Goal: Task Accomplishment & Management: Use online tool/utility

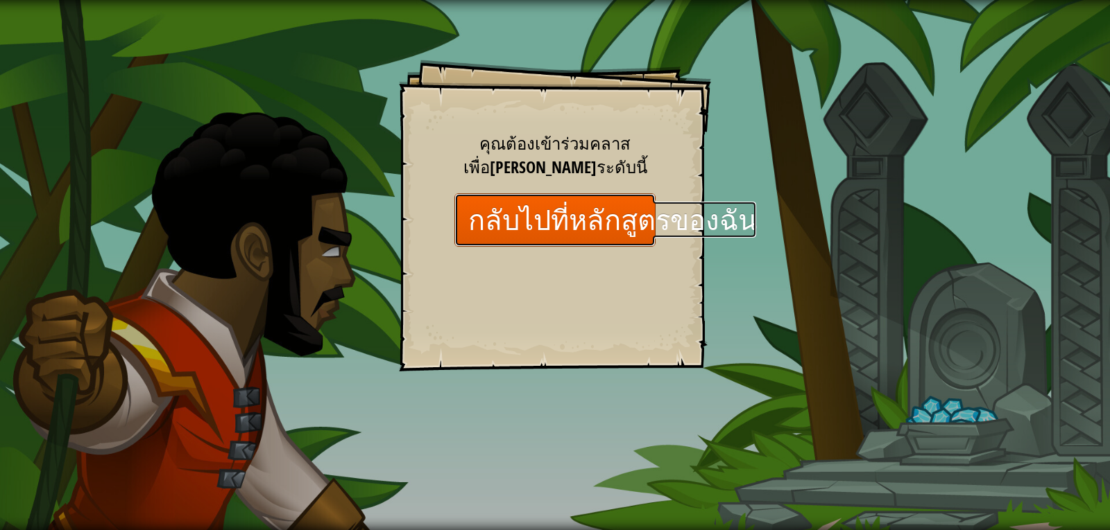
click at [508, 216] on link "กลับไปที่หลักสูตรของฉัน" at bounding box center [554, 219] width 201 height 53
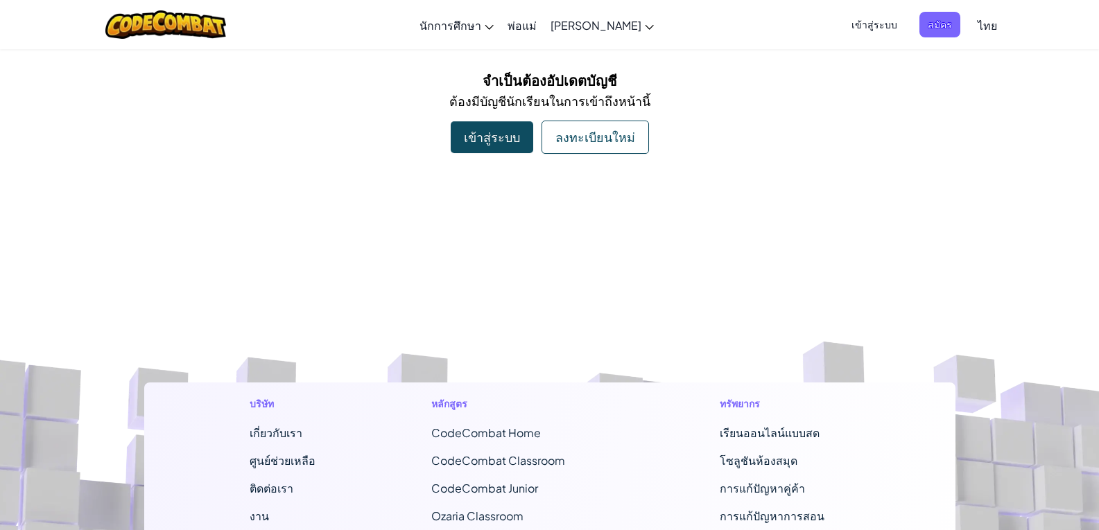
click at [579, 134] on div "ลงทะเบียนใหม่" at bounding box center [595, 137] width 107 height 33
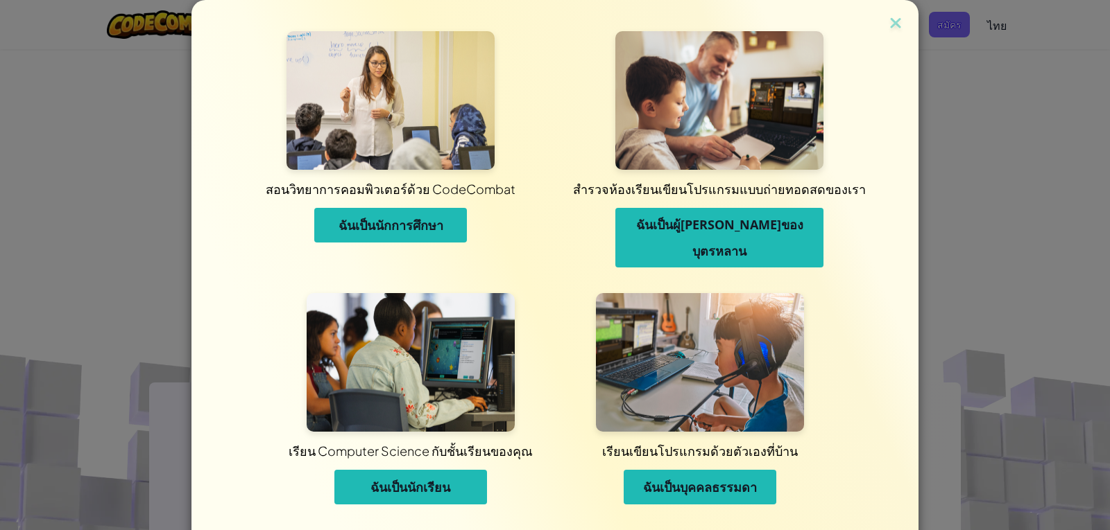
click at [411, 470] on button "ฉันเป็นนักเรียน" at bounding box center [410, 487] width 153 height 35
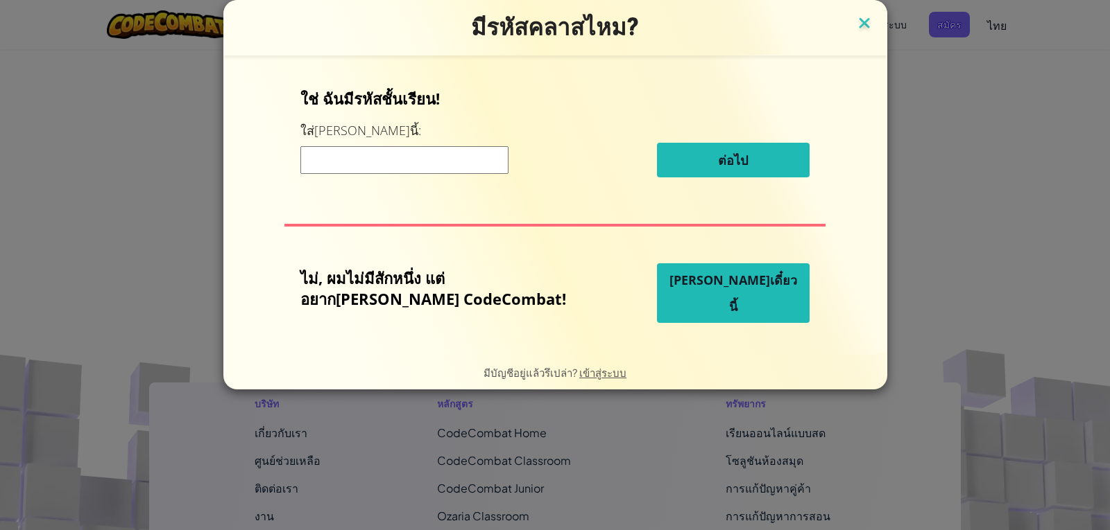
click at [855, 19] on img at bounding box center [864, 24] width 18 height 21
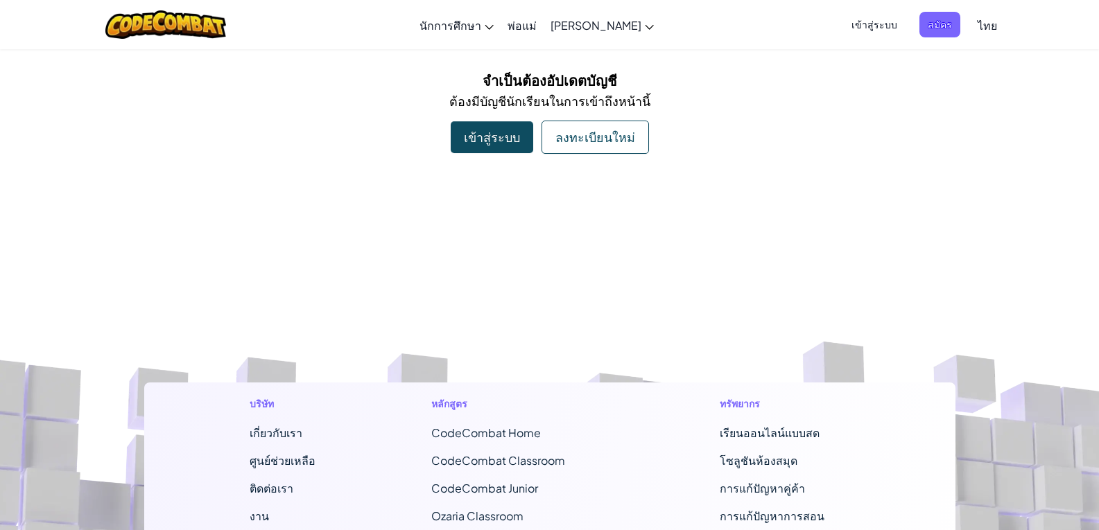
click at [548, 141] on div "ลงทะเบียนใหม่" at bounding box center [595, 137] width 107 height 33
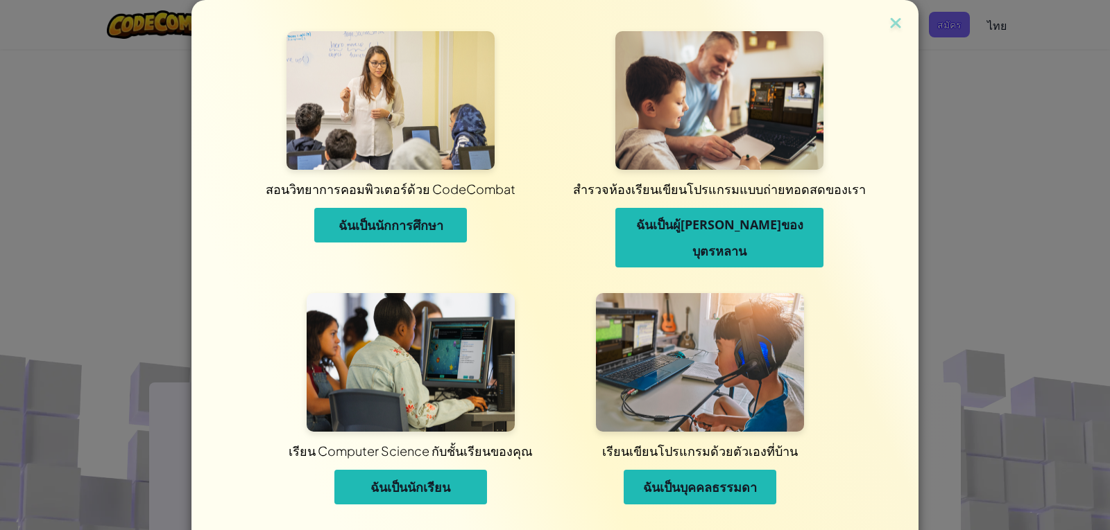
click at [387, 479] on span "ฉันเป็นนักเรียน" at bounding box center [410, 487] width 80 height 17
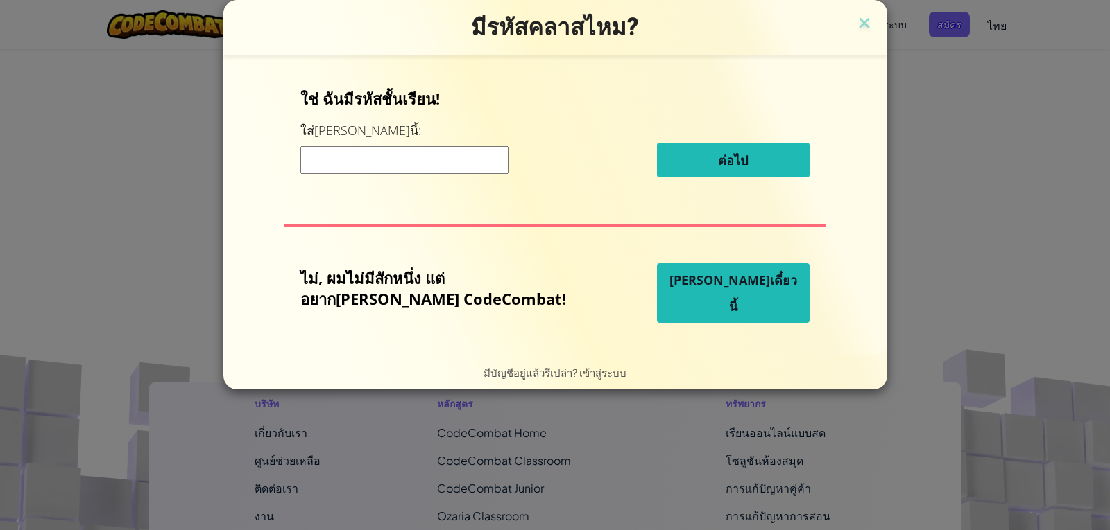
click at [741, 298] on button "เล่นเดี๋ยวนี้" at bounding box center [733, 294] width 153 height 60
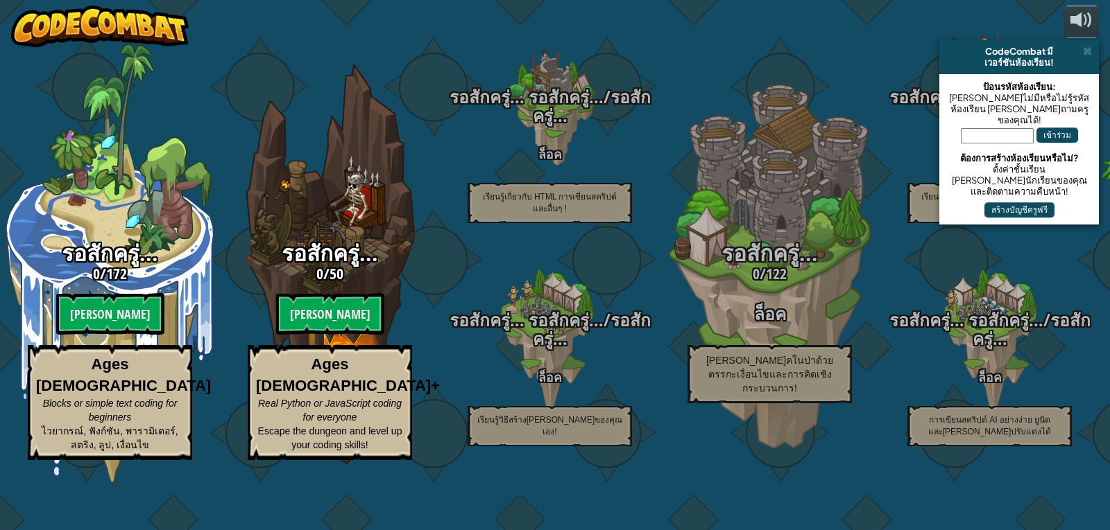
select select "th"
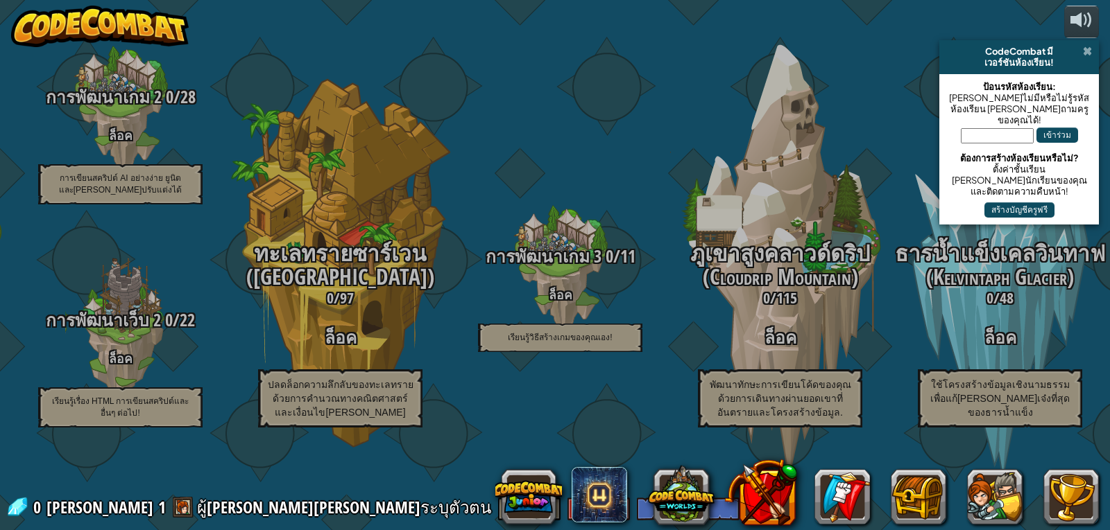
click at [1086, 46] on span at bounding box center [1086, 51] width 9 height 11
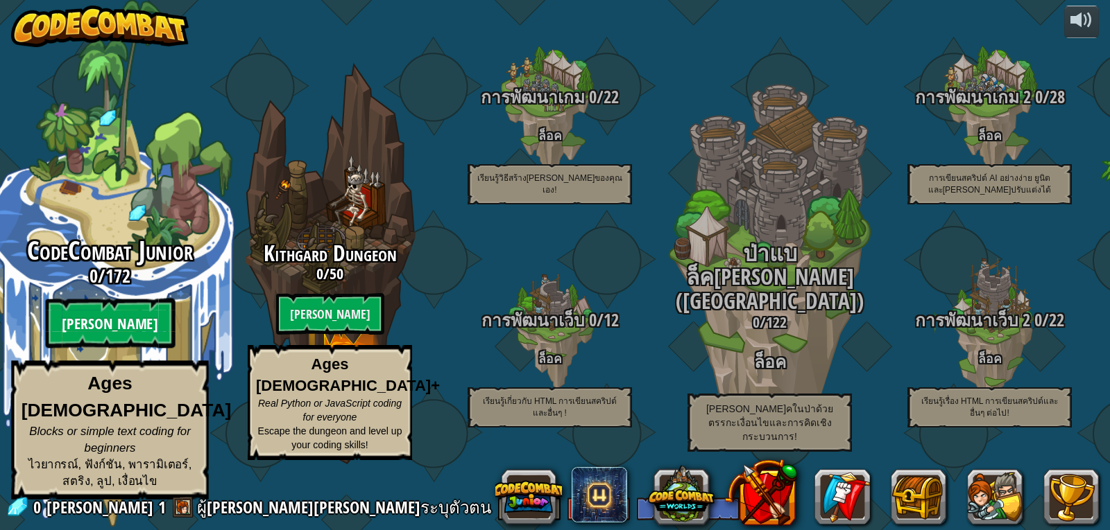
click at [92, 344] on btn "[PERSON_NAME]" at bounding box center [110, 324] width 130 height 50
select select "th"
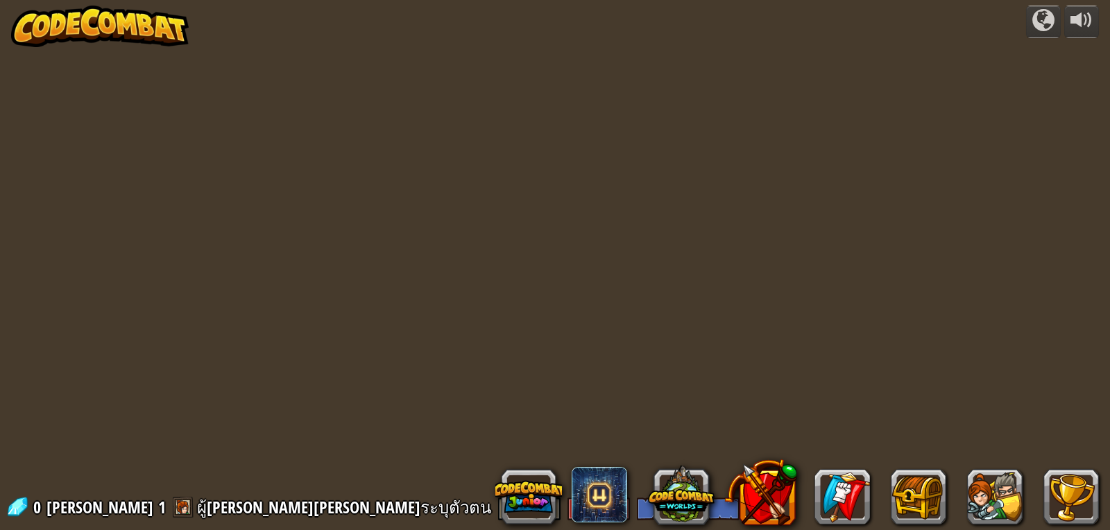
select select "th"
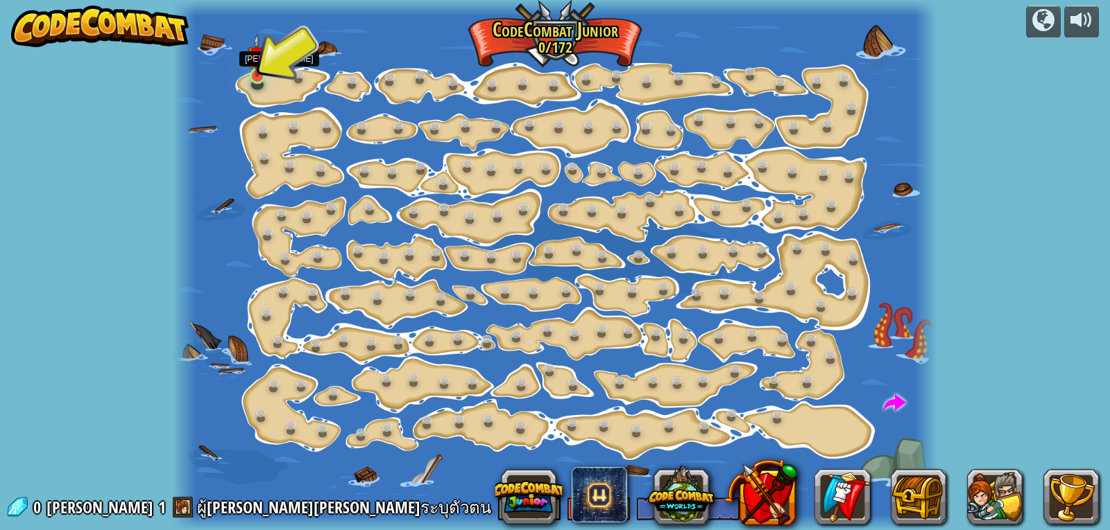
click at [254, 75] on img at bounding box center [257, 56] width 19 height 44
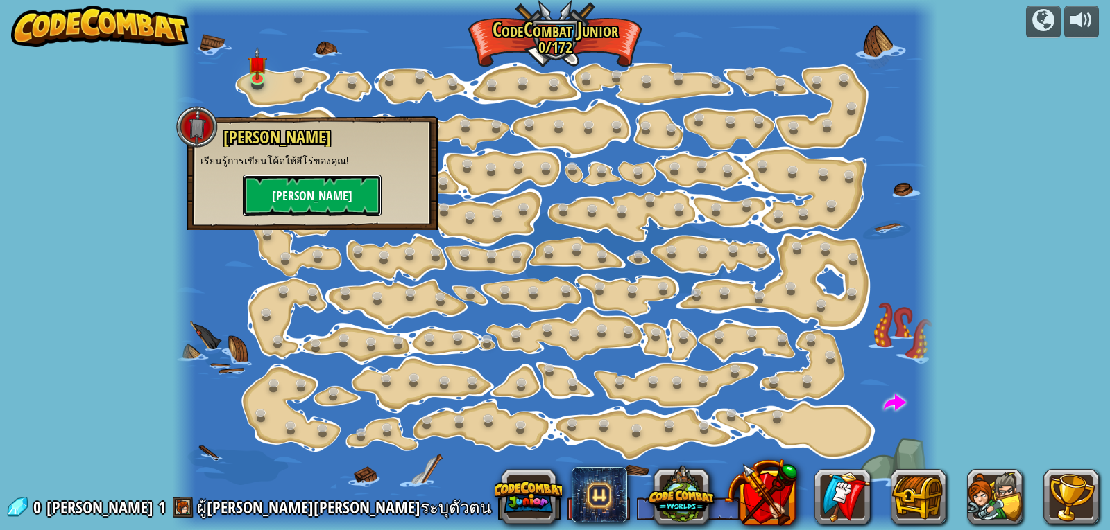
click at [309, 189] on button "[PERSON_NAME]" at bounding box center [312, 196] width 139 height 42
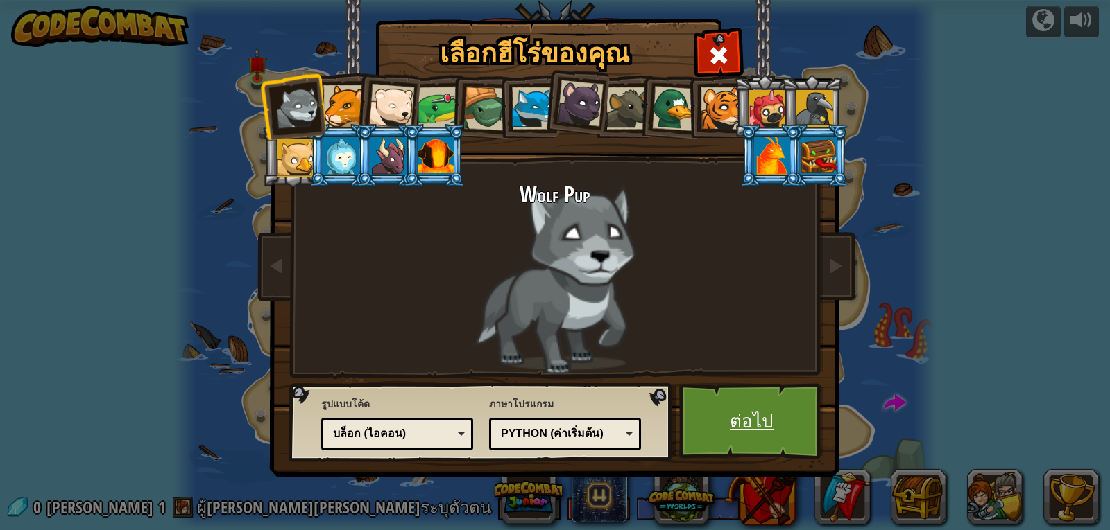
click at [766, 433] on link "ต่อไป" at bounding box center [751, 421] width 145 height 76
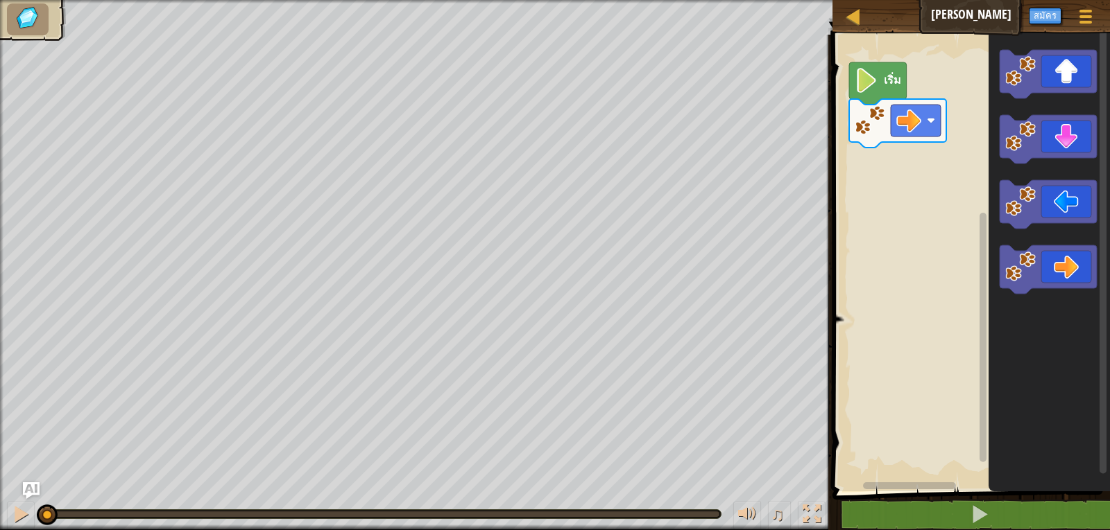
select select "th"
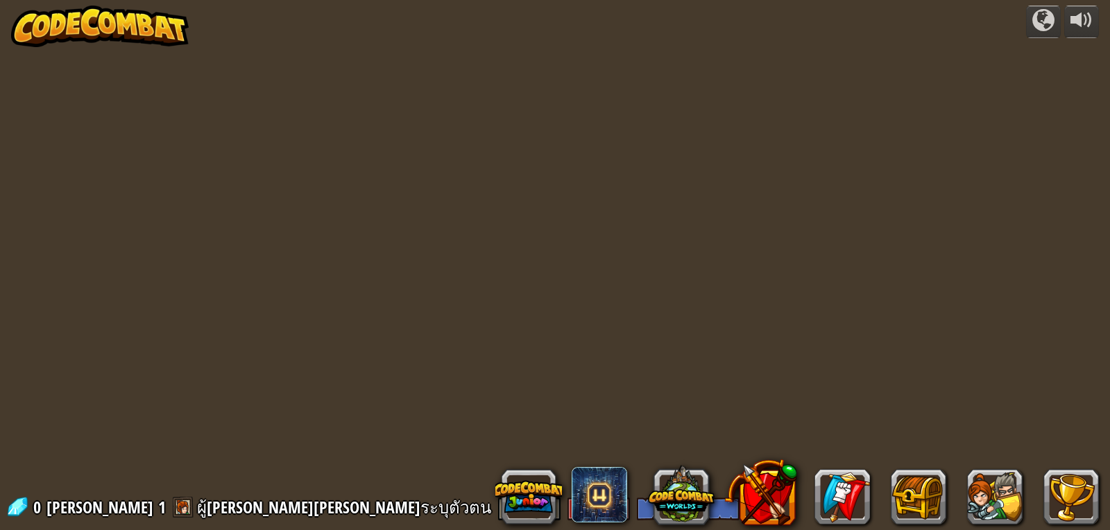
select select "th"
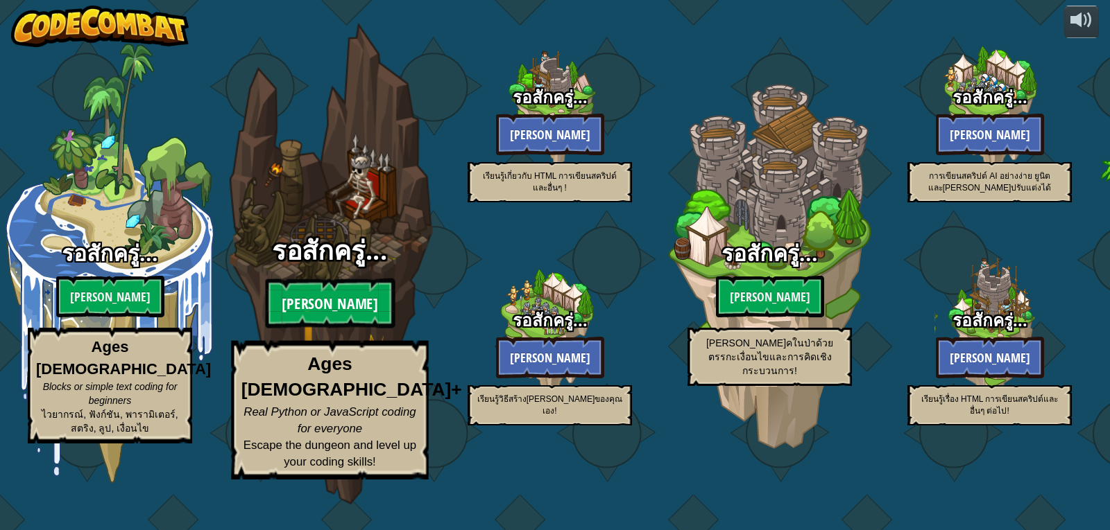
select select "th"
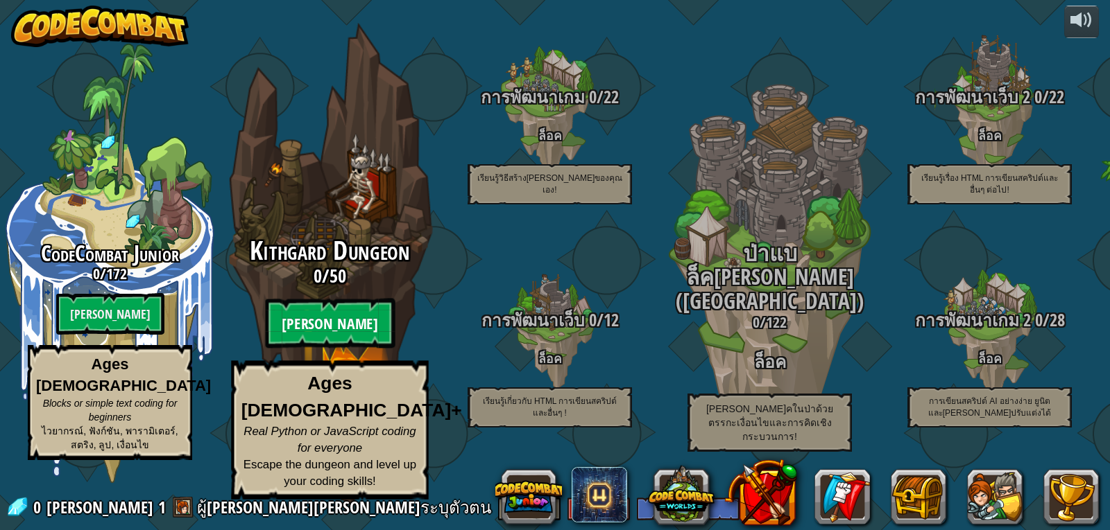
click at [331, 341] on btn "[PERSON_NAME]" at bounding box center [330, 324] width 130 height 50
select select "th"
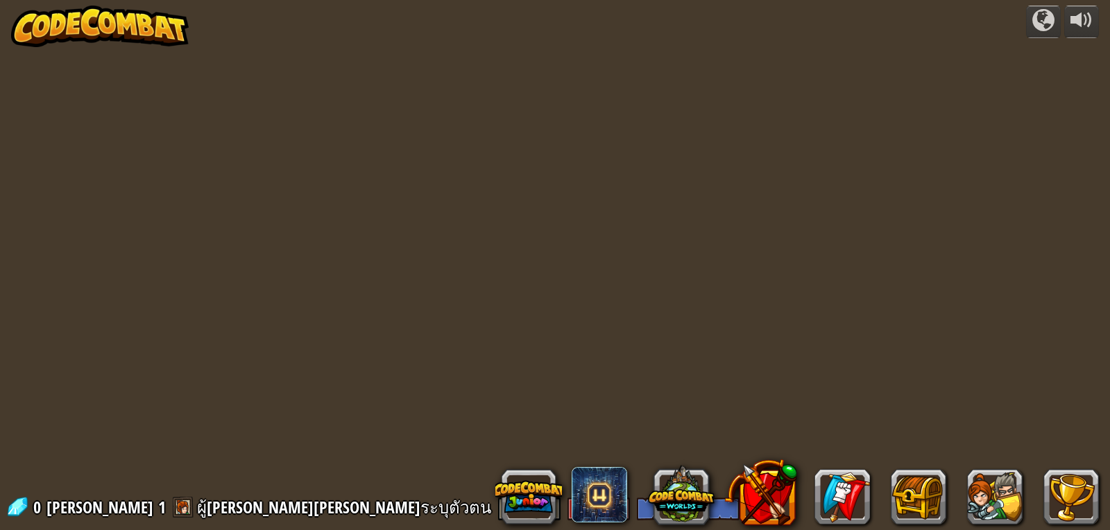
select select "th"
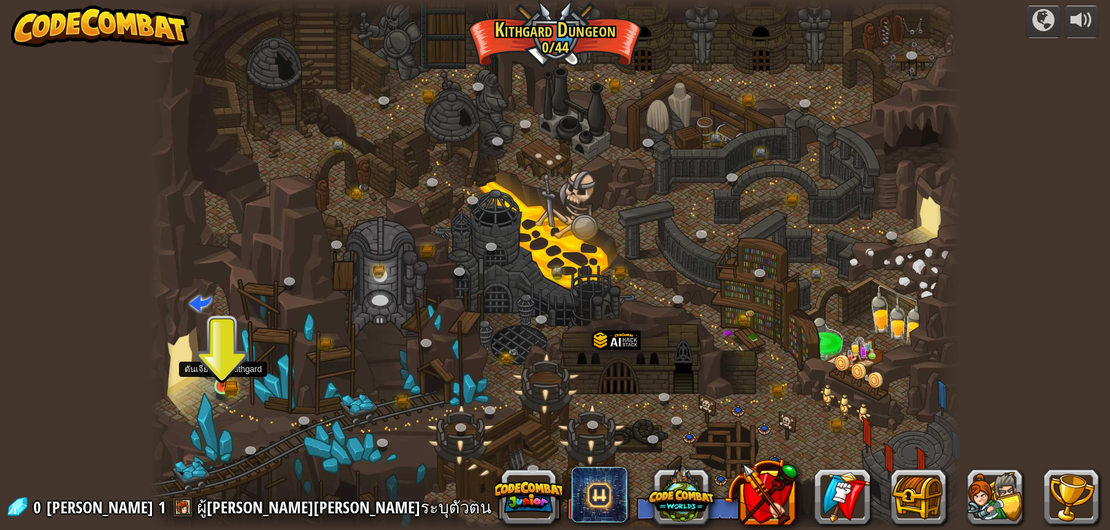
click at [232, 377] on img at bounding box center [222, 365] width 21 height 45
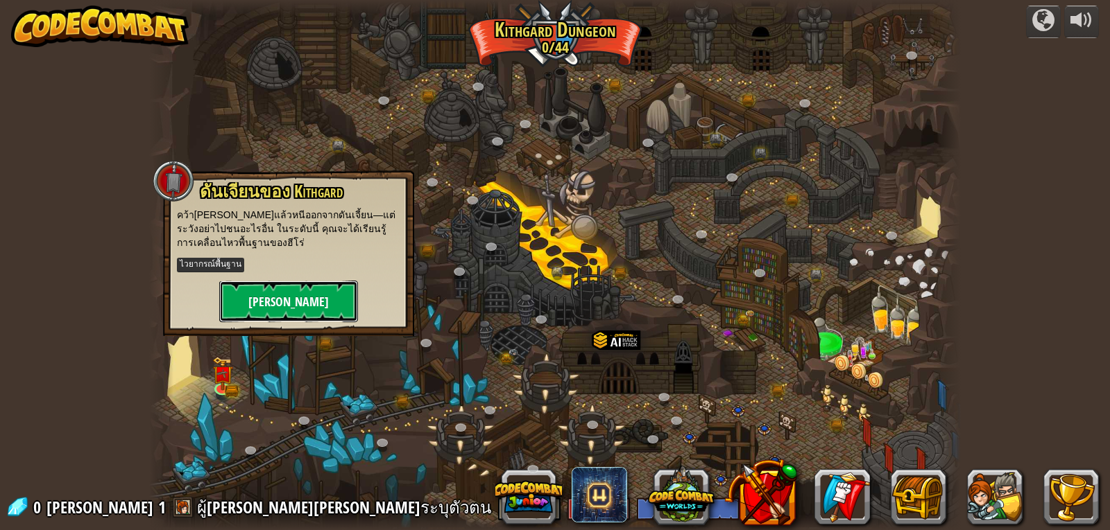
click at [307, 295] on button "[PERSON_NAME]" at bounding box center [288, 302] width 139 height 42
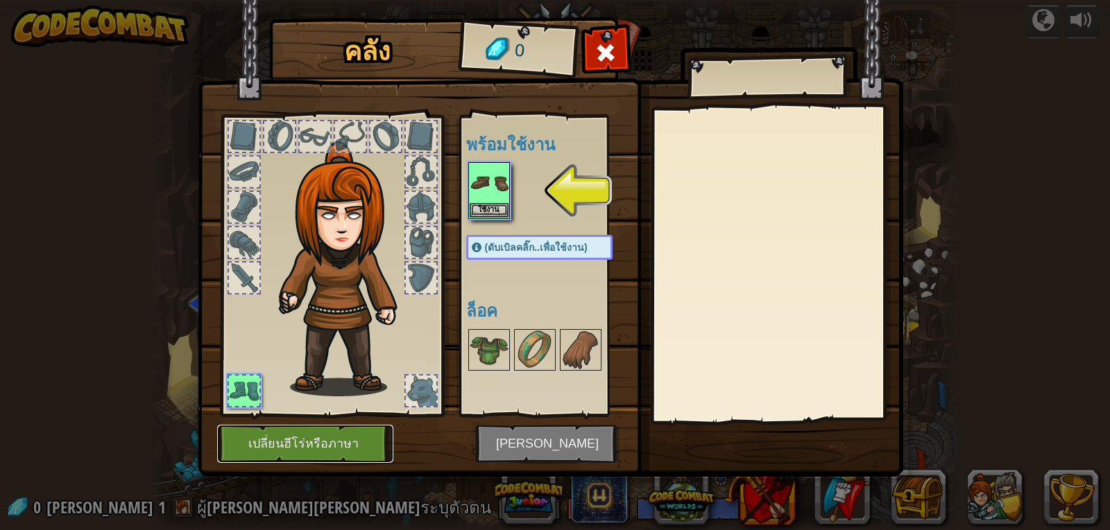
click at [337, 445] on button "เปลี่ยนฮีโร่หรือภาษา" at bounding box center [305, 444] width 176 height 38
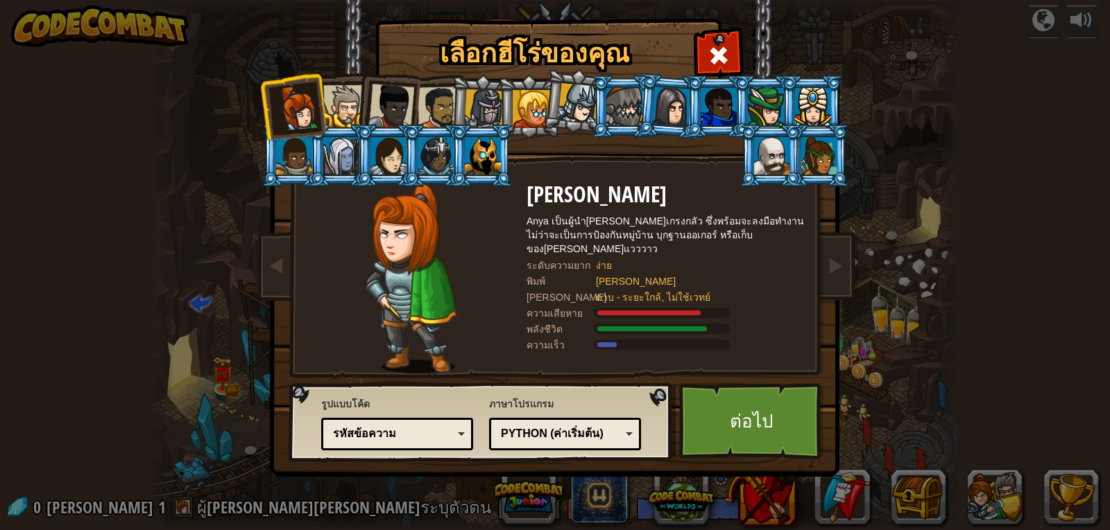
click at [583, 429] on div "Python (ค่าเริ่มต้น)" at bounding box center [561, 434] width 120 height 16
click at [413, 395] on div "รูปแบบโค้ด รหัสข้อความ บล็อกและโค้ด บล็อก บล็อก (ไอคอน) รหัสข้อความ บล็อก - ลาก…" at bounding box center [397, 424] width 152 height 60
click at [738, 411] on link "ต่อไป" at bounding box center [751, 421] width 145 height 76
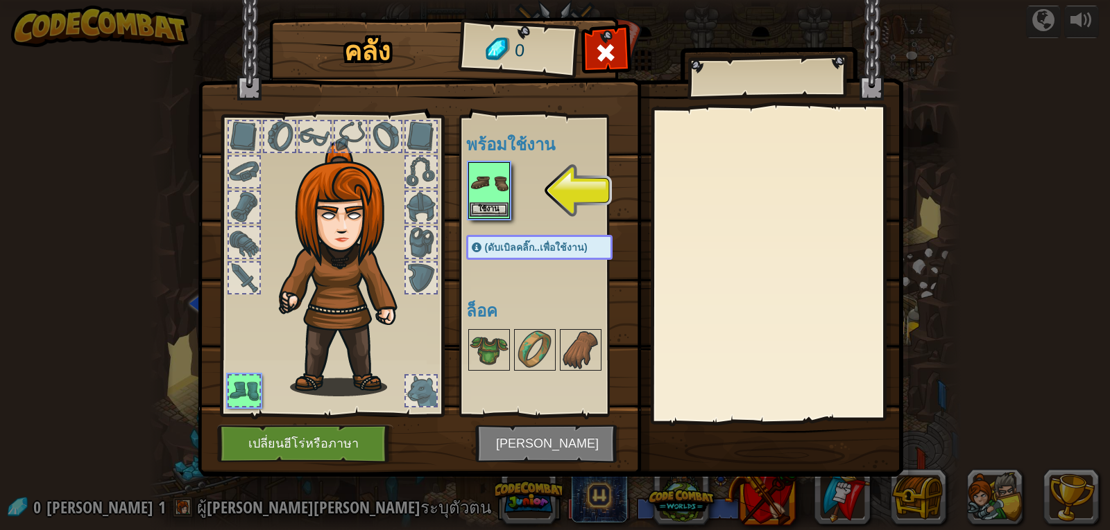
click at [496, 201] on img at bounding box center [488, 183] width 39 height 39
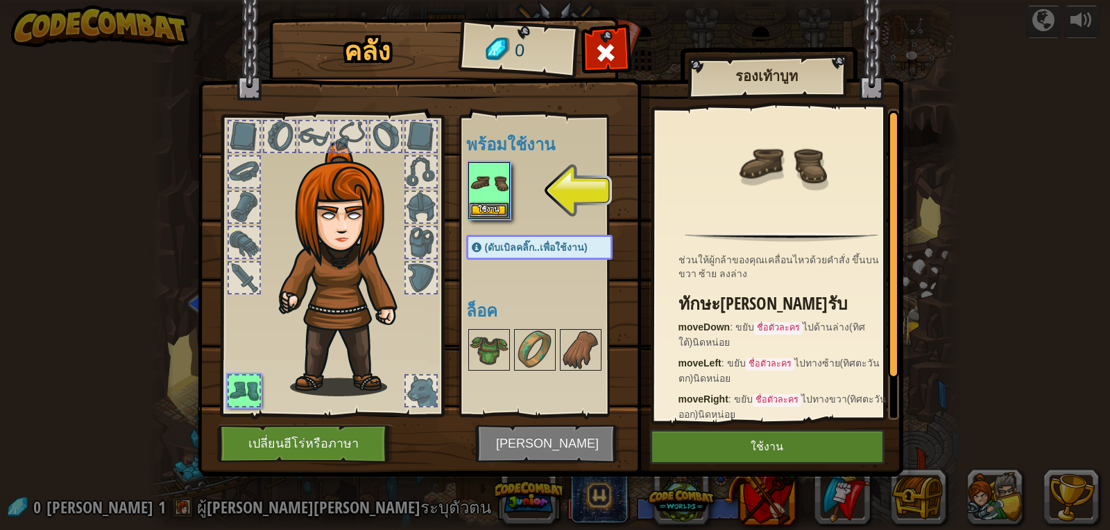
click at [577, 437] on img at bounding box center [550, 225] width 705 height 503
click at [740, 443] on button "ใช้งาน" at bounding box center [767, 447] width 234 height 35
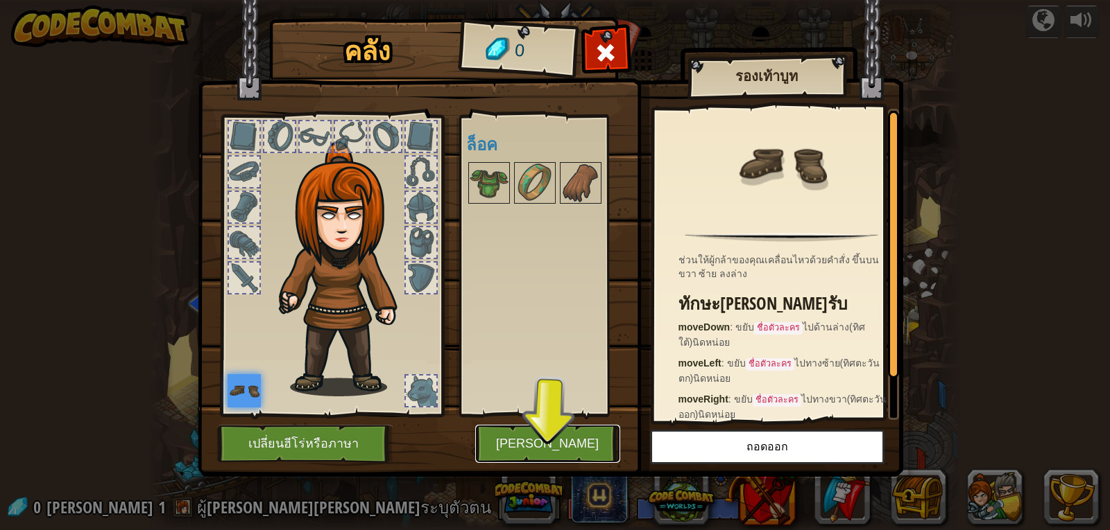
click at [535, 427] on button "[PERSON_NAME]" at bounding box center [547, 444] width 145 height 38
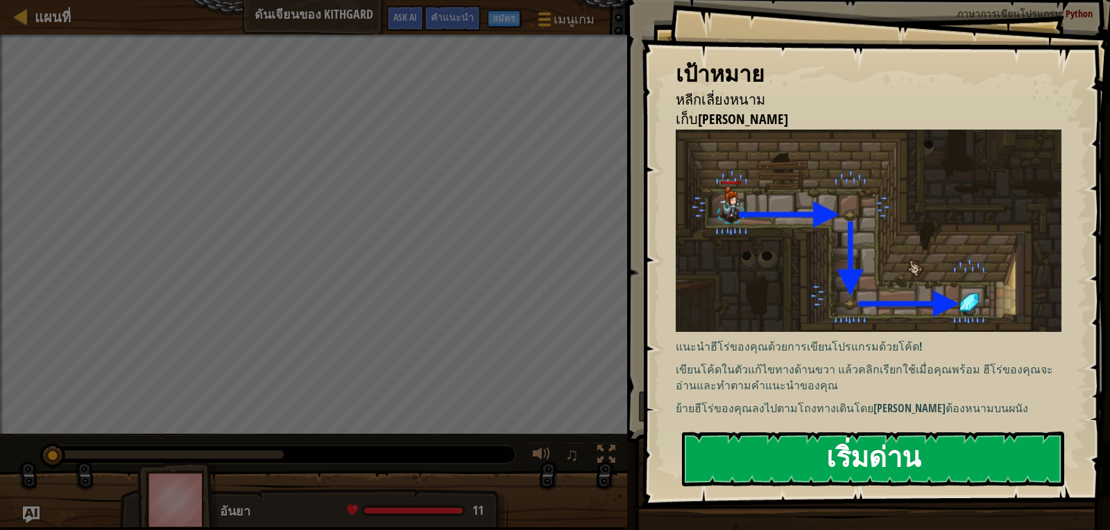
drag, startPoint x: 798, startPoint y: 454, endPoint x: 789, endPoint y: 447, distance: 11.4
click at [795, 451] on button "เริ่มด่าน" at bounding box center [873, 459] width 382 height 55
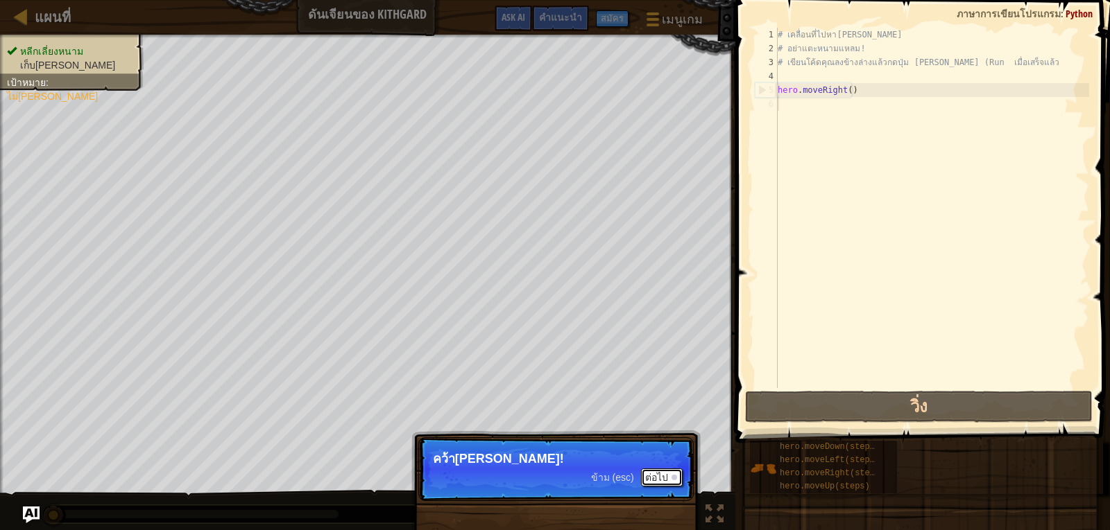
click at [659, 475] on button "ต่อไป" at bounding box center [662, 478] width 42 height 18
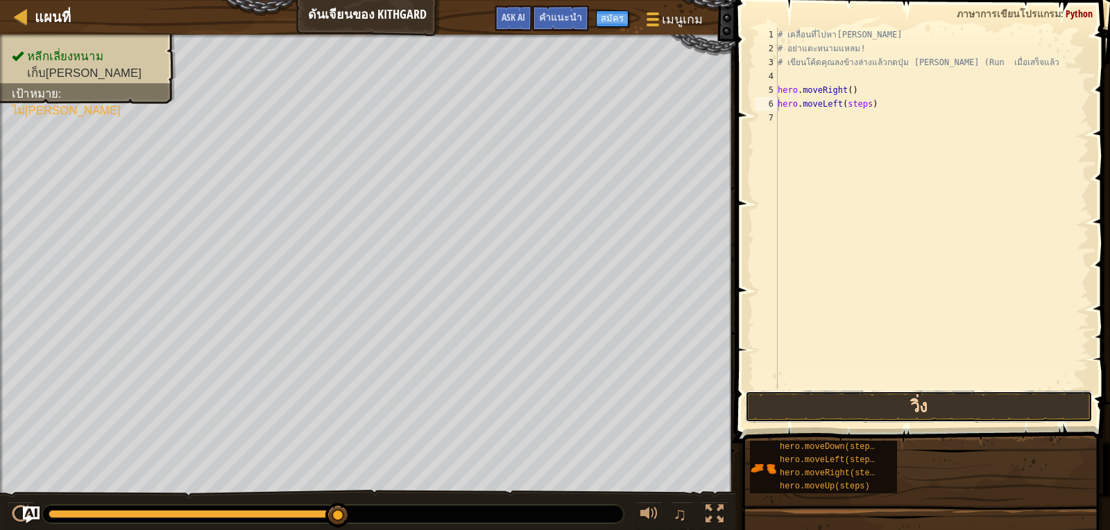
drag, startPoint x: 818, startPoint y: 401, endPoint x: 766, endPoint y: 395, distance: 52.3
click at [816, 400] on button "วิ่ง" at bounding box center [918, 407] width 347 height 32
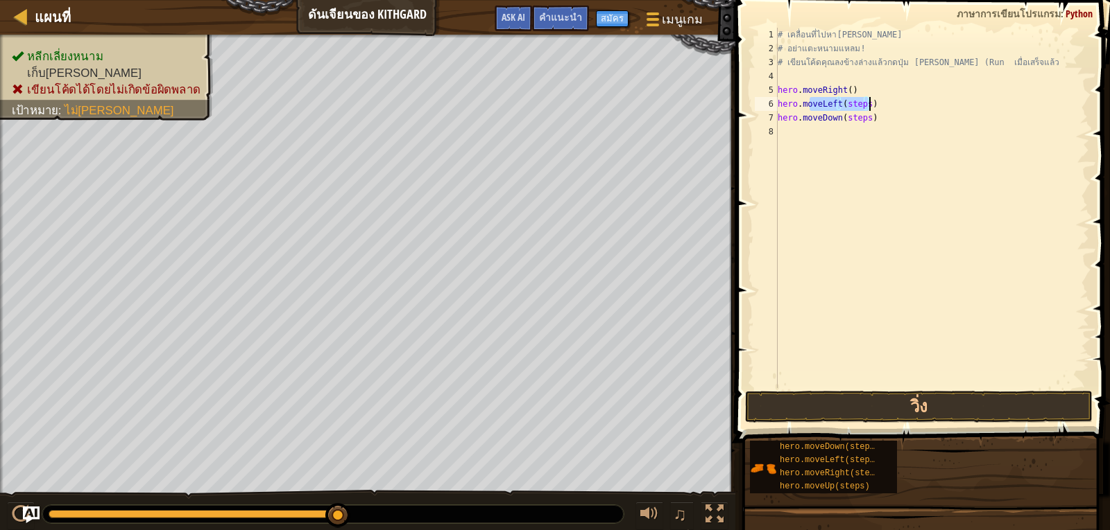
drag, startPoint x: 811, startPoint y: 107, endPoint x: 874, endPoint y: 99, distance: 64.3
click at [874, 99] on div "# เคลื่อนที่ไปหา[PERSON_NAME] # อย่าแตะหนามแหลม! # เขียนโค้ดคุณลงข้างล่างแล้วกด…" at bounding box center [932, 222] width 314 height 388
drag, startPoint x: 806, startPoint y: 99, endPoint x: 781, endPoint y: 113, distance: 29.2
click at [781, 113] on div "# เคลื่อนที่ไปหา[PERSON_NAME] # อย่าแตะหนามแหลม! # เขียนโค้ดคุณลงข้างล่างแล้วกด…" at bounding box center [932, 222] width 314 height 388
click at [777, 100] on div "6" at bounding box center [765, 104] width 23 height 14
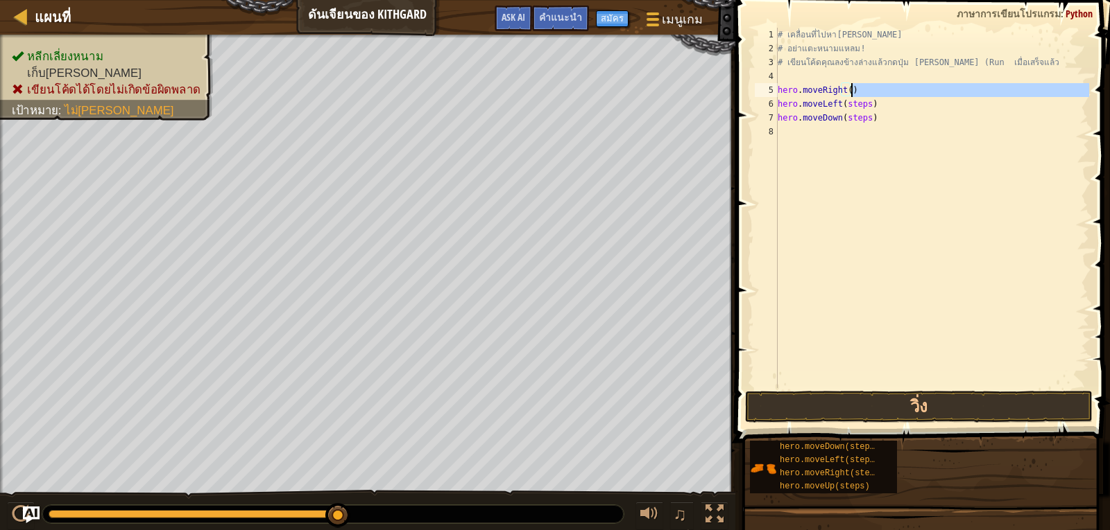
drag, startPoint x: 777, startPoint y: 99, endPoint x: 855, endPoint y: 93, distance: 77.9
click at [855, 93] on div "# เคลื่อนที่ไปหา[PERSON_NAME] # อย่าแตะหนามแหลม! # เขียนโค้ดคุณลงข้างล่างแล้วกด…" at bounding box center [932, 222] width 314 height 388
click at [864, 105] on div "# เคลื่อนที่ไปหา[PERSON_NAME] # อย่าแตะหนามแหลม! # เขียนโค้ดคุณลงข้างล่างแล้วกด…" at bounding box center [932, 222] width 314 height 388
type textarea "r"
type textarea "hero.moveRight()he"
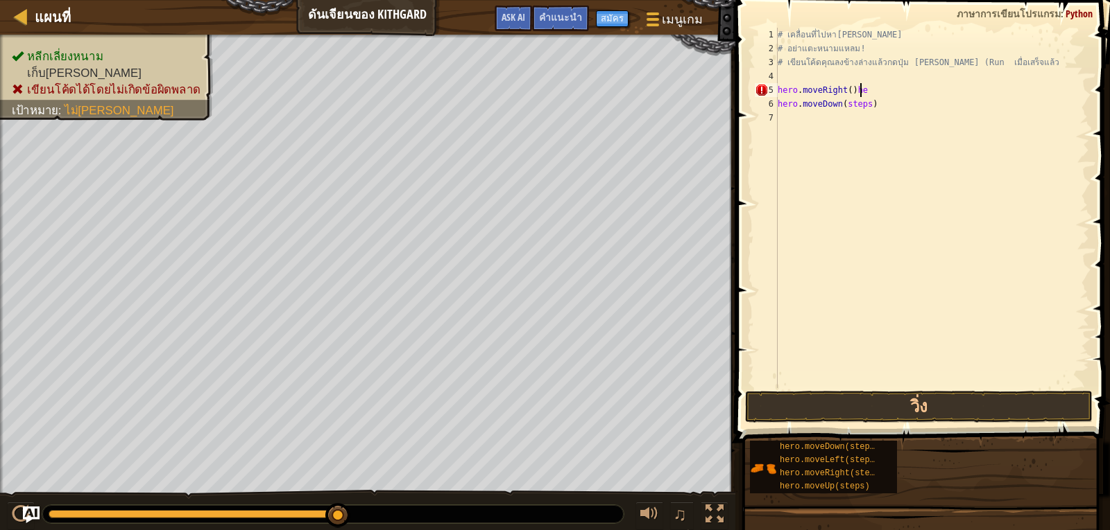
click at [786, 116] on div "# เคลื่อนที่ไปหา[PERSON_NAME] # อย่าแตะหนามแหลม! # เขียนโค้ดคุณลงข้างล่างแล้วกด…" at bounding box center [932, 222] width 314 height 388
type textarea "he"
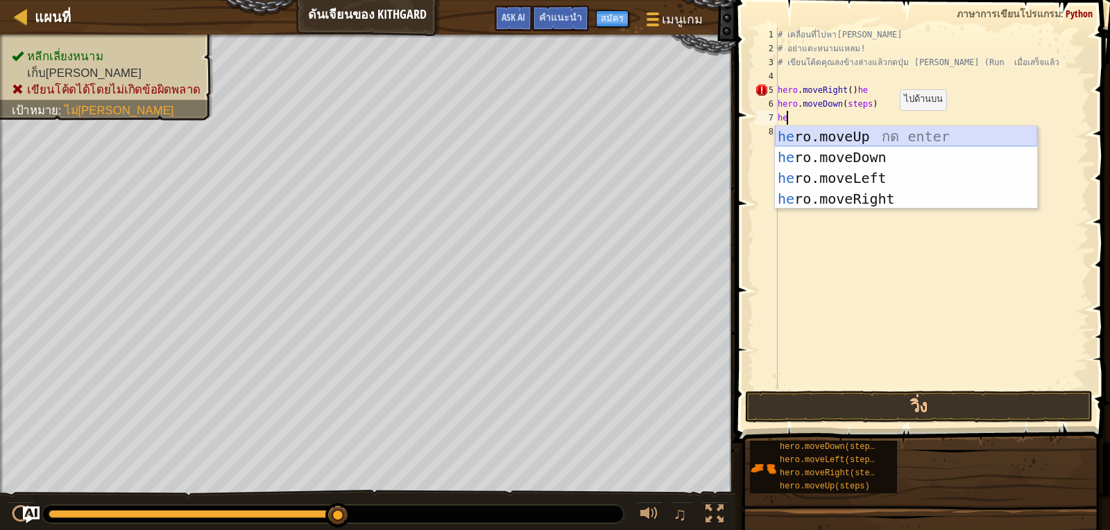
click at [856, 137] on div "he ro.moveUp กด enter he ro.moveDown กด enter he ro.moveLeft กด enter he ro.mov…" at bounding box center [906, 188] width 262 height 125
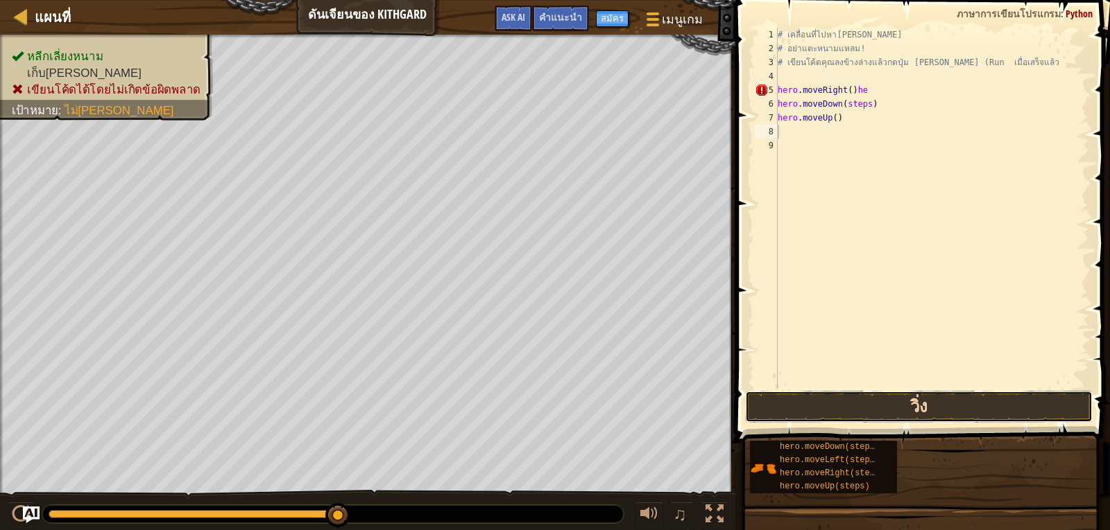
click at [856, 408] on button "วิ่ง" at bounding box center [918, 407] width 347 height 32
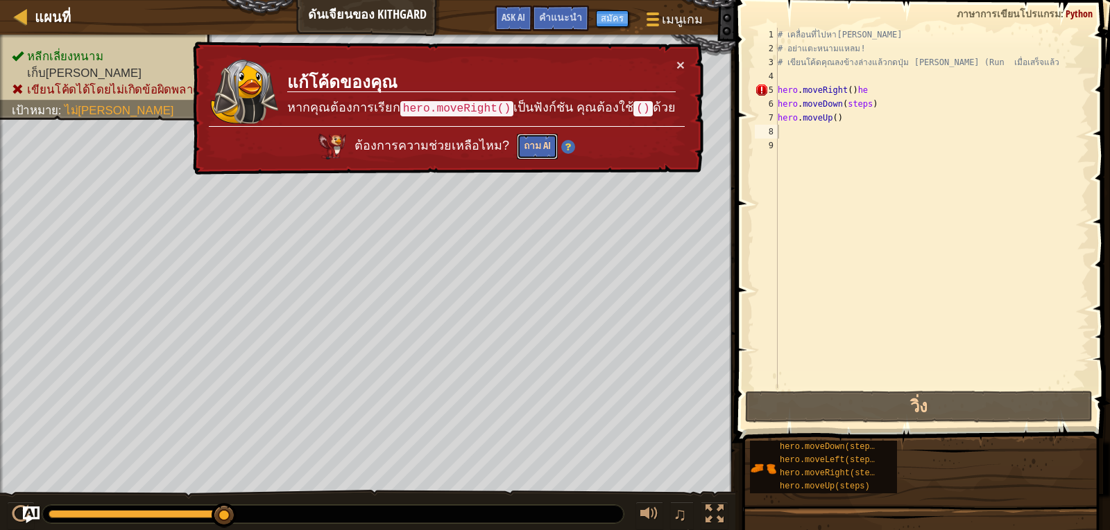
click at [539, 141] on button "ถาม AI" at bounding box center [537, 147] width 41 height 26
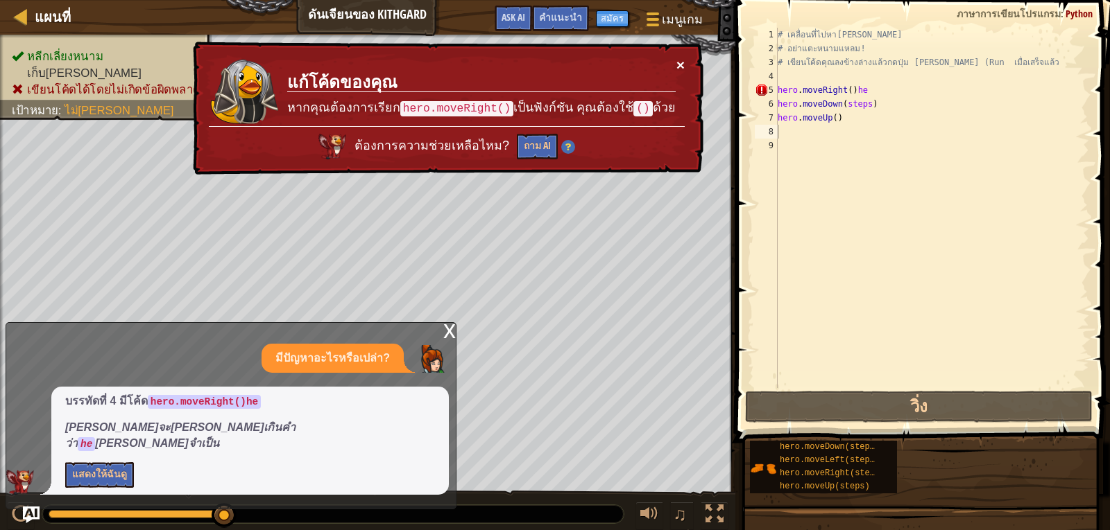
click at [683, 60] on button "×" at bounding box center [680, 65] width 8 height 15
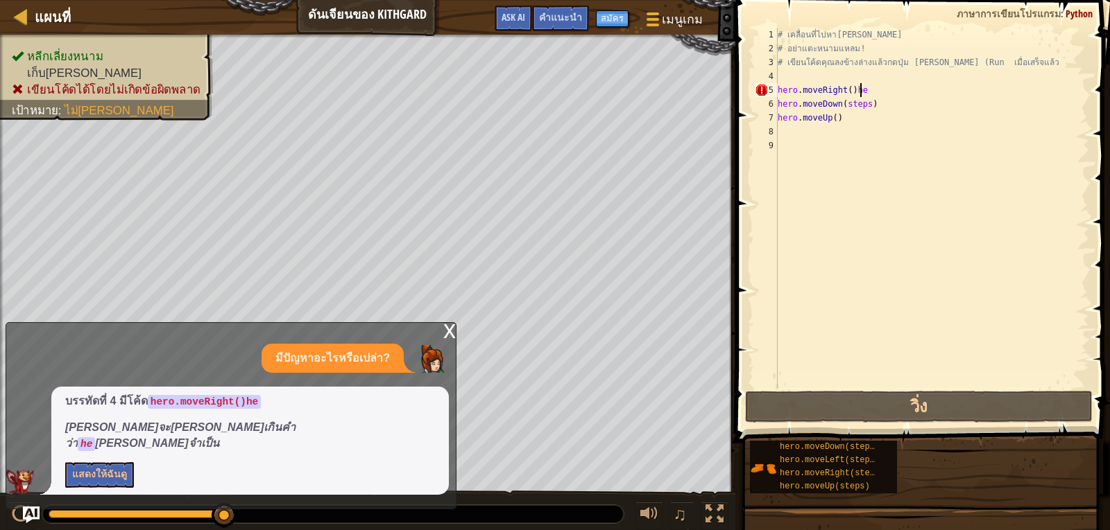
click at [874, 89] on div "# เคลื่อนที่ไปหา[PERSON_NAME] # อย่าแตะหนามแหลม! # เขียนโค้ดคุณลงข้างล่างแล้วกด…" at bounding box center [932, 222] width 314 height 388
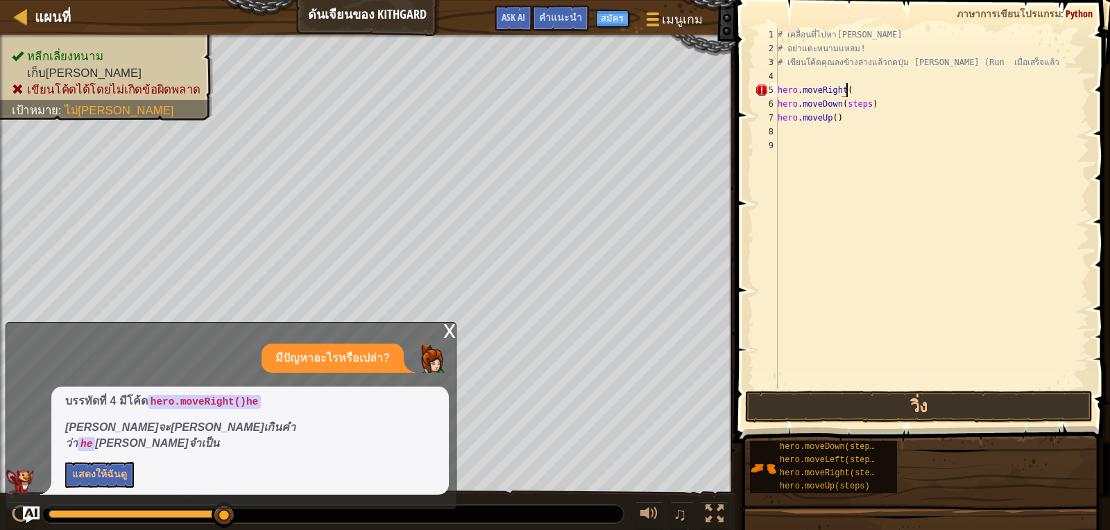
scroll to position [6, 5]
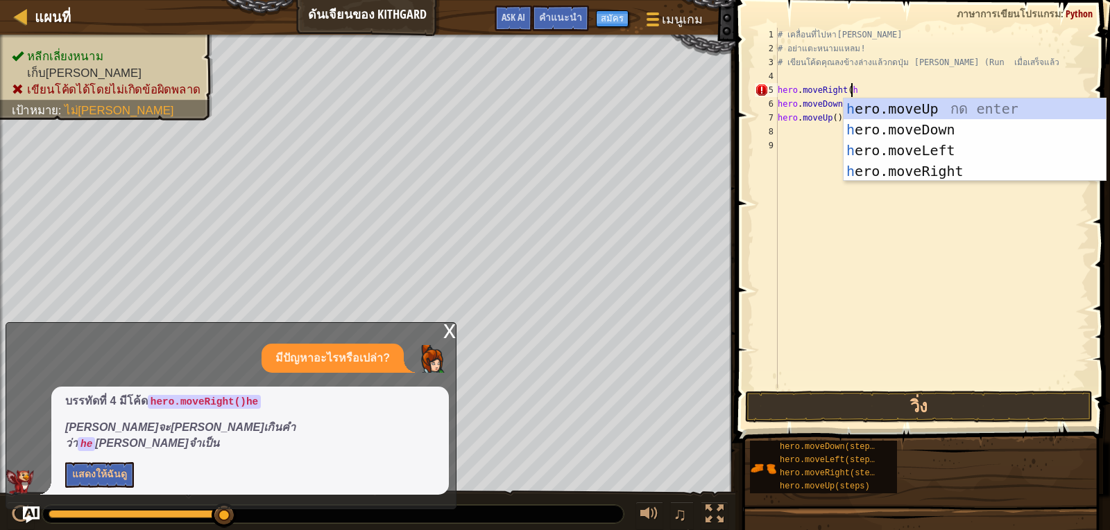
type textarea "hero.moveRight(he"
click at [926, 103] on div "he ro.moveUp กด enter he ro.moveDown กด enter he ro.moveLeft กด enter he ro.mov…" at bounding box center [974, 160] width 262 height 125
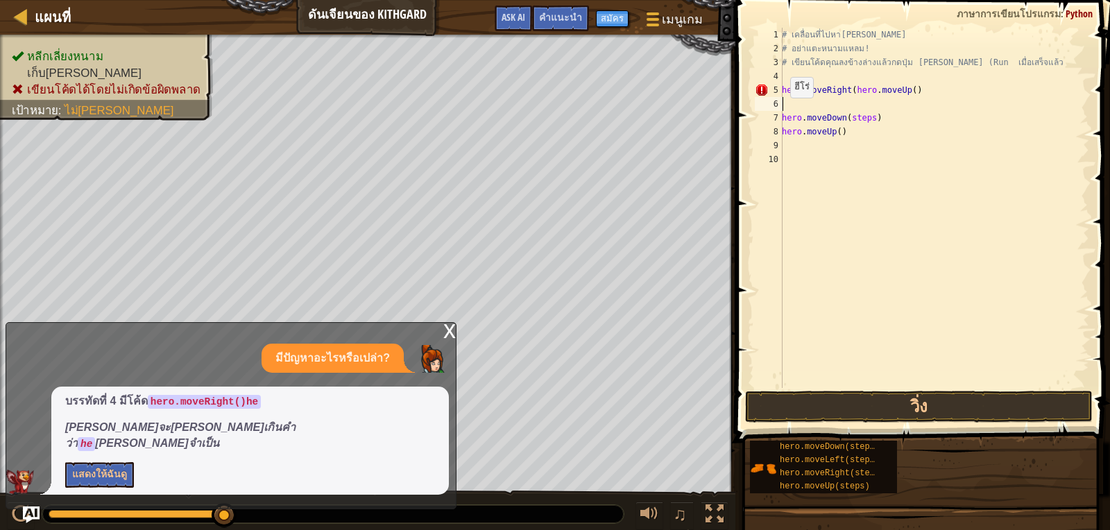
click at [782, 112] on div "# เคลื่อนที่ไปหา[PERSON_NAME] # อย่าแตะหนามแหลม! # เขียนโค้ดคุณลงข้างล่างแล้วกด…" at bounding box center [934, 222] width 310 height 388
click at [903, 403] on button "วิ่ง" at bounding box center [918, 407] width 347 height 32
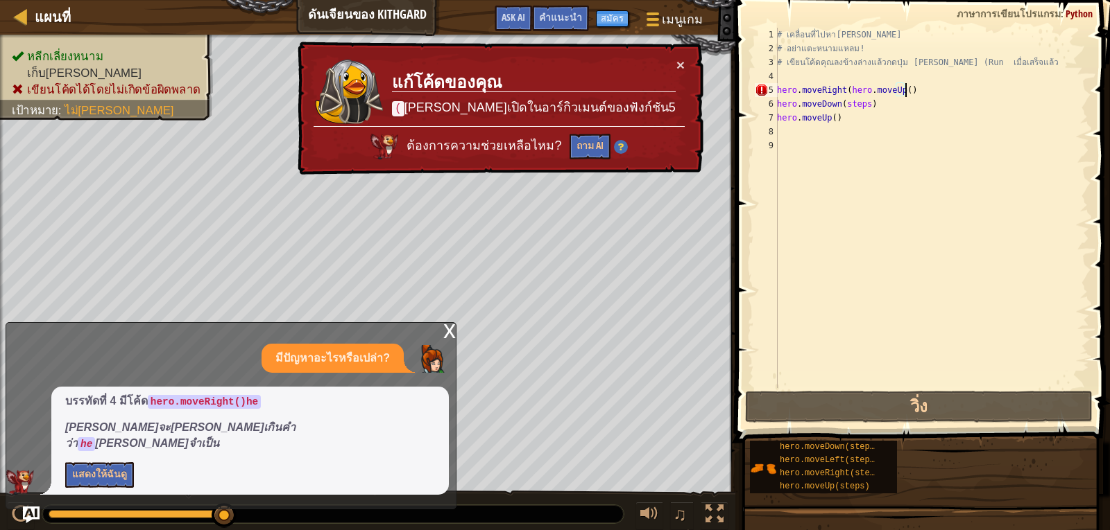
click at [920, 92] on div "# เคลื่อนที่ไปหา[PERSON_NAME] # อย่าแตะหนามแหลม! # เขียนโค้ดคุณลงข้างล่างแล้วกด…" at bounding box center [931, 222] width 315 height 388
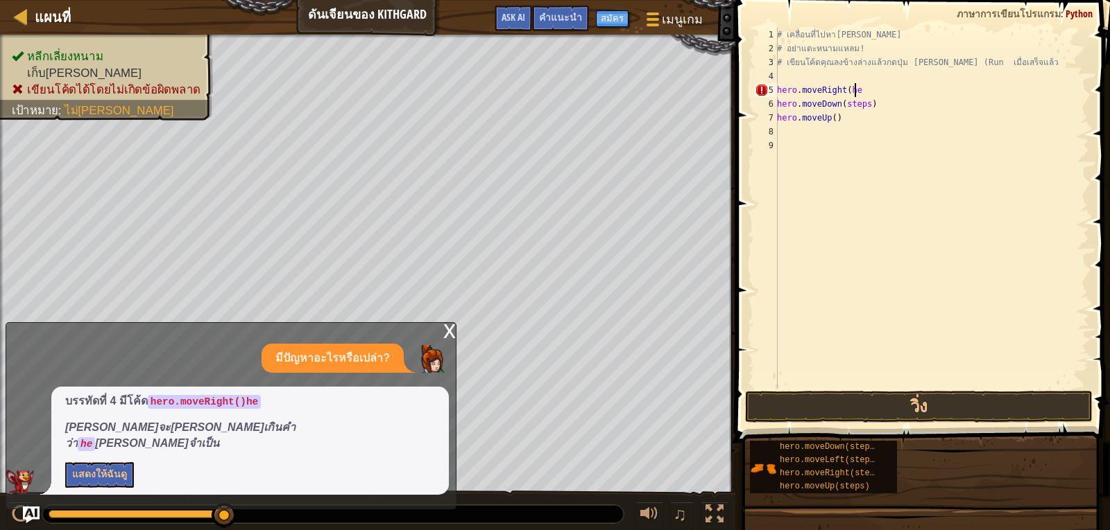
scroll to position [6, 6]
click at [952, 393] on button "วิ่ง" at bounding box center [918, 407] width 347 height 32
click at [843, 119] on div "# เคลื่อนที่ไปหา[PERSON_NAME] # อย่าแตะหนามแหลม! # เขียนโค้ดคุณลงข้างล่างแล้วกด…" at bounding box center [931, 222] width 315 height 388
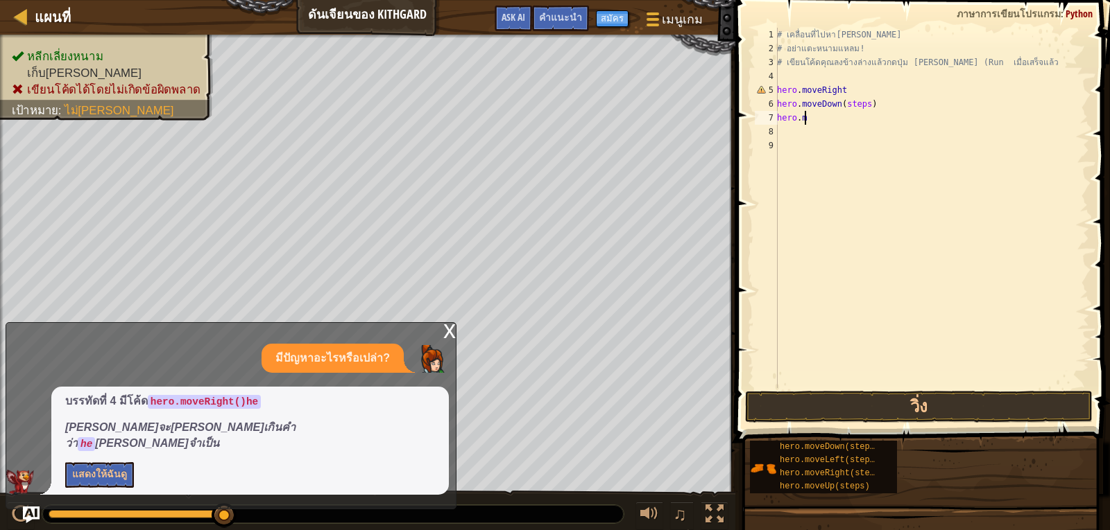
type textarea "h"
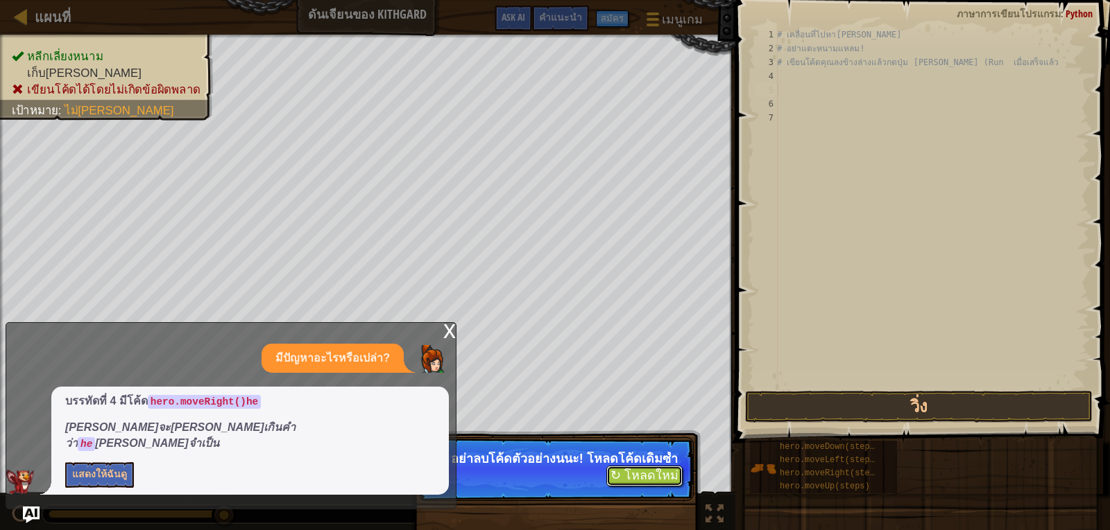
click at [662, 478] on p "↻ โหลดใหม่ อ๊ะ อย่าลบโค้ดตัวอย่างนนะ! โหลดโค้ดเดิมซ้ำ" at bounding box center [555, 470] width 275 height 64
click at [648, 483] on button "↻ โหลดใหม่" at bounding box center [644, 476] width 76 height 21
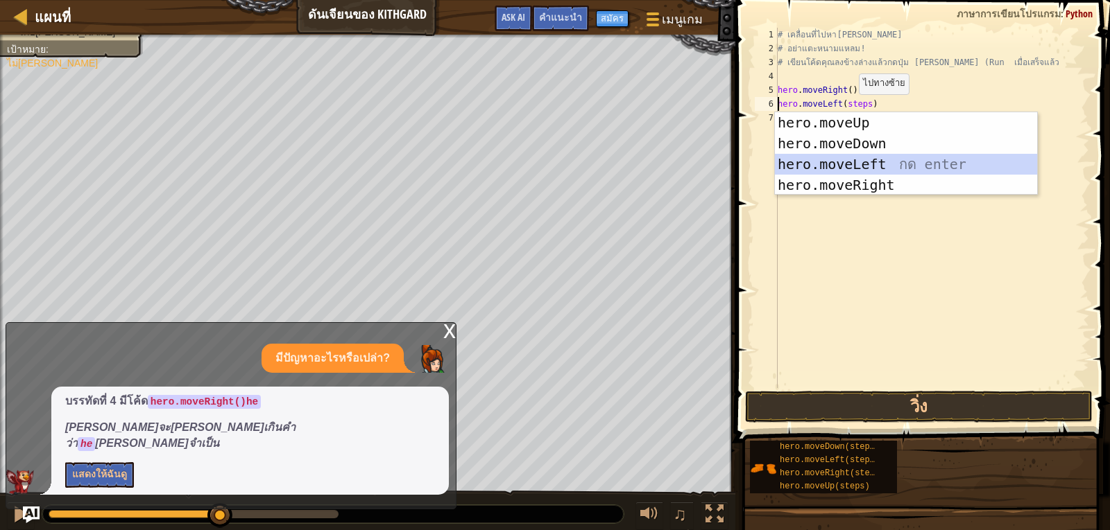
click at [842, 155] on div "hero.moveUp กด enter hero.moveDown กด enter hero.moveLeft กด enter hero.moveRig…" at bounding box center [906, 174] width 262 height 125
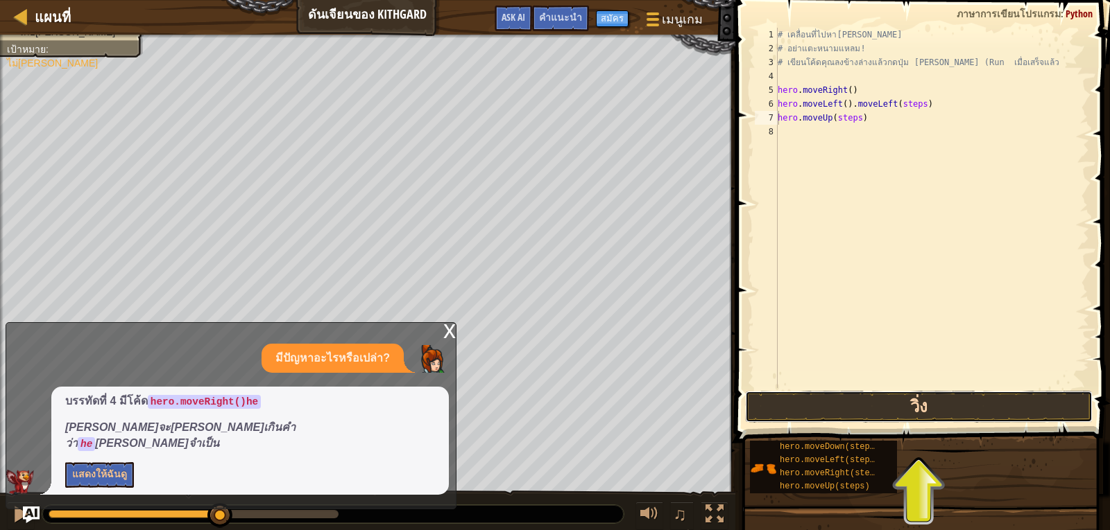
click at [862, 397] on button "วิ่ง" at bounding box center [918, 407] width 347 height 32
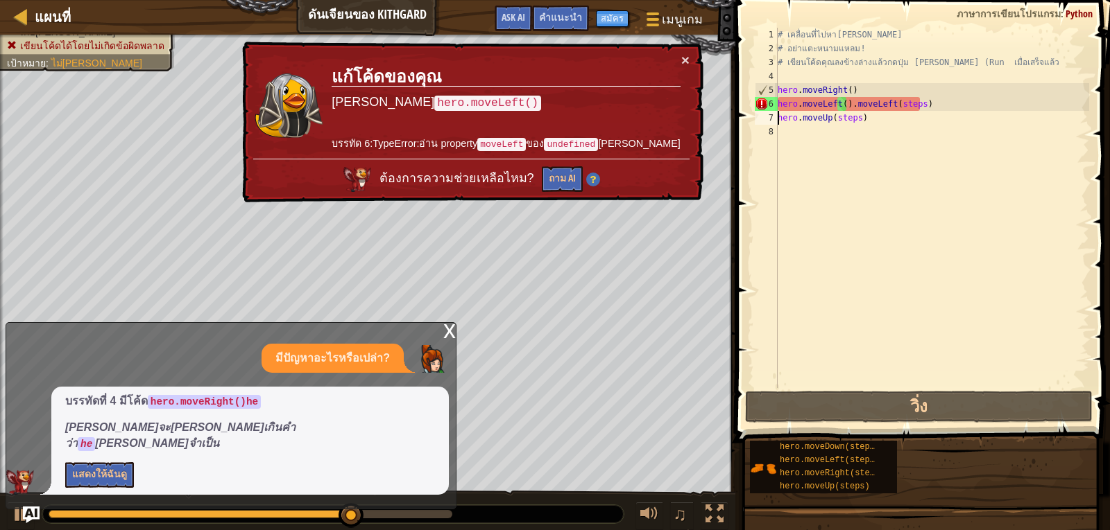
click at [950, 104] on div "# เคลื่อนที่ไปหา[PERSON_NAME] # อย่าแตะหนามแหลม! # เขียนโค้ดคุณลงข้างล่างแล้วกด…" at bounding box center [932, 222] width 314 height 388
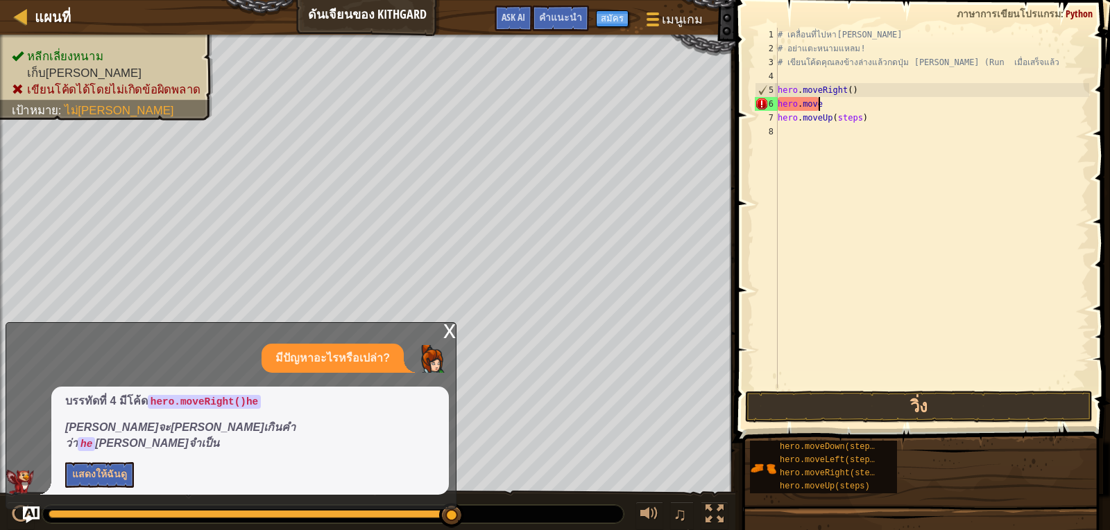
type textarea "h"
click at [955, 409] on button "วิ่ง" at bounding box center [918, 407] width 347 height 32
type textarea "h"
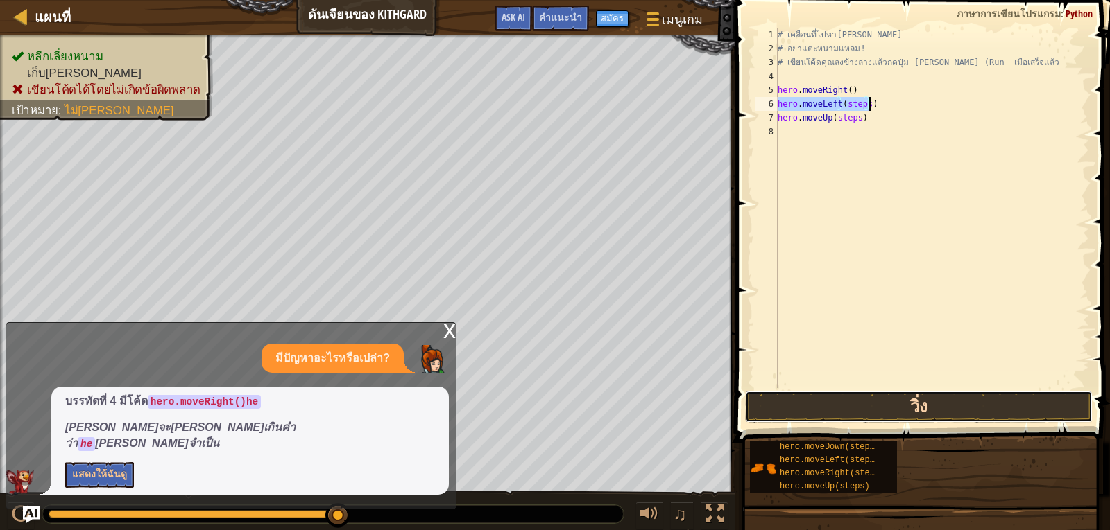
click at [878, 403] on button "วิ่ง" at bounding box center [918, 407] width 347 height 32
type textarea "h"
click at [773, 413] on button "วิ่ง" at bounding box center [918, 407] width 347 height 32
type textarea "h"
click at [809, 406] on button "วิ่ง" at bounding box center [918, 407] width 347 height 32
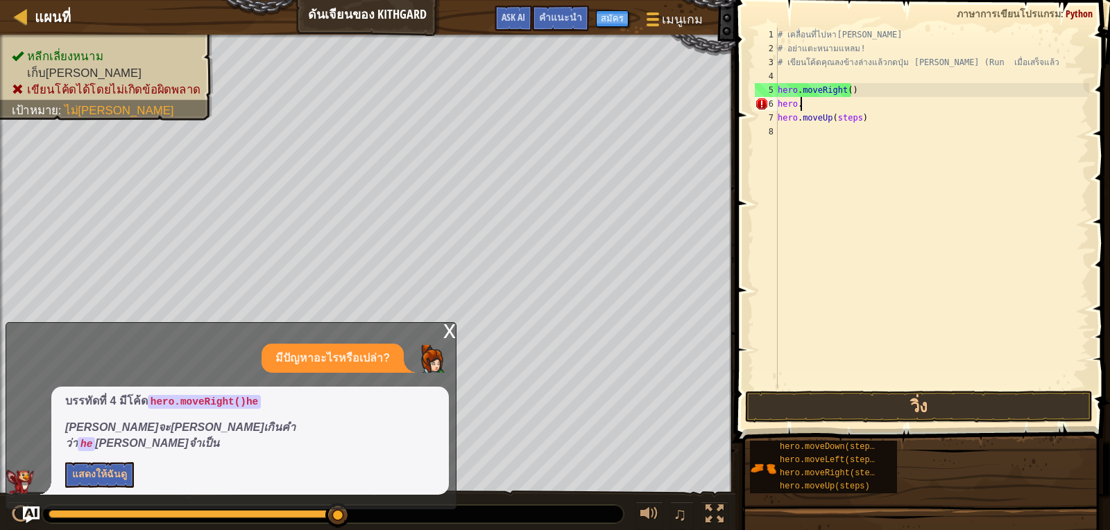
type textarea "h"
click at [865, 120] on div "# เคลื่อนที่ไปหา[PERSON_NAME] # อย่าแตะหนามแหลม! # เขียนโค้ดคุณลงข้างล่างแล้วกด…" at bounding box center [932, 222] width 314 height 388
type textarea "h"
click at [105, 464] on button "แสดงให้ฉันดู" at bounding box center [99, 476] width 69 height 26
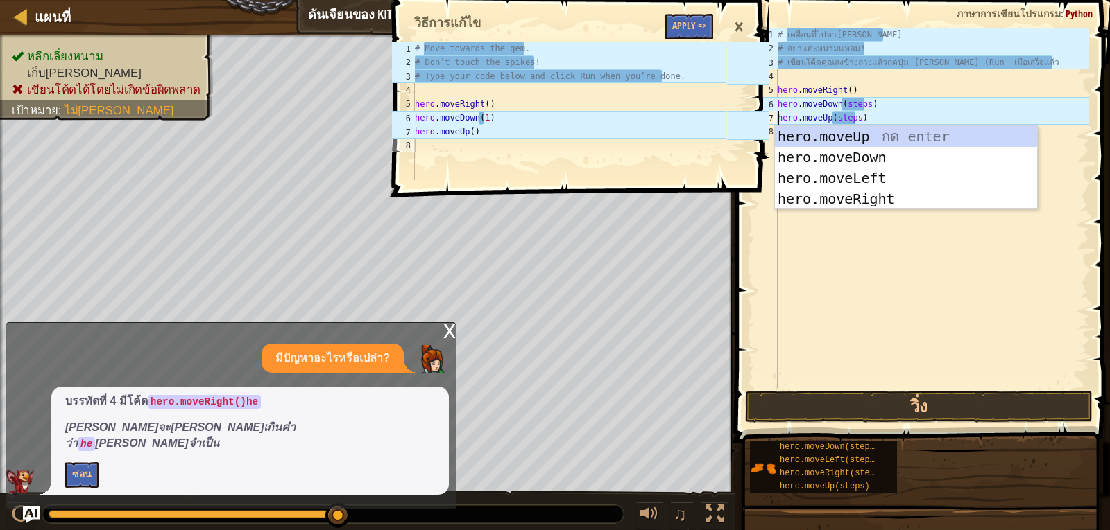
click at [861, 103] on div "# เคลื่อนที่ไปหา[PERSON_NAME] # อย่าแตะหนามแหลม! # เขียนโค้ดคุณลงข้างล่างแล้วกด…" at bounding box center [932, 222] width 314 height 388
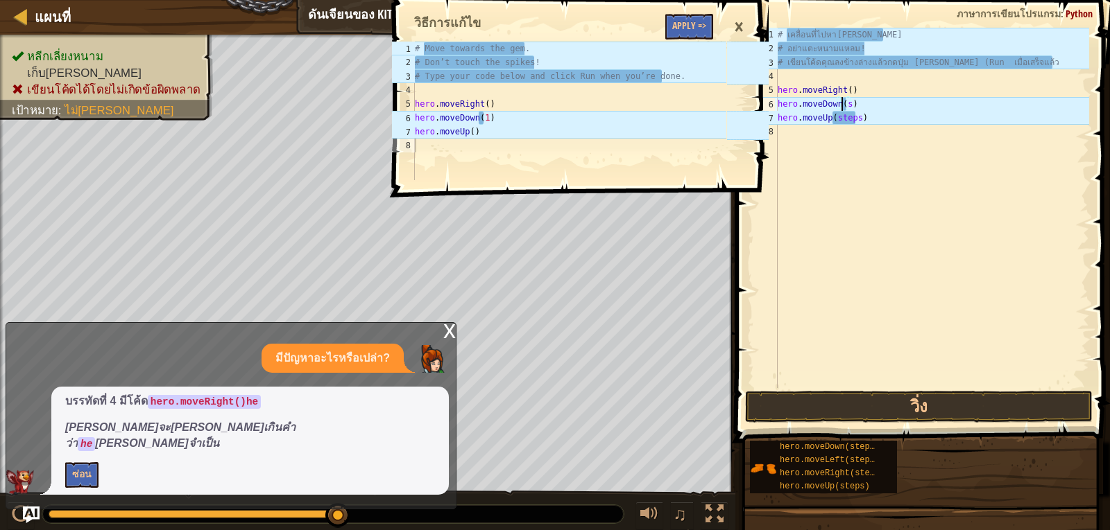
click at [847, 101] on div "# เคลื่อนที่ไปหา[PERSON_NAME] # อย่าแตะหนามแหลม! # เขียนโค้ดคุณลงข้างล่างแล้วกด…" at bounding box center [932, 222] width 314 height 388
type textarea "hero.moveDown(1)"
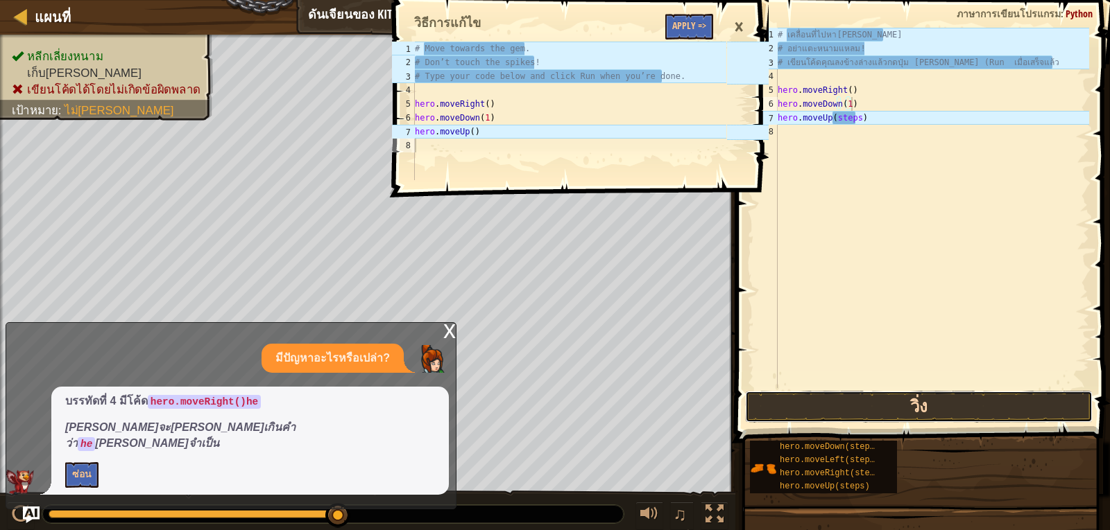
click at [927, 404] on button "วิ่ง" at bounding box center [918, 407] width 347 height 32
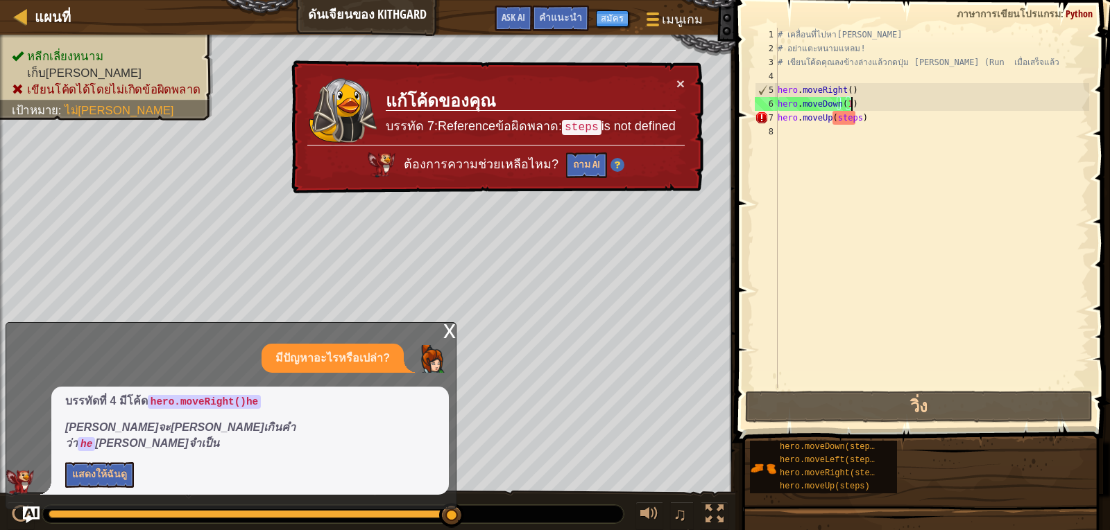
click at [856, 119] on div "# เคลื่อนที่ไปหา[PERSON_NAME] # อย่าแตะหนามแหลม! # เขียนโค้ดคุณลงข้างล่างแล้วกด…" at bounding box center [932, 222] width 314 height 388
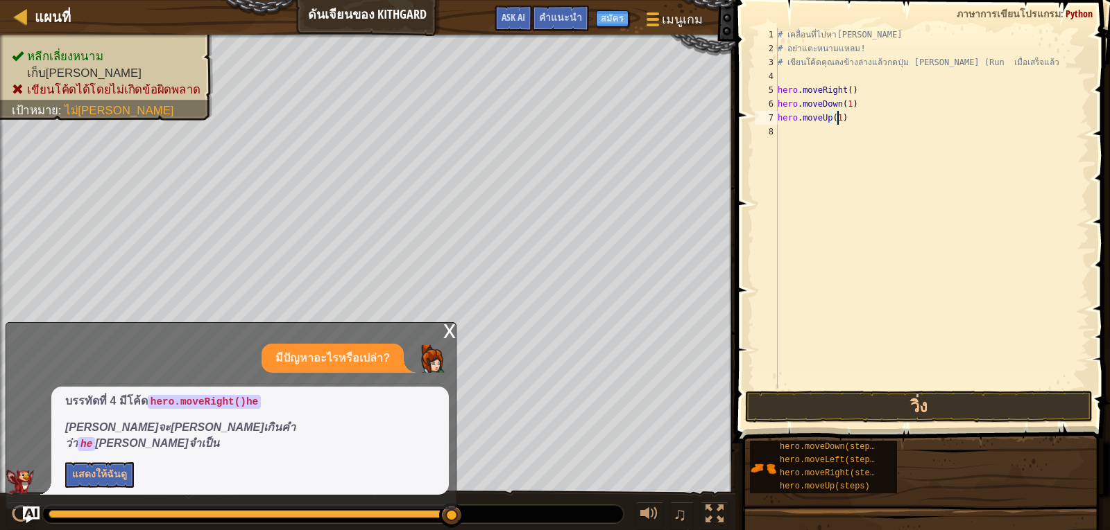
scroll to position [6, 4]
type textarea "hero.moveUp(1)"
click at [971, 399] on button "วิ่ง" at bounding box center [918, 407] width 347 height 32
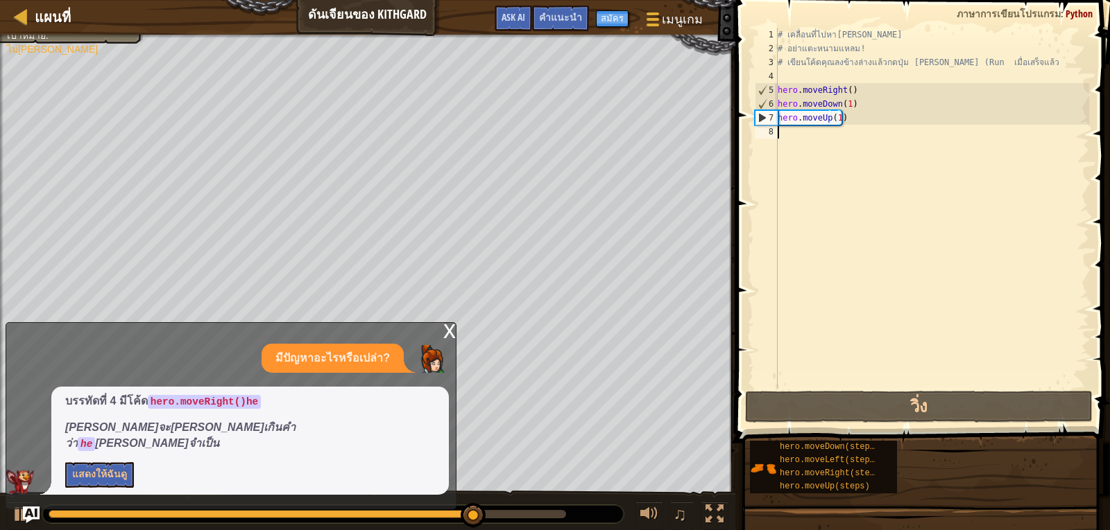
click at [858, 126] on div "# เคลื่อนที่ไปหา[PERSON_NAME] # อย่าแตะหนามแหลม! # เขียนโค้ดคุณลงข้างล่างแล้วกด…" at bounding box center [932, 222] width 314 height 388
click at [846, 119] on div "# เคลื่อนที่ไปหา[PERSON_NAME] # อย่าแตะหนามแหลม! # เขียนโค้ดคุณลงข้างล่างแล้วกด…" at bounding box center [932, 222] width 314 height 388
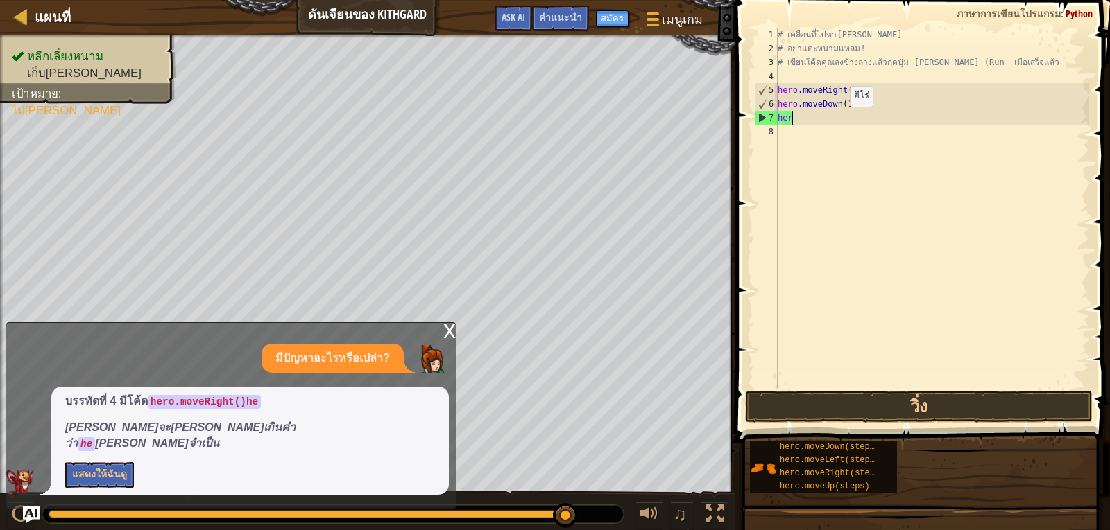
type textarea "h"
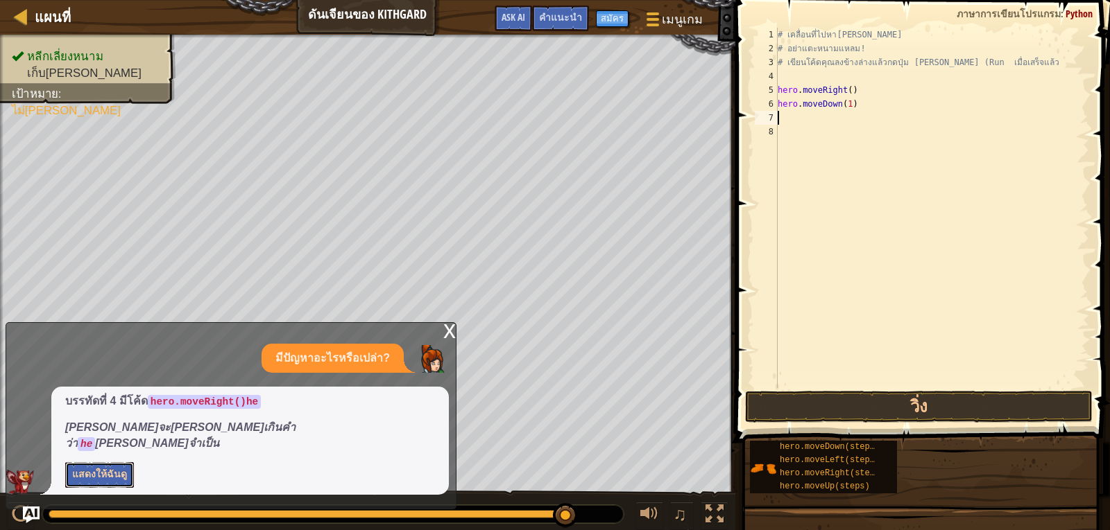
click at [97, 463] on button "แสดงให้ฉันดู" at bounding box center [99, 476] width 69 height 26
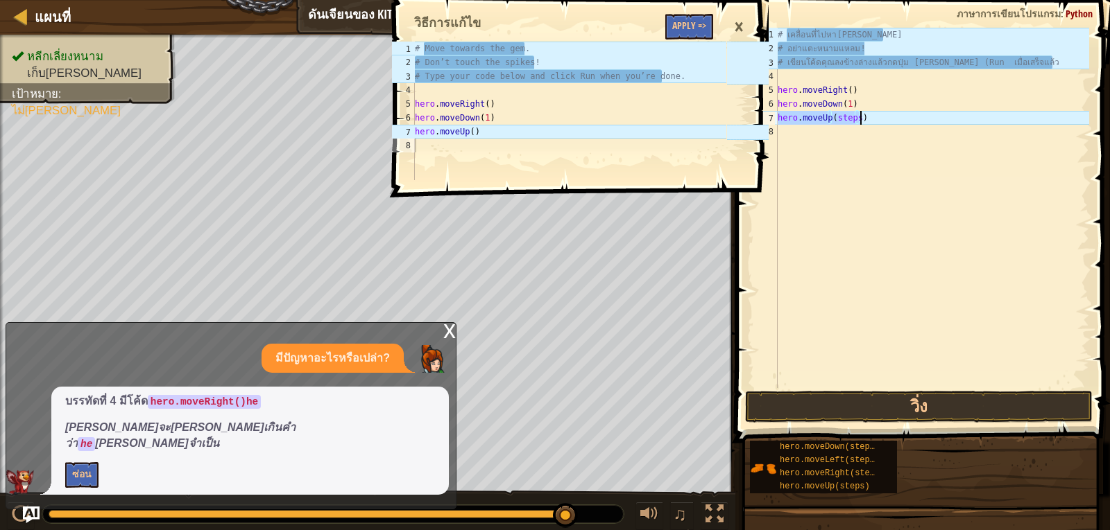
click at [854, 112] on div "# เคลื่อนที่ไปหา[PERSON_NAME] # อย่าแตะหนามแหลม! # เขียนโค้ดคุณลงข้างล่างแล้วกด…" at bounding box center [932, 208] width 314 height 361
type textarea "hero.moveUp()"
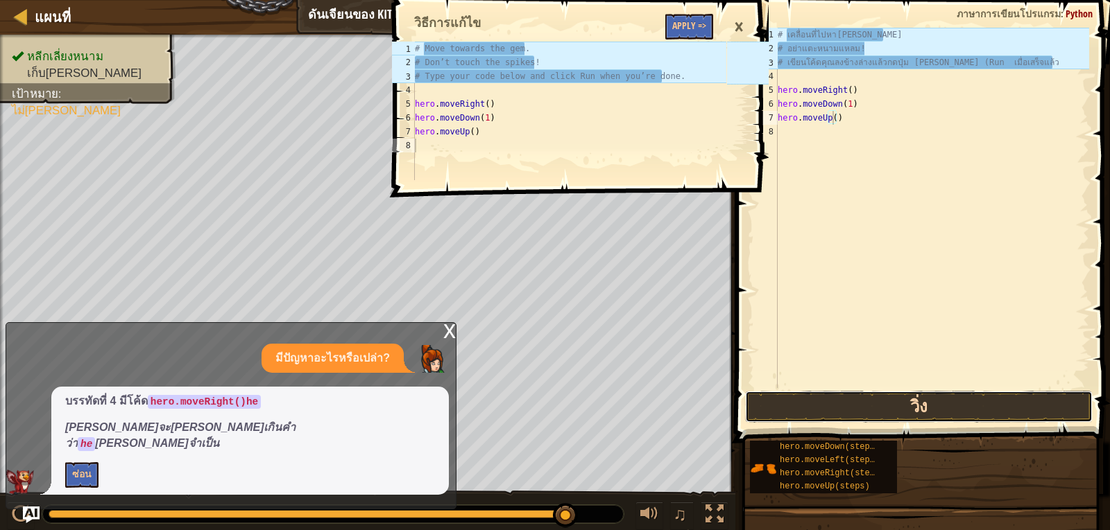
click at [951, 403] on button "วิ่ง" at bounding box center [918, 407] width 347 height 32
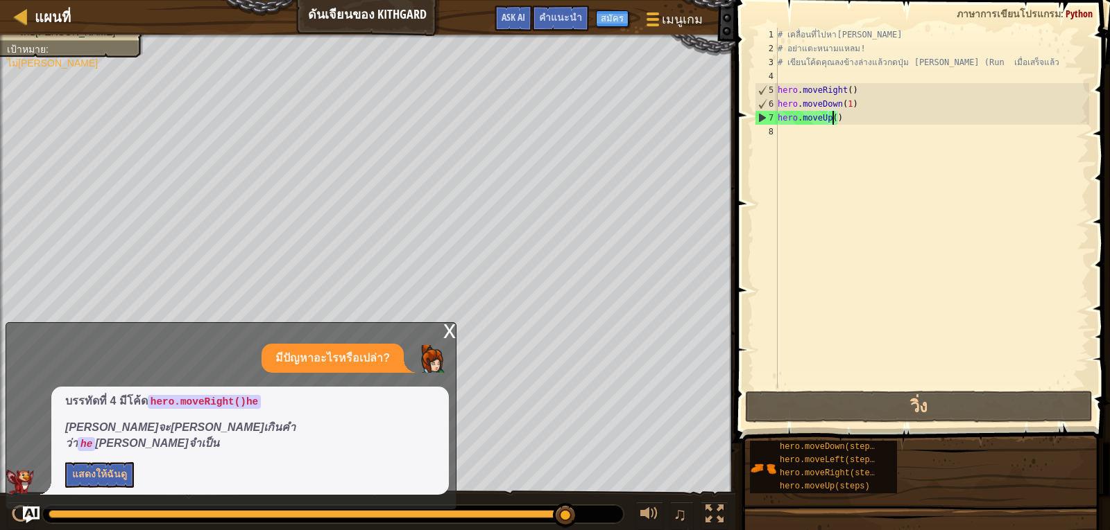
select select "th"
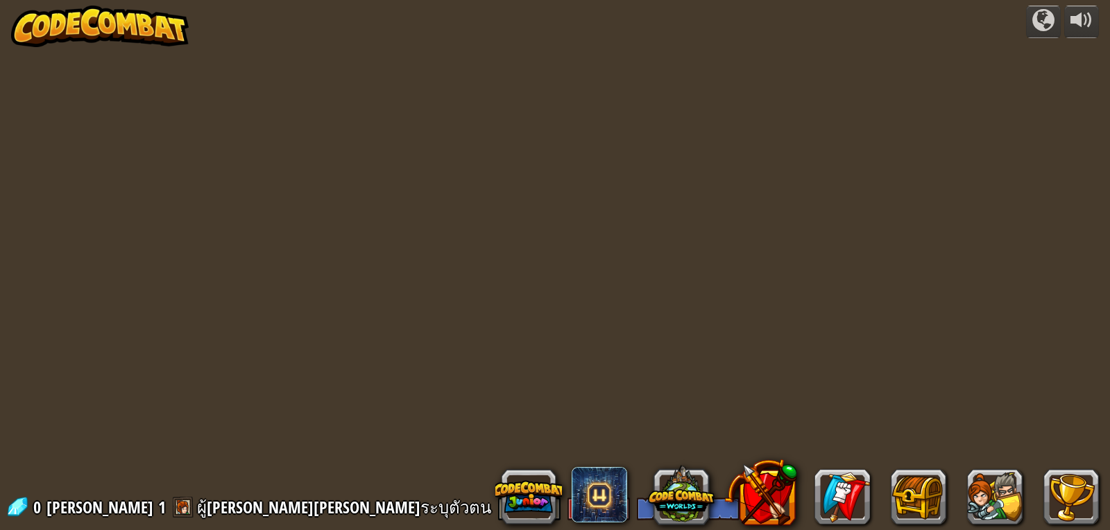
select select "th"
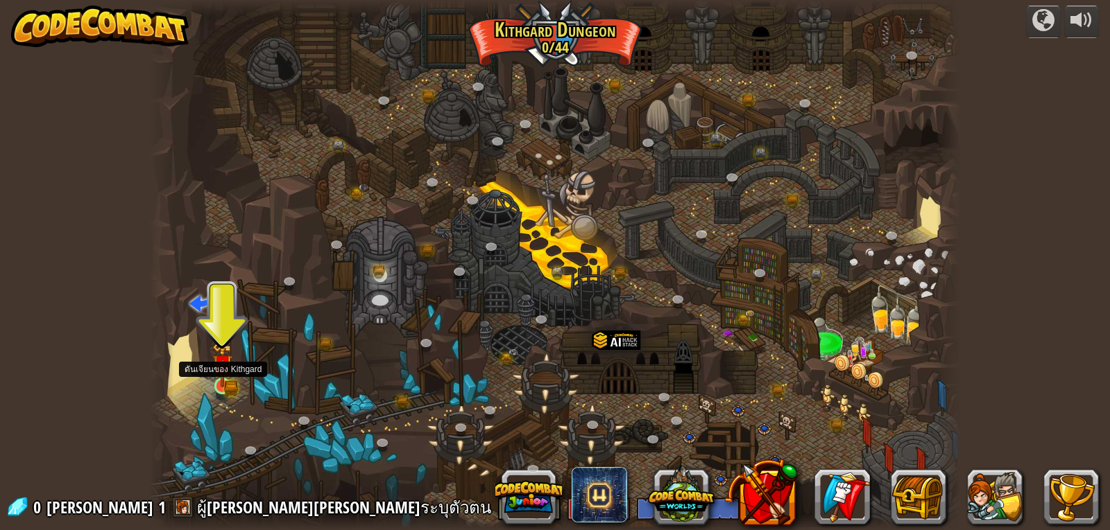
click at [222, 370] on img at bounding box center [222, 366] width 12 height 12
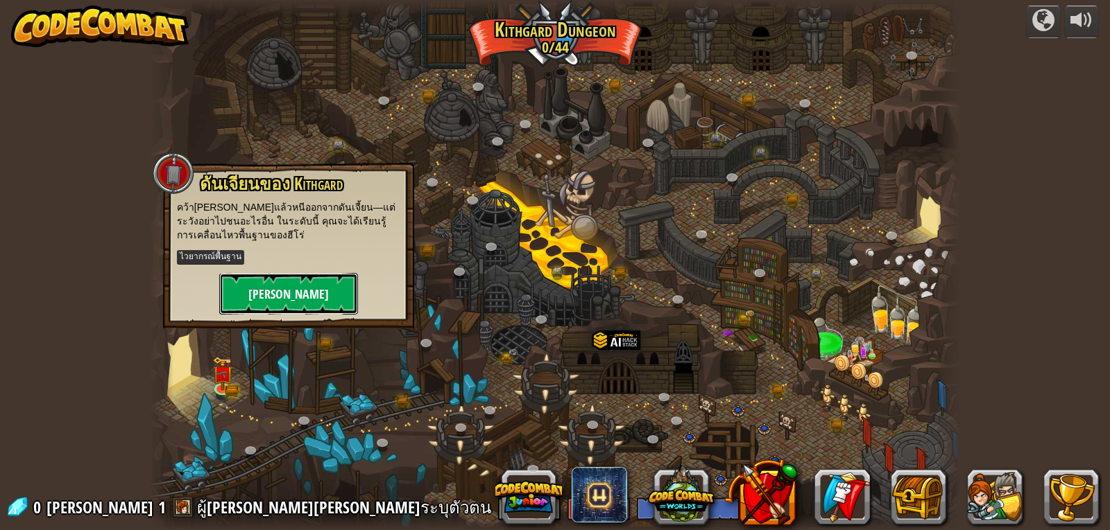
click at [256, 277] on button "[PERSON_NAME]" at bounding box center [288, 294] width 139 height 42
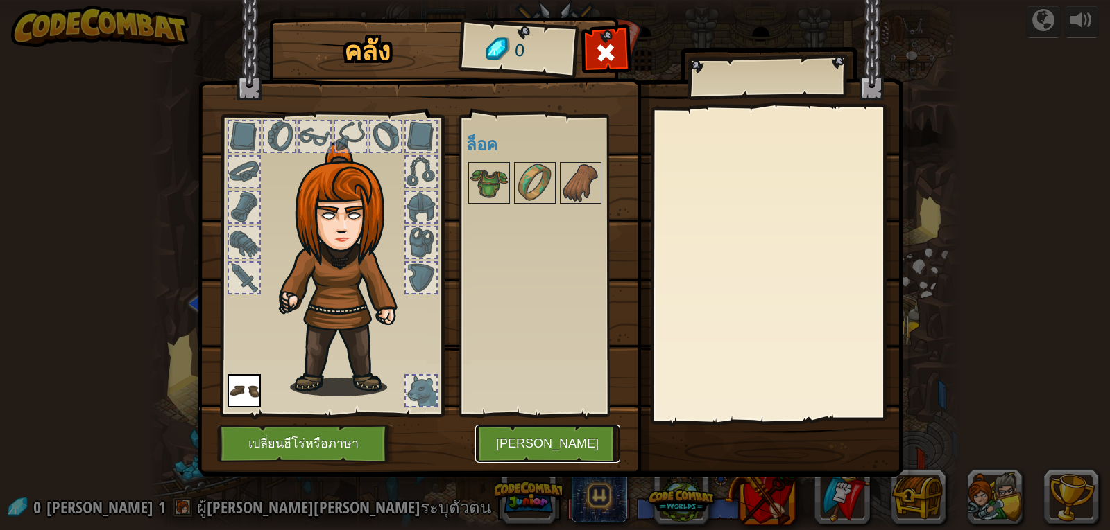
click at [535, 449] on button "[PERSON_NAME]" at bounding box center [547, 444] width 145 height 38
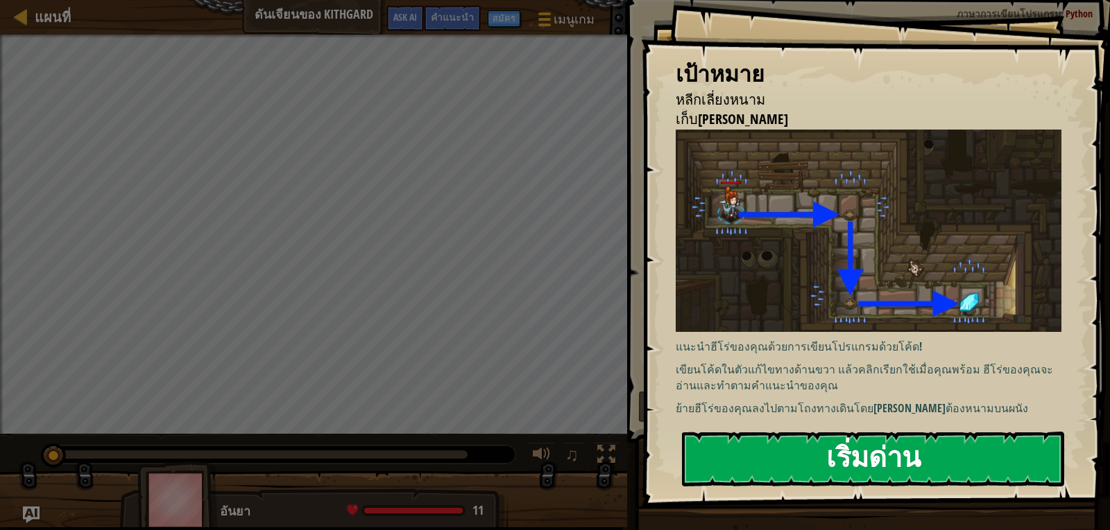
click at [804, 454] on button "เริ่มด่าน" at bounding box center [873, 459] width 382 height 55
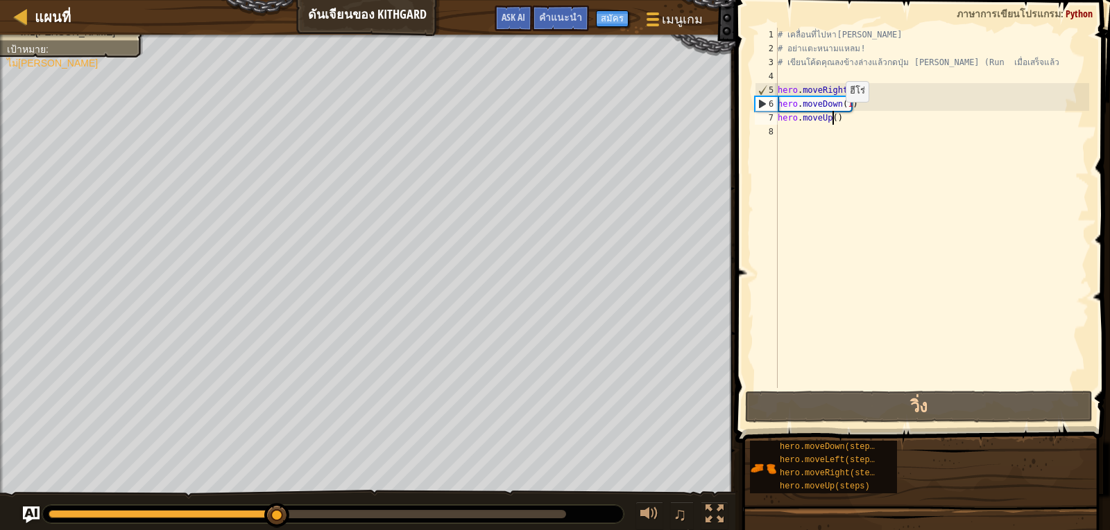
click at [834, 116] on div "# เคลื่อนที่ไปหา[PERSON_NAME] # อย่าแตะหนามแหลม! # เขียนโค้ดคุณลงข้างล่างแล้วกด…" at bounding box center [932, 222] width 314 height 388
click at [846, 118] on div "# เคลื่อนที่ไปหา[PERSON_NAME] # อย่าแตะหนามแหลม! # เขียนโค้ดคุณลงข้างล่างแล้วกด…" at bounding box center [932, 222] width 314 height 388
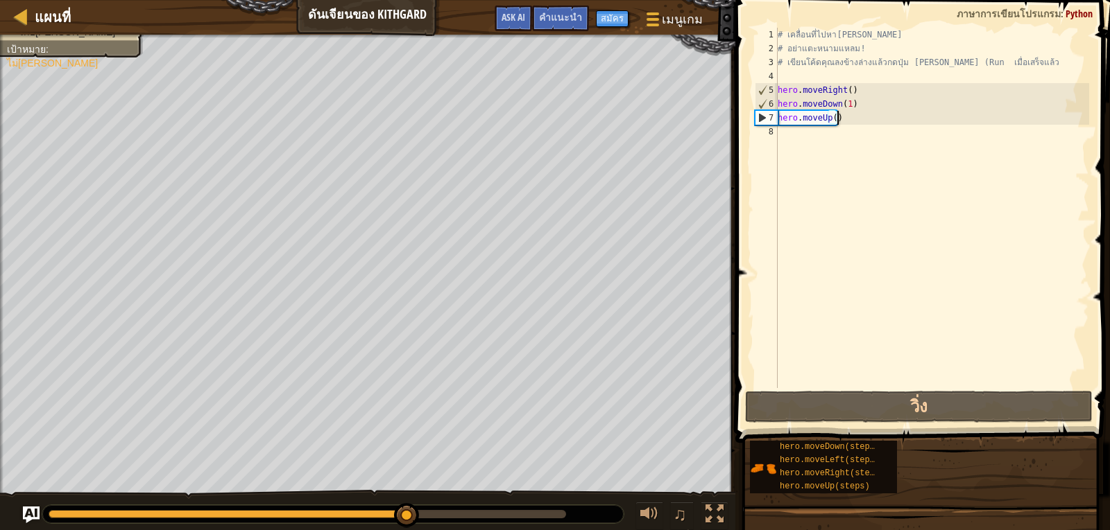
click at [840, 120] on div "# เคลื่อนที่ไปหา[PERSON_NAME] # อย่าแตะหนามแหลม! # เขียนโค้ดคุณลงข้างล่างแล้วกด…" at bounding box center [932, 222] width 314 height 388
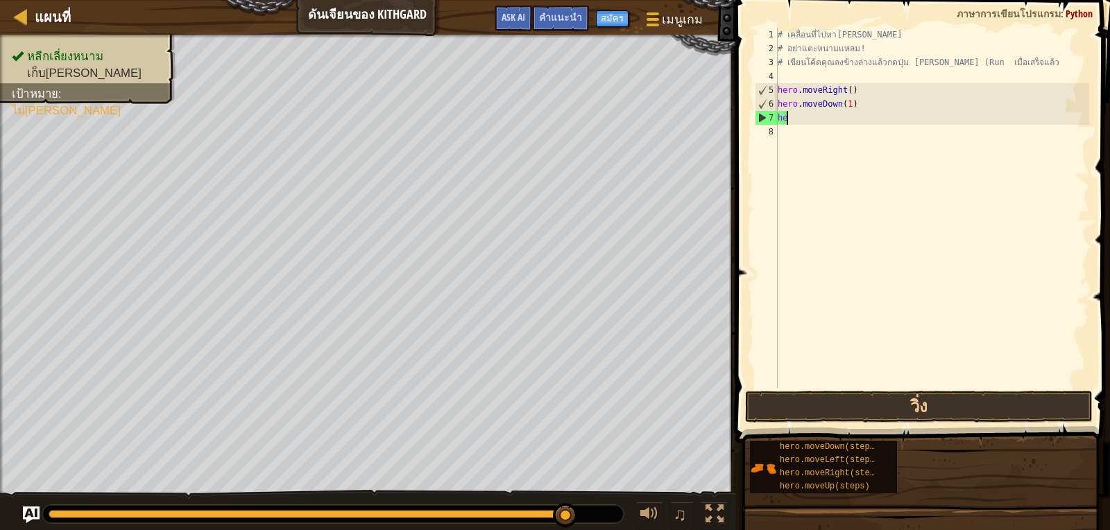
type textarea "h"
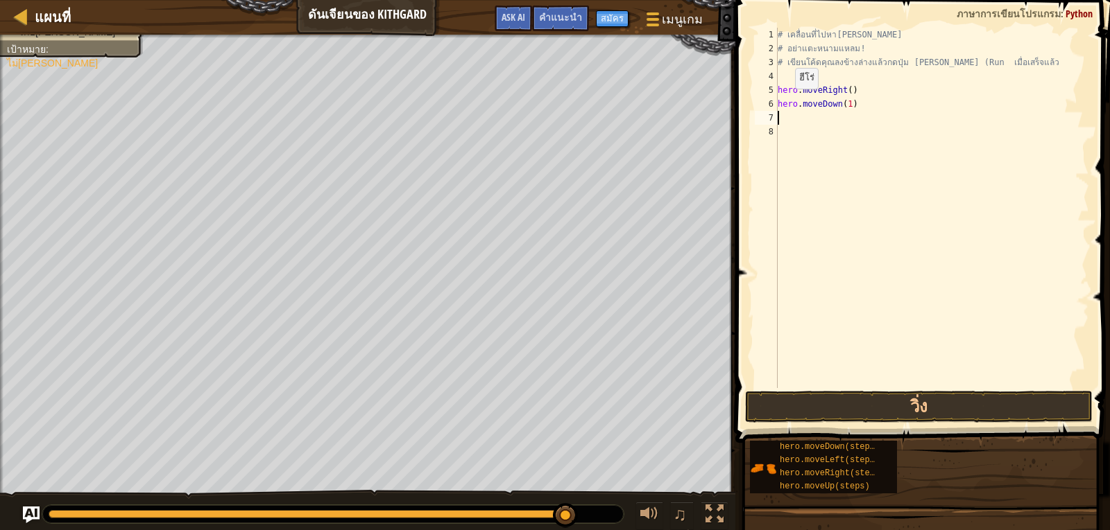
type textarea "h"
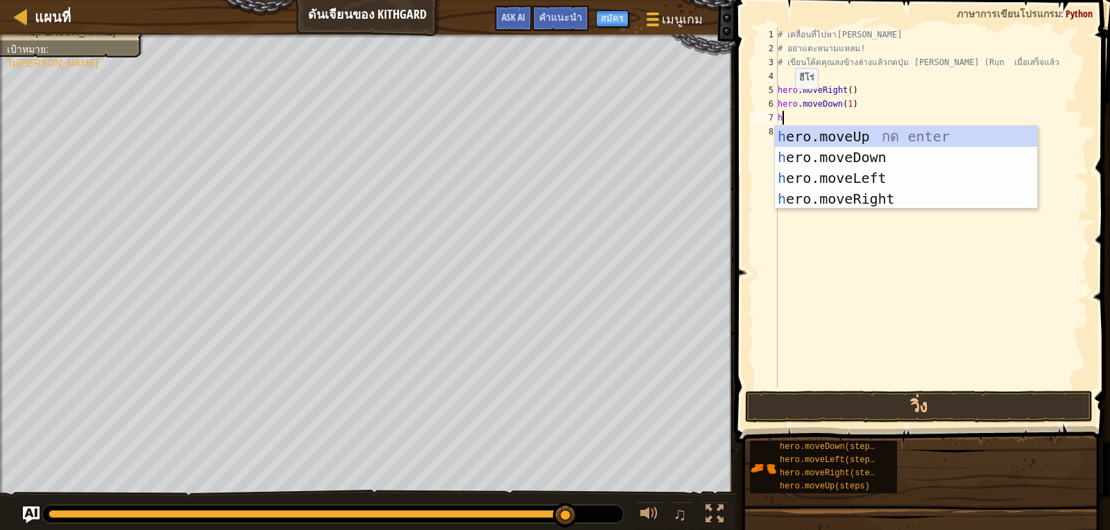
scroll to position [6, 0]
click at [888, 192] on div "h ero.moveUp กด enter h ero.moveDown กด enter h ero.moveLeft กด enter h ero.mov…" at bounding box center [906, 188] width 262 height 125
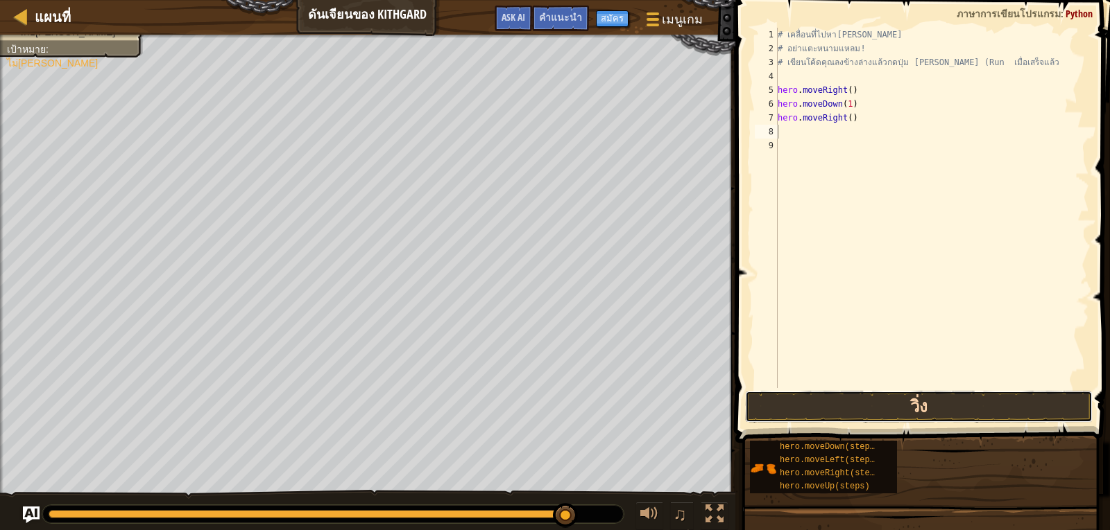
click at [863, 408] on button "วิ่ง" at bounding box center [918, 407] width 347 height 32
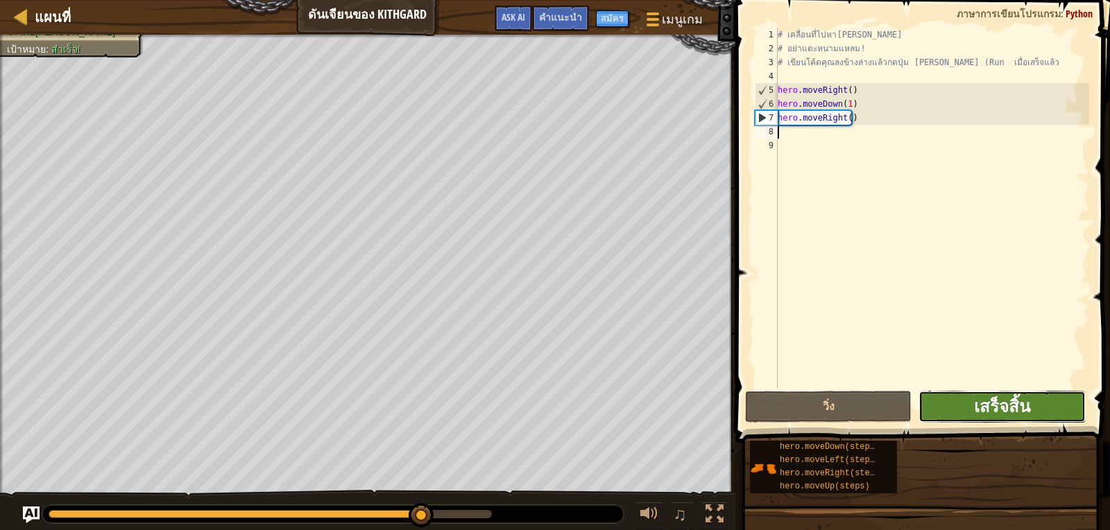
click at [1003, 399] on span "เสร็จสิ้น" at bounding box center [1002, 406] width 56 height 22
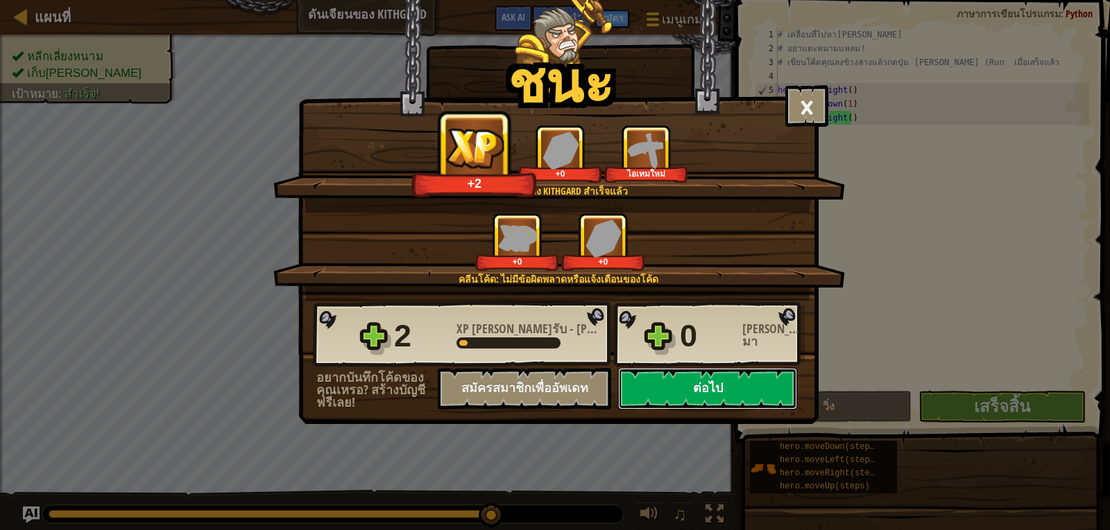
click at [732, 381] on button "ต่อไป" at bounding box center [707, 389] width 179 height 42
select select "th"
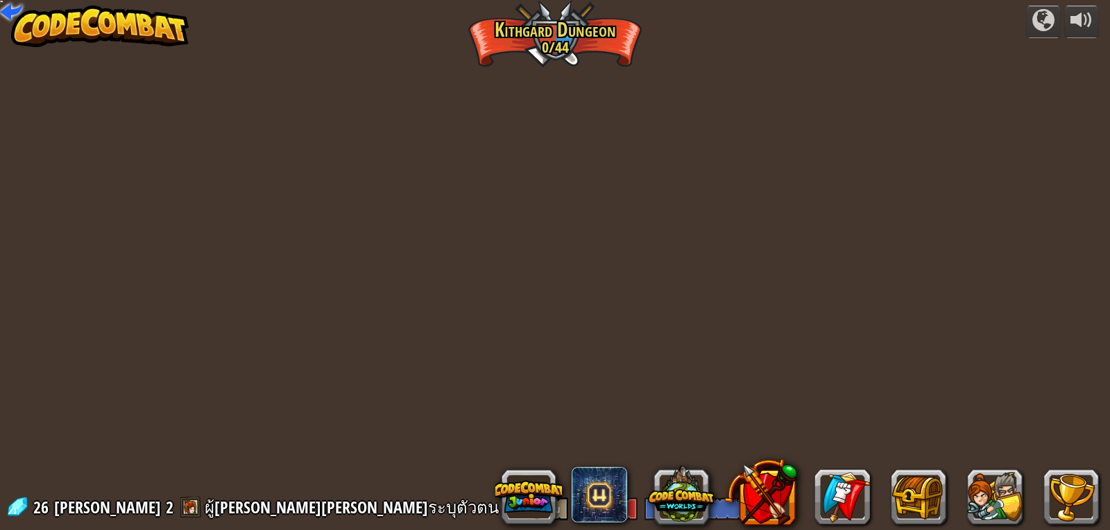
select select "th"
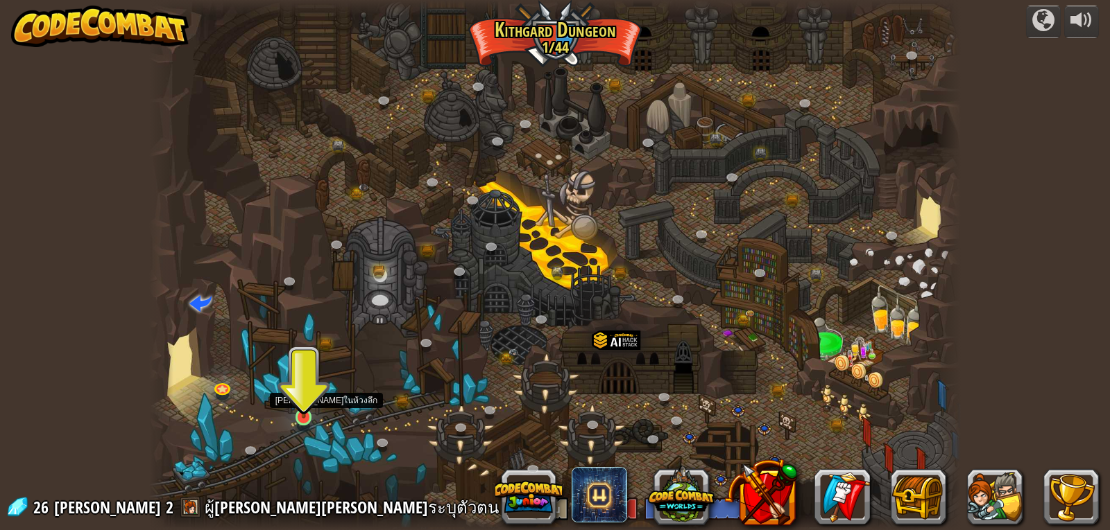
click at [293, 401] on img at bounding box center [303, 395] width 21 height 47
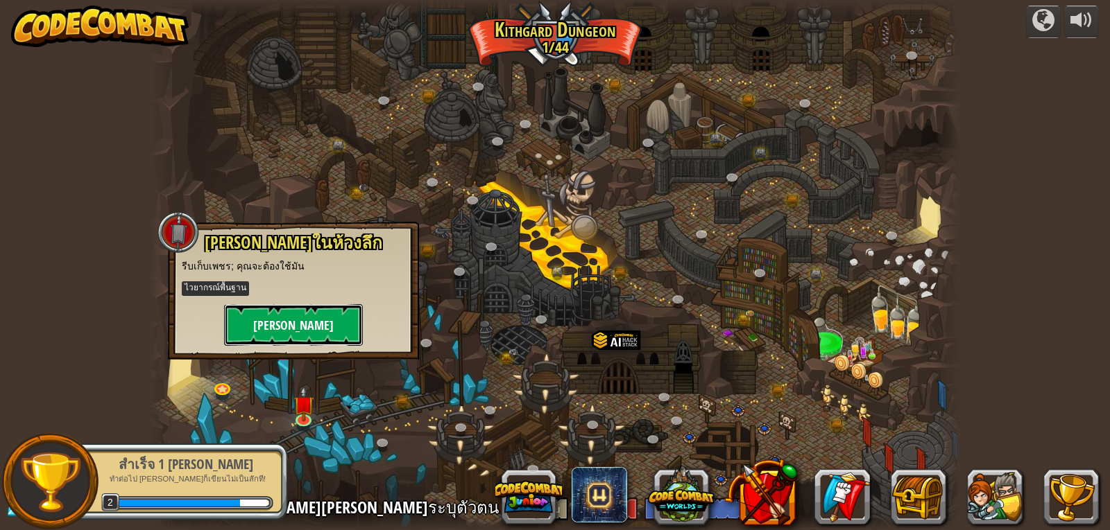
click at [331, 314] on button "[PERSON_NAME]" at bounding box center [293, 325] width 139 height 42
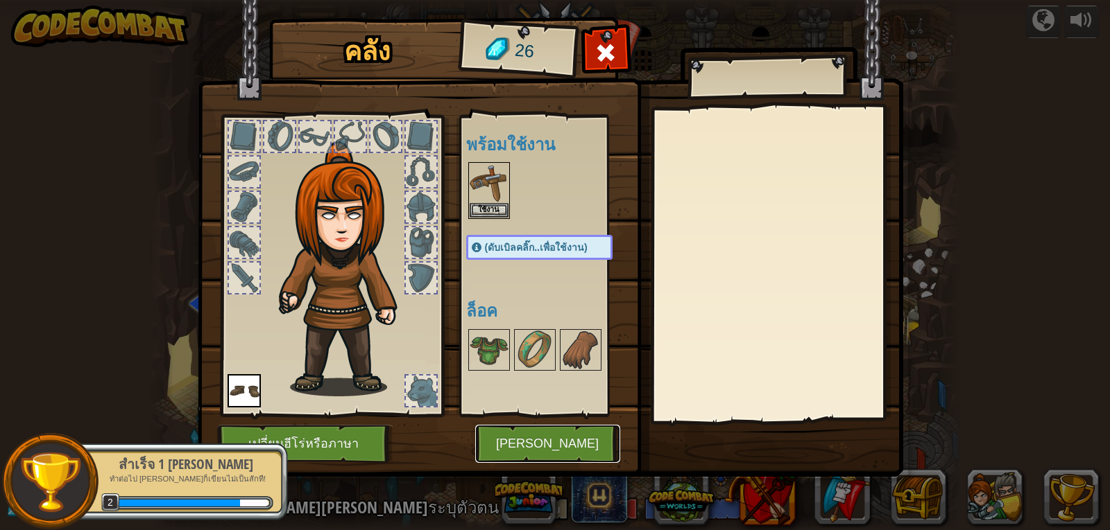
click at [540, 438] on button "[PERSON_NAME]" at bounding box center [547, 444] width 145 height 38
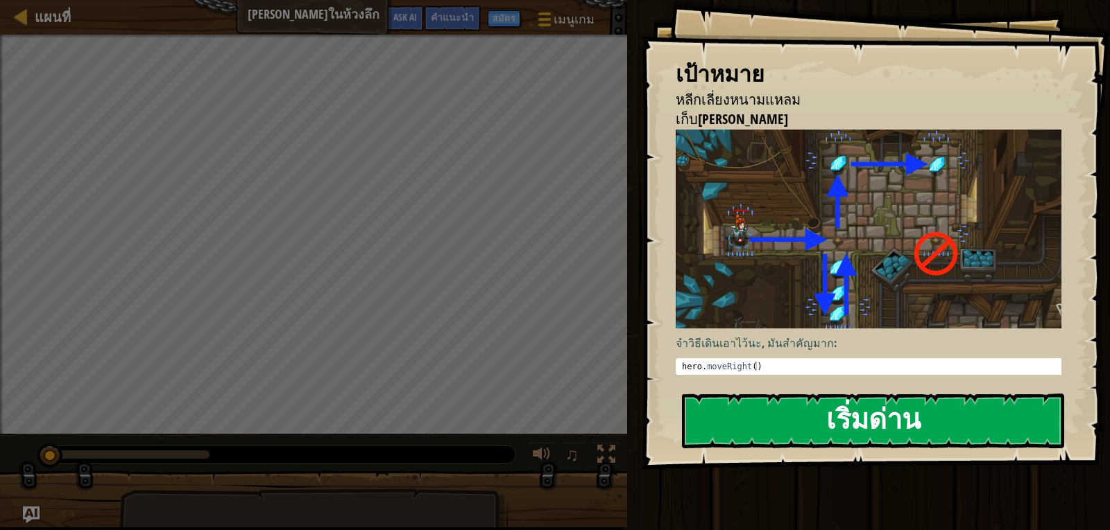
click at [846, 421] on button "เริ่มด่าน" at bounding box center [873, 421] width 382 height 55
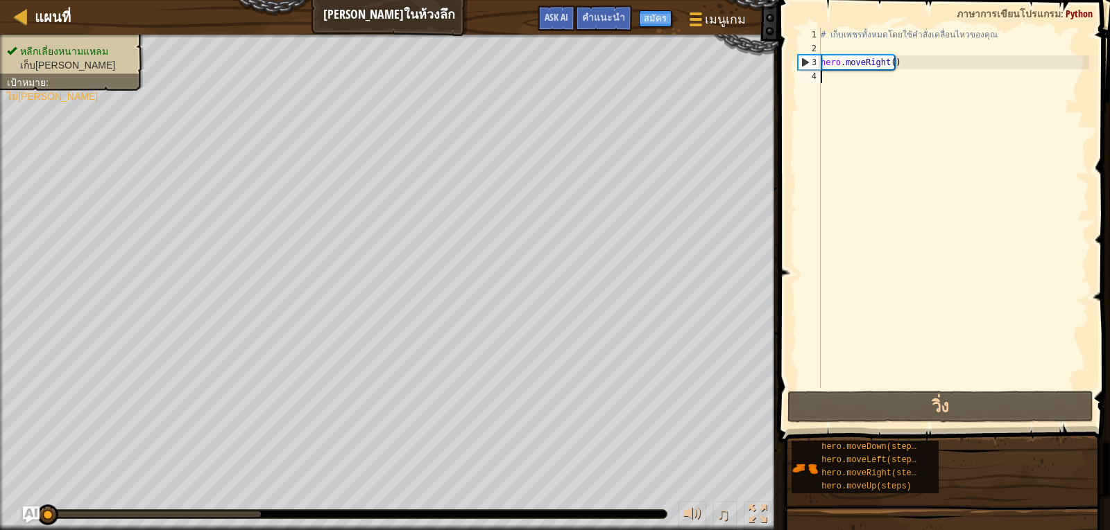
type textarea "h"
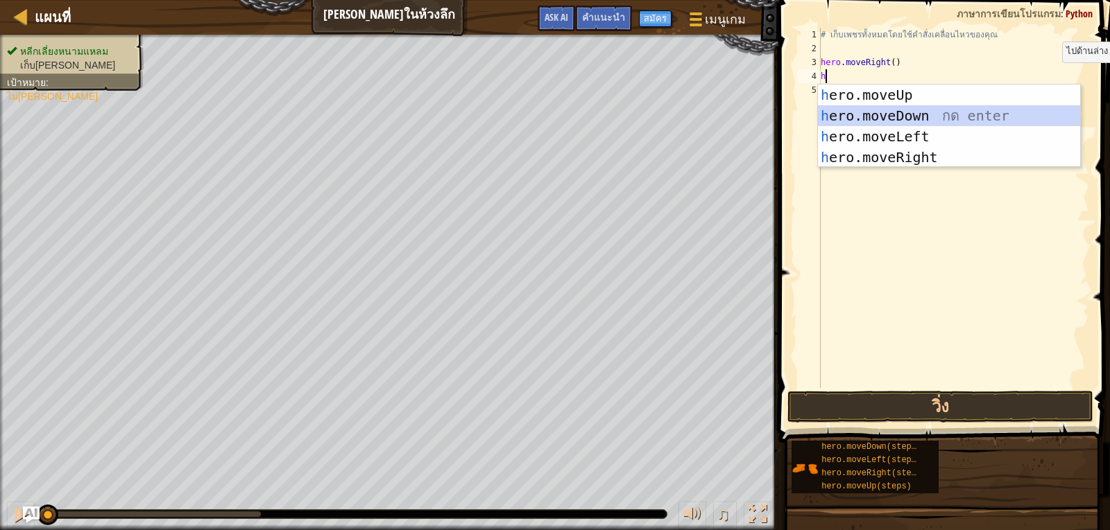
click at [942, 121] on div "h ero.moveUp กด enter h ero.moveDown กด enter h ero.moveLeft กด enter h ero.mov…" at bounding box center [949, 147] width 262 height 125
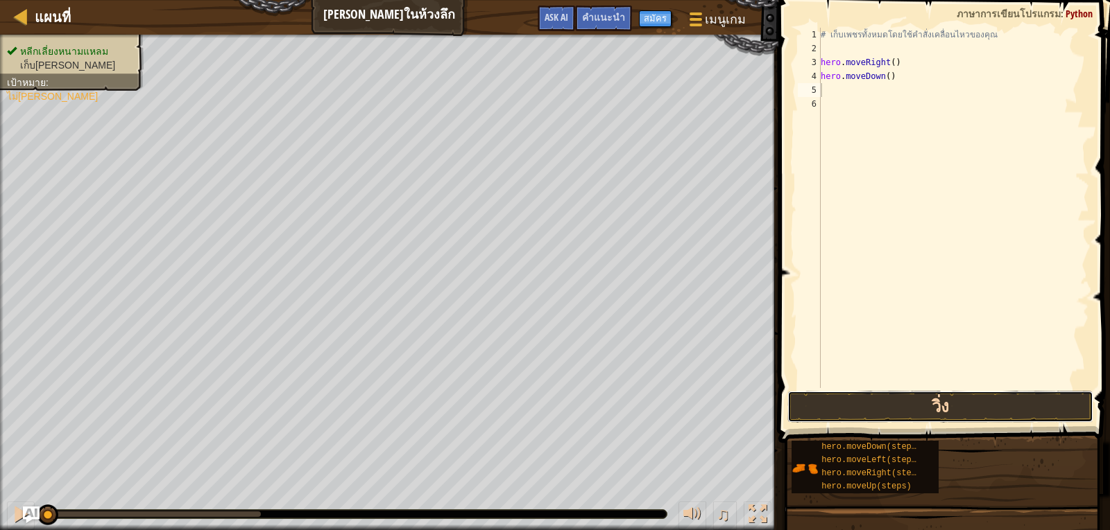
click at [974, 403] on button "วิ่ง" at bounding box center [940, 407] width 306 height 32
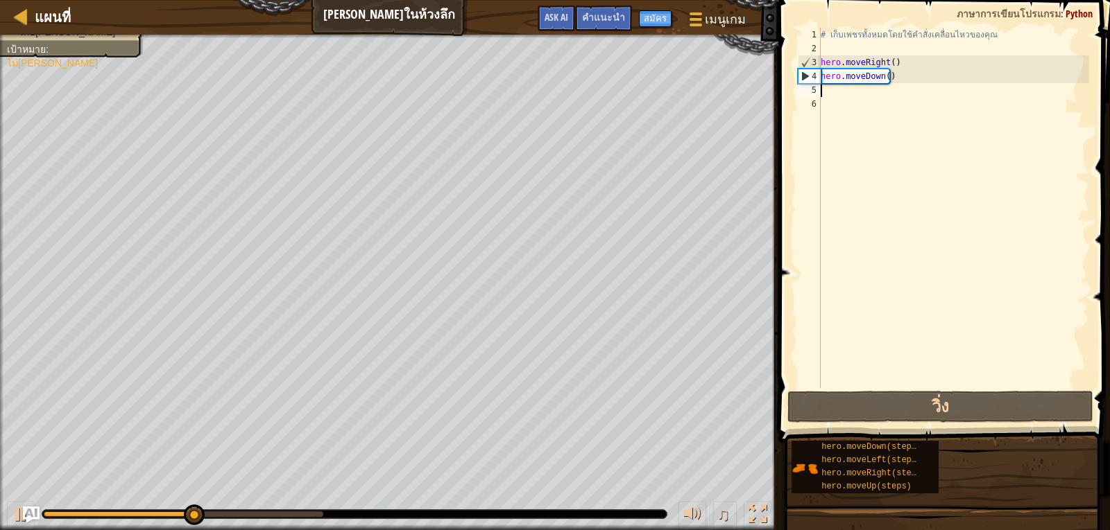
type textarea "h"
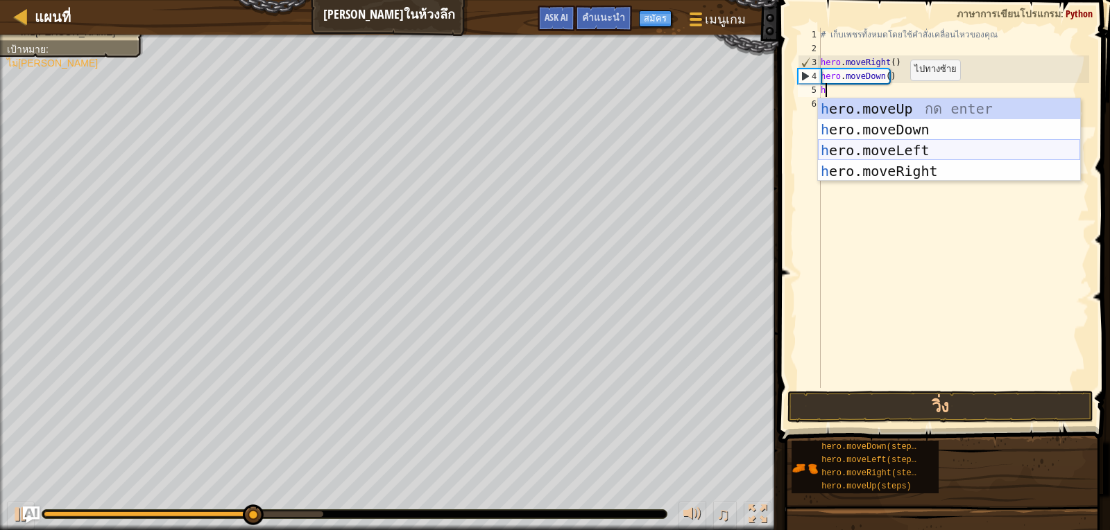
click at [898, 148] on div "h ero.moveUp กด enter h ero.moveDown กด enter h ero.moveLeft กด enter h ero.mov…" at bounding box center [949, 160] width 262 height 125
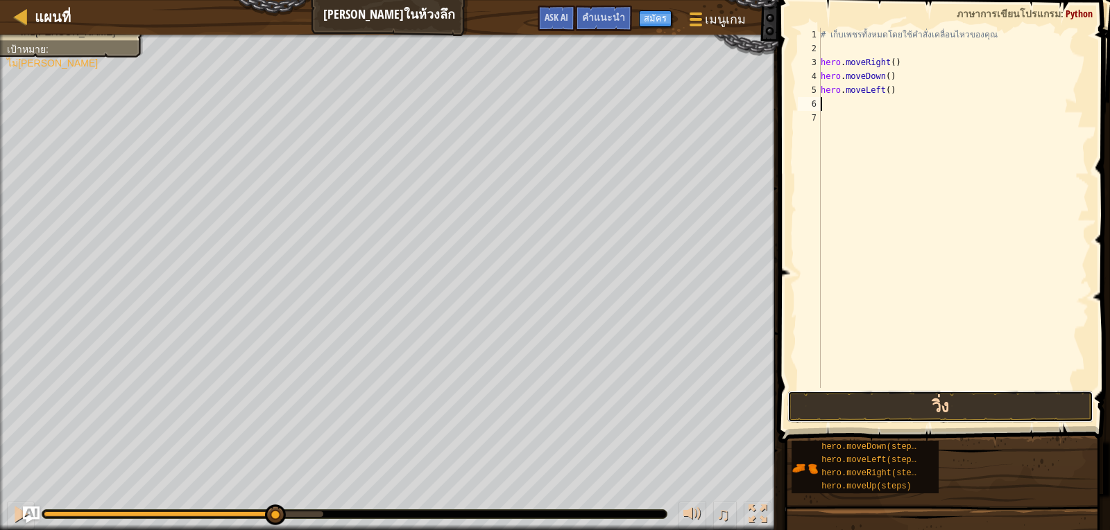
click at [989, 404] on button "วิ่ง" at bounding box center [940, 407] width 306 height 32
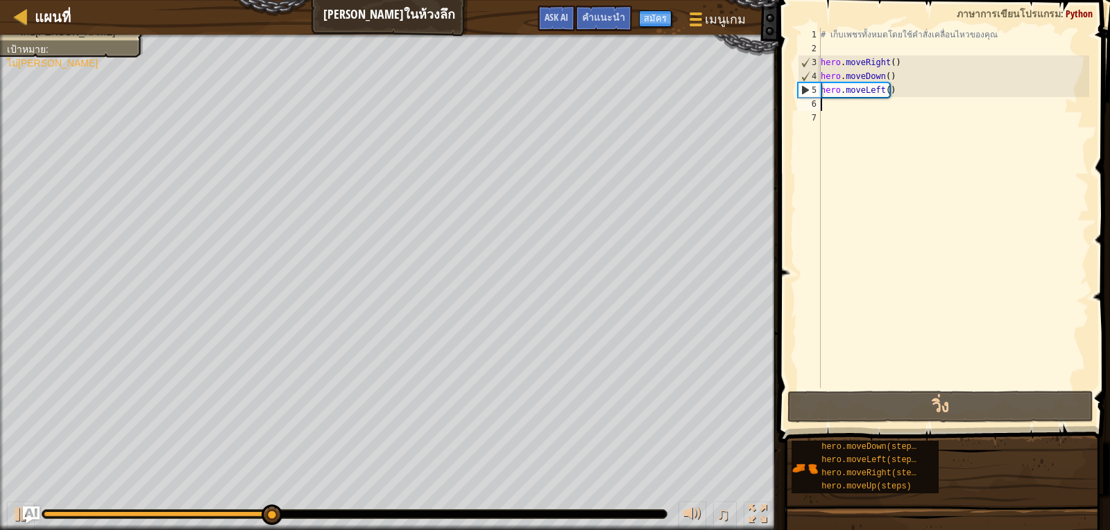
click at [925, 94] on div "# เก็บเพชรทั้งหมดโดยใช้คำสั่งเคลื่อนไหวของคุณ hero . moveRight ( ) hero . moveD…" at bounding box center [953, 222] width 271 height 388
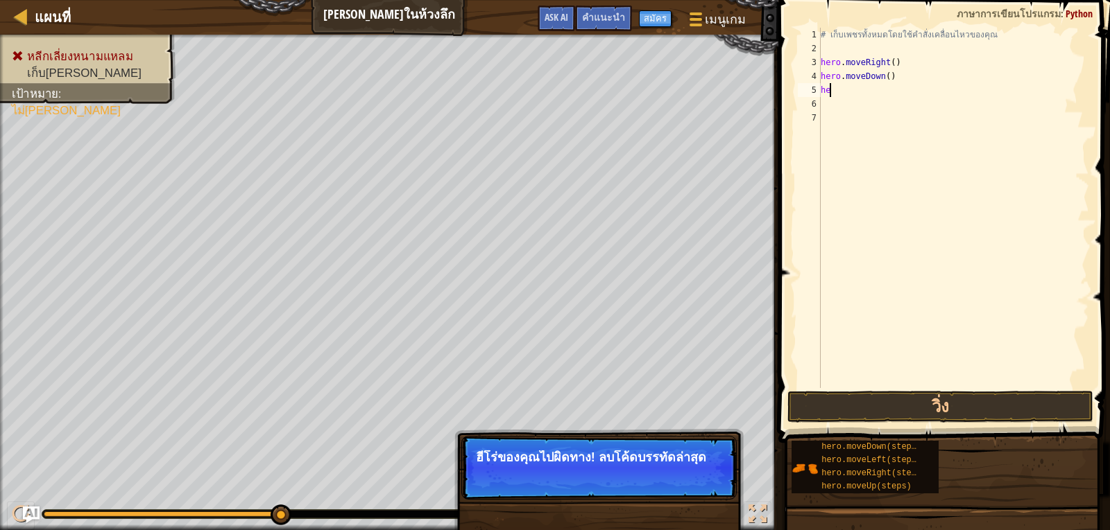
type textarea "h"
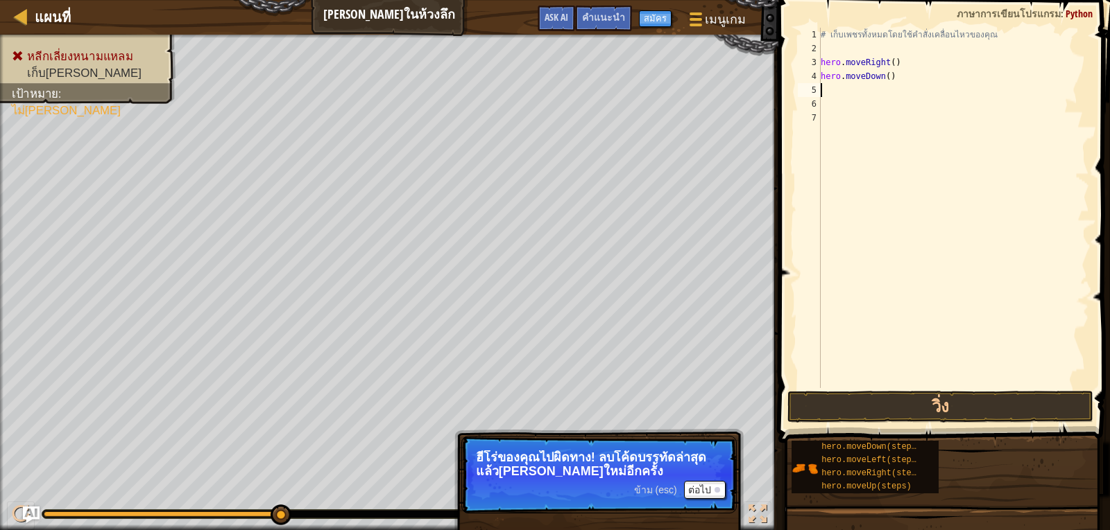
type textarea "h"
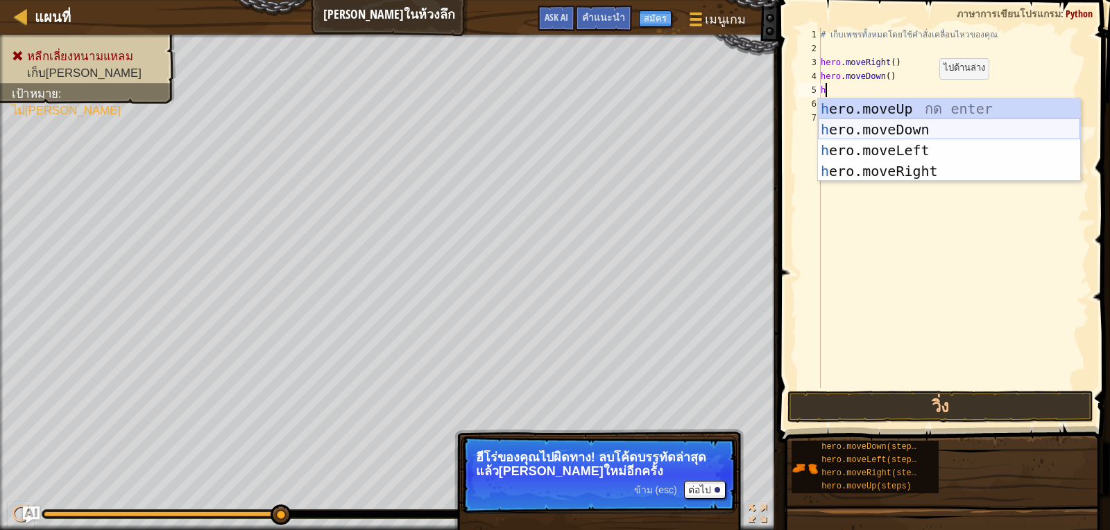
click at [906, 132] on div "h ero.moveUp กด enter h ero.moveDown กด enter h ero.moveLeft กด enter h ero.mov…" at bounding box center [949, 160] width 262 height 125
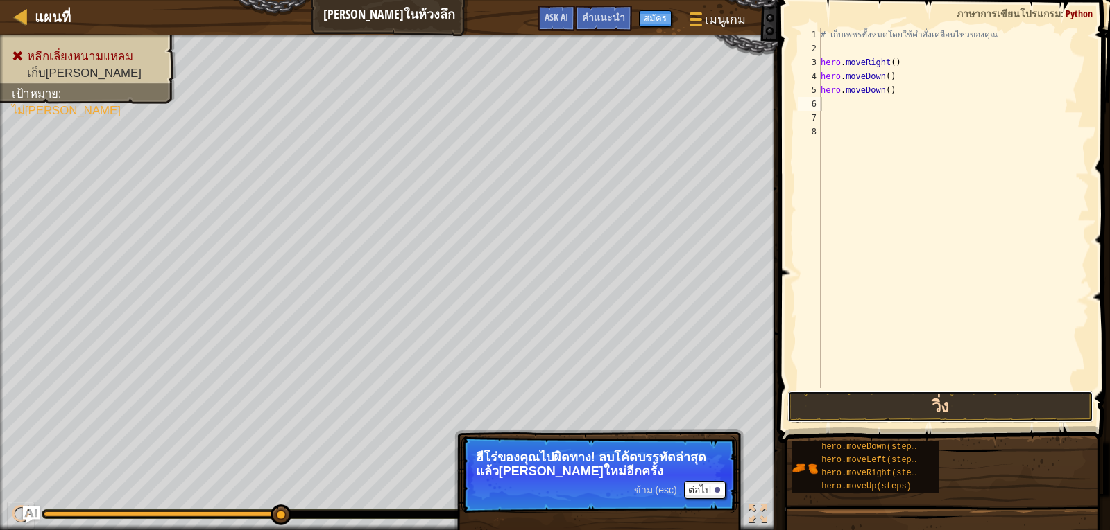
click at [963, 392] on button "วิ่ง" at bounding box center [940, 407] width 306 height 32
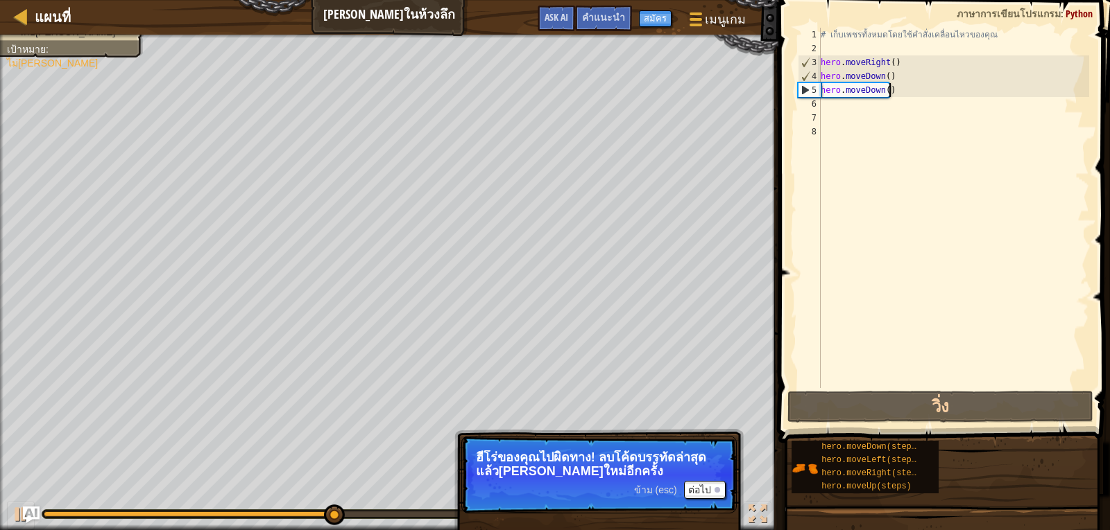
click at [893, 90] on div "# เก็บเพชรทั้งหมดโดยใช้คำสั่งเคลื่อนไหวของคุณ hero . moveRight ( ) hero . moveD…" at bounding box center [953, 222] width 271 height 388
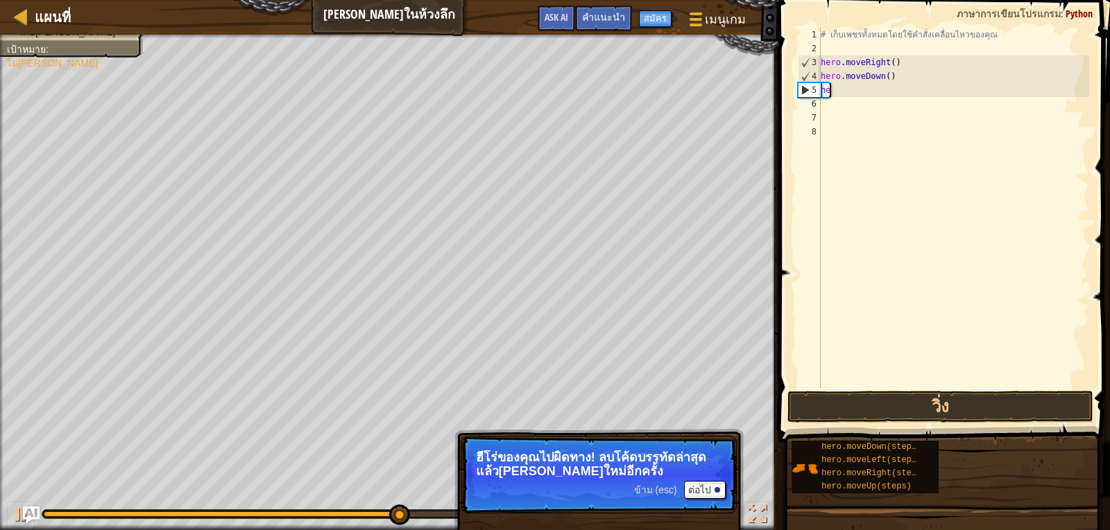
type textarea "h"
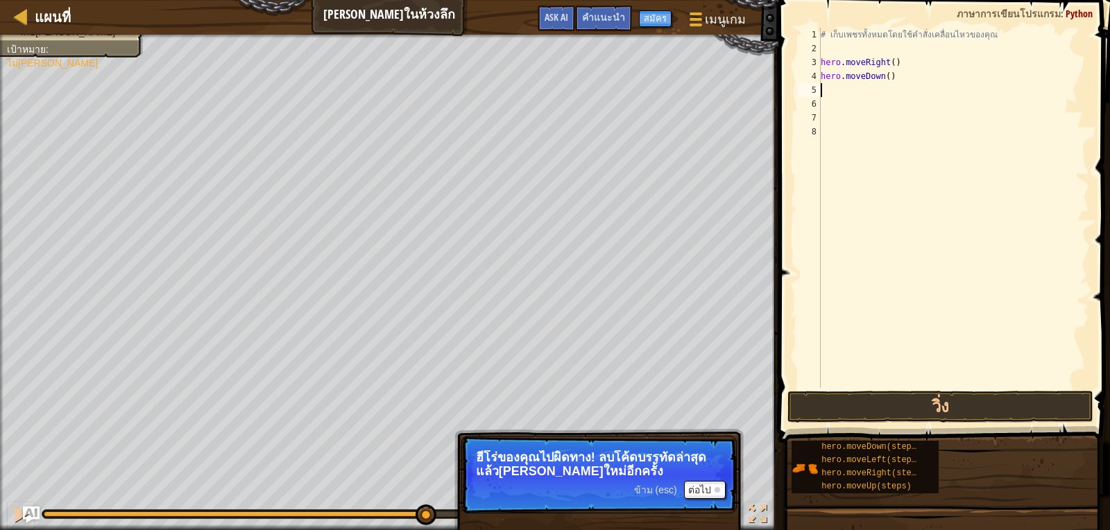
type textarea "h"
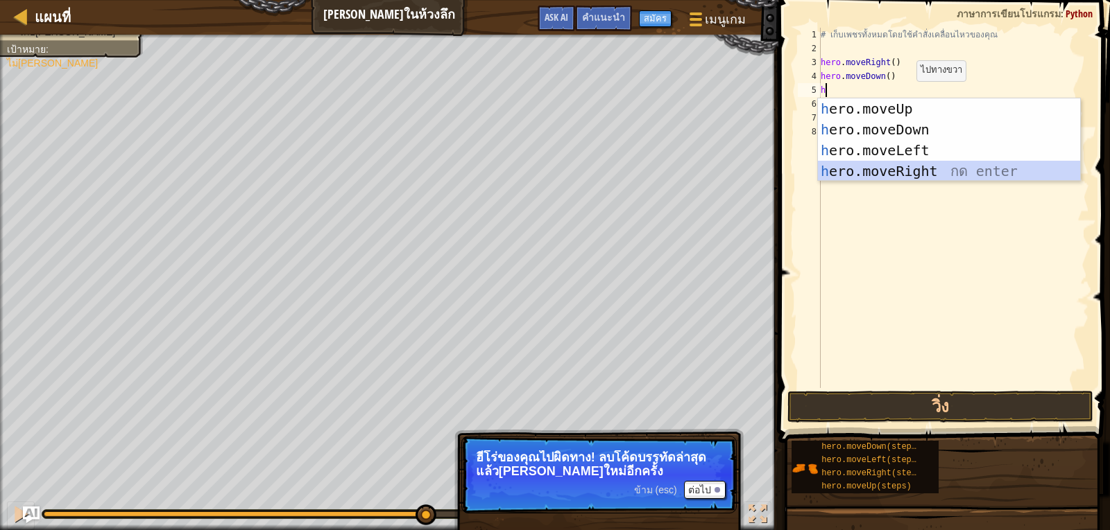
click at [924, 163] on div "h ero.moveUp กด enter h ero.moveDown กด enter h ero.moveLeft กด enter h ero.mov…" at bounding box center [949, 160] width 262 height 125
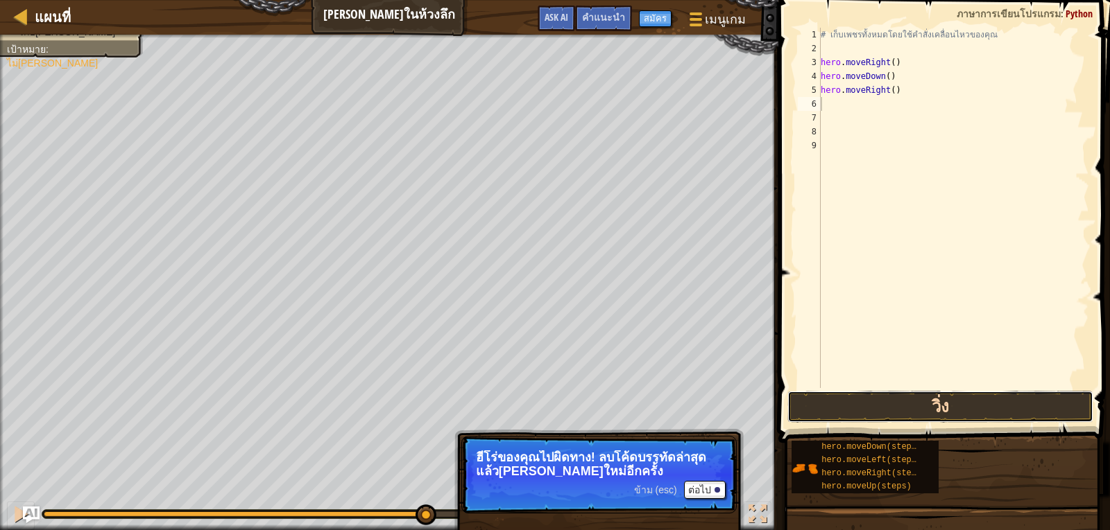
click at [948, 402] on button "วิ่ง" at bounding box center [940, 407] width 306 height 32
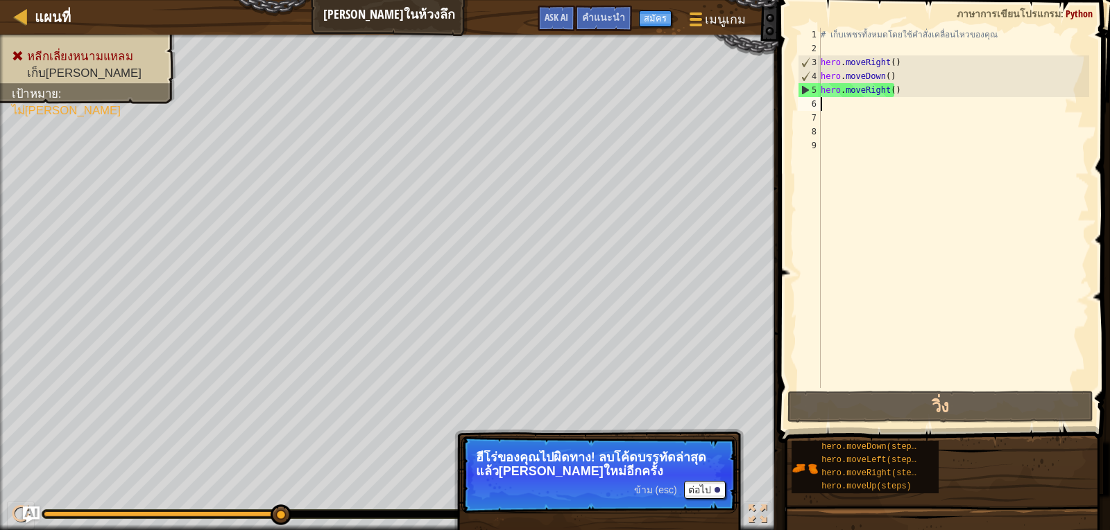
click at [903, 86] on div "# เก็บเพชรทั้งหมดโดยใช้คำสั่งเคลื่อนไหวของคุณ hero . moveRight ( ) hero . moveD…" at bounding box center [953, 222] width 271 height 388
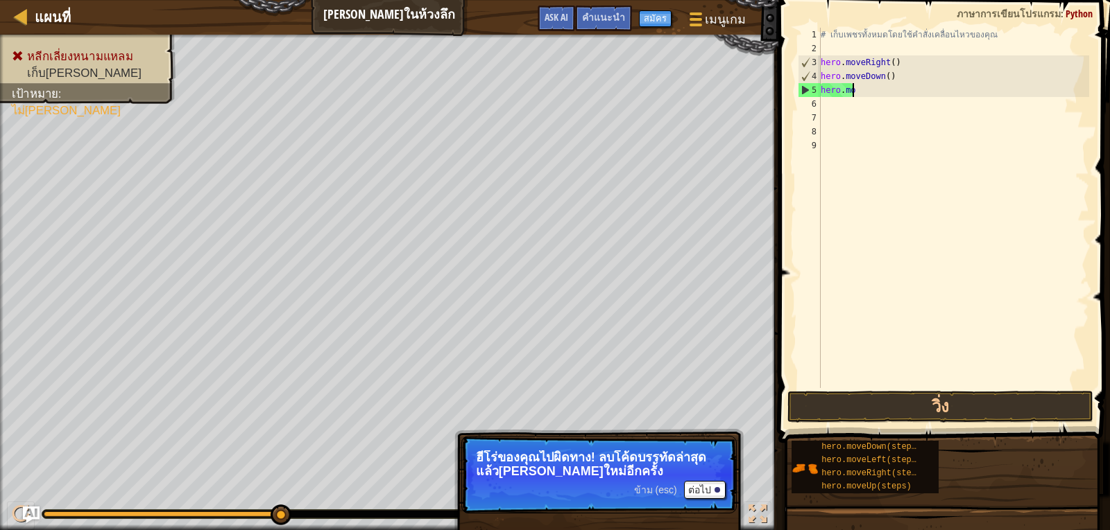
type textarea "h"
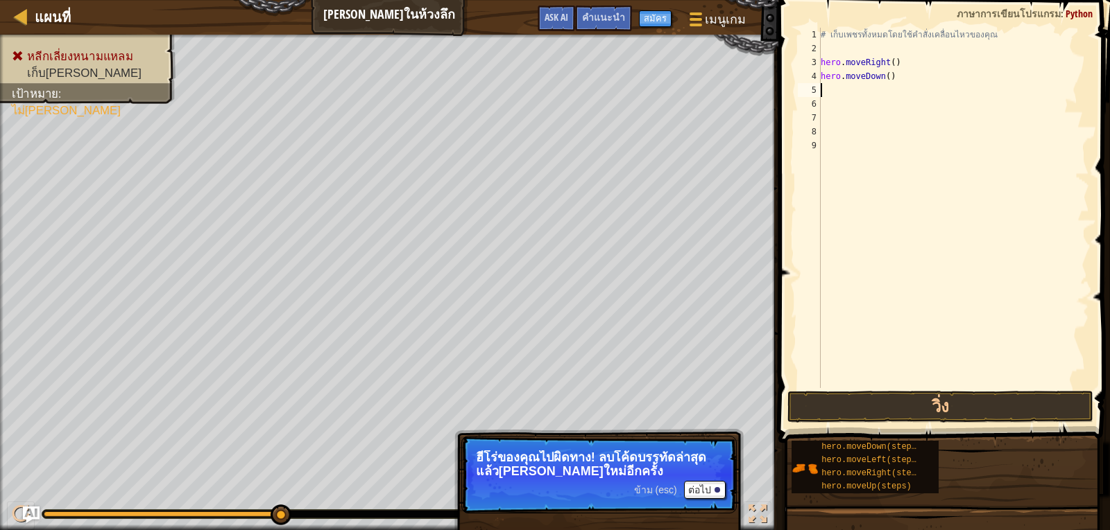
type textarea "h"
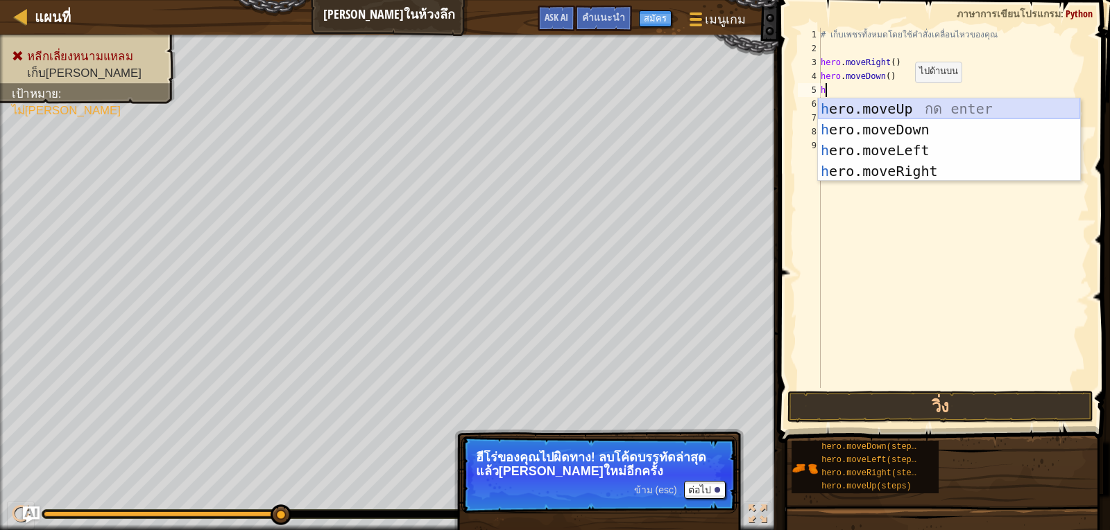
click at [908, 108] on div "h ero.moveUp กด enter h ero.moveDown กด enter h ero.moveLeft กด enter h ero.mov…" at bounding box center [949, 160] width 262 height 125
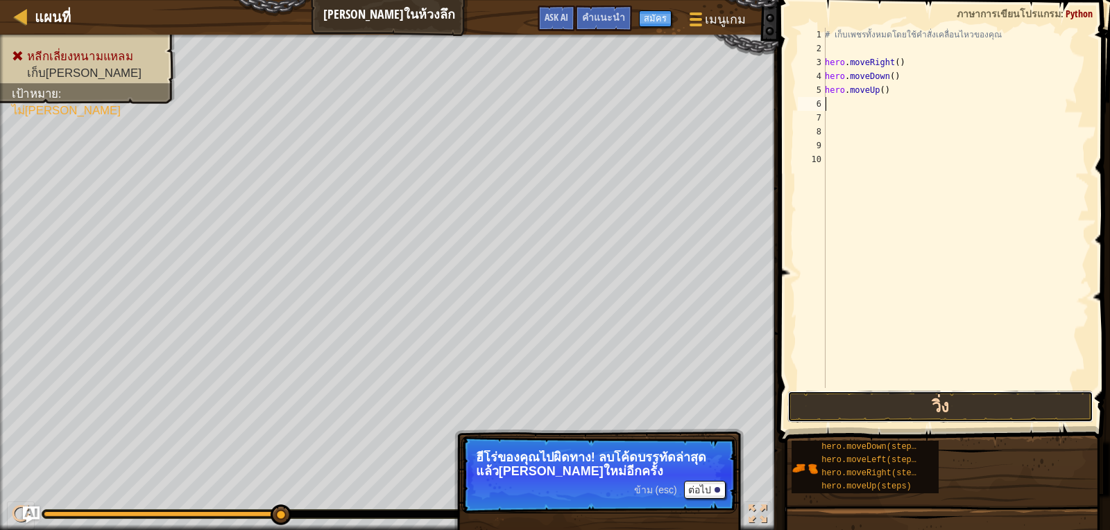
click at [884, 398] on button "วิ่ง" at bounding box center [940, 407] width 306 height 32
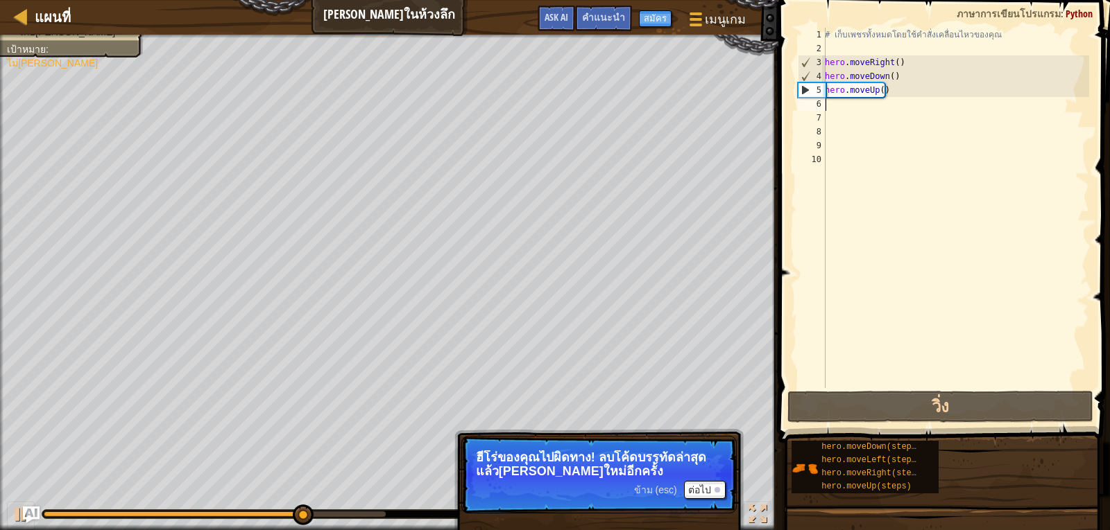
type textarea "h"
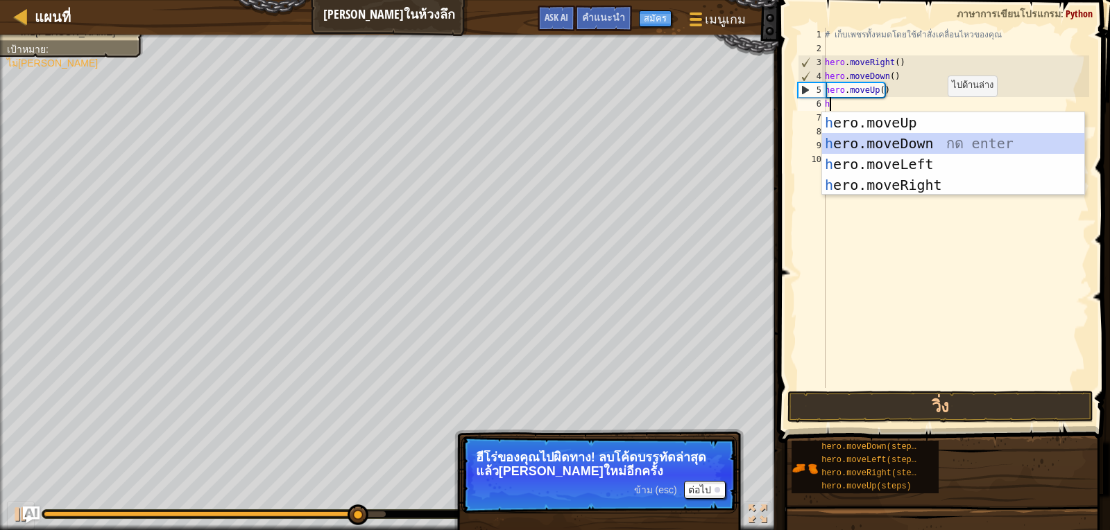
click at [938, 139] on div "h ero.moveUp กด enter h ero.moveDown กด enter h ero.moveLeft กด enter h ero.mov…" at bounding box center [953, 174] width 262 height 125
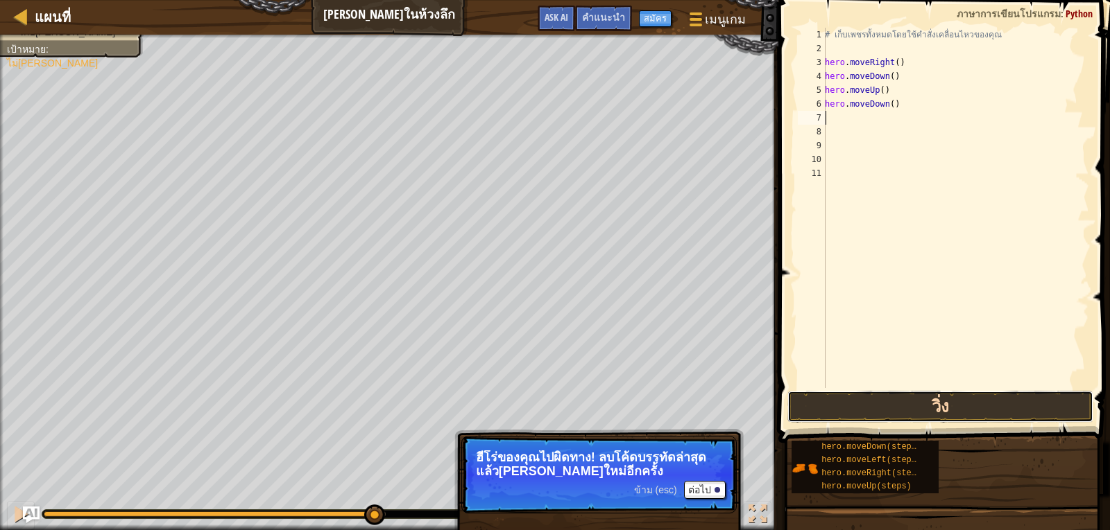
click at [837, 404] on button "วิ่ง" at bounding box center [940, 407] width 306 height 32
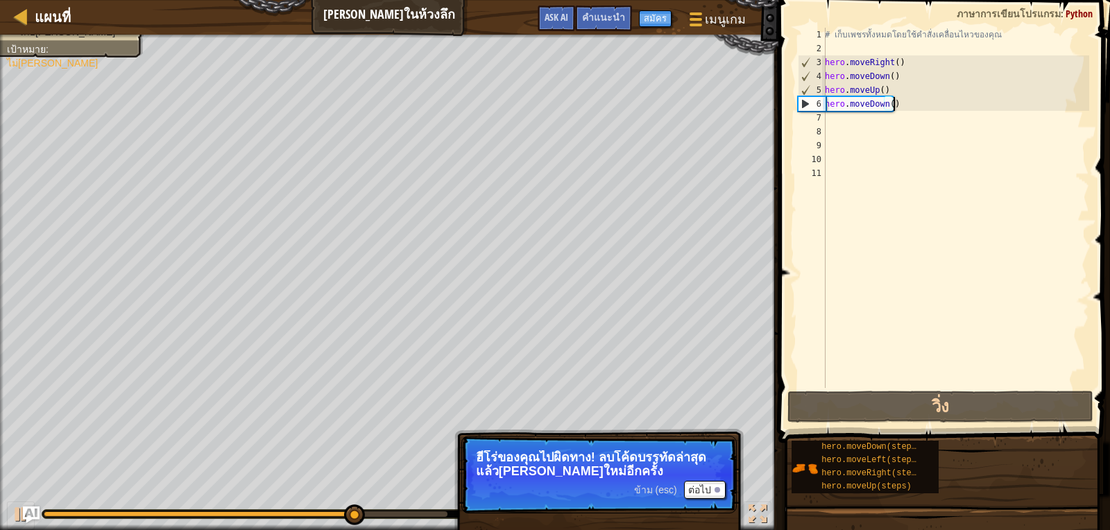
click at [917, 103] on div "# เก็บเพชรทั้งหมดโดยใช้คำสั่งเคลื่อนไหวของคุณ hero . moveRight ( ) hero . moveD…" at bounding box center [955, 222] width 267 height 388
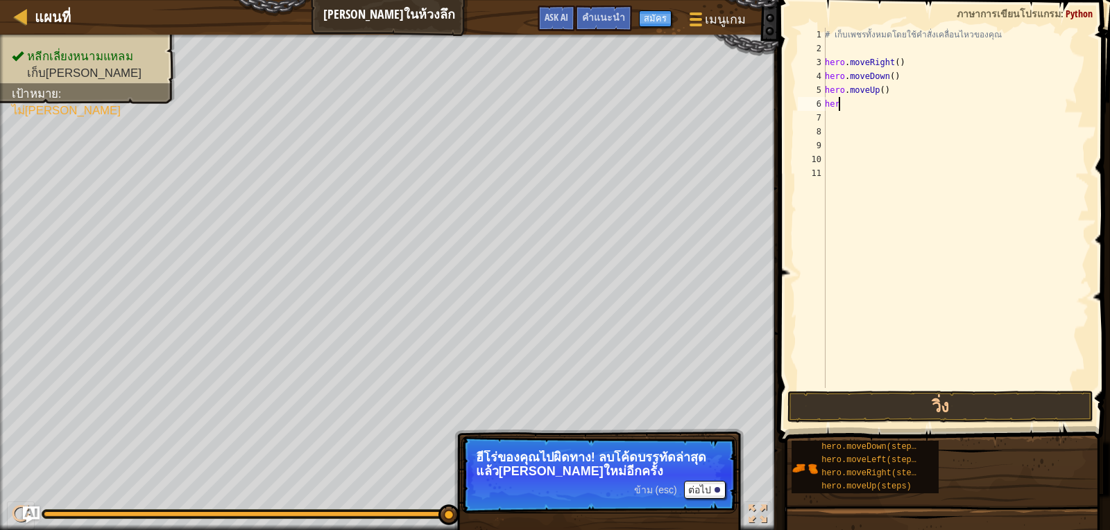
type textarea "h"
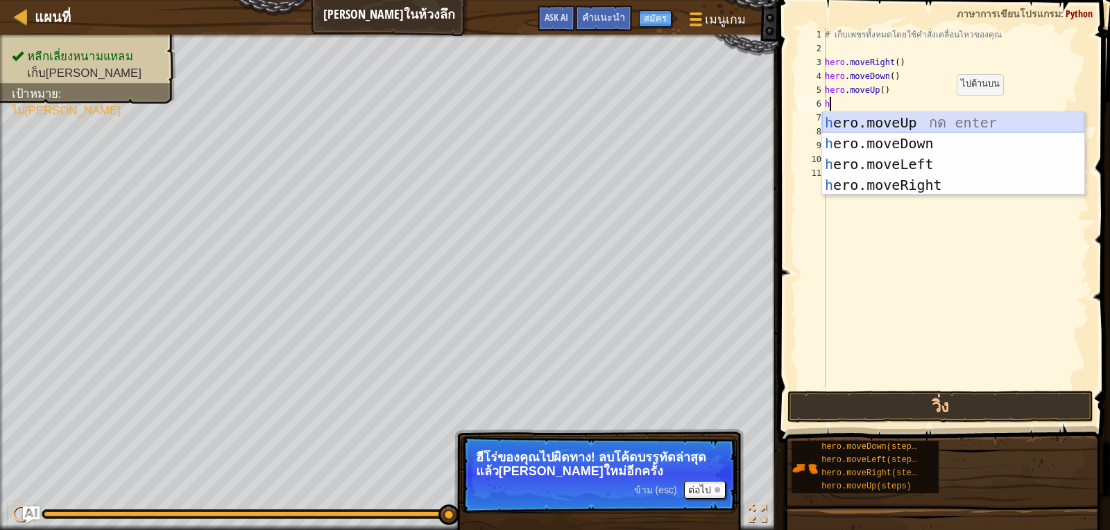
click at [916, 117] on div "h ero.moveUp กด enter h ero.moveDown กด enter h ero.moveLeft กด enter h ero.mov…" at bounding box center [953, 174] width 262 height 125
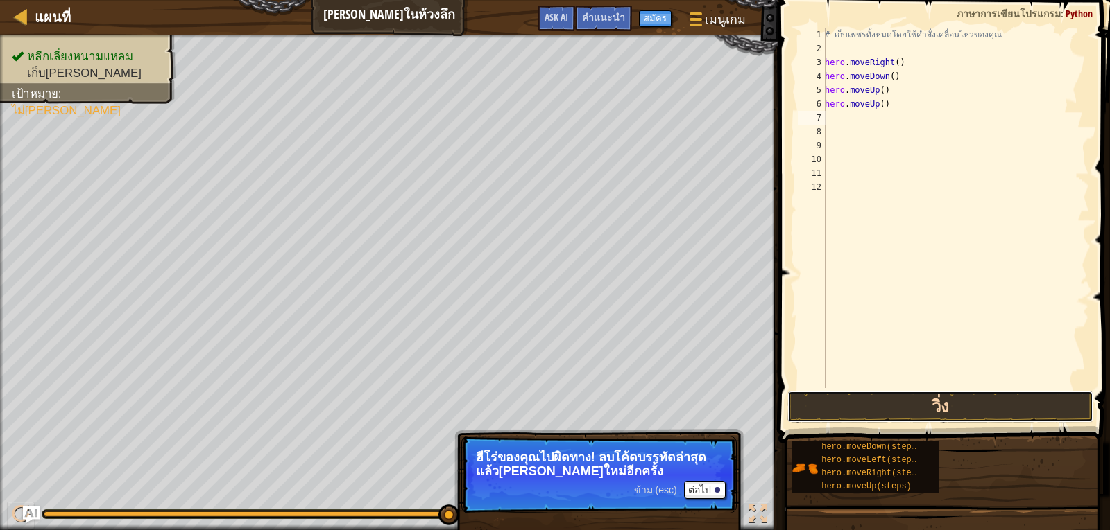
click at [856, 407] on button "วิ่ง" at bounding box center [940, 407] width 306 height 32
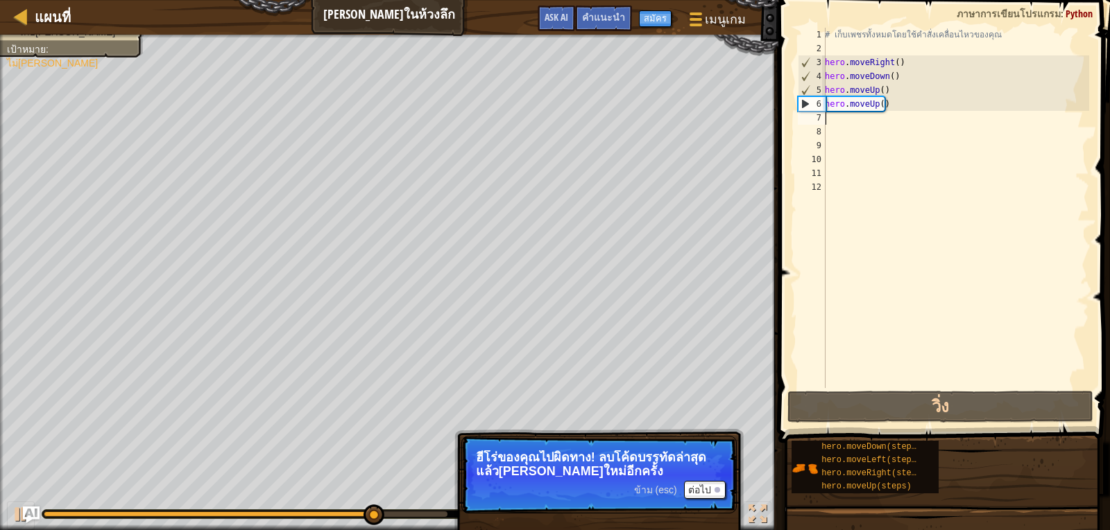
type textarea "h"
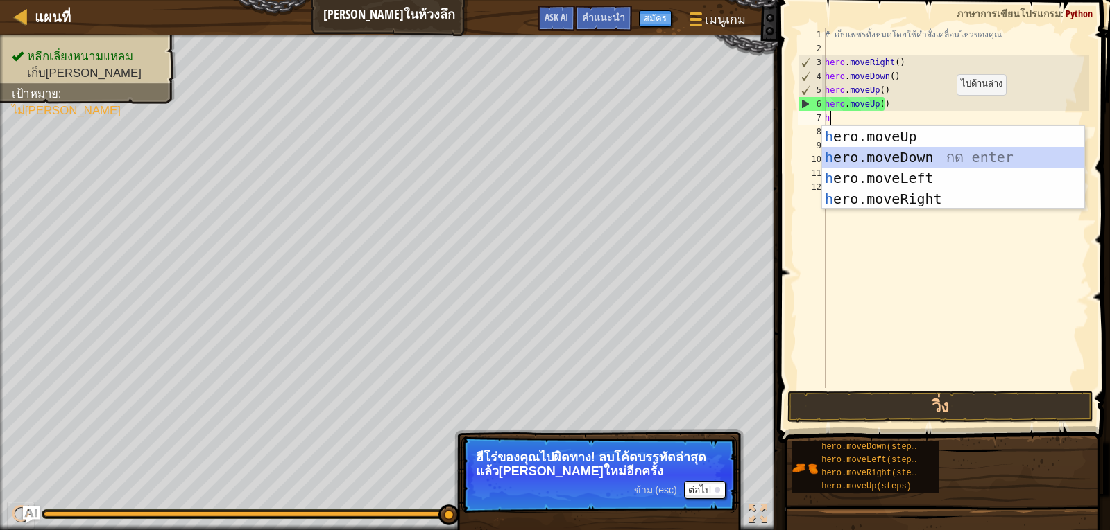
click at [910, 153] on div "h ero.moveUp กด enter h ero.moveDown กด enter h ero.moveLeft กด enter h ero.mov…" at bounding box center [953, 188] width 262 height 125
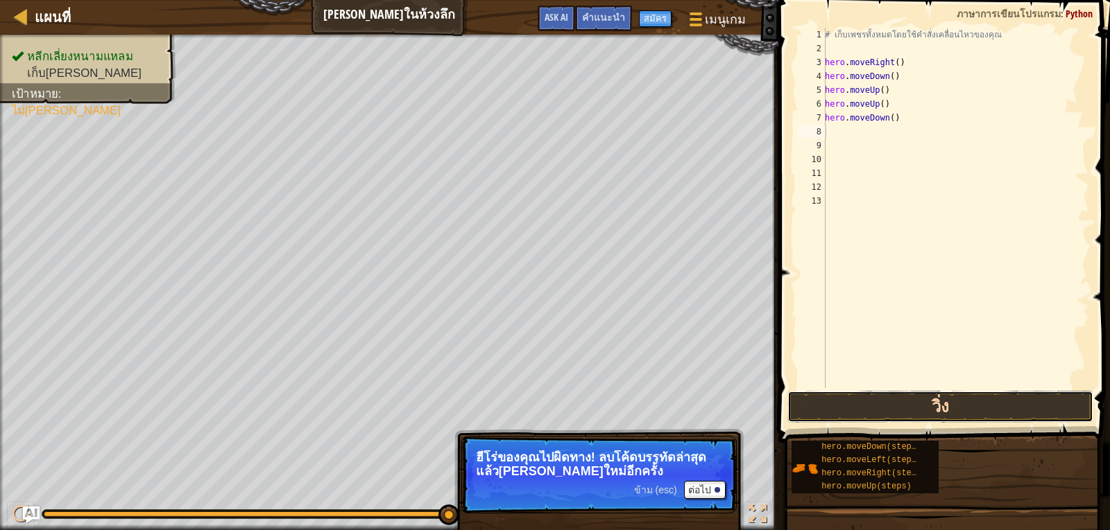
click at [920, 404] on button "วิ่ง" at bounding box center [940, 407] width 306 height 32
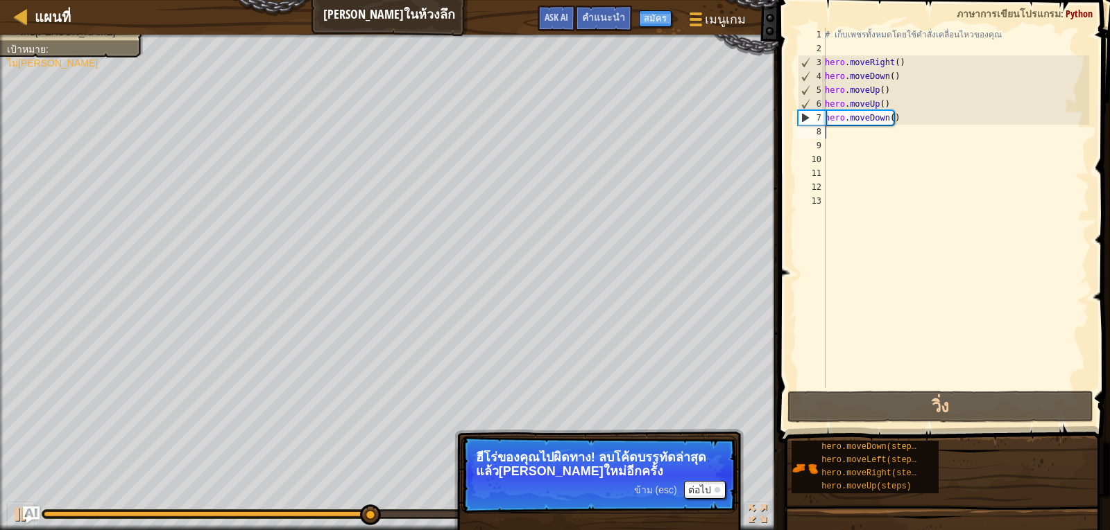
click at [911, 119] on div "# เก็บเพชรทั้งหมดโดยใช้คำสั่งเคลื่อนไหวของคุณ hero . moveRight ( ) hero . moveD…" at bounding box center [955, 222] width 267 height 388
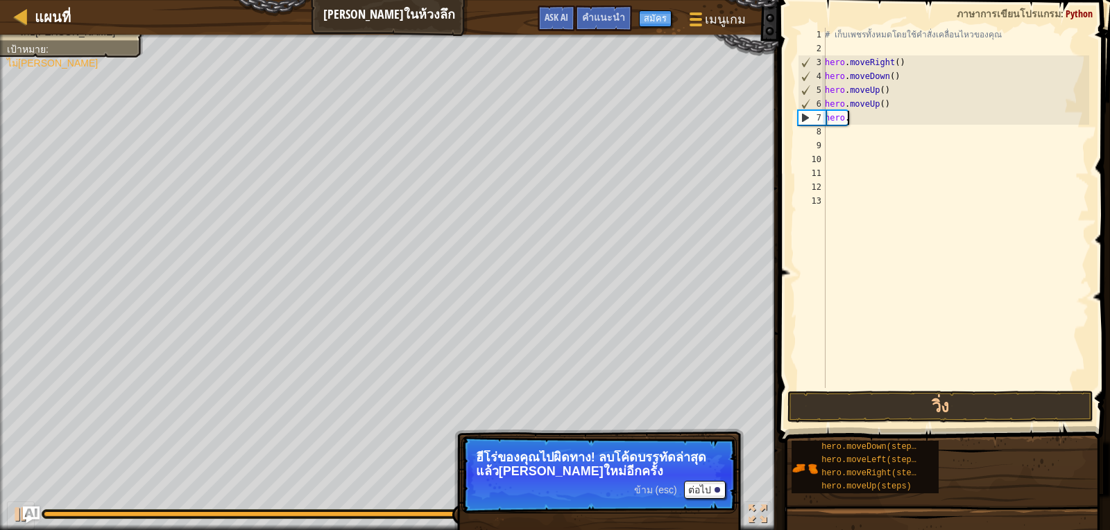
type textarea "h"
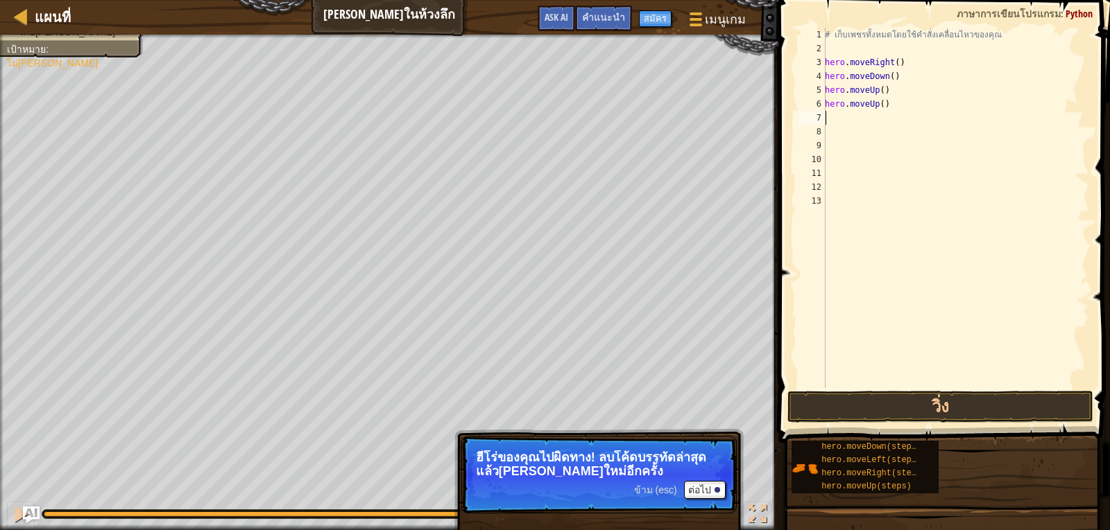
type textarea "h"
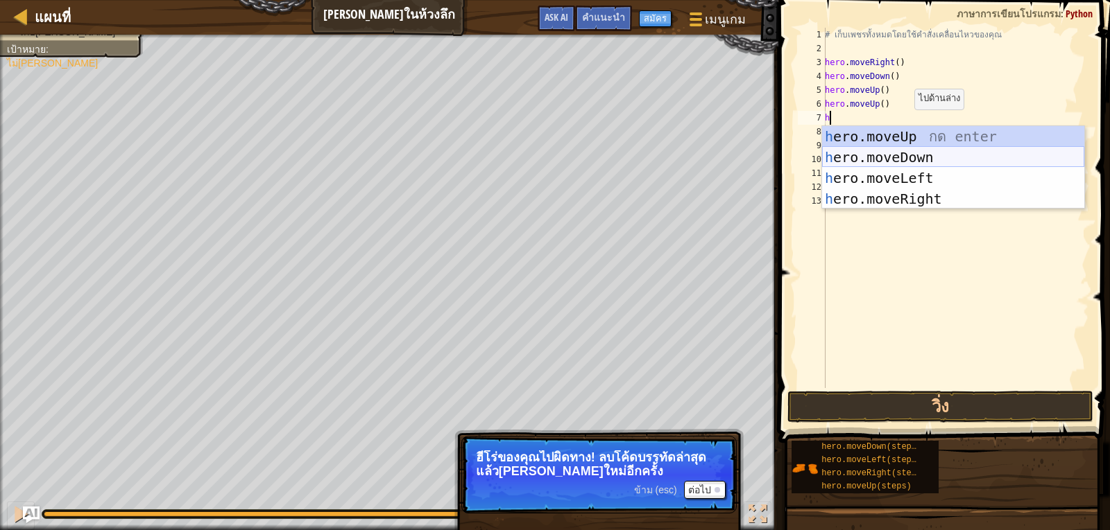
click at [904, 156] on div "h ero.moveUp กด enter h ero.moveDown กด enter h ero.moveLeft กด enter h ero.mov…" at bounding box center [953, 188] width 262 height 125
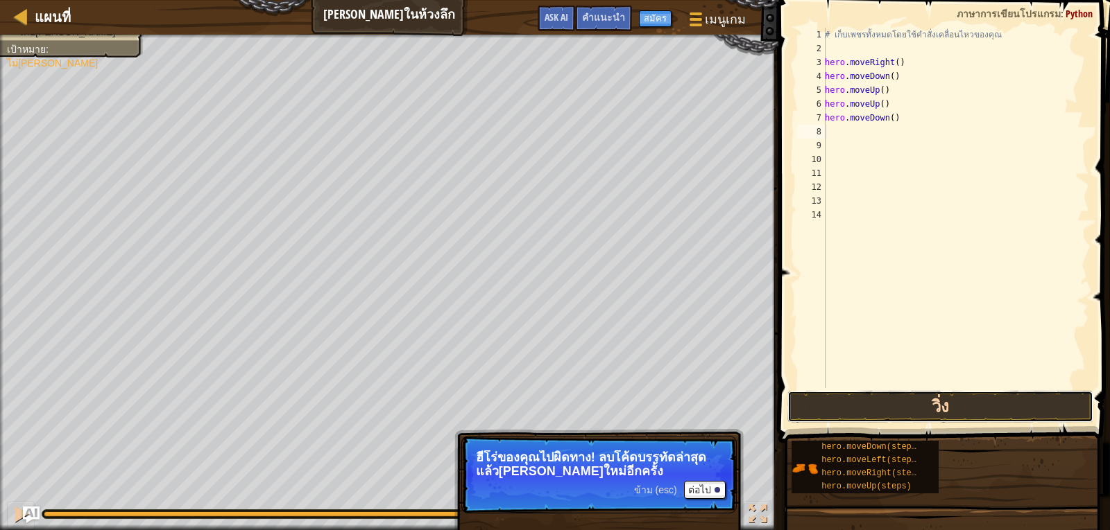
click at [923, 406] on button "วิ่ง" at bounding box center [940, 407] width 306 height 32
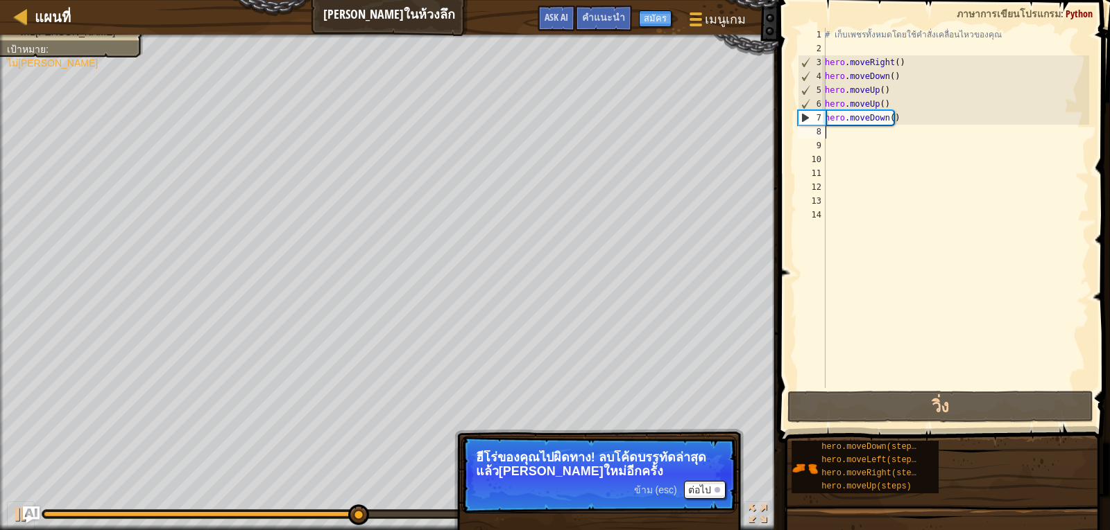
click at [904, 116] on div "# เก็บเพชรทั้งหมดโดยใช้คำสั่งเคลื่อนไหวของคุณ hero . moveRight ( ) hero . moveD…" at bounding box center [955, 222] width 267 height 388
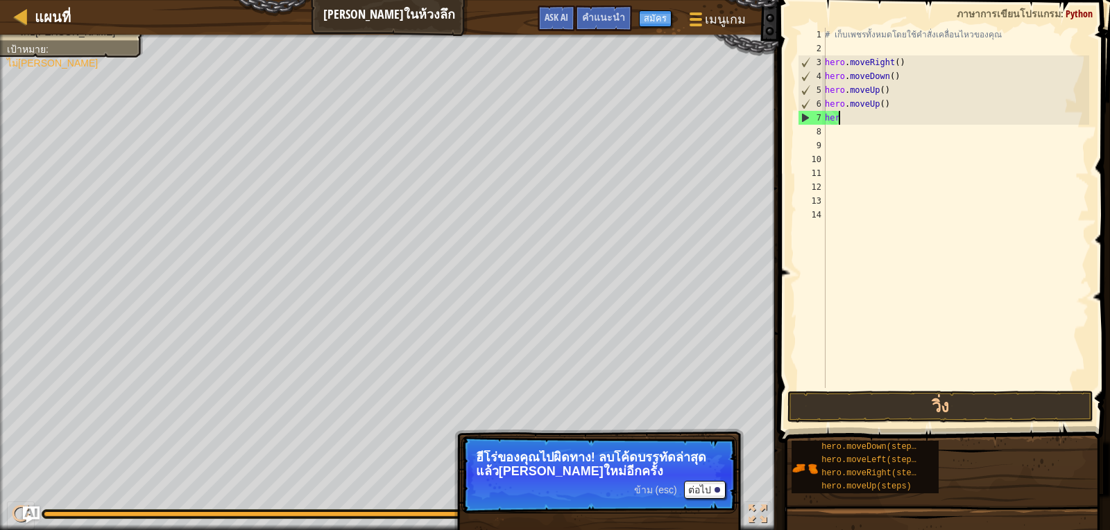
type textarea "h"
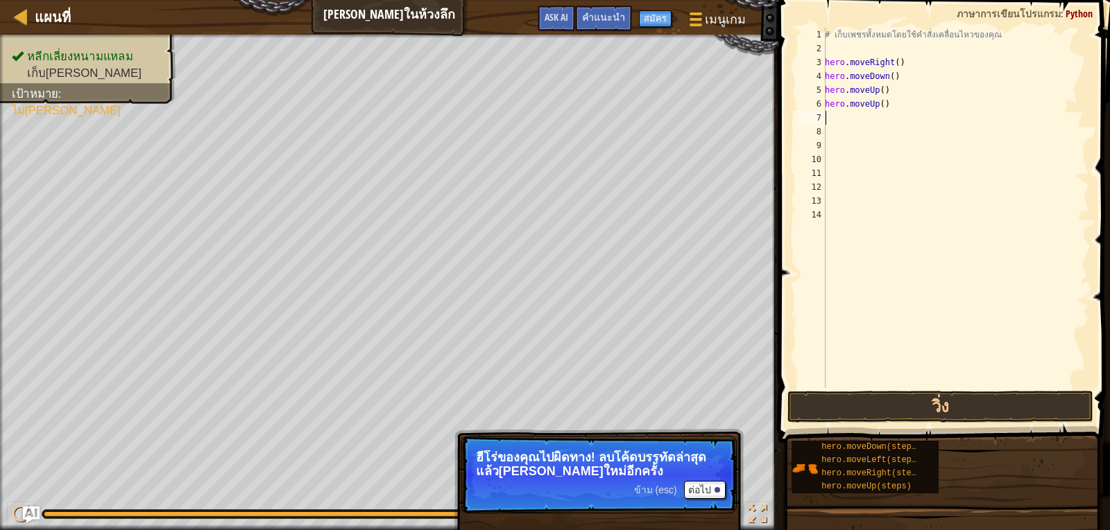
type textarea "h"
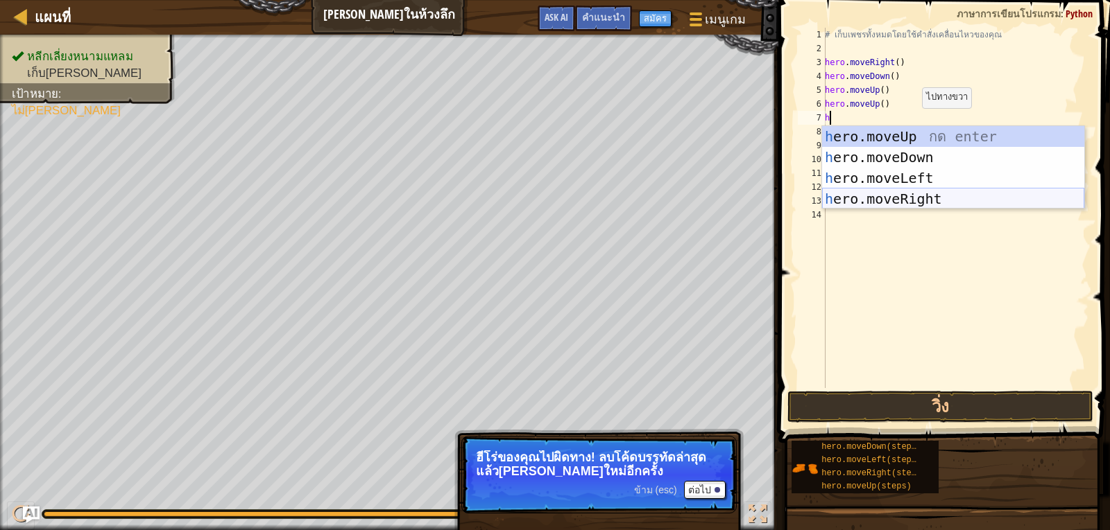
click at [951, 200] on div "h ero.moveUp กด enter h ero.moveDown กด enter h ero.moveLeft กด enter h ero.mov…" at bounding box center [953, 188] width 262 height 125
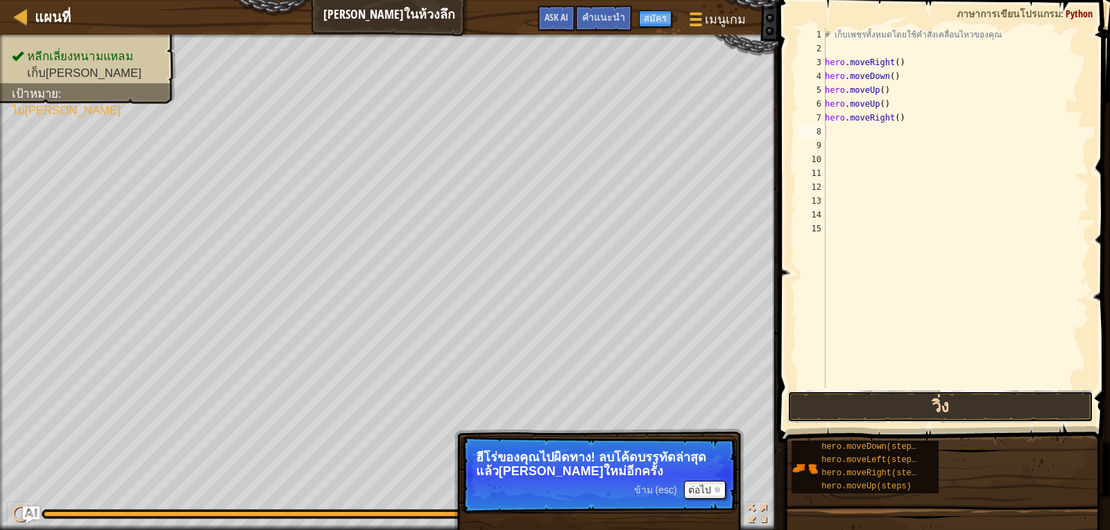
click at [940, 399] on button "วิ่ง" at bounding box center [940, 407] width 306 height 32
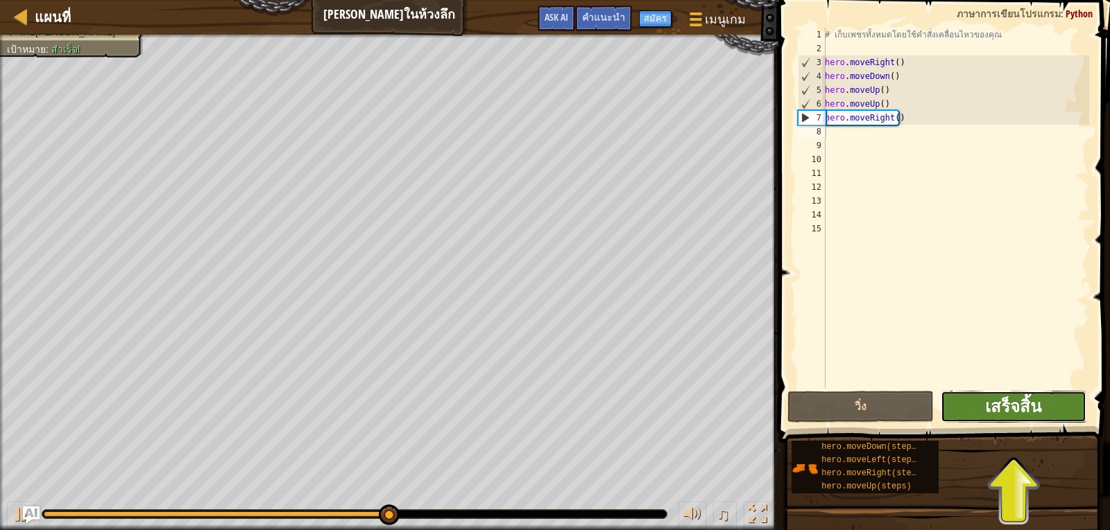
click at [986, 400] on span "เสร็จสิ้น" at bounding box center [1013, 406] width 56 height 22
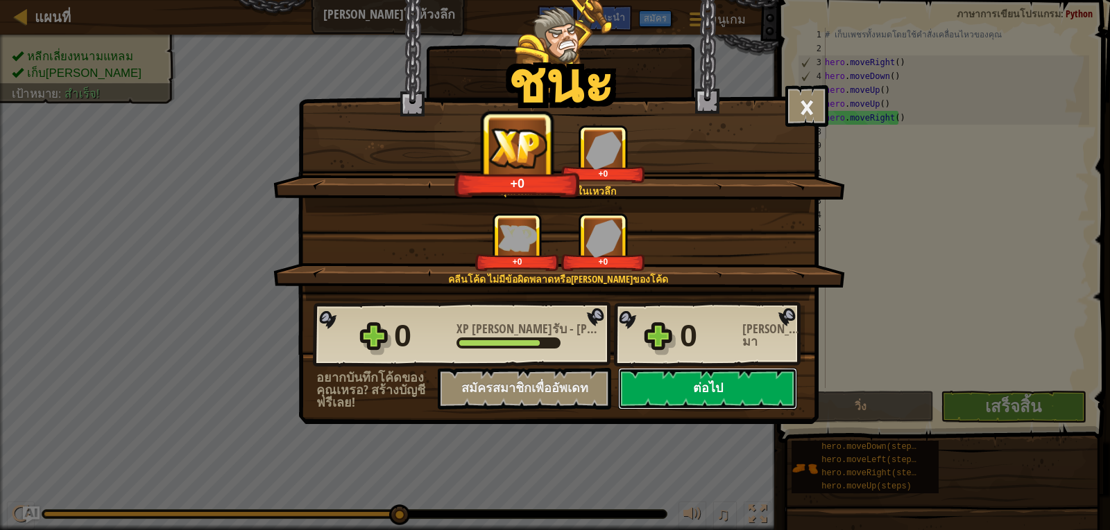
click at [742, 386] on button "ต่อไป" at bounding box center [707, 389] width 179 height 42
select select "th"
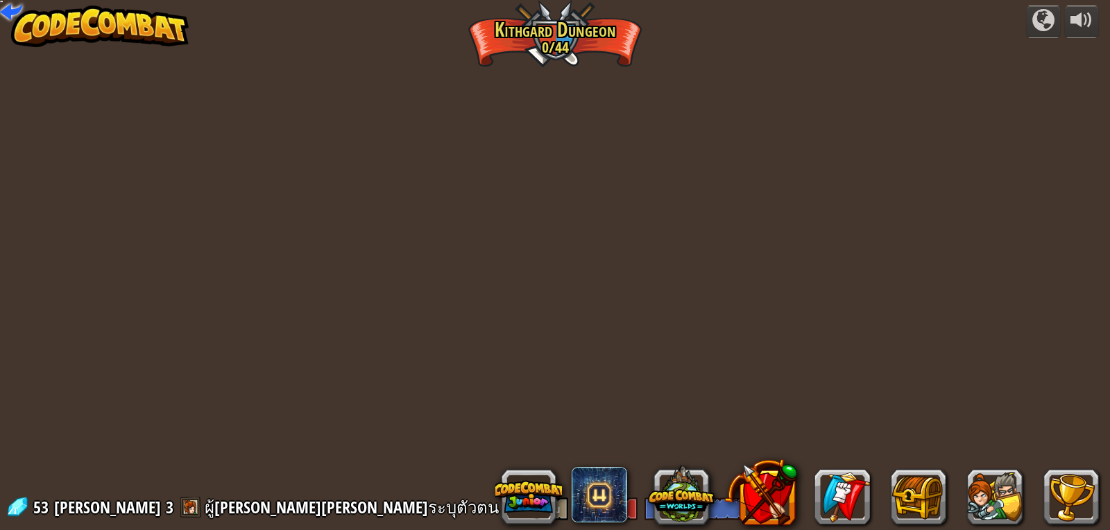
select select "th"
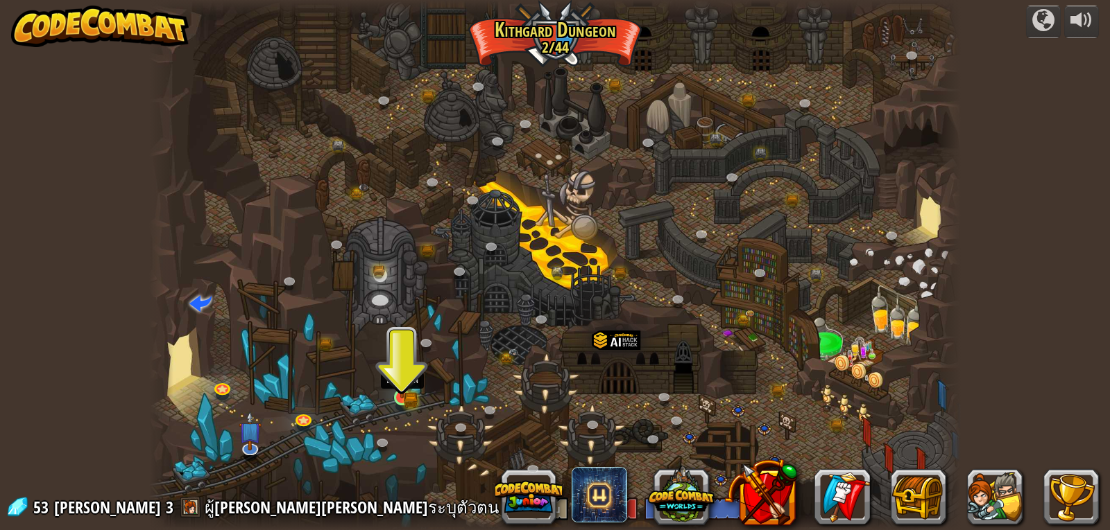
click at [407, 396] on img at bounding box center [402, 376] width 21 height 45
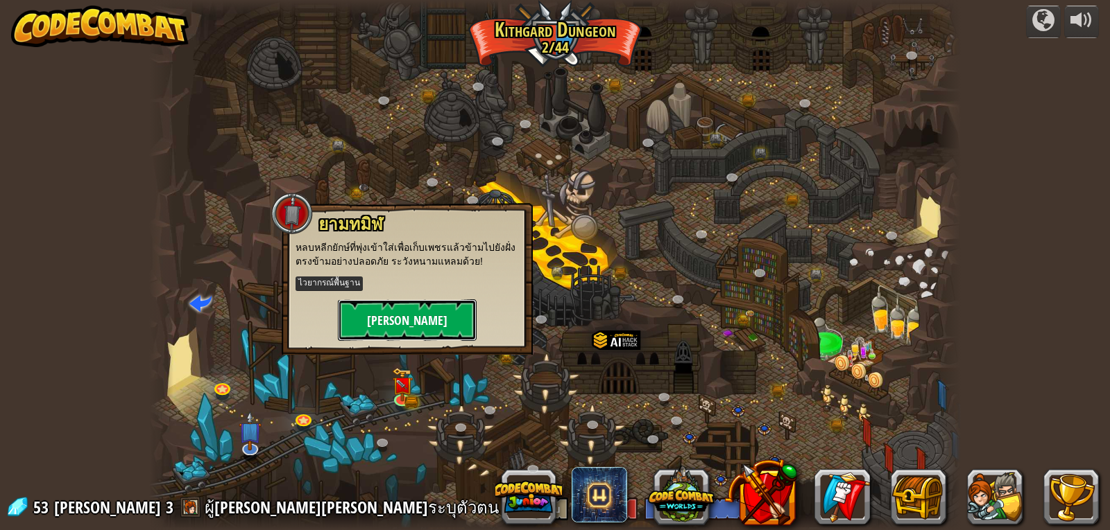
click at [381, 321] on button "[PERSON_NAME]" at bounding box center [407, 321] width 139 height 42
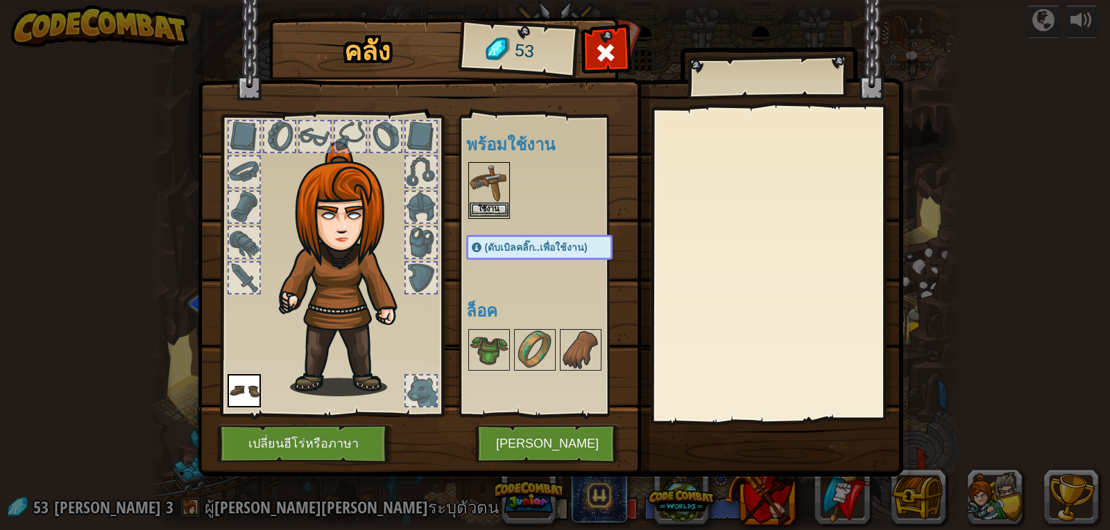
click at [485, 200] on img at bounding box center [488, 183] width 39 height 39
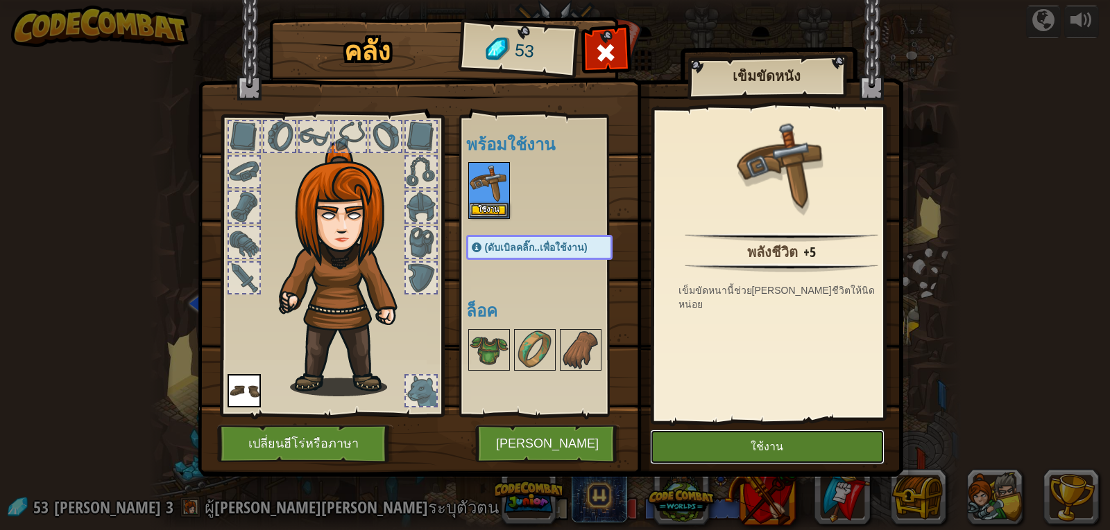
click at [811, 440] on button "ใช้งาน" at bounding box center [767, 447] width 234 height 35
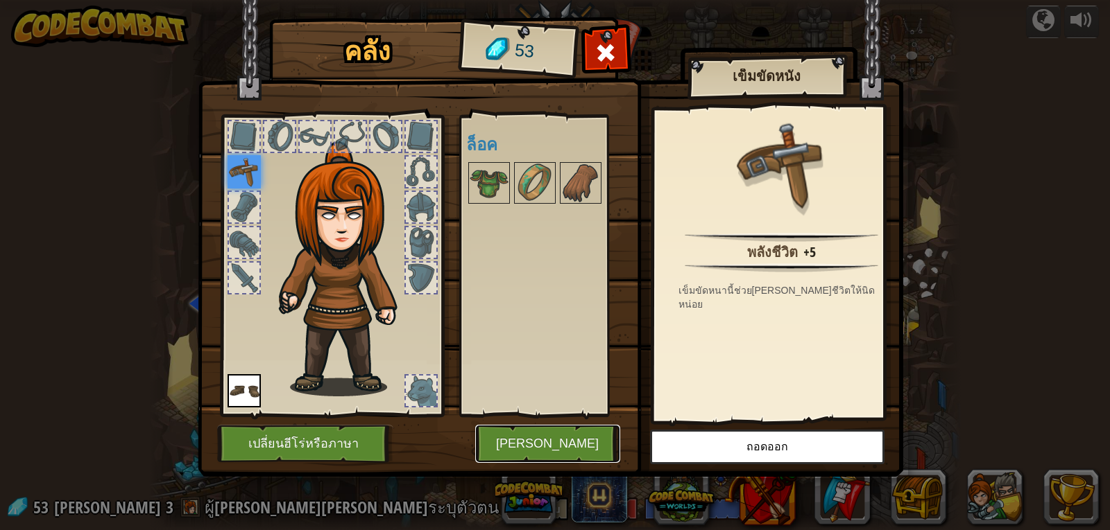
click at [545, 438] on button "[PERSON_NAME]" at bounding box center [547, 444] width 145 height 38
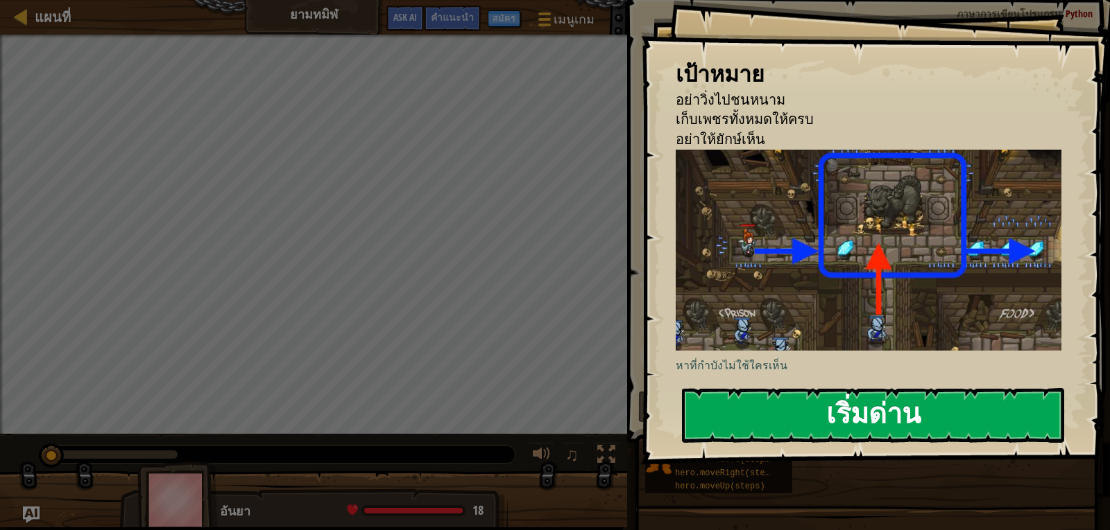
click at [748, 415] on button "เริ่มด่าน" at bounding box center [873, 415] width 382 height 55
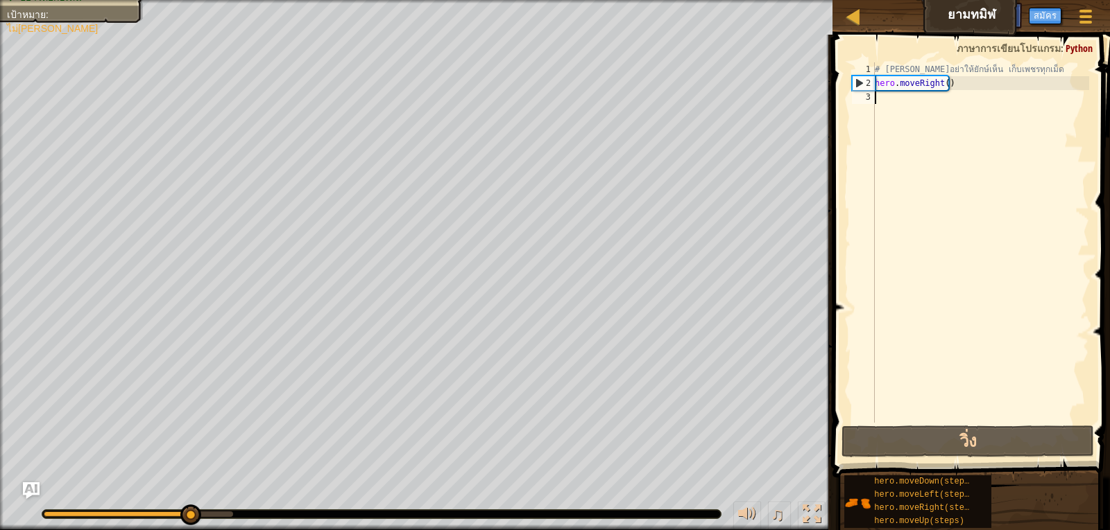
type textarea "h"
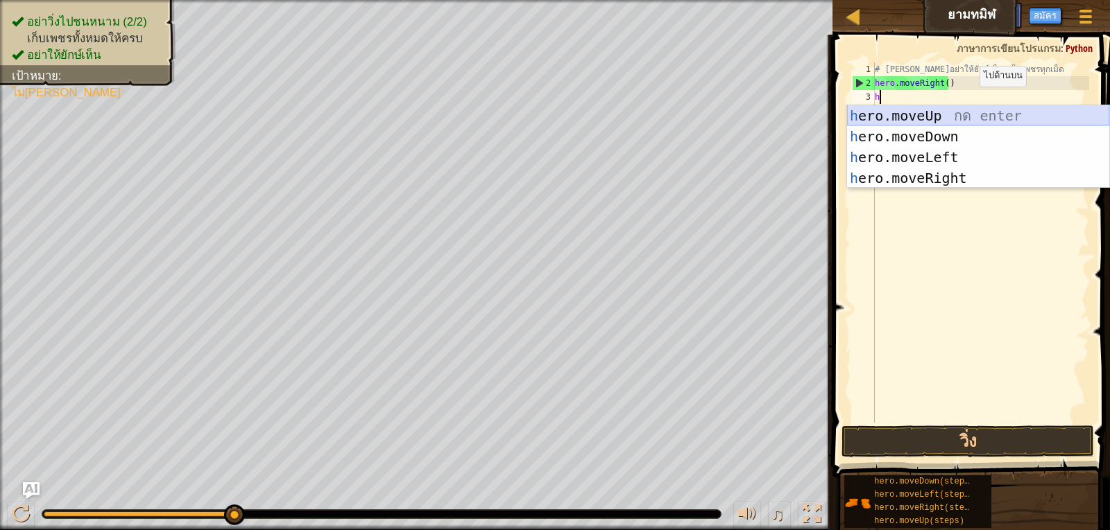
click at [970, 110] on div "h ero.moveUp กด enter h ero.moveDown กด enter h ero.moveLeft กด enter h ero.mov…" at bounding box center [978, 167] width 262 height 125
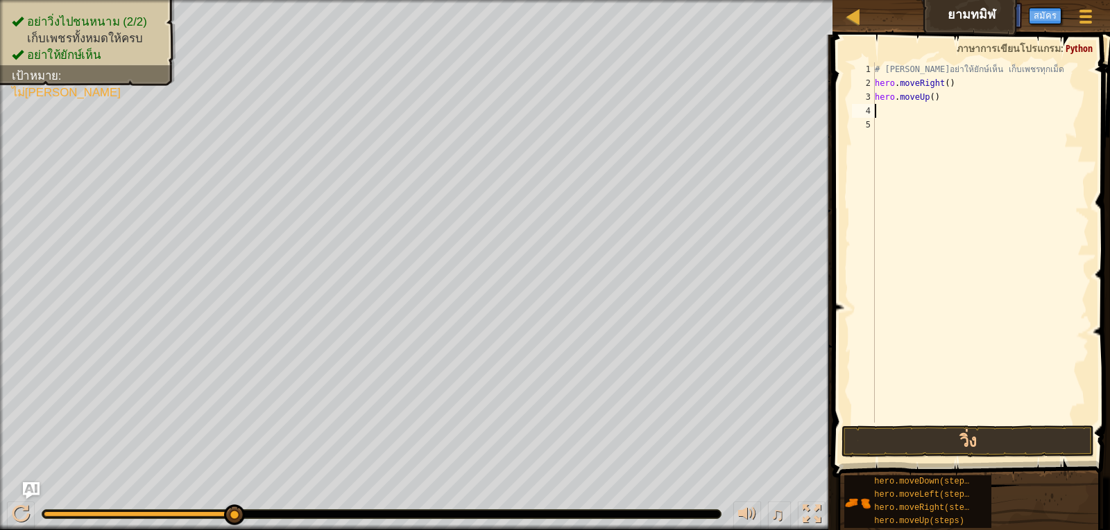
type textarea "h"
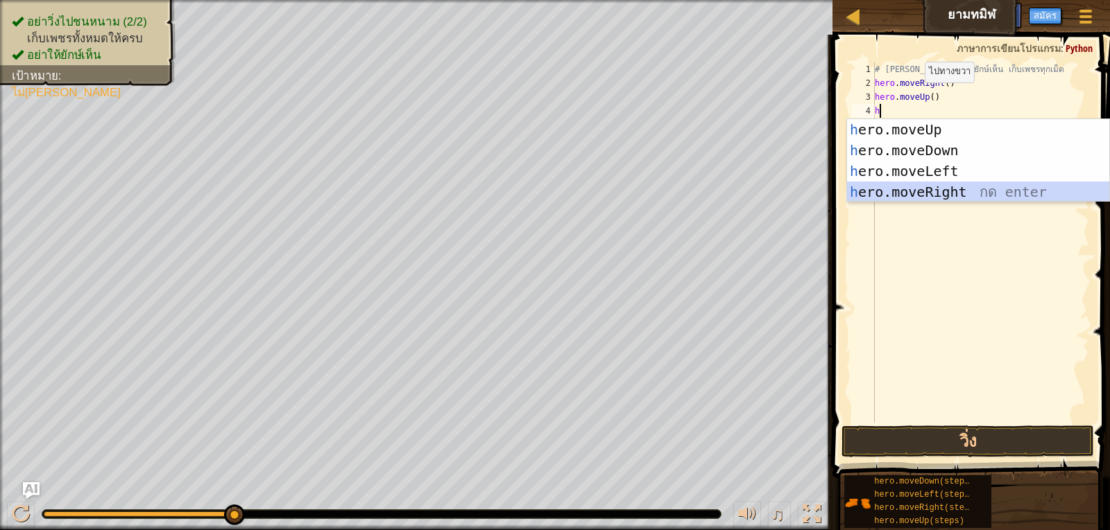
click at [982, 189] on div "h ero.moveUp กด enter h ero.moveDown กด enter h ero.moveLeft กด enter h ero.mov…" at bounding box center [978, 181] width 262 height 125
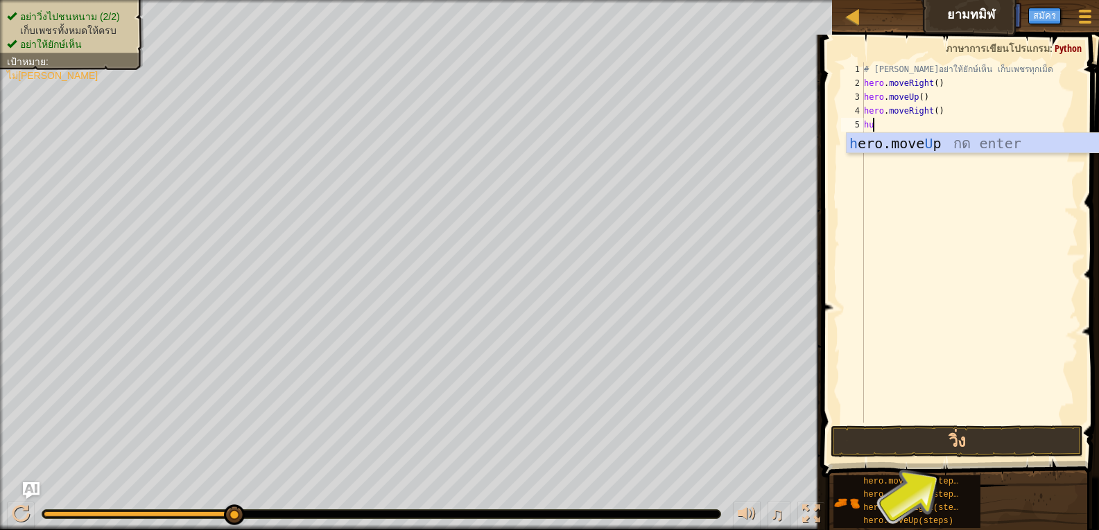
type textarea "h"
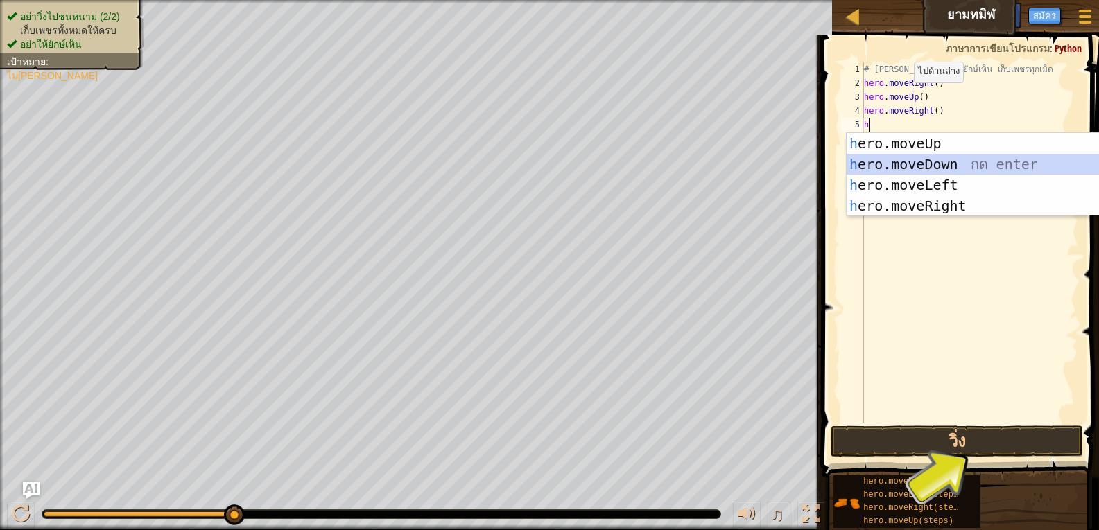
click at [967, 158] on div "h ero.moveUp กด enter h ero.moveDown กด enter h ero.moveLeft กด enter h ero.mov…" at bounding box center [978, 195] width 262 height 125
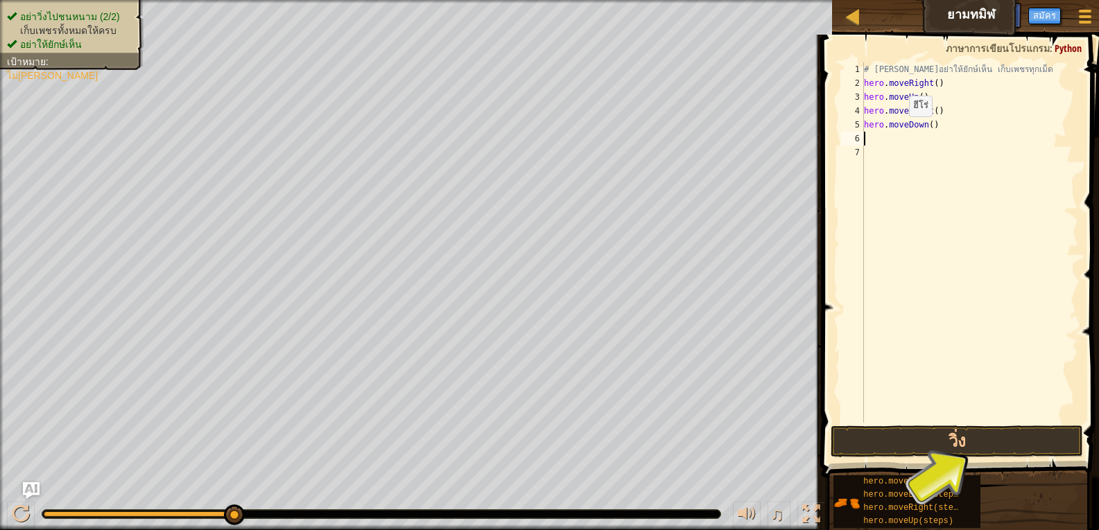
type textarea "h"
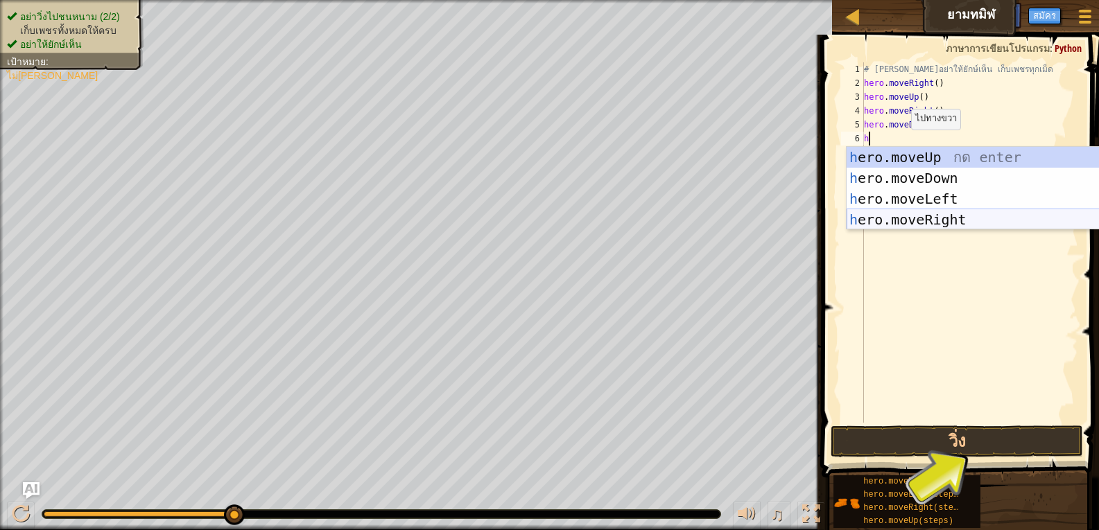
click at [913, 215] on div "h ero.moveUp กด enter h ero.moveDown กด enter h ero.moveLeft กด enter h ero.mov…" at bounding box center [978, 209] width 262 height 125
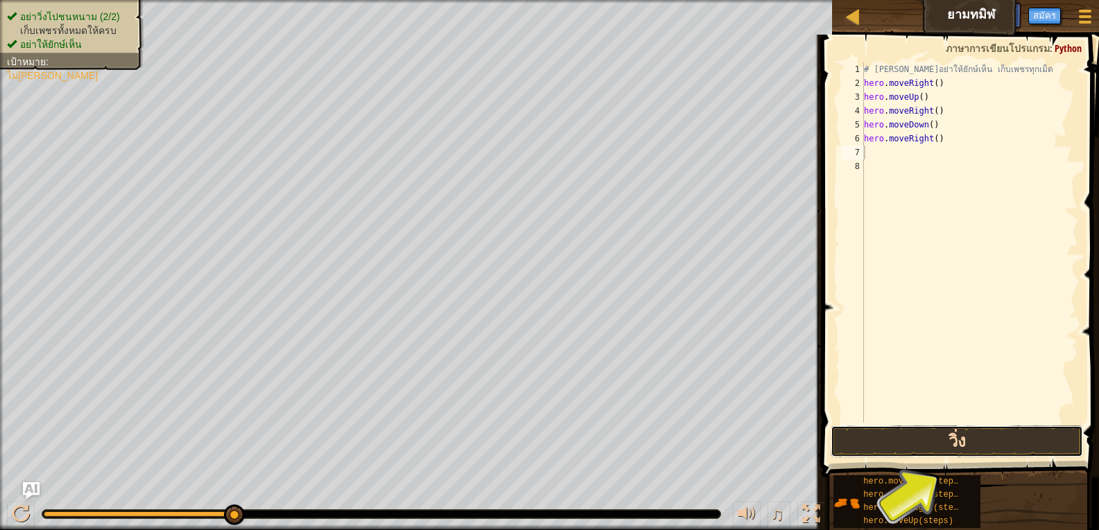
click at [942, 445] on button "วิ่ง" at bounding box center [957, 442] width 253 height 32
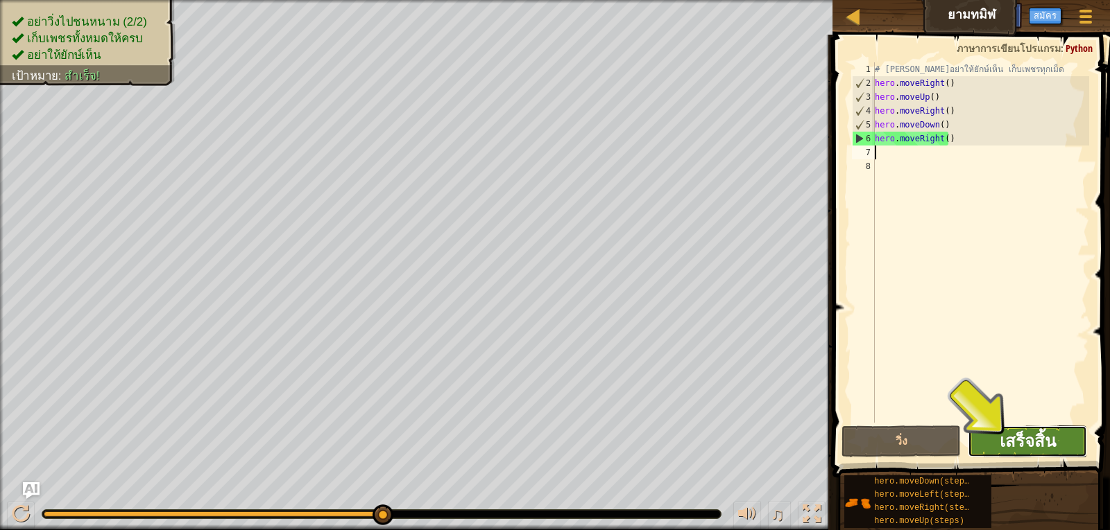
click at [1037, 431] on span "เสร็จสิ้น" at bounding box center [1027, 441] width 56 height 22
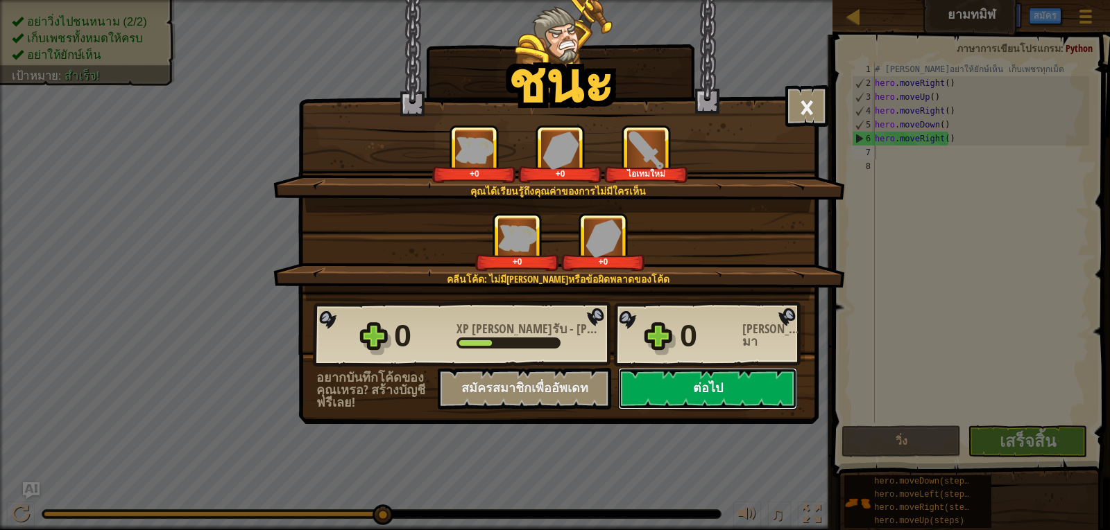
click at [687, 384] on button "ต่อไป" at bounding box center [707, 389] width 179 height 42
select select "th"
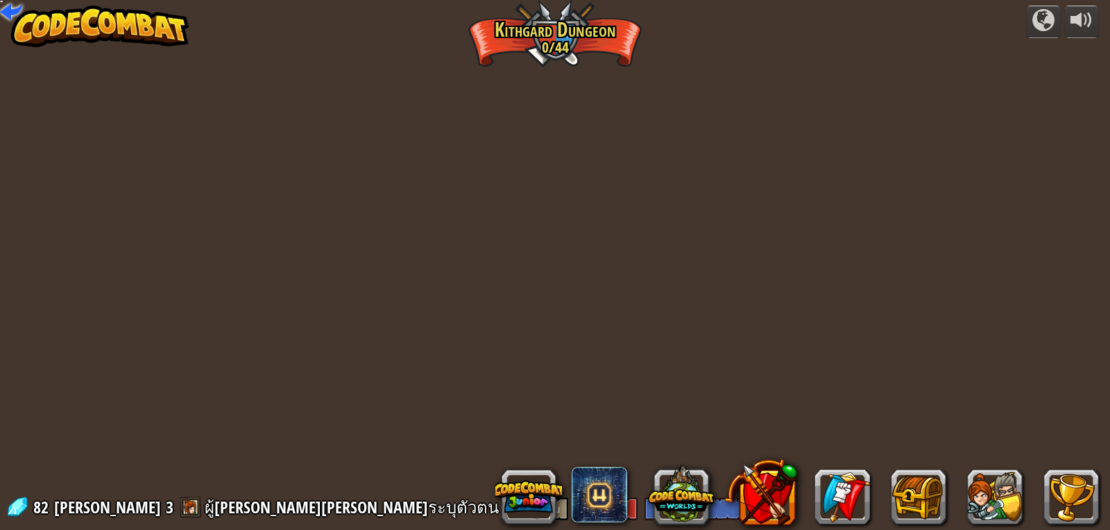
select select "th"
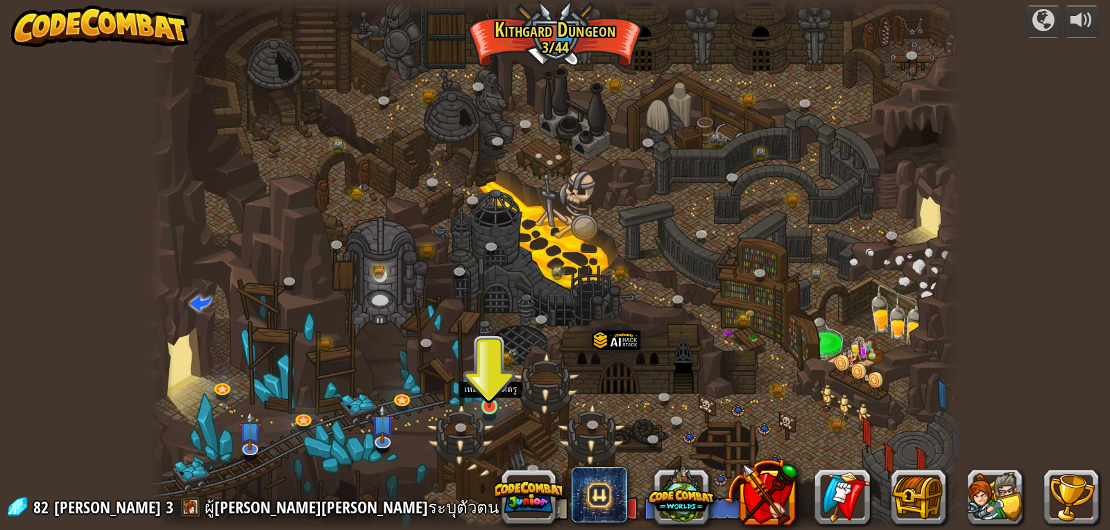
click at [480, 405] on img at bounding box center [489, 384] width 21 height 47
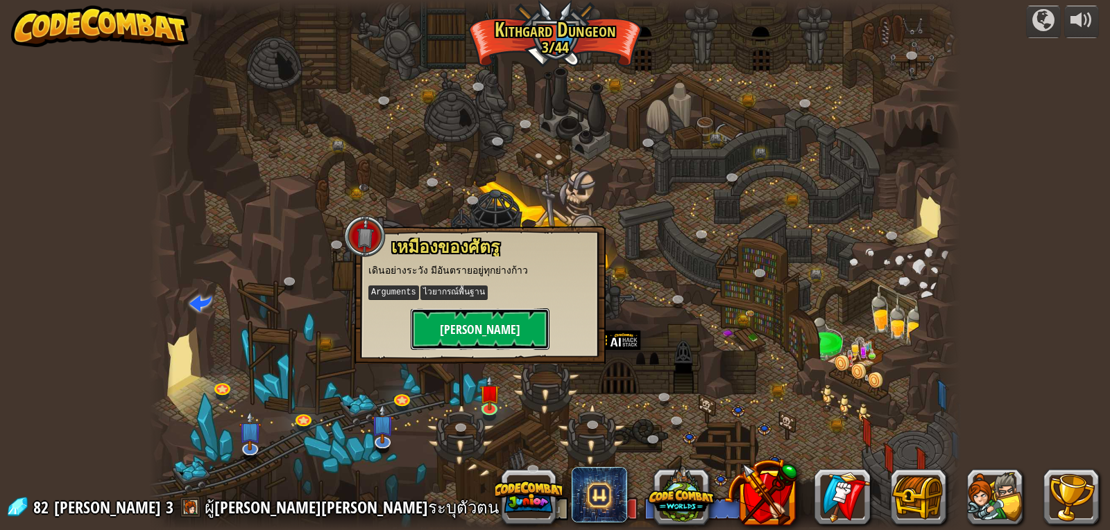
click at [489, 334] on button "[PERSON_NAME]" at bounding box center [480, 330] width 139 height 42
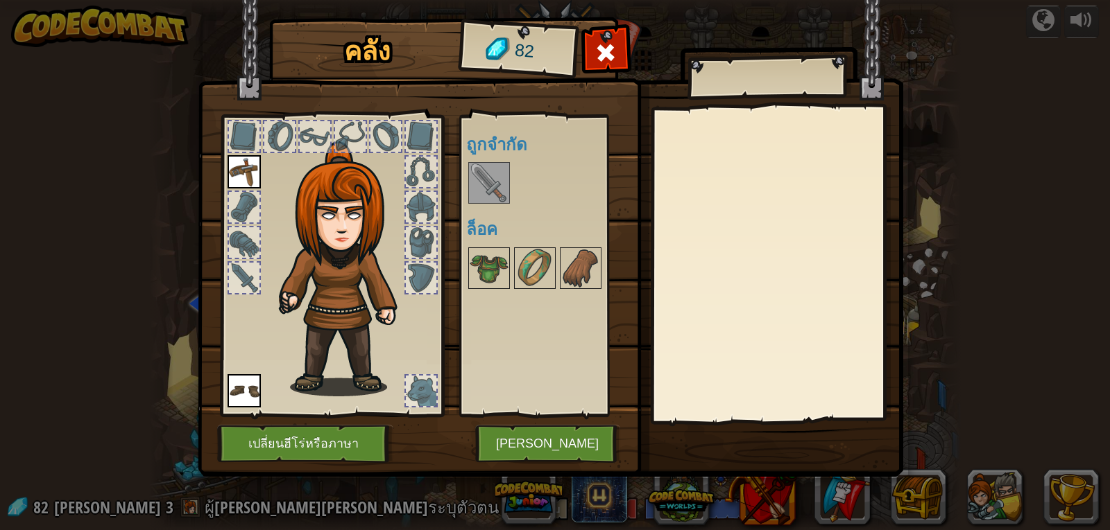
click at [492, 189] on img at bounding box center [488, 183] width 39 height 39
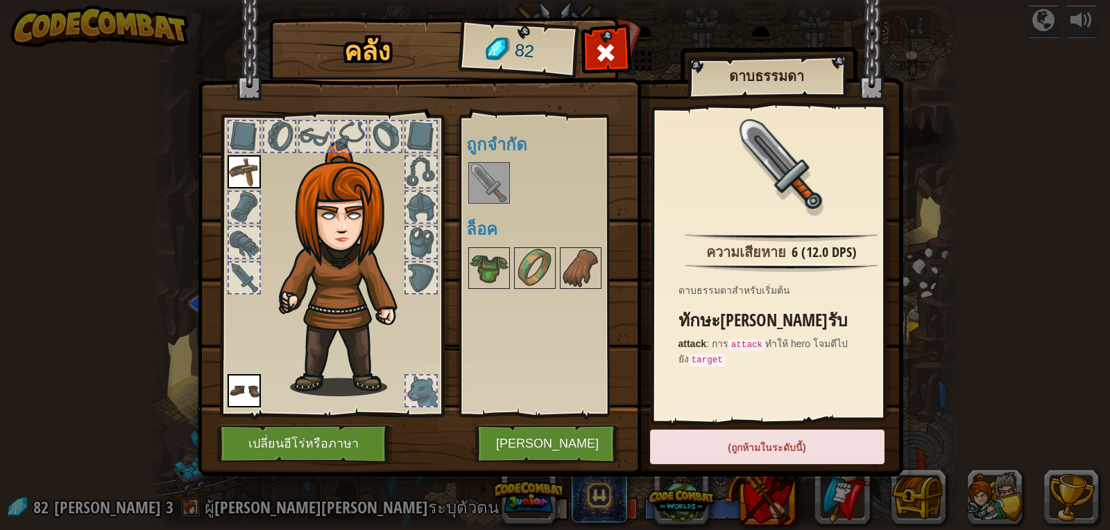
click at [763, 445] on div "(ถูกห้ามในระดับนี้)" at bounding box center [767, 447] width 234 height 35
drag, startPoint x: 602, startPoint y: 288, endPoint x: 566, endPoint y: 309, distance: 42.0
click at [566, 309] on div "พร้อมใช้งาน ใช้งาน ใช้งาน (ดับเบิลคลิ๊ก..เพื่อใช้งาน) ถูกจำกัด ล็อค" at bounding box center [553, 265] width 174 height 289
click at [537, 271] on img at bounding box center [534, 268] width 39 height 39
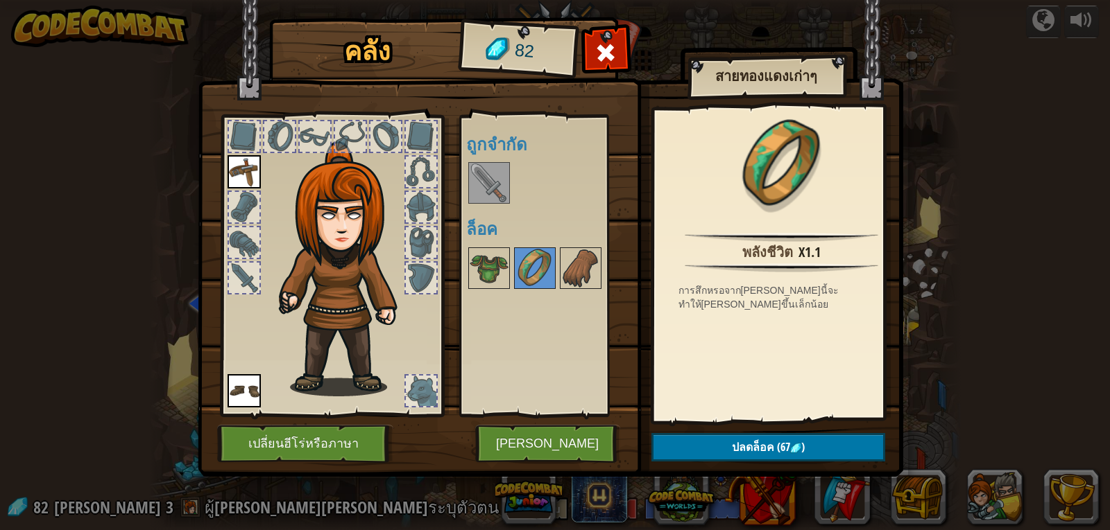
drag, startPoint x: 491, startPoint y: 261, endPoint x: 440, endPoint y: 234, distance: 57.4
click at [439, 224] on div "คลัง 82 พร้อมใช้งาน ใช้งาน ใช้งาน (ดับเบิลคลิ๊ก..เพื่อใช้งาน) ถูกจำกัด ล็อค สาย…" at bounding box center [554, 250] width 705 height 458
click at [485, 259] on img at bounding box center [488, 268] width 39 height 39
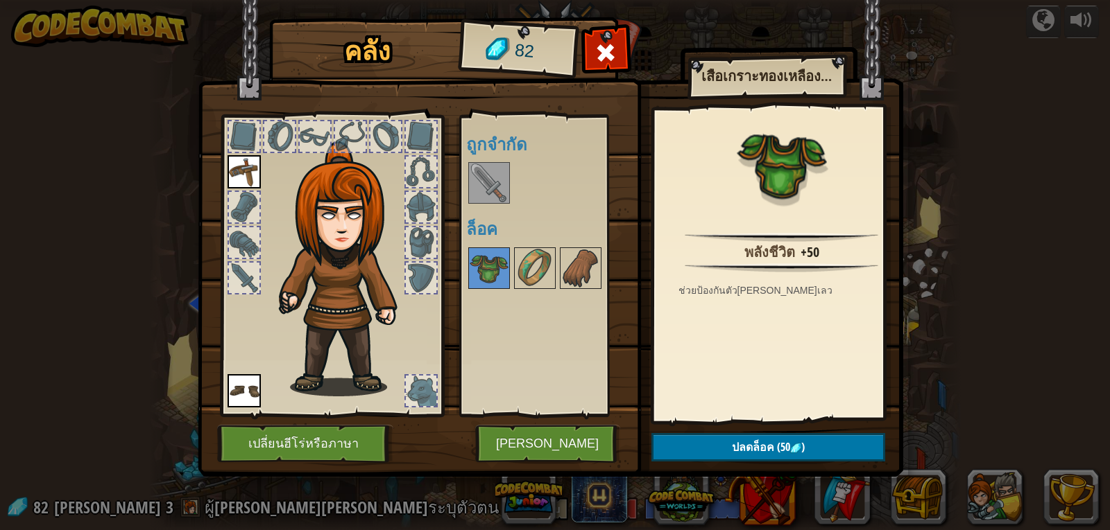
drag, startPoint x: 483, startPoint y: 252, endPoint x: 336, endPoint y: 131, distance: 191.2
click at [334, 131] on div "คลัง 82 พร้อมใช้งาน ใช้งาน ใช้งาน (ดับเบิลคลิ๊ก..เพื่อใช้งาน) ถูกจำกัด ล็อค เสื…" at bounding box center [554, 250] width 705 height 458
drag, startPoint x: 489, startPoint y: 173, endPoint x: 175, endPoint y: 227, distance: 318.1
click at [176, 226] on div "คลัง 82 พร้อมใช้งาน ใช้งาน ใช้งาน (ดับเบิลคลิ๊ก..เพื่อใช้งาน) ถูกจำกัด ล็อค เสื…" at bounding box center [555, 265] width 1110 height 530
click at [484, 174] on img at bounding box center [488, 183] width 39 height 39
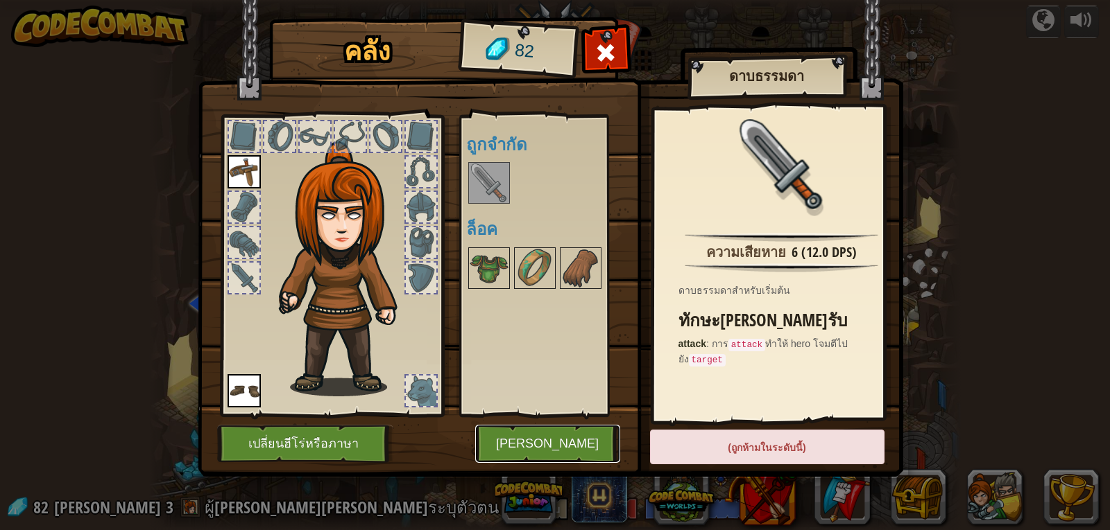
click at [549, 436] on button "[PERSON_NAME]" at bounding box center [547, 444] width 145 height 38
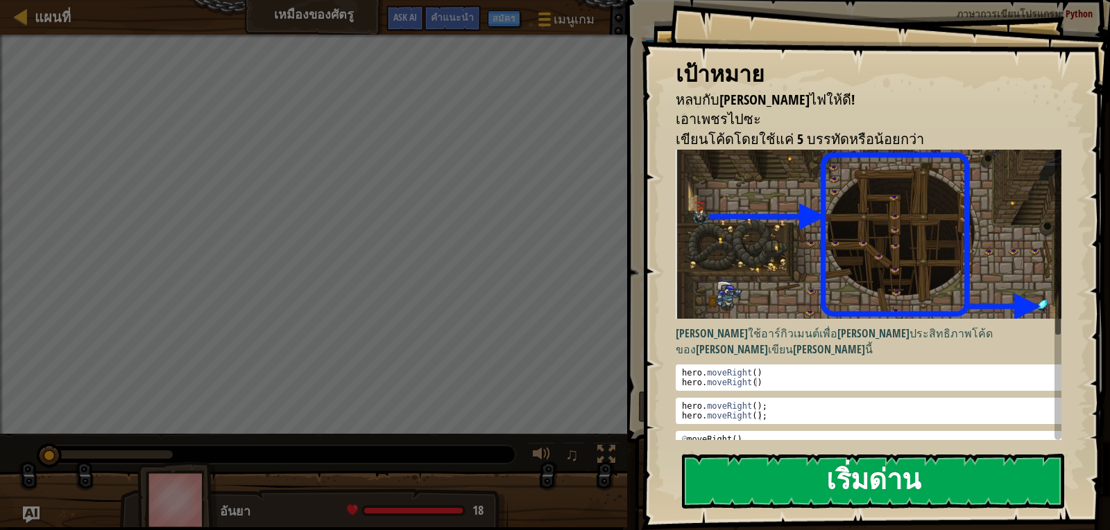
click at [823, 480] on button "เริ่มด่าน" at bounding box center [873, 481] width 382 height 55
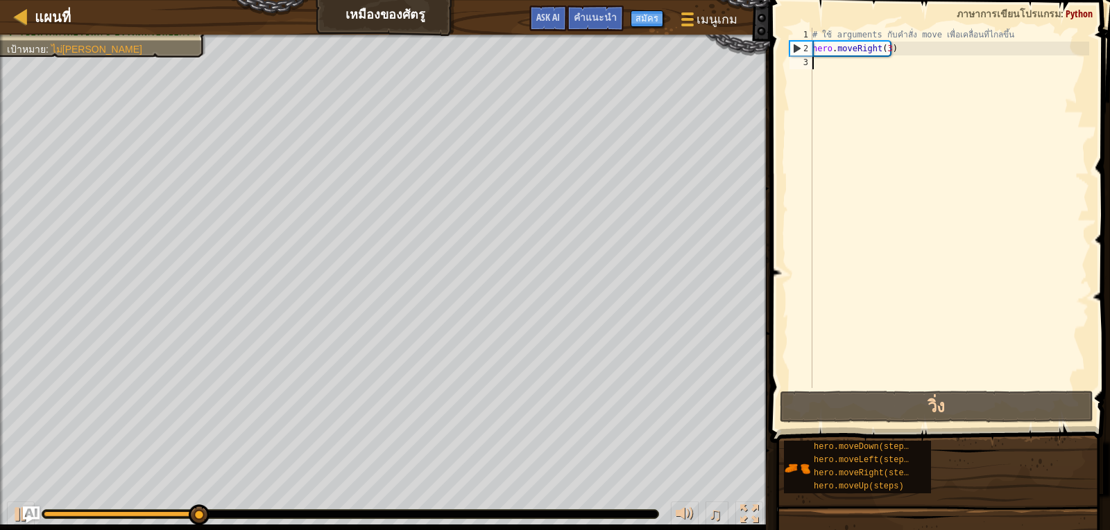
type textarea "h"
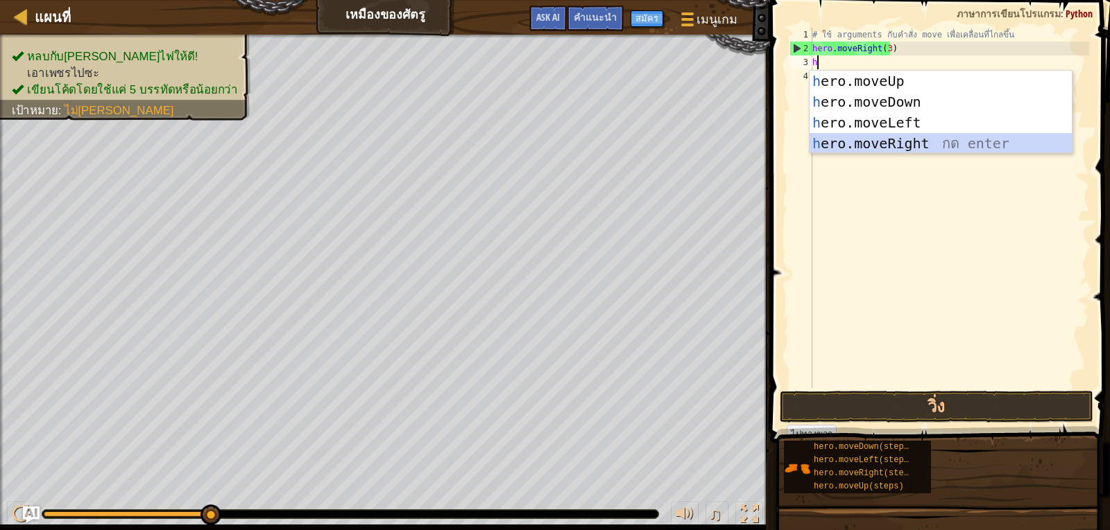
click at [944, 137] on div "h ero.moveUp กด enter h ero.moveDown กด enter h ero.moveLeft กด enter h ero.mov…" at bounding box center [940, 133] width 262 height 125
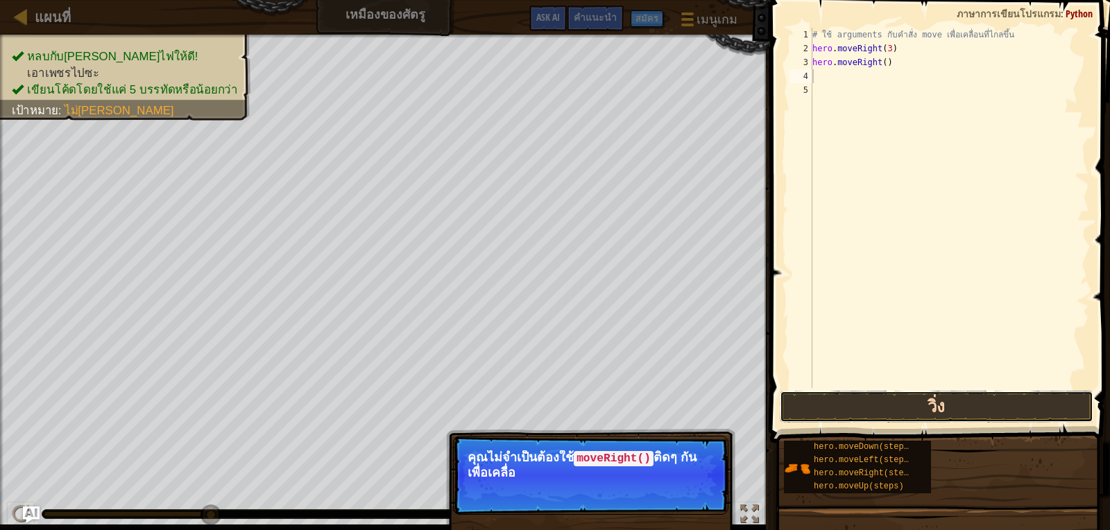
click at [878, 406] on button "วิ่ง" at bounding box center [935, 407] width 313 height 32
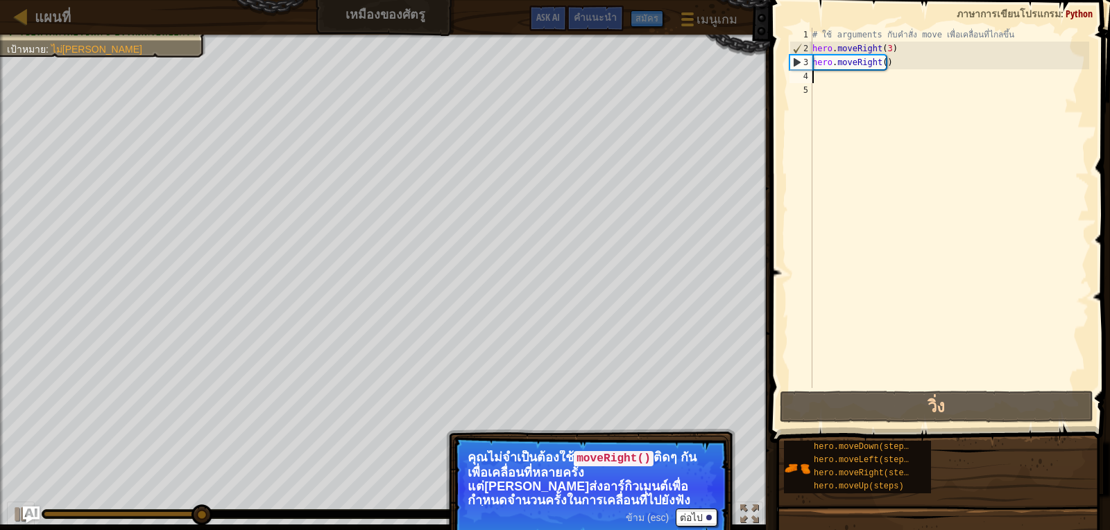
click at [897, 60] on div "# ใช้ arguments กับคำสั่ง move เพื่อเคลื่อนที่ไกลขึ้น hero . moveRight ( 3 ) he…" at bounding box center [948, 222] width 279 height 388
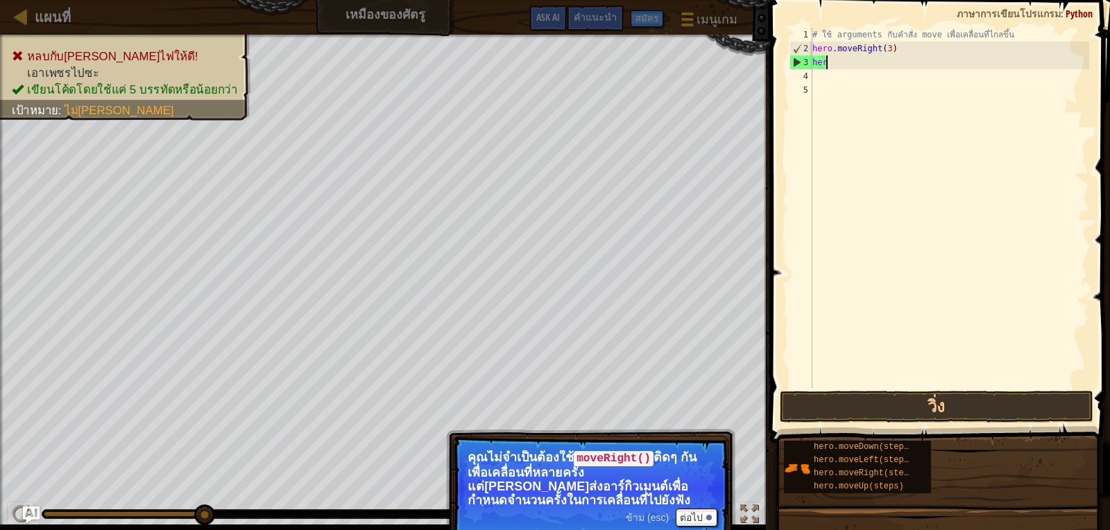
type textarea "h"
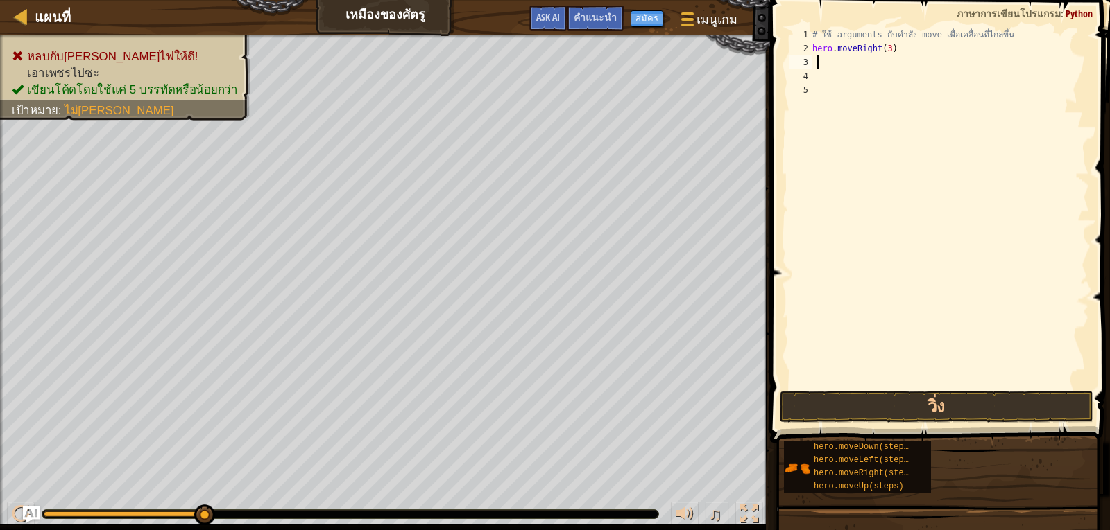
type textarea "h"
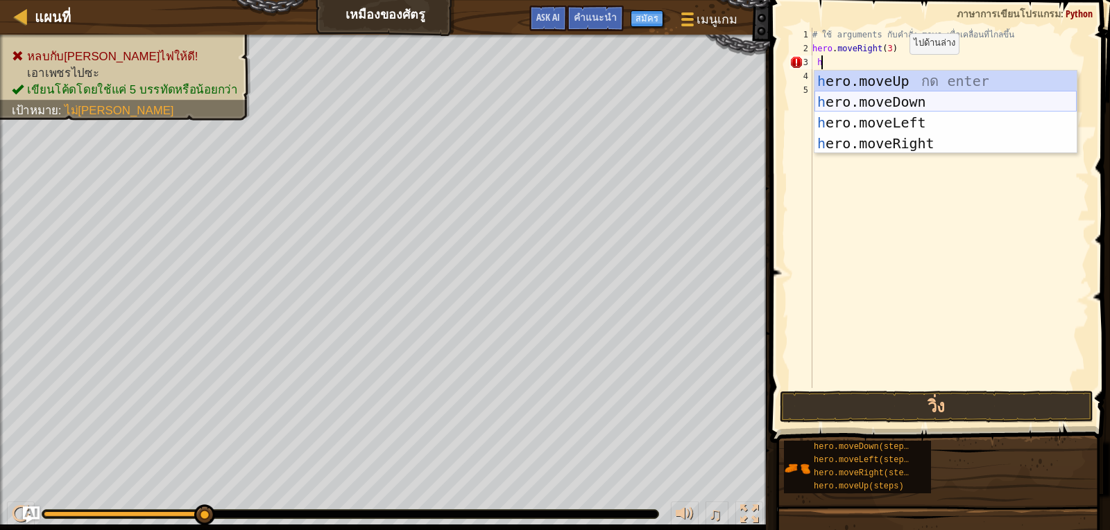
click at [892, 94] on div "h ero.moveUp กด enter h ero.moveDown กด enter h ero.moveLeft กด enter h ero.mov…" at bounding box center [945, 133] width 262 height 125
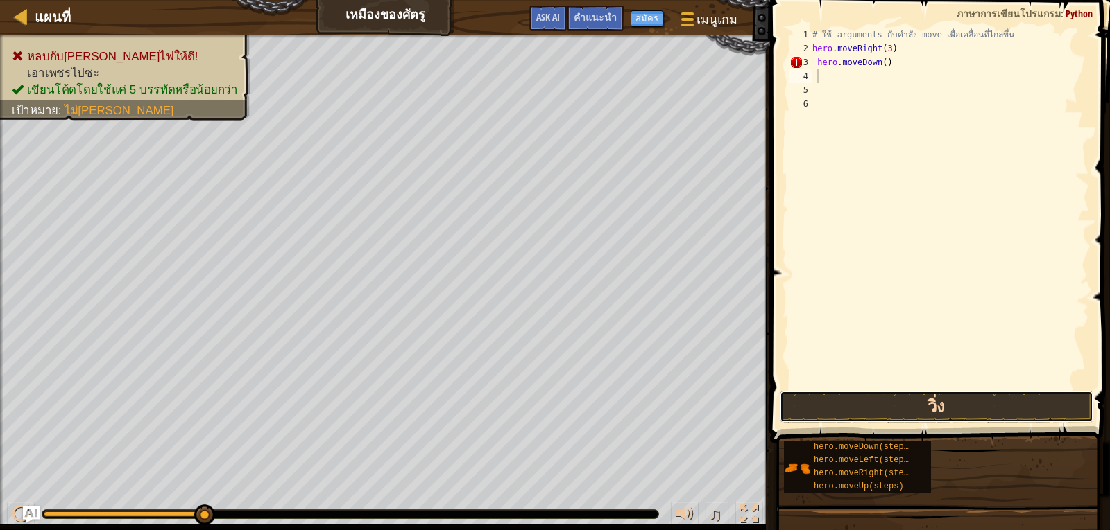
click at [849, 403] on button "วิ่ง" at bounding box center [935, 407] width 313 height 32
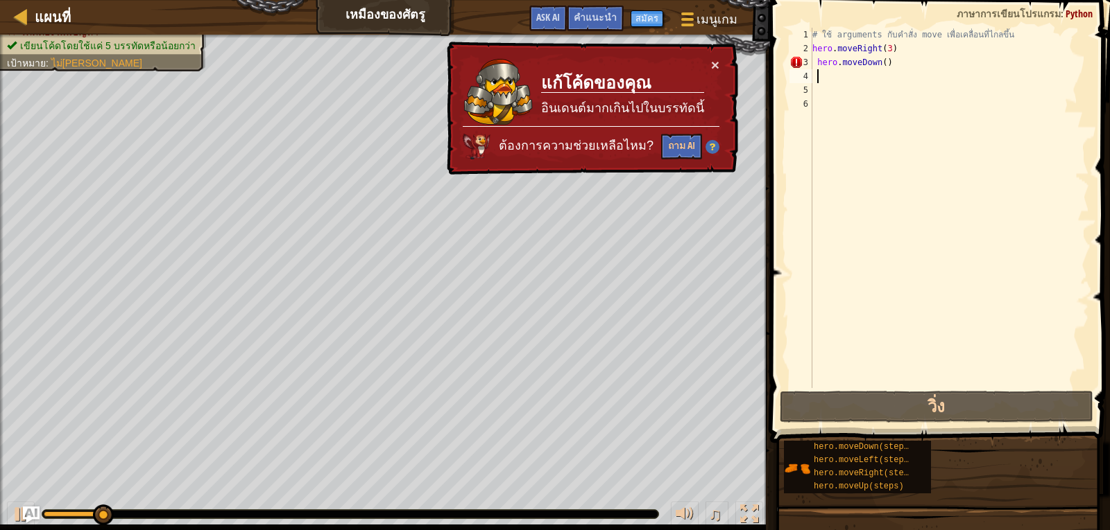
click at [926, 65] on div "# ใช้ arguments กับคำสั่ง move เพื่อเคลื่อนที่ไกลขึ้น hero . moveRight ( 3 ) he…" at bounding box center [948, 222] width 279 height 388
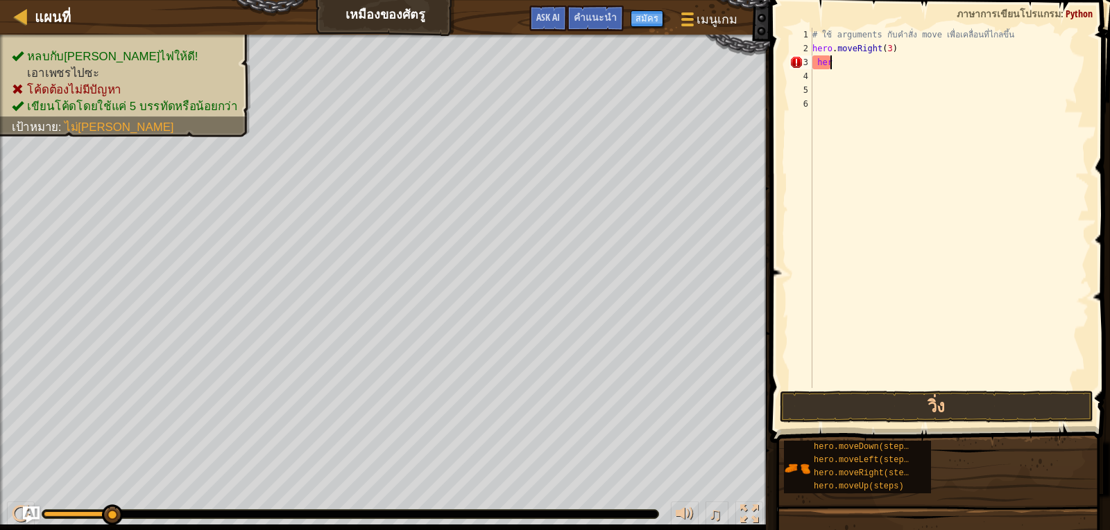
type textarea "h"
type textarea "hero.moveRight(3"
type textarea "hero.moveRight(3)"
click at [827, 62] on div "# ใช้ arguments กับคำสั่ง move เพื่อเคลื่อนที่ไกลขึ้น hero . moveRight ( 3 )" at bounding box center [948, 222] width 279 height 388
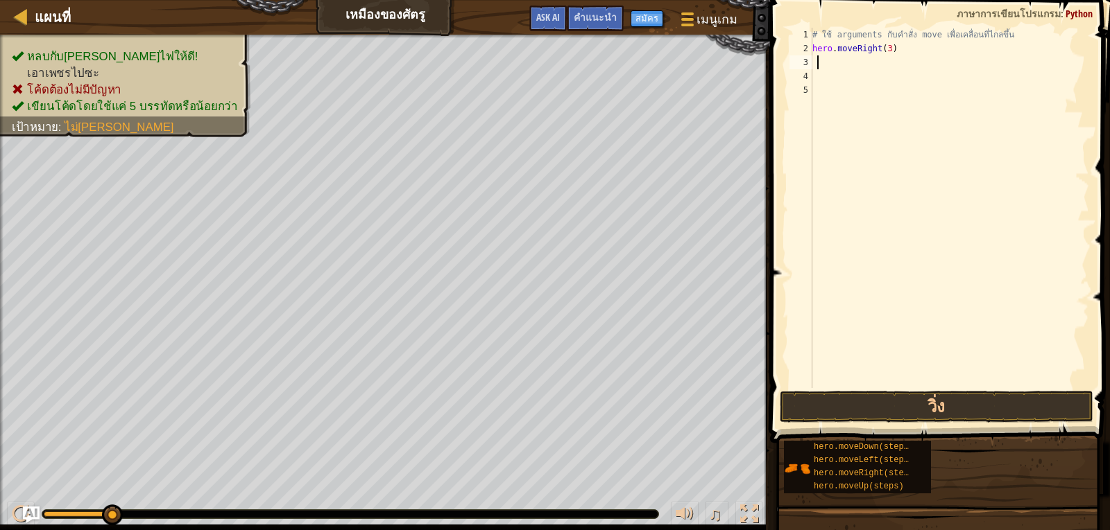
scroll to position [6, 0]
type textarea "h"
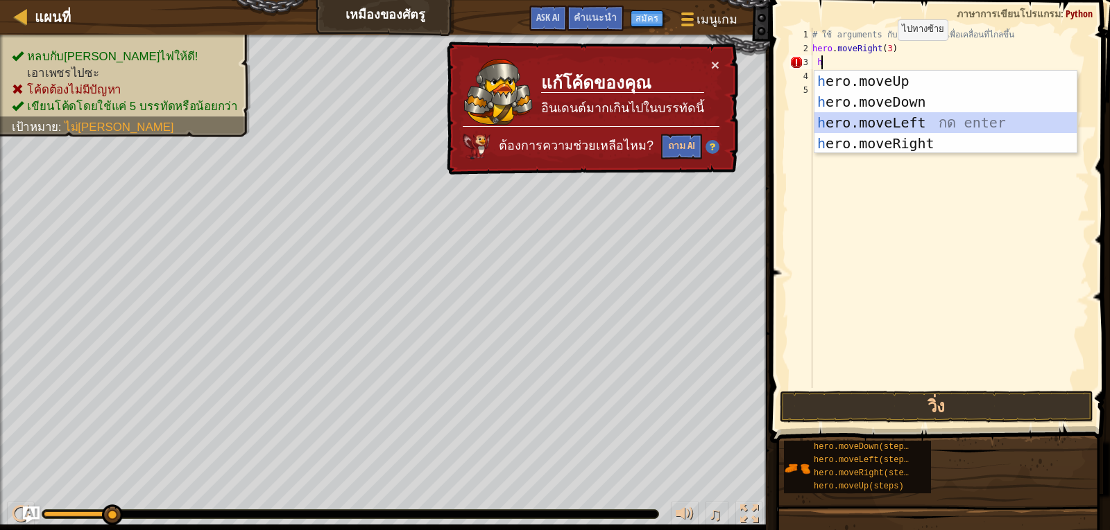
click at [920, 118] on div "h ero.moveUp กด enter h ero.moveDown กด enter h ero.moveLeft กด enter h ero.mov…" at bounding box center [945, 133] width 262 height 125
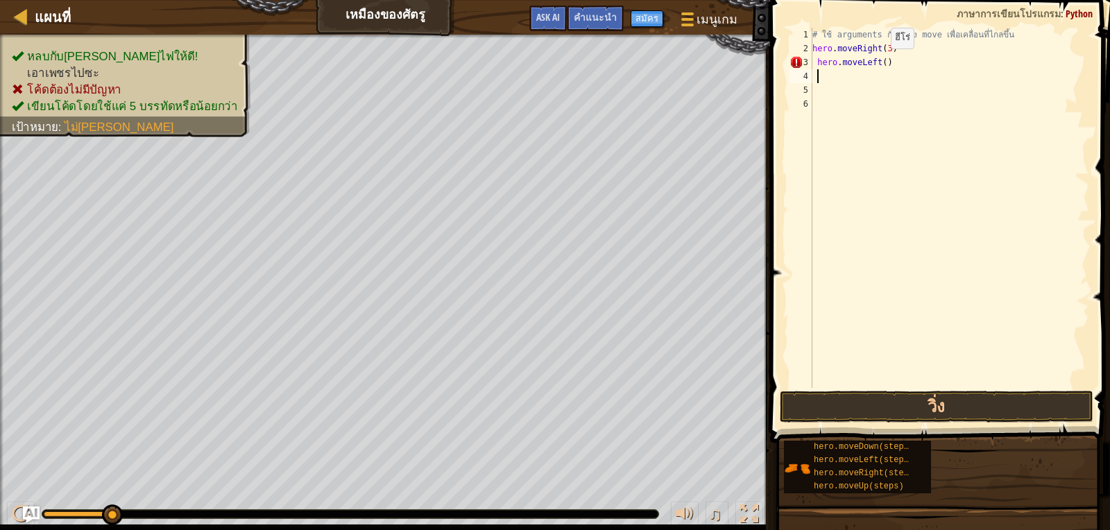
click at [879, 62] on div "# ใช้ arguments กับคำสั่ง move เพื่อเคลื่อนที่ไกลขึ้น hero . moveRight ( 3 ) he…" at bounding box center [948, 222] width 279 height 388
click at [942, 411] on button "วิ่ง" at bounding box center [935, 407] width 313 height 32
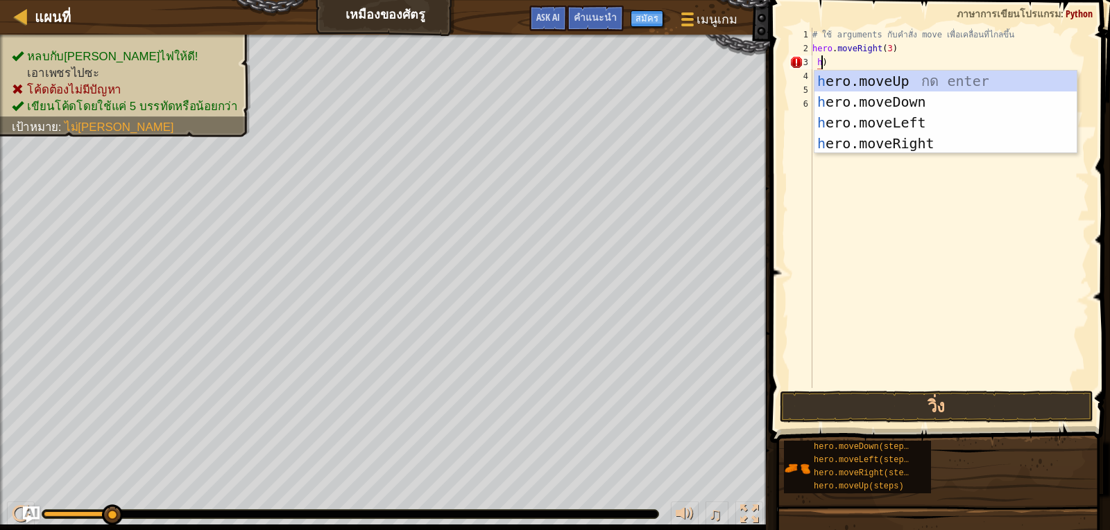
scroll to position [6, 1]
click at [909, 81] on div "h ero.moveUp กด enter h ero.moveDown กด enter h ero.moveLeft กด enter h ero.mov…" at bounding box center [945, 133] width 262 height 125
type textarea "hero.moveUp()"
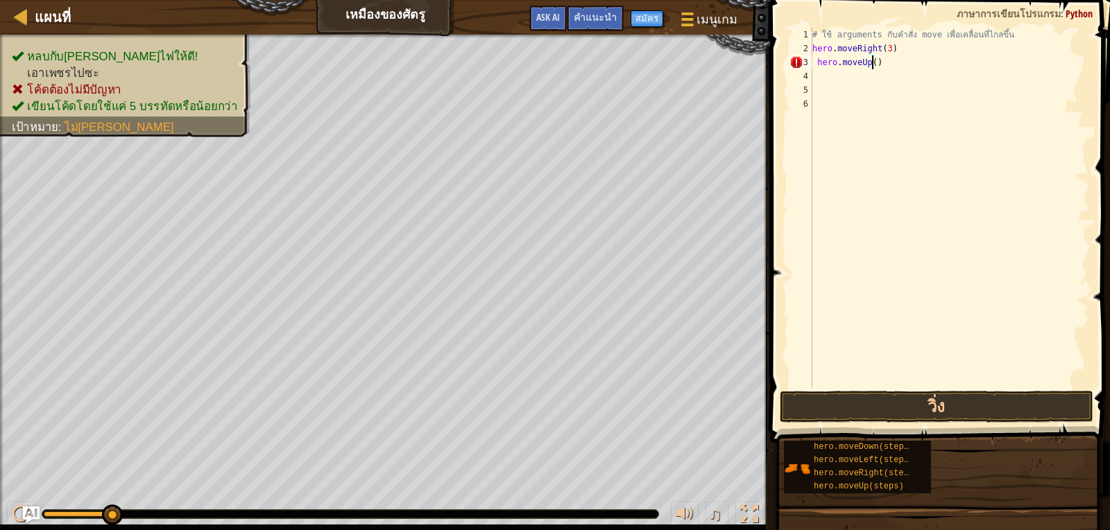
click at [858, 80] on div "# ใช้ arguments กับคำสั่ง move เพื่อเคลื่อนที่ไกลขึ้น hero . moveRight ( 3 ) he…" at bounding box center [948, 222] width 279 height 388
type textarea "h"
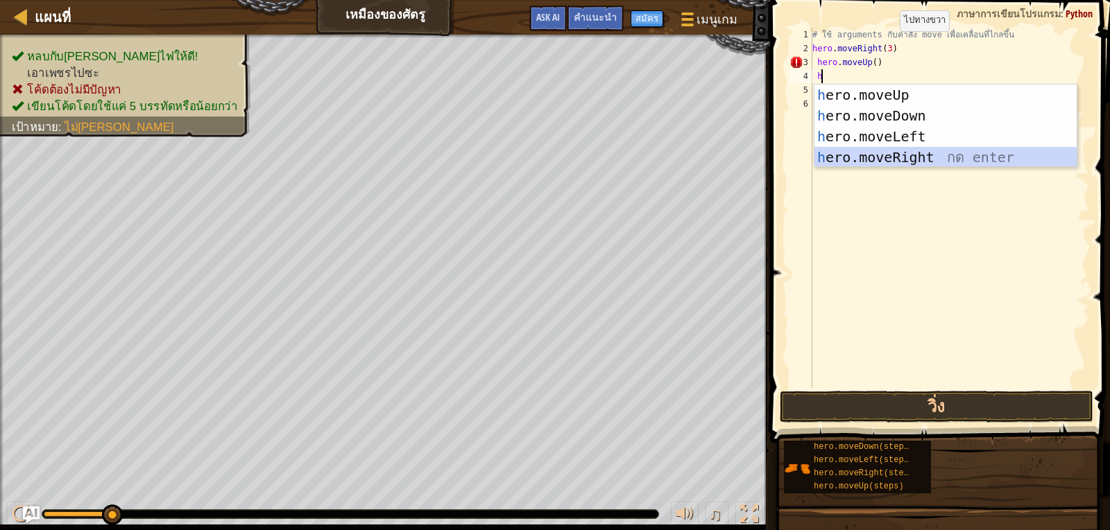
click at [878, 150] on div "h ero.moveUp กด enter h ero.moveDown กด enter h ero.moveLeft กด enter h ero.mov…" at bounding box center [945, 147] width 262 height 125
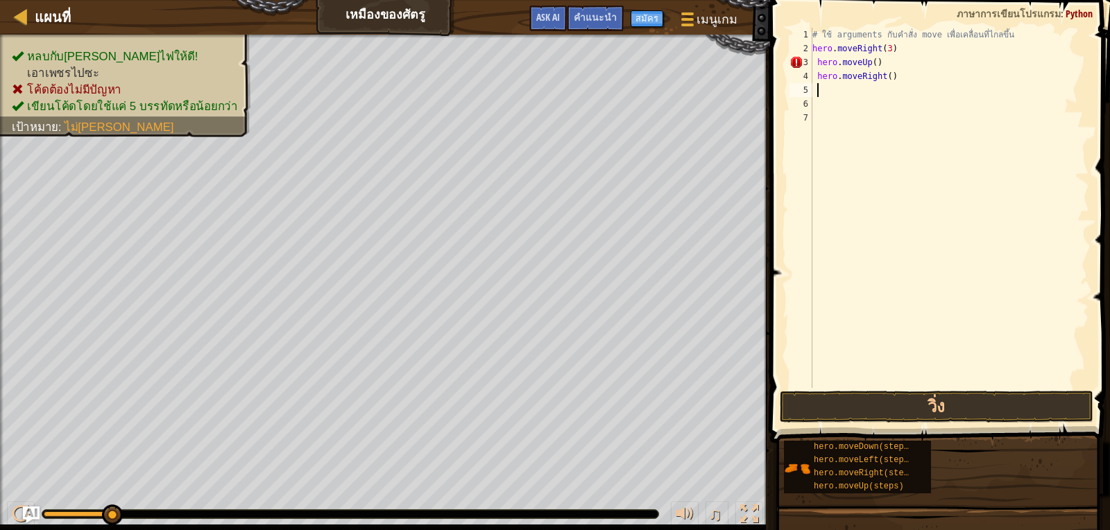
type textarea "h"
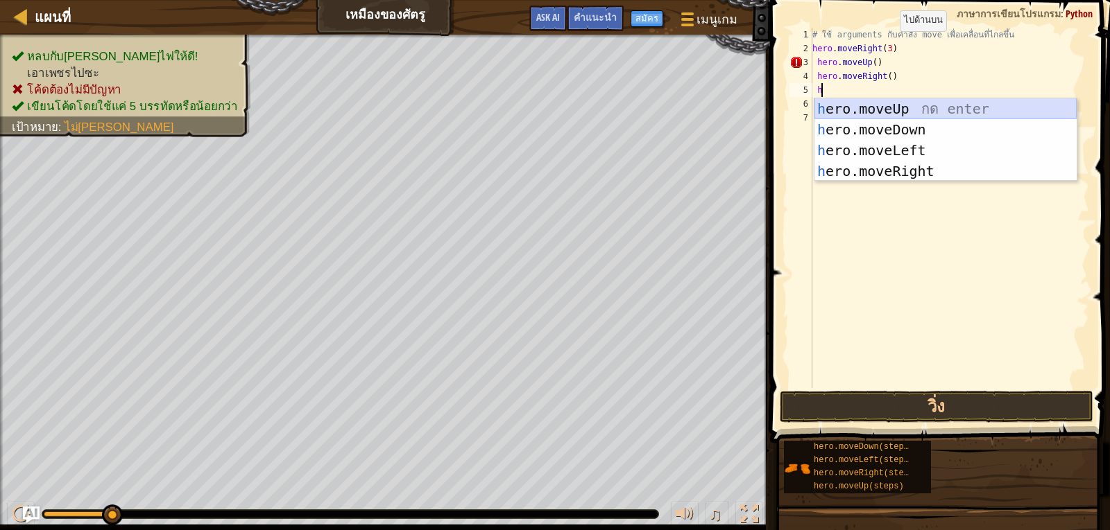
click at [881, 107] on div "h ero.moveUp กด enter h ero.moveDown กด enter h ero.moveLeft กด enter h ero.mov…" at bounding box center [945, 160] width 262 height 125
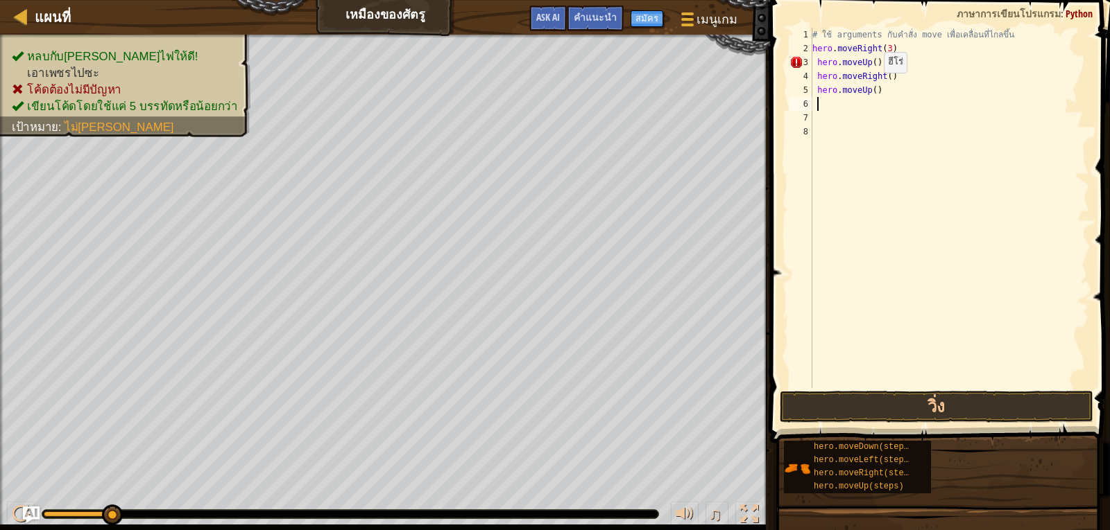
click at [872, 87] on div "# ใช้ arguments กับคำสั่ง move เพื่อเคลื่อนที่ไกลขึ้น hero . moveRight ( 3 ) he…" at bounding box center [948, 222] width 279 height 388
type textarea "hero.moveUp(3)"
click at [844, 103] on div "# ใช้ arguments กับคำสั่ง move เพื่อเคลื่อนที่ไกลขึ้น hero . moveRight ( 3 ) he…" at bounding box center [948, 222] width 279 height 388
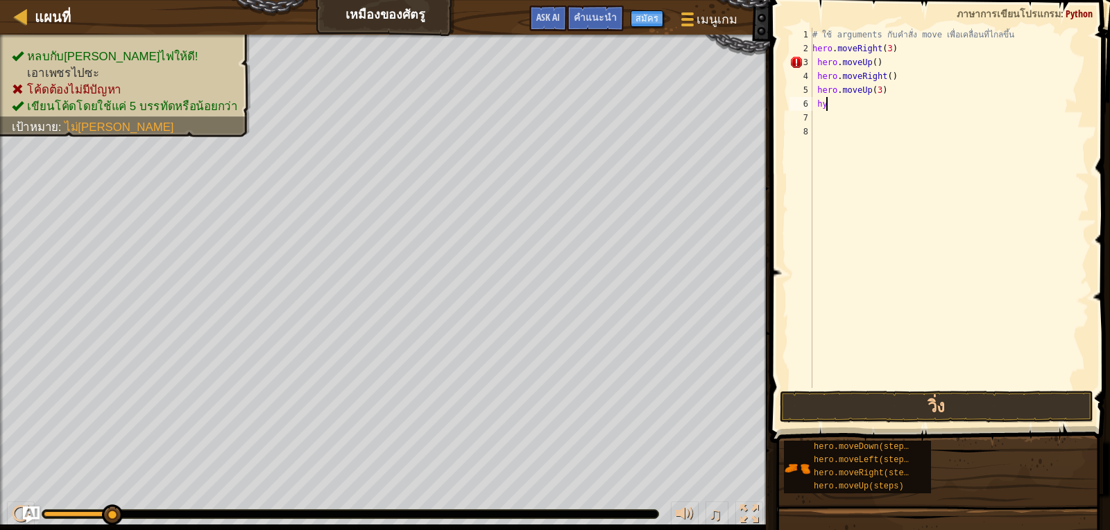
type textarea "h"
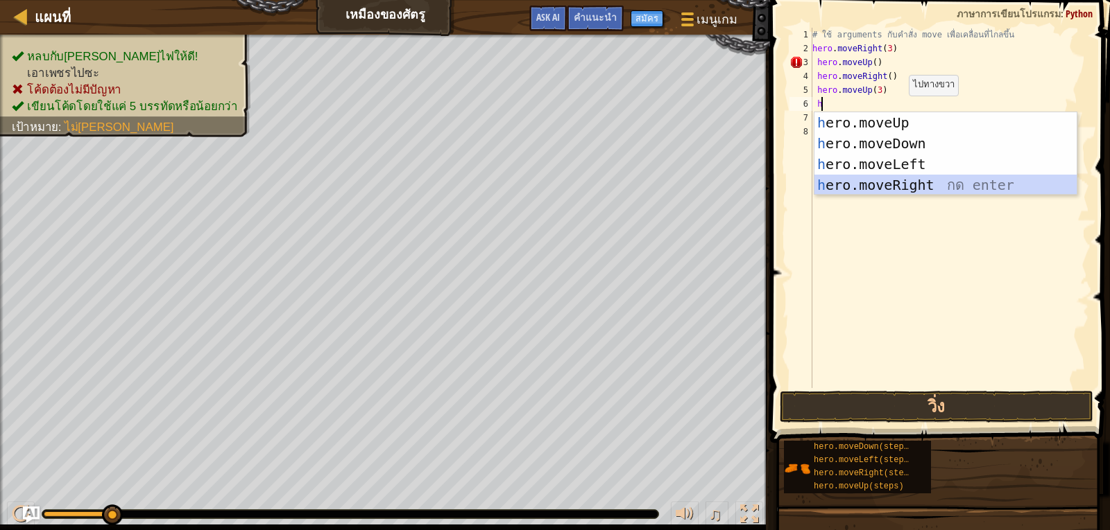
click at [912, 179] on div "h ero.moveUp กด enter h ero.moveDown กด enter h ero.moveLeft กด enter h ero.mov…" at bounding box center [945, 174] width 262 height 125
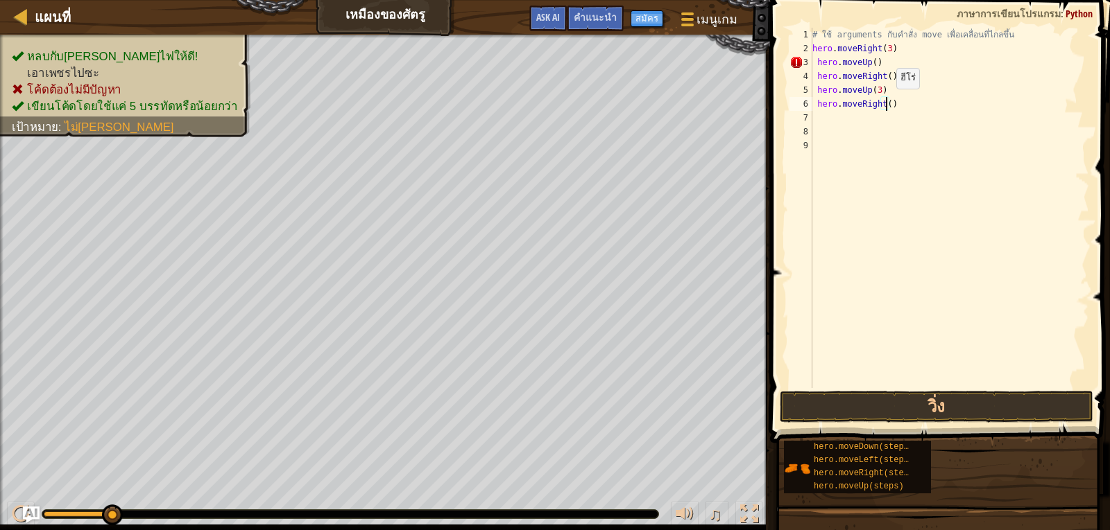
click at [884, 103] on div "# ใช้ arguments กับคำสั่ง move เพื่อเคลื่อนที่ไกลขึ้น hero . moveRight ( 3 ) he…" at bounding box center [948, 222] width 279 height 388
click at [873, 62] on div "# ใช้ arguments กับคำสั่ง move เพื่อเคลื่อนที่ไกลขึ้น hero . moveRight ( 3 ) he…" at bounding box center [948, 222] width 279 height 388
click at [883, 63] on div "# ใช้ arguments กับคำสั่ง move เพื่อเคลื่อนที่ไกลขึ้น hero . moveRight ( 3 ) he…" at bounding box center [948, 222] width 279 height 388
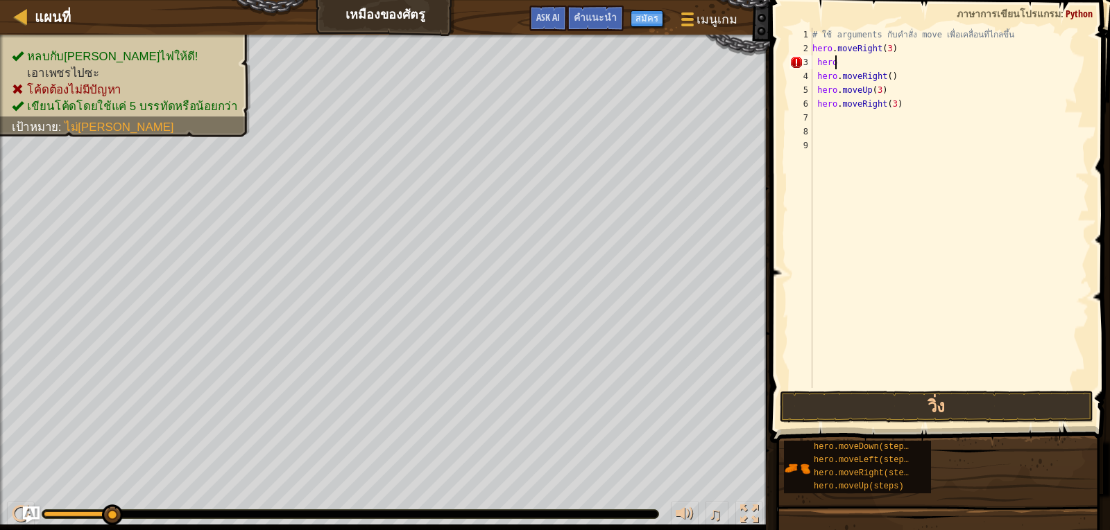
scroll to position [6, 1]
type textarea "h"
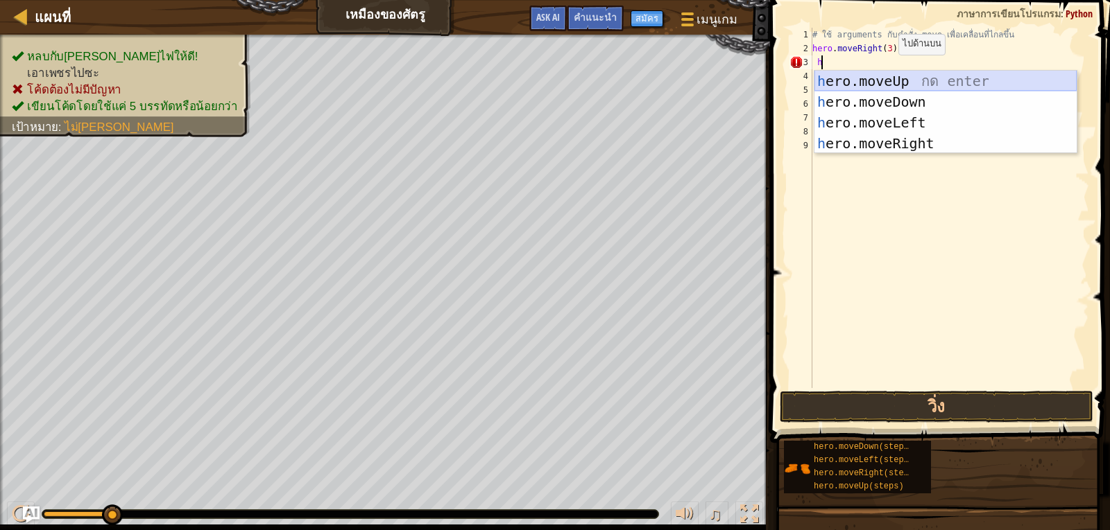
click at [915, 81] on div "h ero.moveUp กด enter h ero.moveDown กด enter h ero.moveLeft กด enter h ero.mov…" at bounding box center [945, 133] width 262 height 125
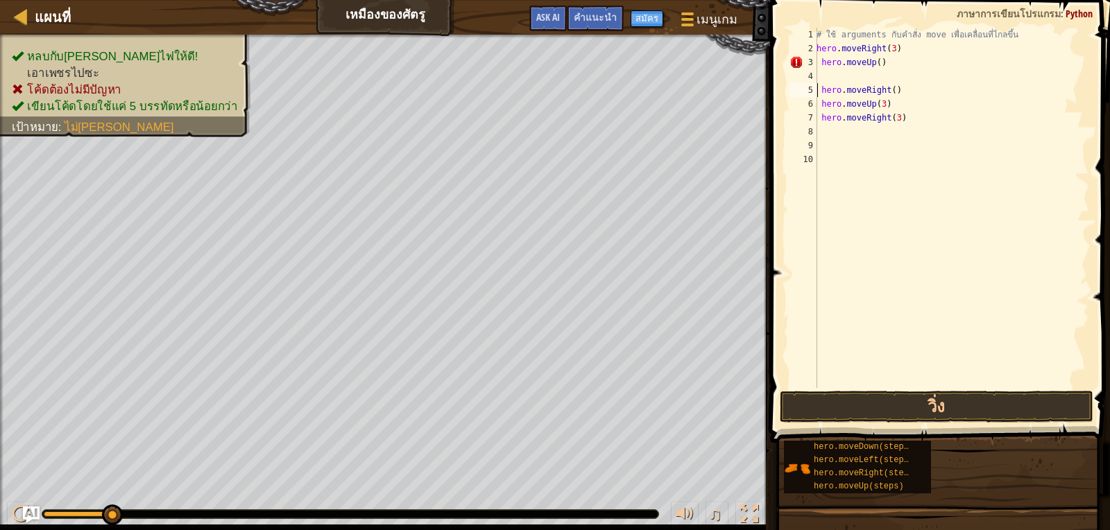
click at [818, 89] on div "# ใช้ arguments กับคำสั่ง move เพื่อเคลื่อนที่ไกลขึ้น hero . moveRight ( 3 ) he…" at bounding box center [950, 222] width 275 height 388
click at [870, 60] on div "# ใช้ arguments กับคำสั่ง move เพื่อเคลื่อนที่ไกลขึ้น hero . moveRight ( 3 ) he…" at bounding box center [948, 222] width 279 height 388
type textarea "hero.moveUp(2)"
click at [975, 392] on button "วิ่ง" at bounding box center [935, 407] width 313 height 32
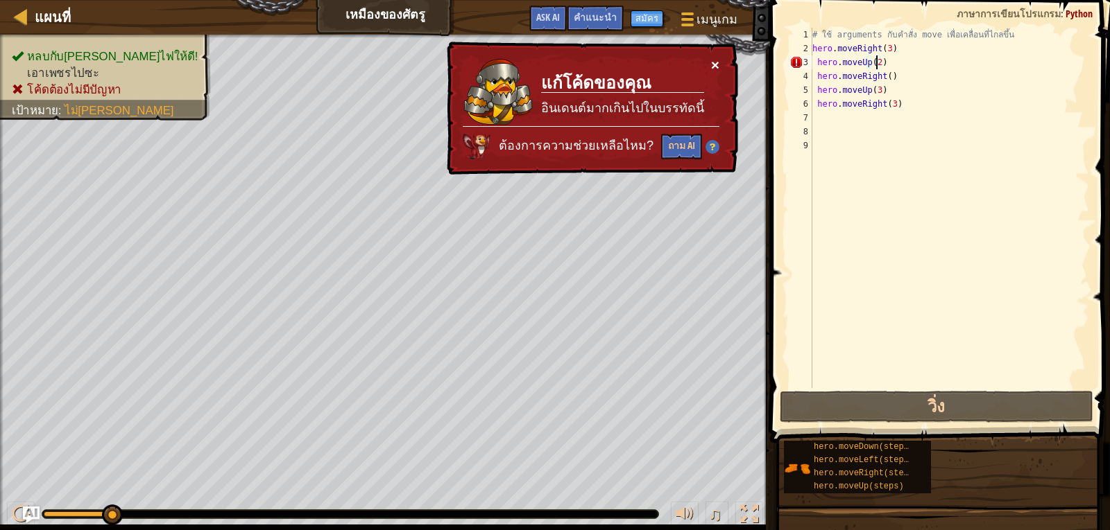
click at [713, 58] on button "×" at bounding box center [715, 65] width 8 height 15
click at [895, 113] on div "# ใช้ arguments กับคำสั่ง move เพื่อเคลื่อนที่ไกลขึ้น hero . moveRight ( 3 ) he…" at bounding box center [948, 222] width 279 height 388
click at [901, 109] on div "# ใช้ arguments กับคำสั่ง move เพื่อเคลื่อนที่ไกลขึ้น hero . moveRight ( 3 ) he…" at bounding box center [948, 222] width 279 height 388
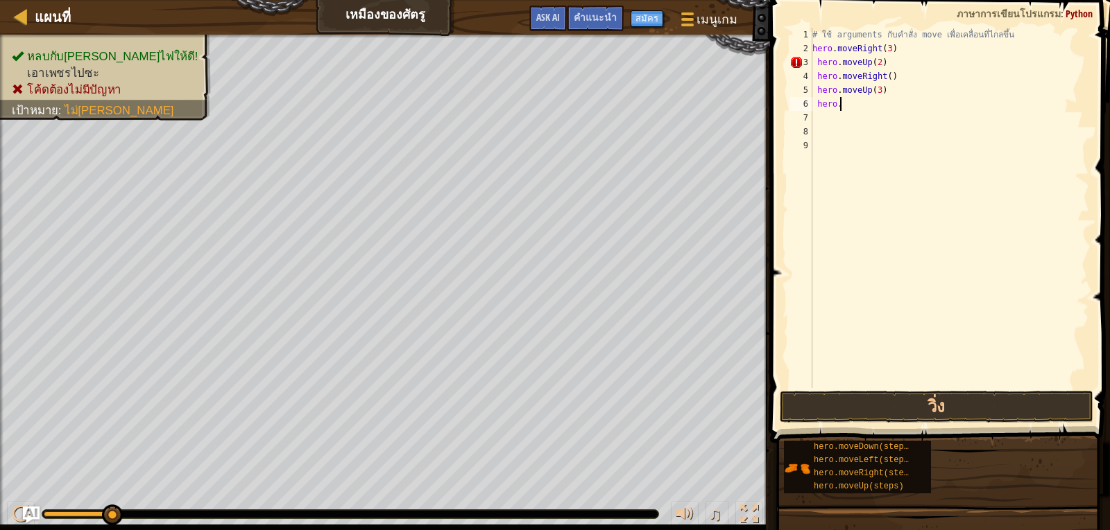
type textarea "h"
type textarea "\"
type textarea "h"
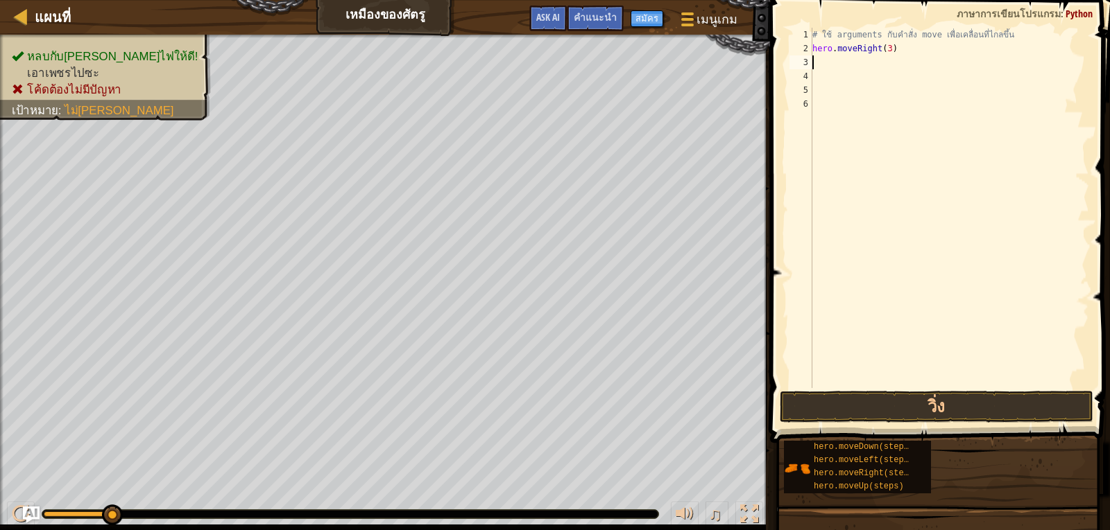
type textarea "hero.moveRight(3)"
type textarea "h"
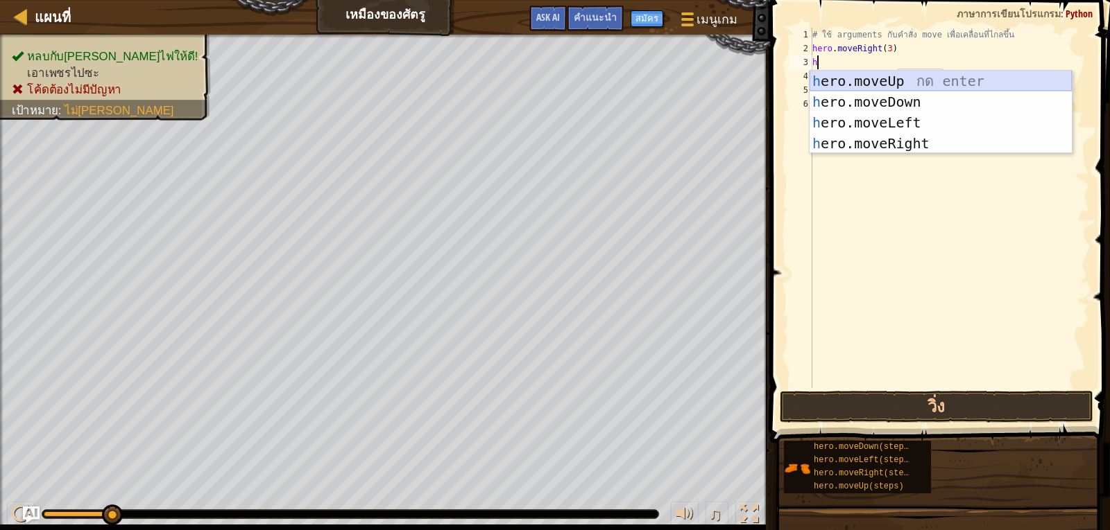
click at [892, 83] on div "h ero.moveUp กด enter h ero.moveDown กด enter h ero.moveLeft กด enter h ero.mov…" at bounding box center [940, 133] width 262 height 125
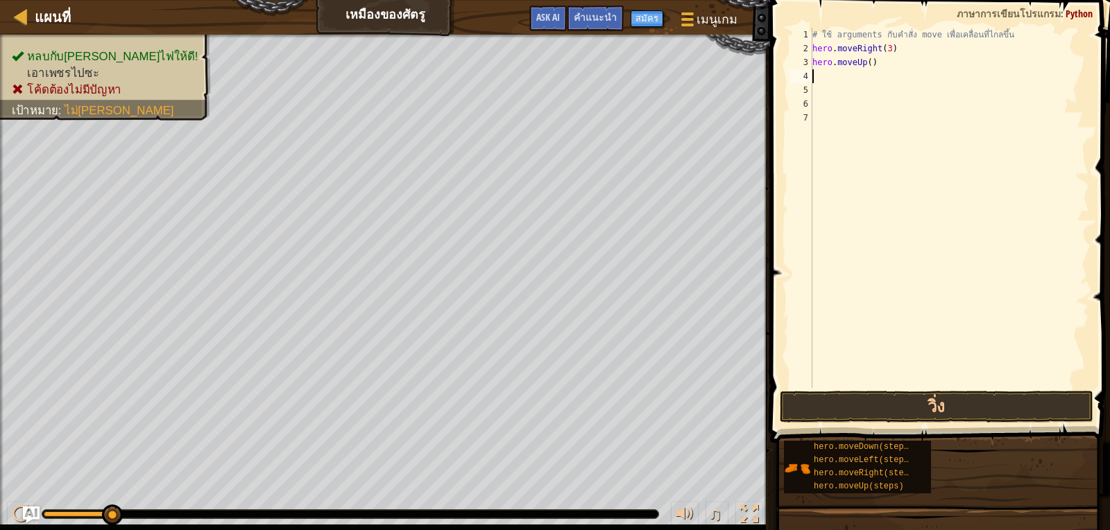
type textarea "h"
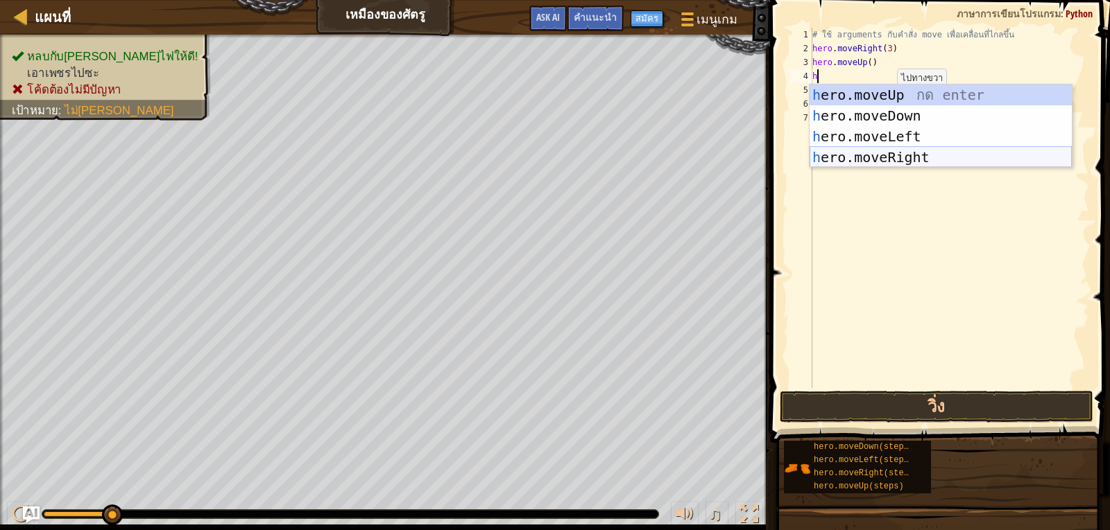
click at [887, 150] on div "h ero.moveUp กด enter h ero.moveDown กด enter h ero.moveLeft กด enter h ero.mov…" at bounding box center [940, 147] width 262 height 125
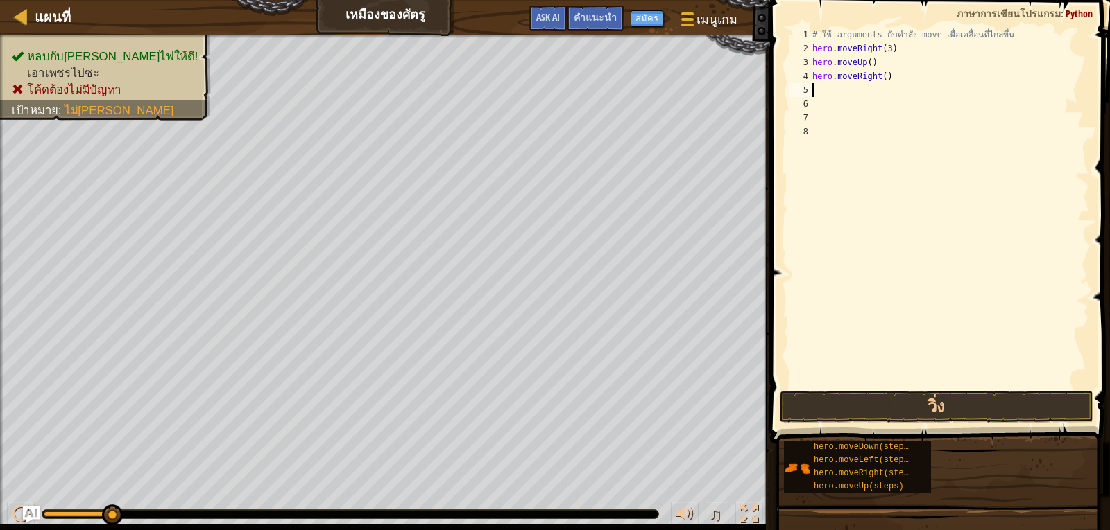
type textarea "h"
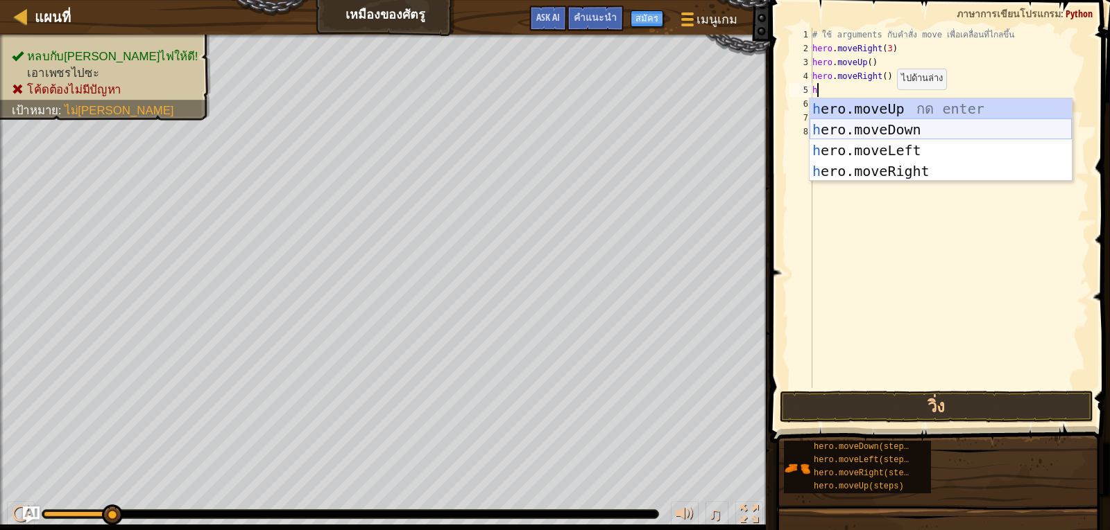
click at [886, 128] on div "h ero.moveUp กด enter h ero.moveDown กด enter h ero.moveLeft กด enter h ero.mov…" at bounding box center [940, 160] width 262 height 125
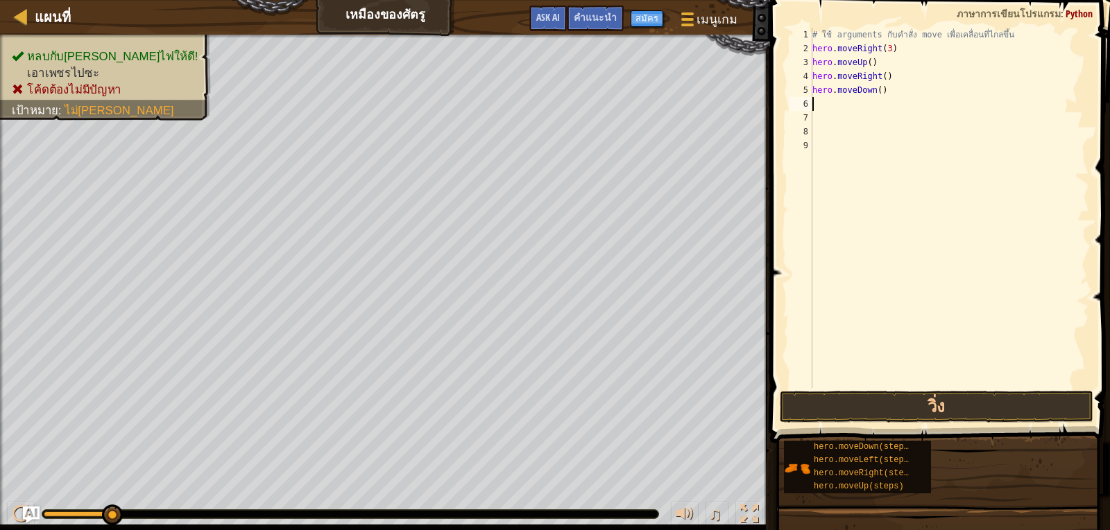
type textarea "h"
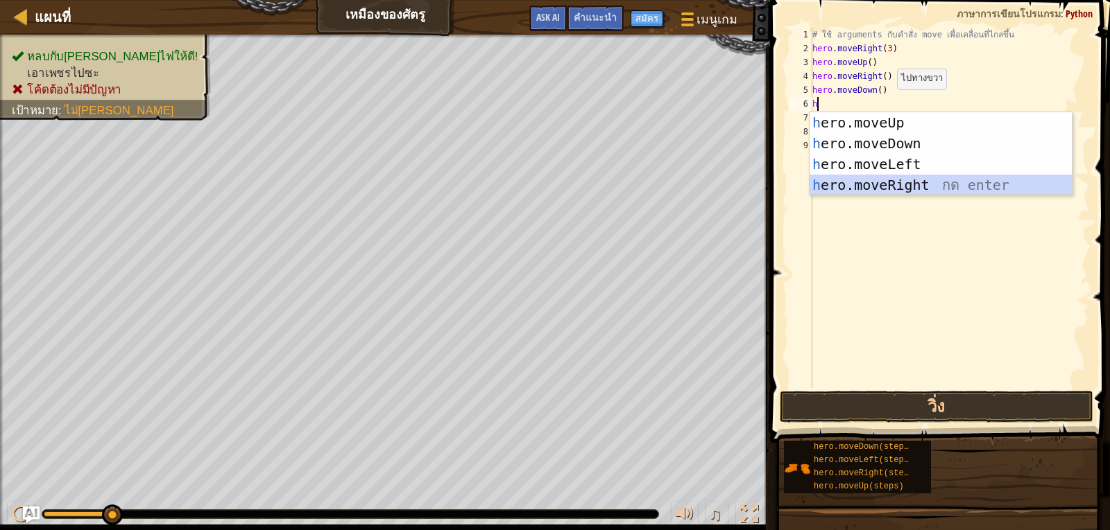
click at [888, 182] on div "h ero.moveUp กด enter h ero.moveDown กด enter h ero.moveLeft กด enter h ero.mov…" at bounding box center [940, 174] width 262 height 125
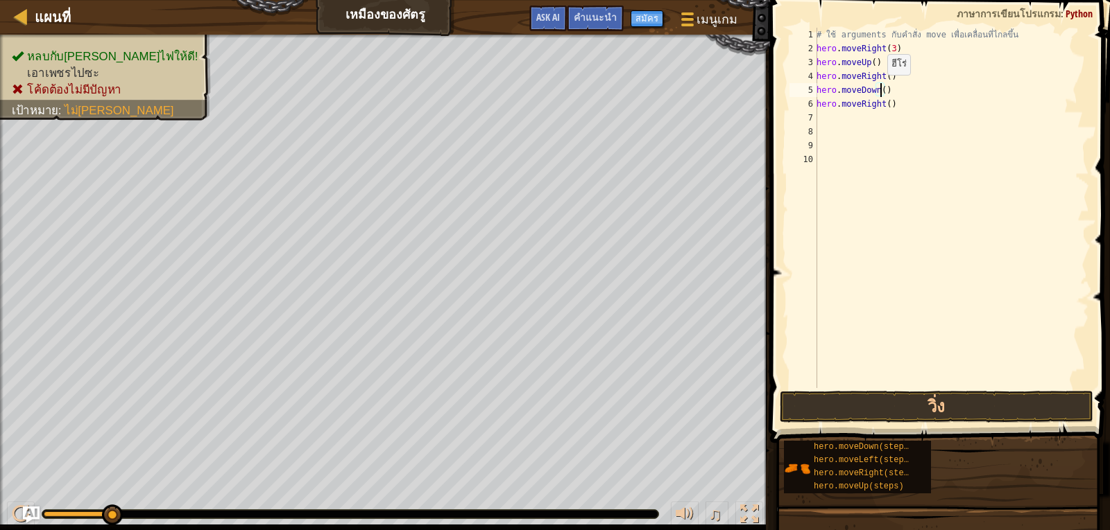
click at [879, 89] on div "# ใช้ arguments กับคำสั่ง move เพื่อเคลื่อนที่ไกลขึ้น hero . moveRight ( 3 ) he…" at bounding box center [950, 222] width 275 height 388
click at [884, 101] on div "# ใช้ arguments กับคำสั่ง move เพื่อเคลื่อนที่ไกลขึ้น hero . moveRight ( 3 ) he…" at bounding box center [950, 222] width 275 height 388
type textarea "hero.moveRight(3)"
click at [987, 395] on button "วิ่ง" at bounding box center [935, 407] width 313 height 32
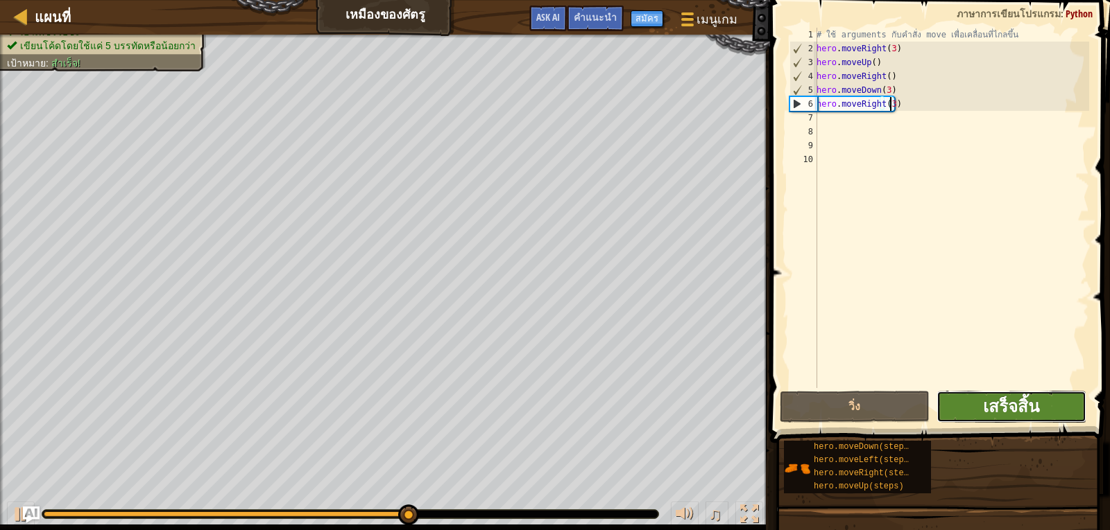
click at [1005, 399] on span "เสร็จสิ้น" at bounding box center [1011, 406] width 56 height 22
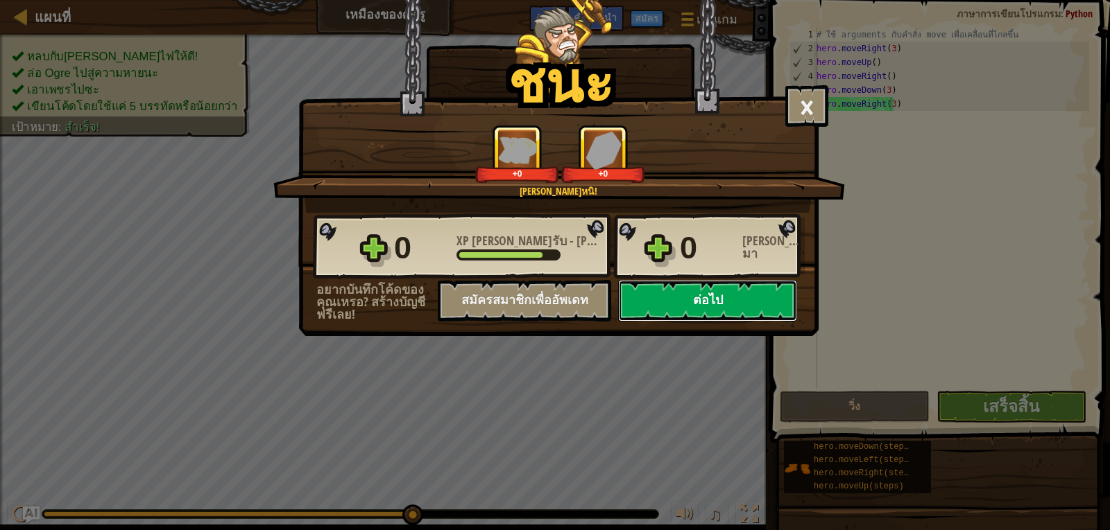
click at [702, 297] on button "ต่อไป" at bounding box center [707, 301] width 179 height 42
select select "th"
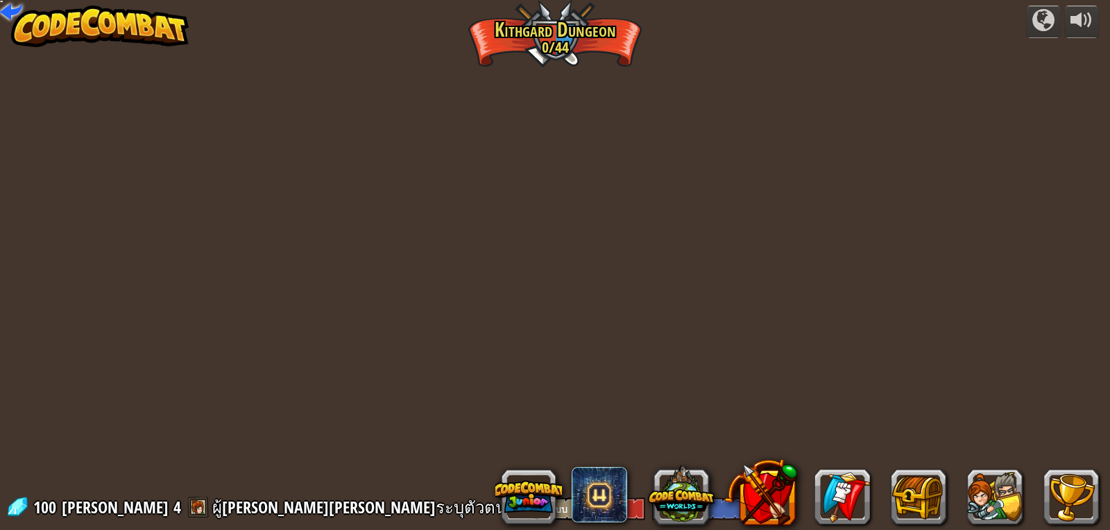
select select "th"
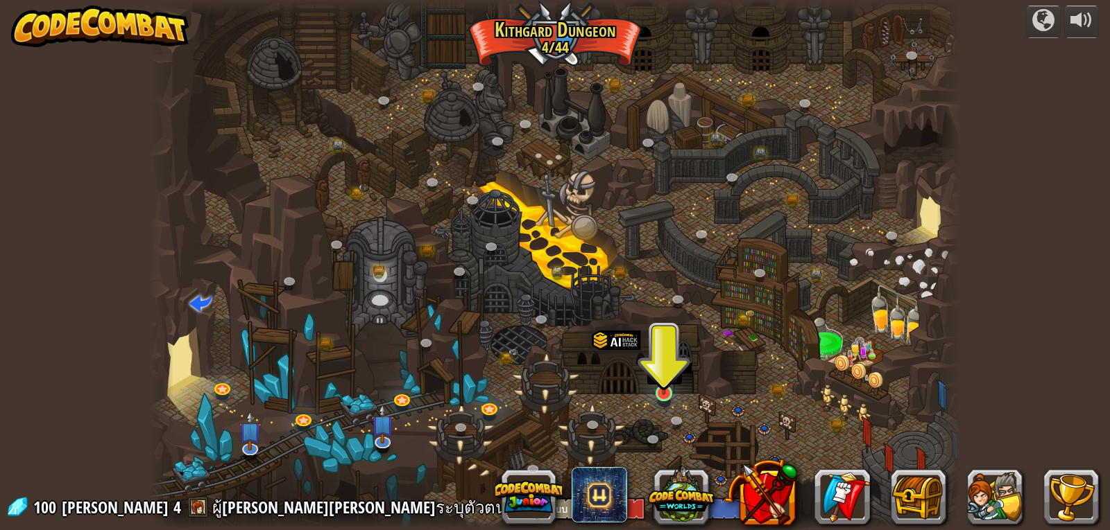
click at [662, 395] on img at bounding box center [663, 371] width 21 height 47
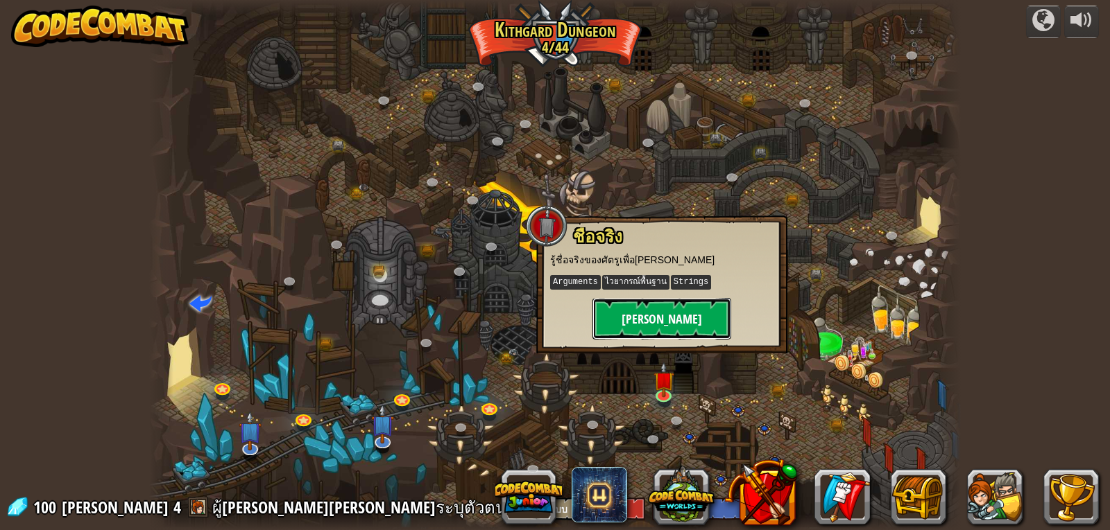
click at [663, 311] on button "[PERSON_NAME]" at bounding box center [661, 319] width 139 height 42
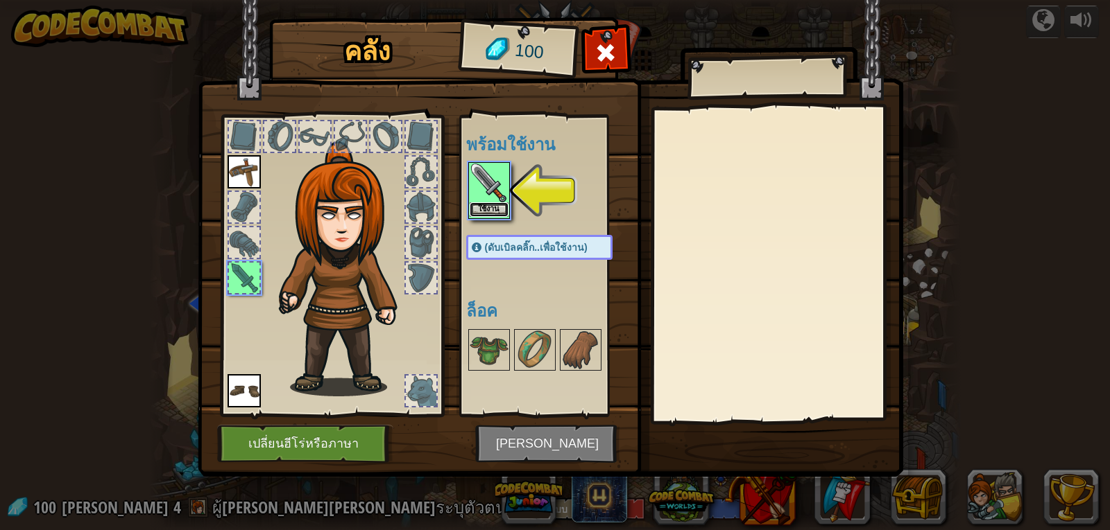
click at [490, 209] on button "ใช้งาน" at bounding box center [488, 209] width 39 height 15
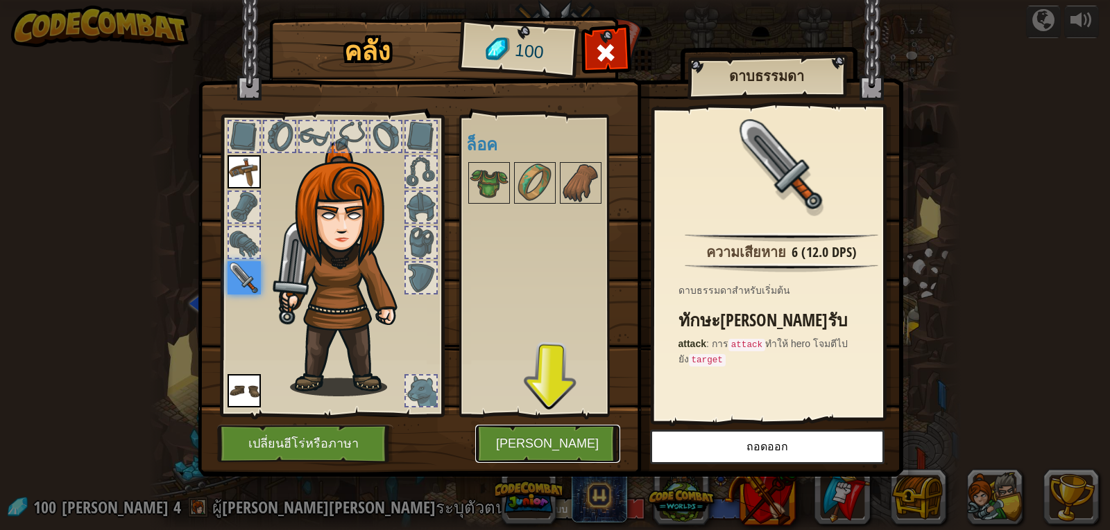
click at [558, 442] on button "[PERSON_NAME]" at bounding box center [547, 444] width 145 height 38
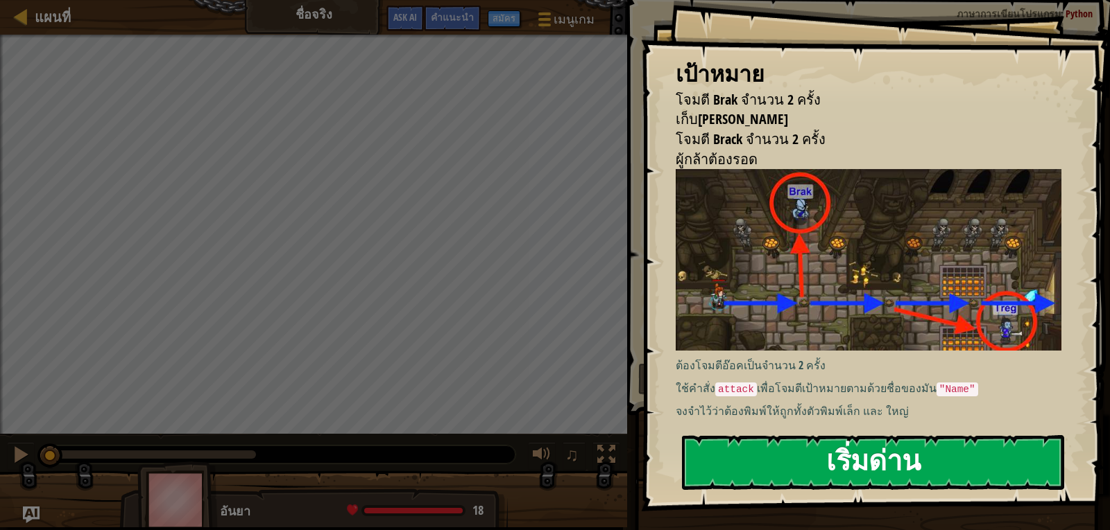
click at [809, 470] on button "เริ่มด่าน" at bounding box center [873, 462] width 382 height 55
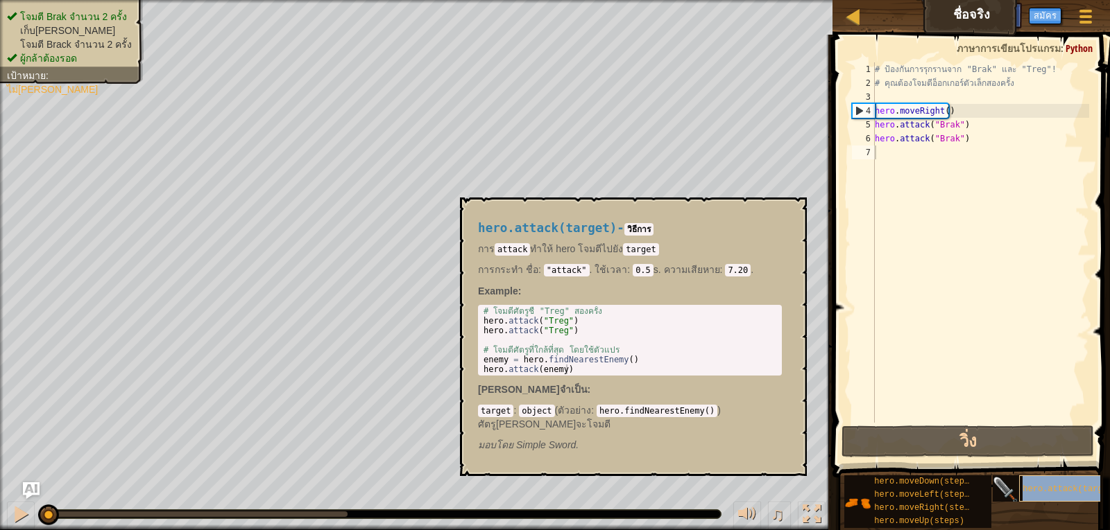
type textarea "hero.attack(target)"
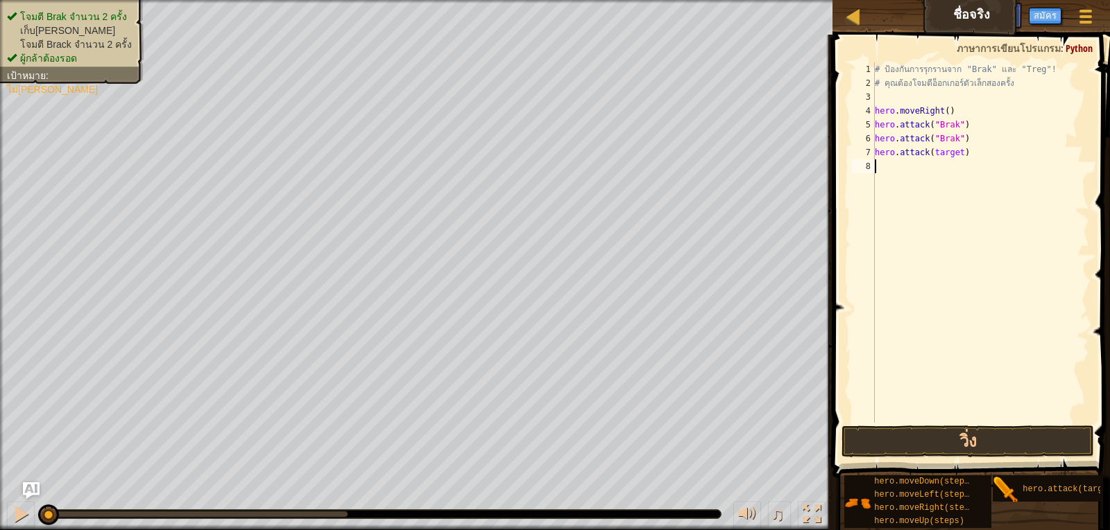
click at [877, 171] on div "# ป้องกันการรุกรานจาก "Brak" และ "Treg"! # คุณต้องโจมตีอ็อกเกอร์ตัวเล็กสองครั้ง…" at bounding box center [980, 256] width 217 height 388
click at [937, 433] on button "วิ่ง" at bounding box center [967, 442] width 253 height 32
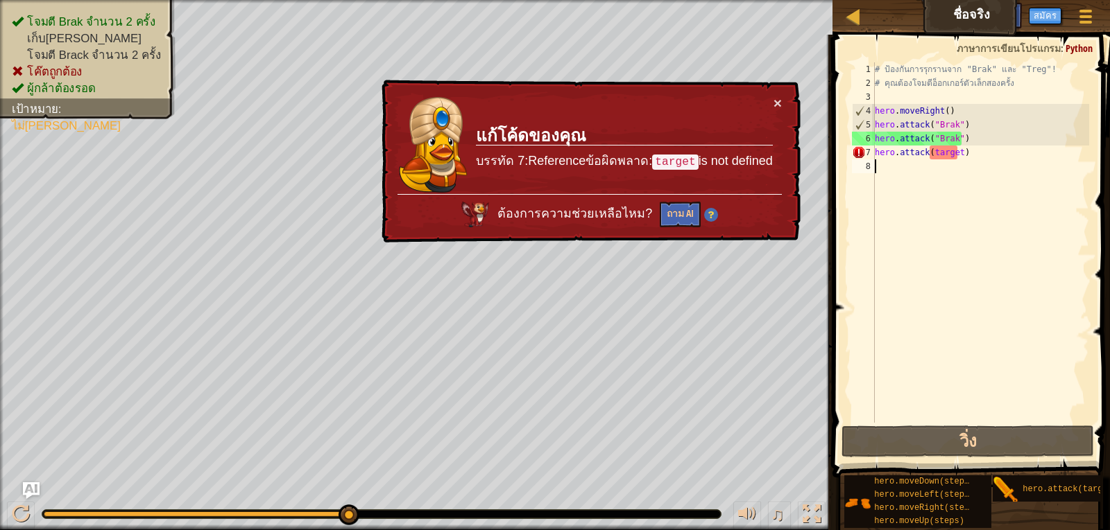
type textarea "h"
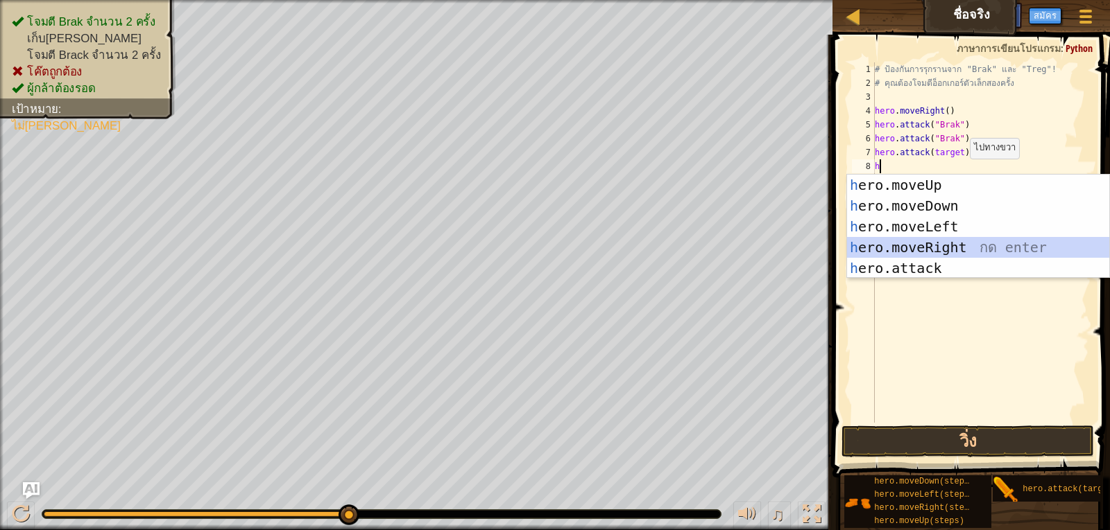
click at [947, 245] on div "h ero.moveUp กด enter h ero.moveDown กด enter h ero.moveLeft กด enter h ero.mov…" at bounding box center [978, 248] width 262 height 146
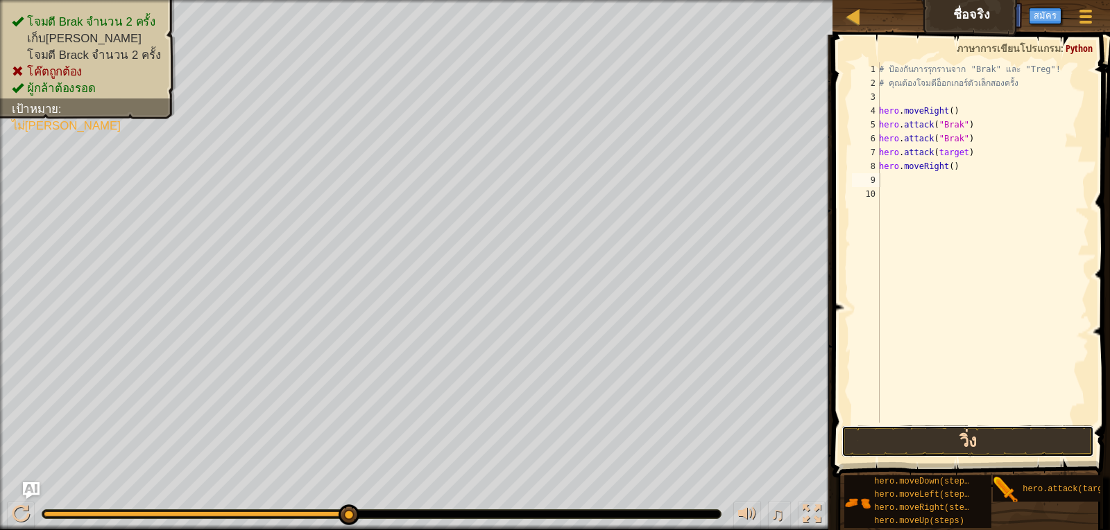
click at [943, 440] on button "วิ่ง" at bounding box center [967, 442] width 253 height 32
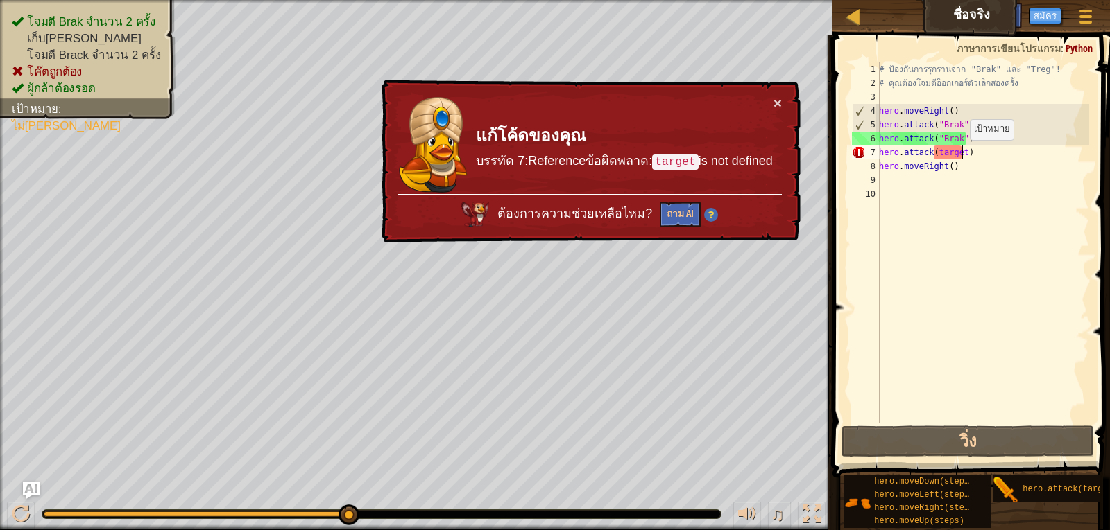
click at [962, 154] on div "# ป้องกันการรุกรานจาก "Brak" และ "Treg"! # คุณต้องโจมตีอ็อกเกอร์ตัวเล็กสองครั้ง…" at bounding box center [982, 256] width 213 height 388
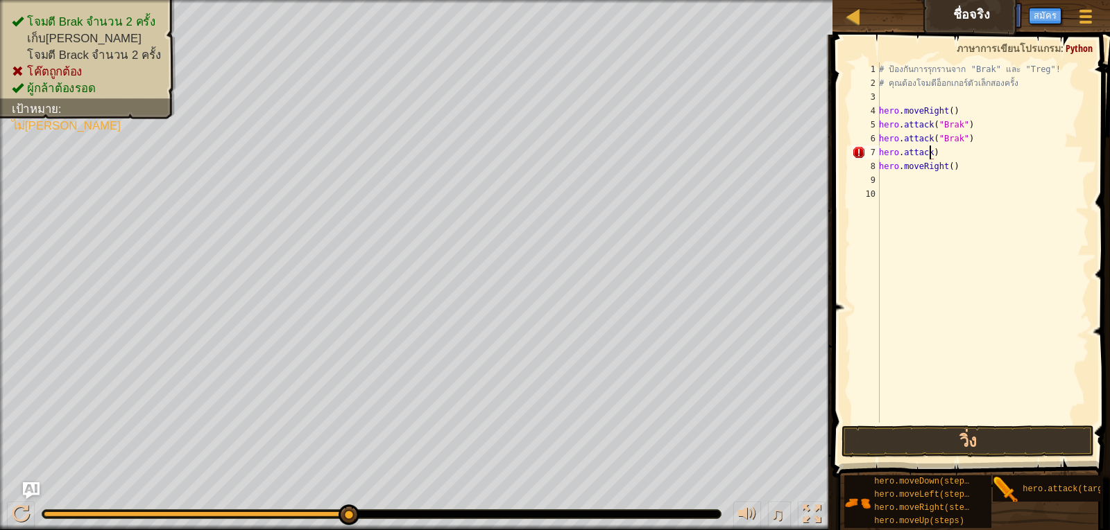
scroll to position [6, 4]
click at [909, 440] on button "วิ่ง" at bounding box center [967, 442] width 253 height 32
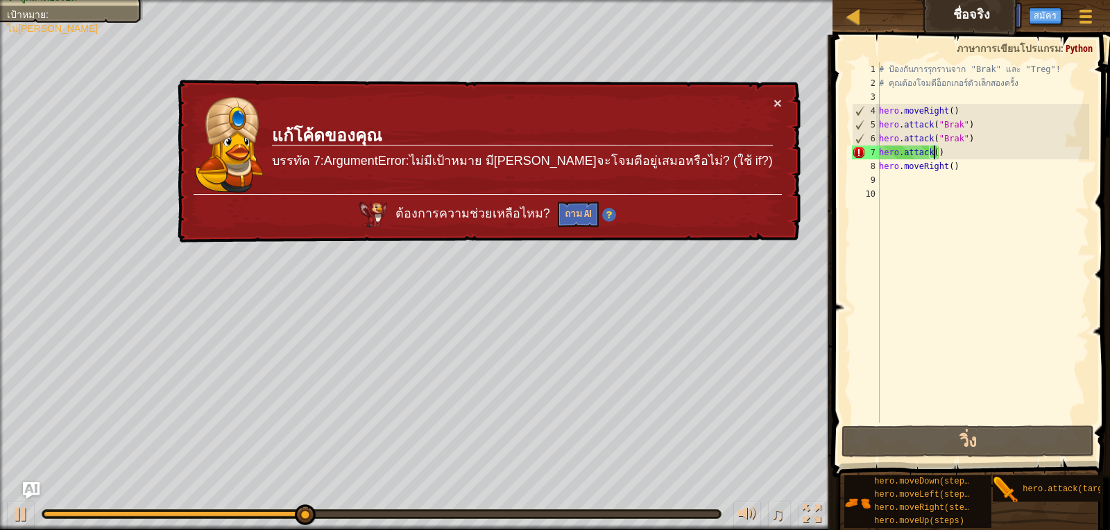
click at [958, 162] on div "# ป้องกันการรุกรานจาก "Brak" และ "Treg"! # คุณต้องโจมตีอ็อกเกอร์ตัวเล็กสองครั้ง…" at bounding box center [982, 256] width 213 height 388
click at [961, 157] on div "# ป้องกันการรุกรานจาก "Brak" และ "Treg"! # คุณต้องโจมตีอ็อกเกอร์ตัวเล็กสองครั้ง…" at bounding box center [982, 256] width 213 height 388
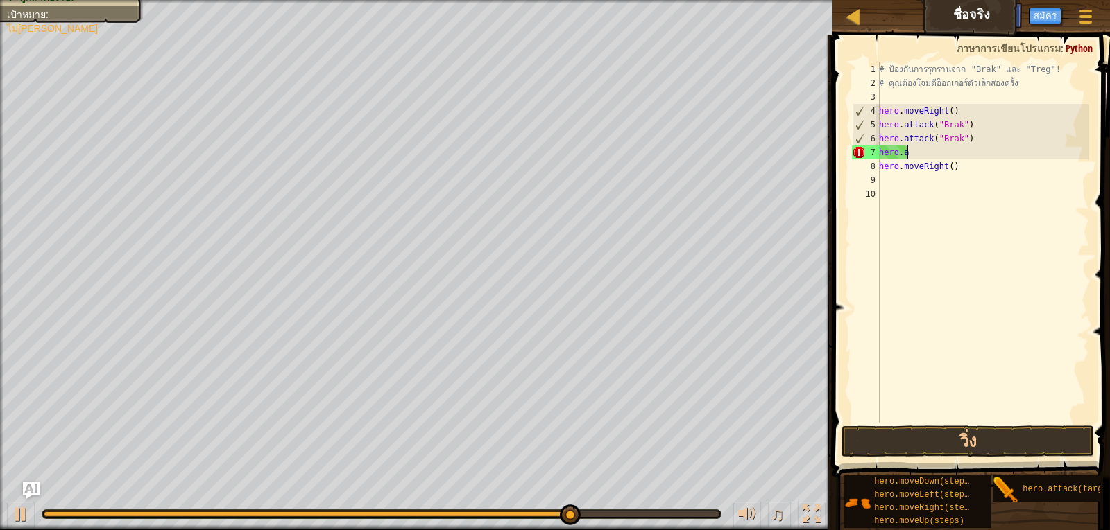
scroll to position [6, 1]
type textarea "h"
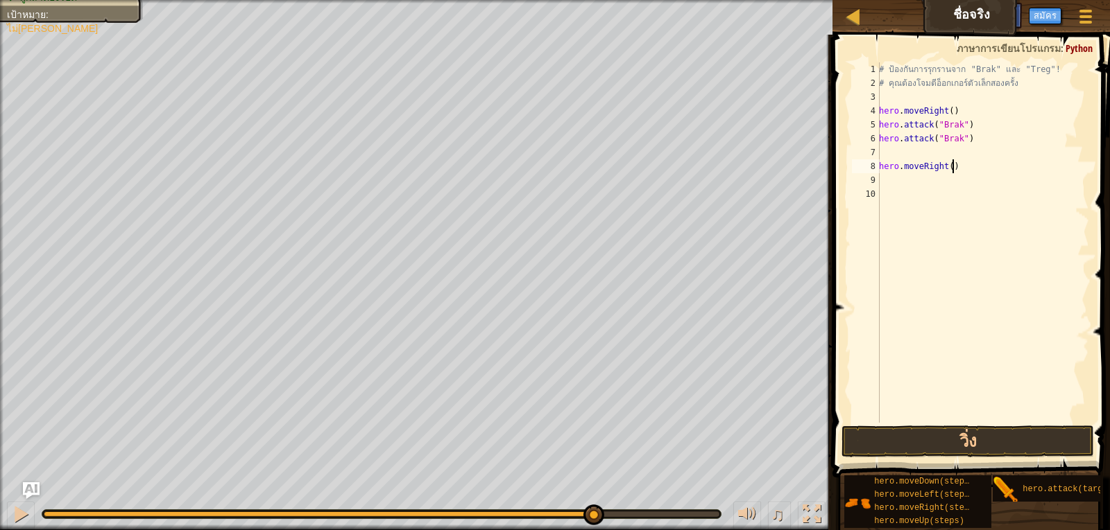
click at [963, 164] on div "# ป้องกันการรุกรานจาก "Brak" และ "Treg"! # คุณต้องโจมตีอ็อกเกอร์ตัวเล็กสองครั้ง…" at bounding box center [982, 256] width 213 height 388
type textarea "h"
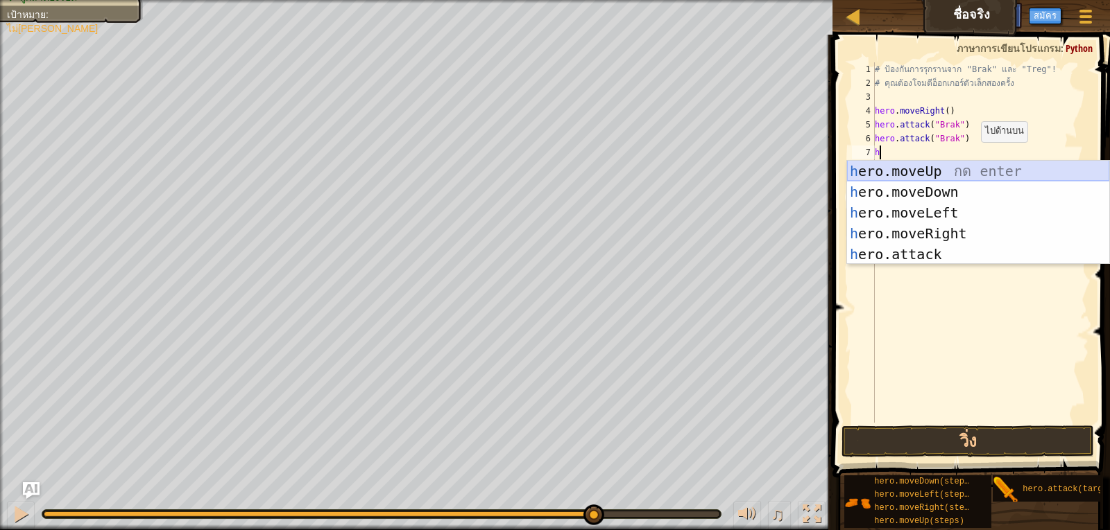
click at [963, 171] on div "h ero.moveUp กด enter h ero.moveDown กด enter h ero.moveLeft กด enter h ero.mov…" at bounding box center [978, 234] width 262 height 146
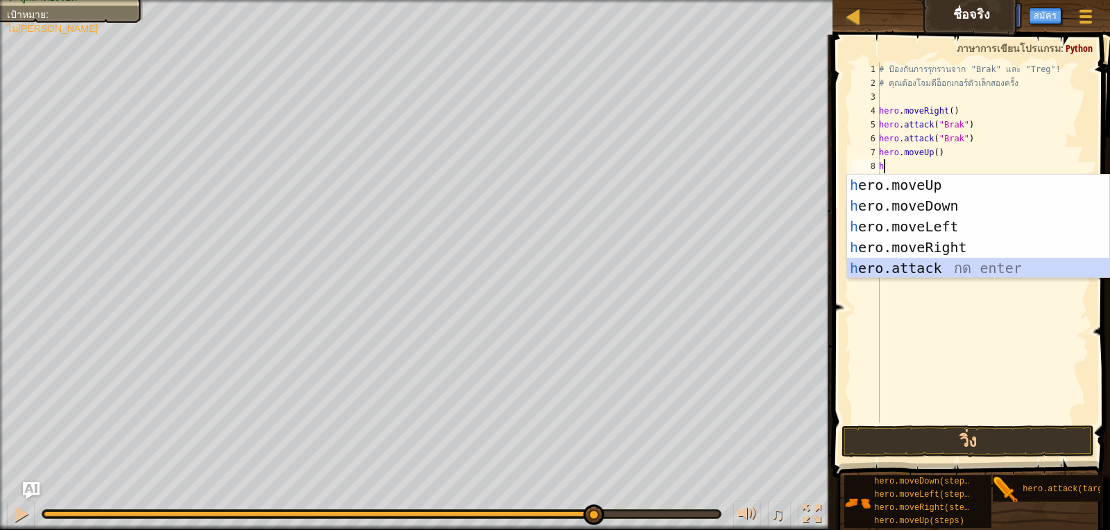
click at [929, 270] on div "h ero.moveUp กด enter h ero.moveDown กด enter h ero.moveLeft กด enter h ero.mov…" at bounding box center [978, 248] width 262 height 146
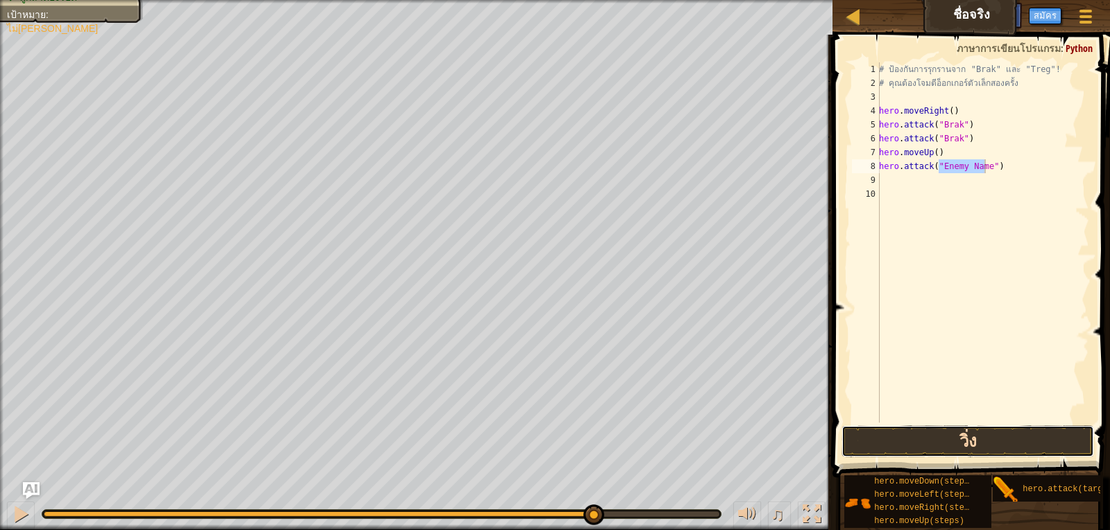
click at [906, 431] on button "วิ่ง" at bounding box center [967, 442] width 253 height 32
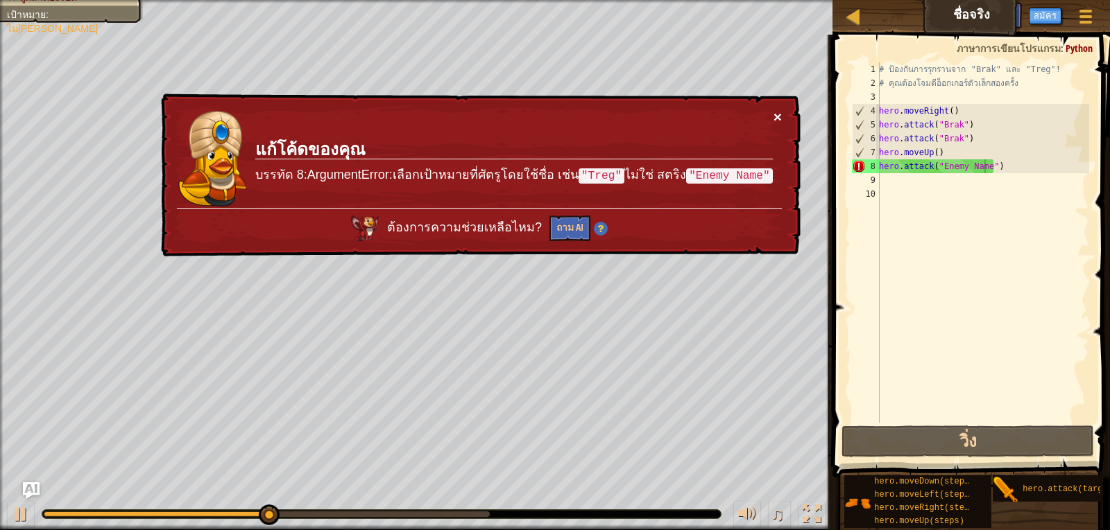
click at [779, 114] on button "×" at bounding box center [777, 117] width 8 height 15
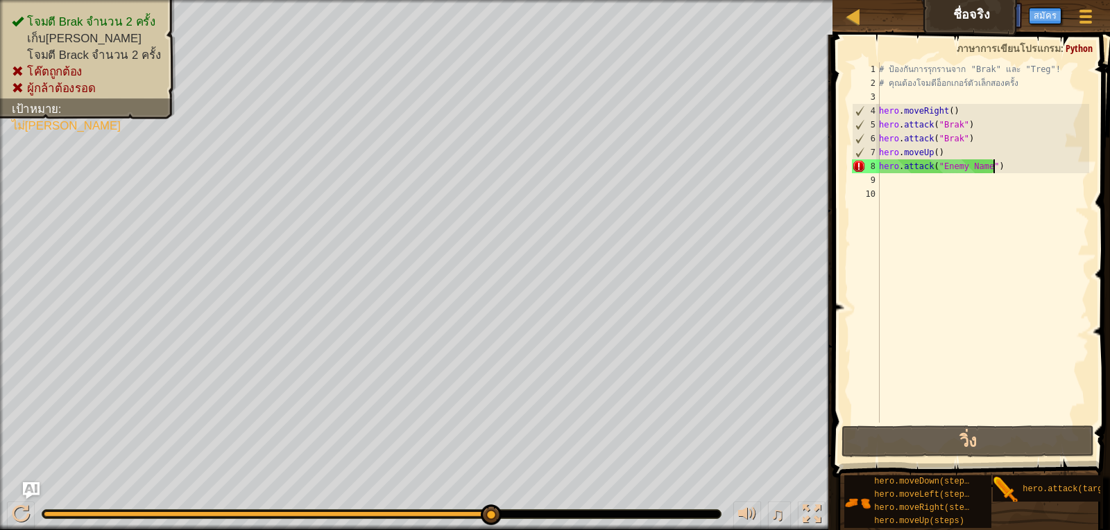
click at [999, 168] on div "# ป้องกันการรุกรานจาก "Brak" และ "Treg"! # คุณต้องโจมตีอ็อกเกอร์ตัวเล็กสองครั้ง…" at bounding box center [982, 256] width 213 height 388
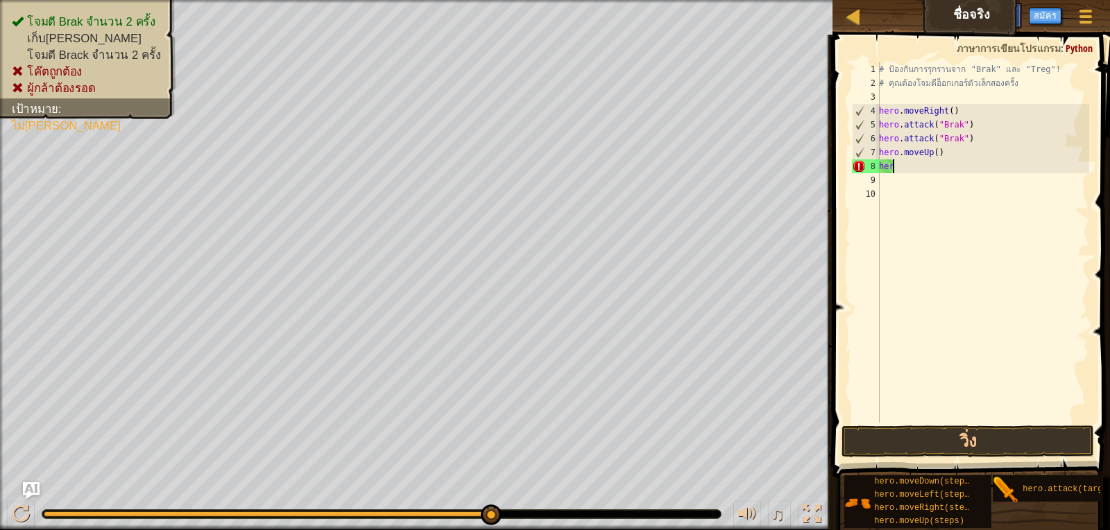
type textarea "h"
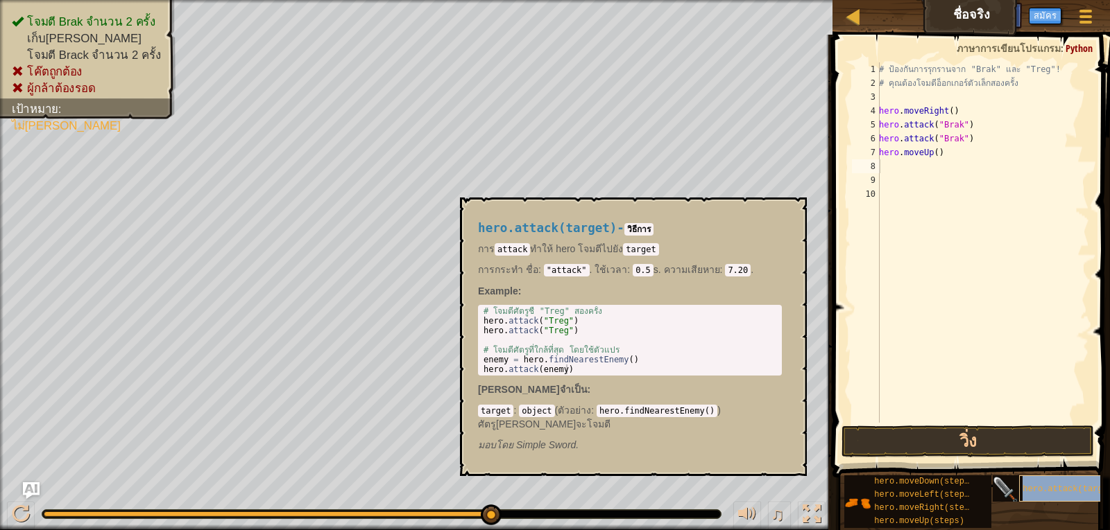
type textarea "hero.attack(target)"
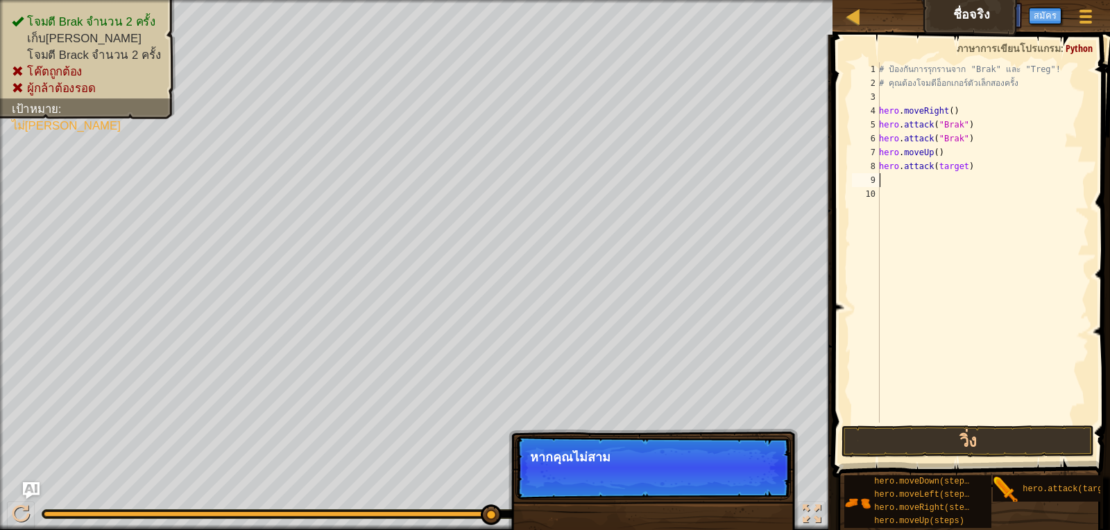
click at [904, 182] on div "# ป้องกันการรุกรานจาก "Brak" และ "Treg"! # คุณต้องโจมตีอ็อกเกอร์ตัวเล็กสองครั้ง…" at bounding box center [982, 256] width 213 height 388
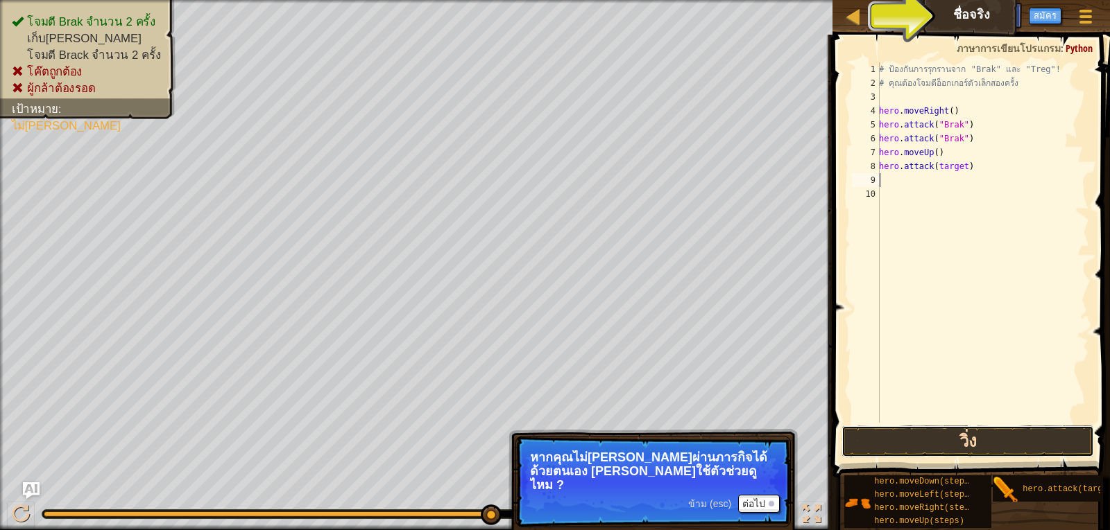
click at [925, 435] on button "วิ่ง" at bounding box center [967, 442] width 253 height 32
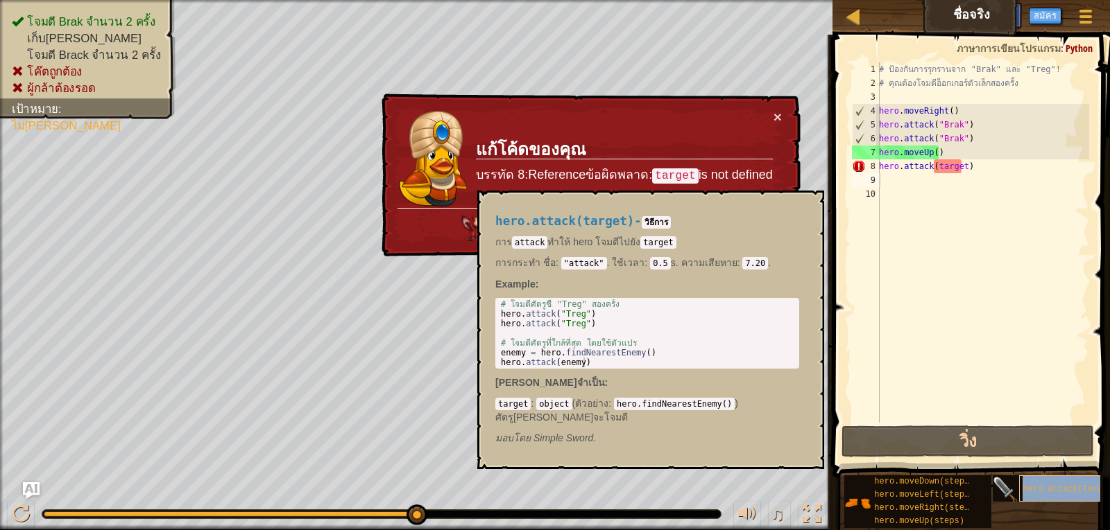
scroll to position [0, 2]
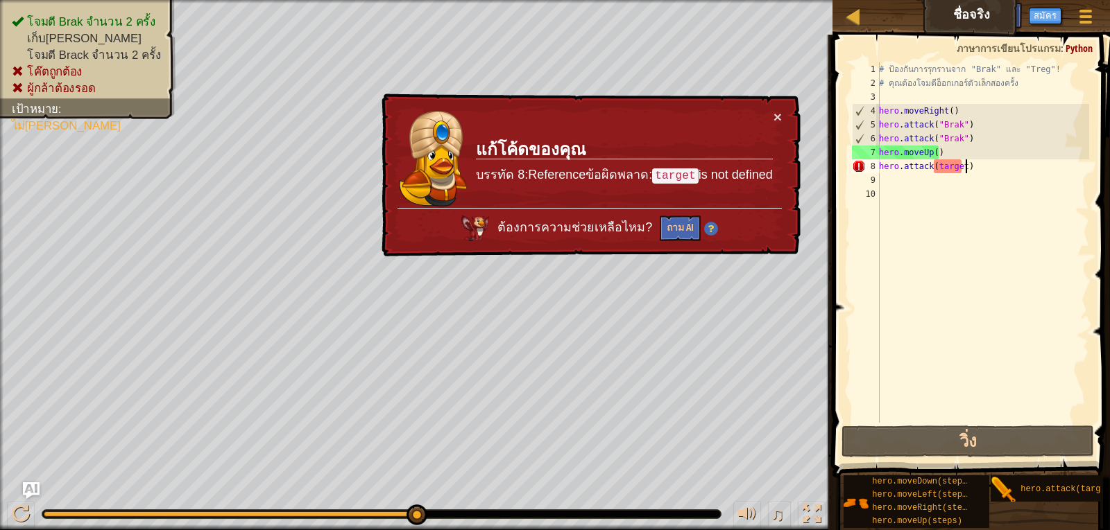
click at [975, 170] on div "# ป้องกันการรุกรานจาก "Brak" และ "Treg"! # คุณต้องโจมตีอ็อกเกอร์ตัวเล็กสองครั้ง…" at bounding box center [982, 256] width 213 height 388
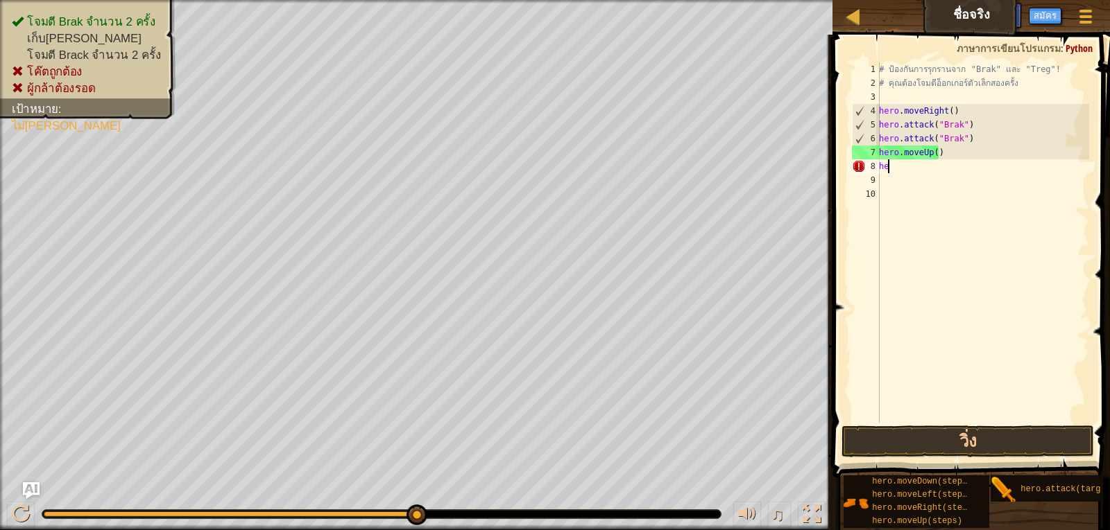
type textarea "h"
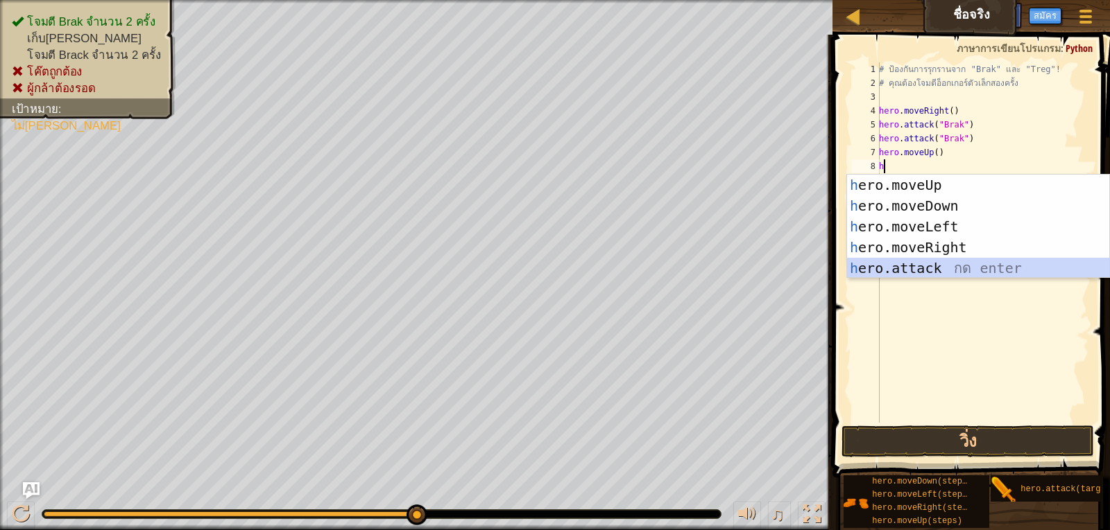
click at [872, 270] on div "h ero.moveUp กด enter h ero.moveDown กด enter h ero.moveLeft กด enter h ero.mov…" at bounding box center [978, 248] width 262 height 146
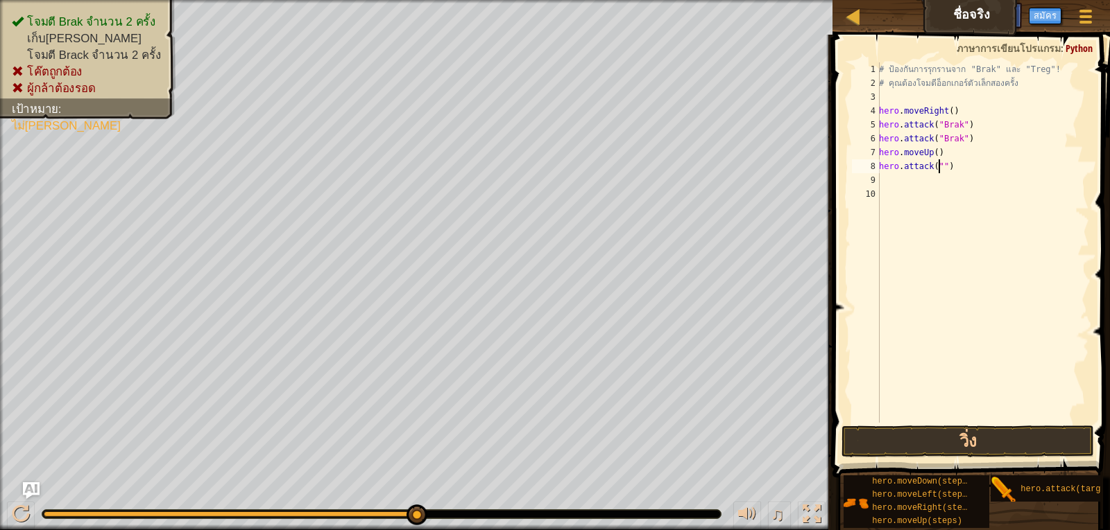
scroll to position [6, 6]
type textarea "hero.attack("2")"
click at [981, 443] on button "วิ่ง" at bounding box center [967, 442] width 253 height 32
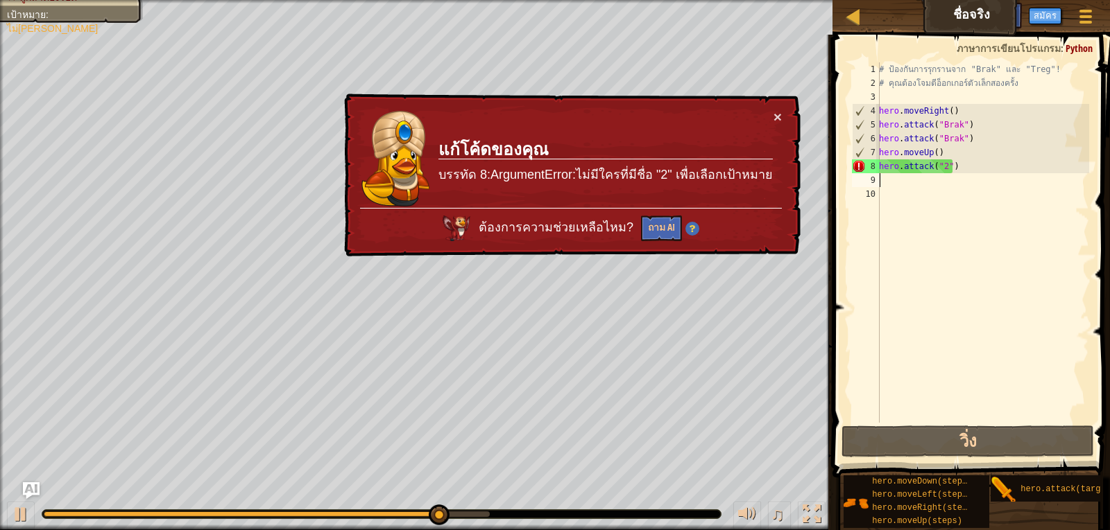
click at [884, 184] on div "# ป้องกันการรุกรานจาก "Brak" และ "Treg"! # คุณต้องโจมตีอ็อกเกอร์ตัวเล็กสองครั้ง…" at bounding box center [982, 256] width 213 height 388
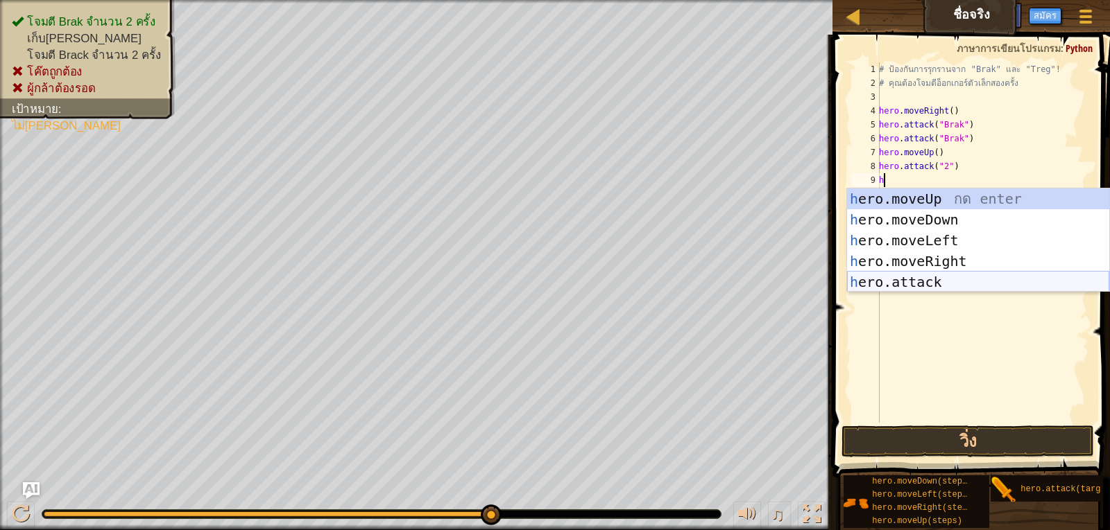
click at [933, 282] on div "h ero.moveUp กด enter h ero.moveDown กด enter h ero.moveLeft กด enter h ero.mov…" at bounding box center [978, 262] width 262 height 146
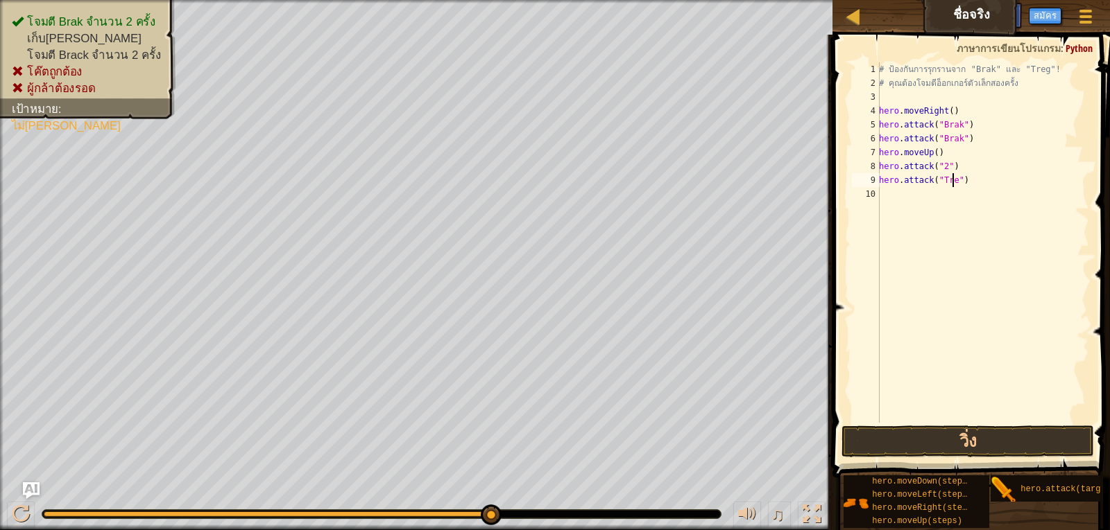
scroll to position [6, 6]
click at [949, 438] on button "วิ่ง" at bounding box center [967, 442] width 253 height 32
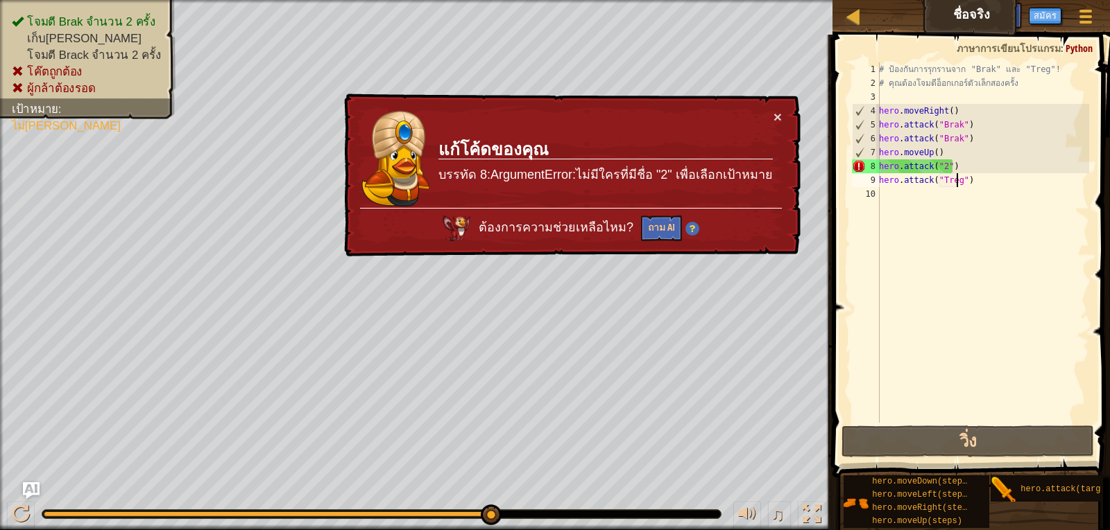
click at [949, 153] on div "# ป้องกันการรุกรานจาก "Brak" และ "Treg"! # คุณต้องโจมตีอ็อกเกอร์ตัวเล็กสองครั้ง…" at bounding box center [982, 256] width 213 height 388
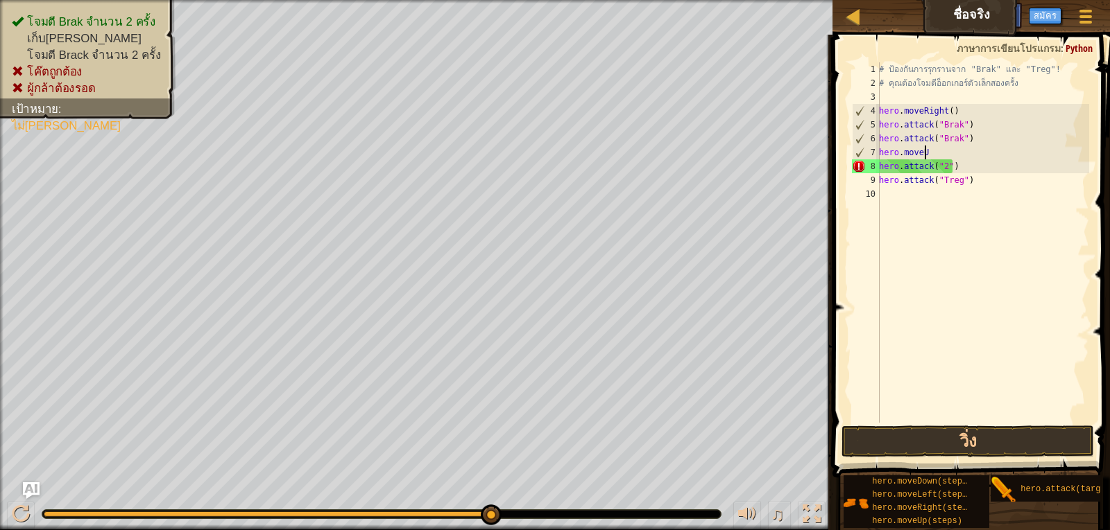
scroll to position [6, 1]
type textarea "h"
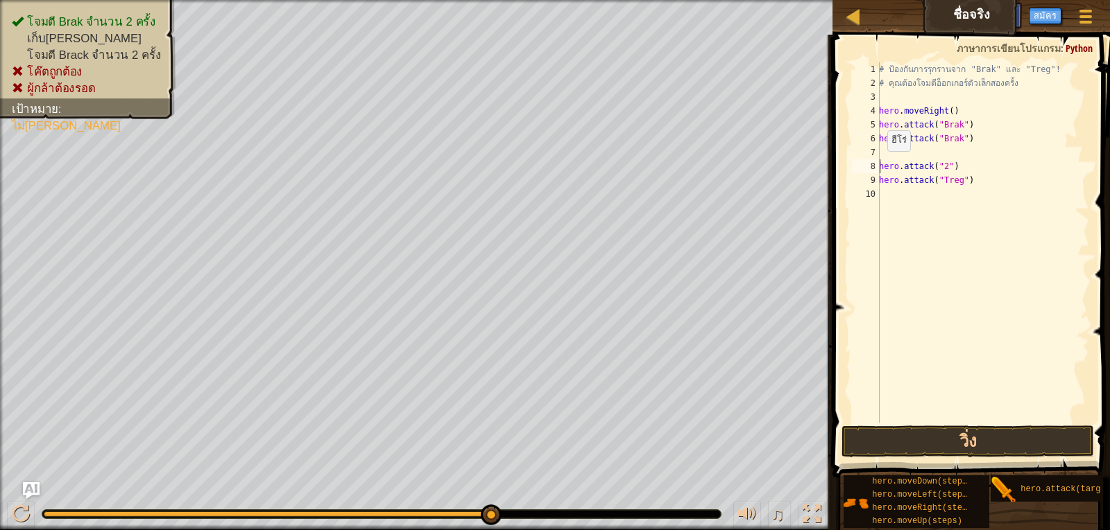
click at [879, 165] on div "1 2 3 4 5 6 7 8 9 10 # ป้องกันการรุกรานจาก "Brak" และ "Treg"! # คุณต้องโจมตีอ็อ…" at bounding box center [969, 242] width 240 height 361
click at [1019, 440] on button "วิ่ง" at bounding box center [967, 442] width 253 height 32
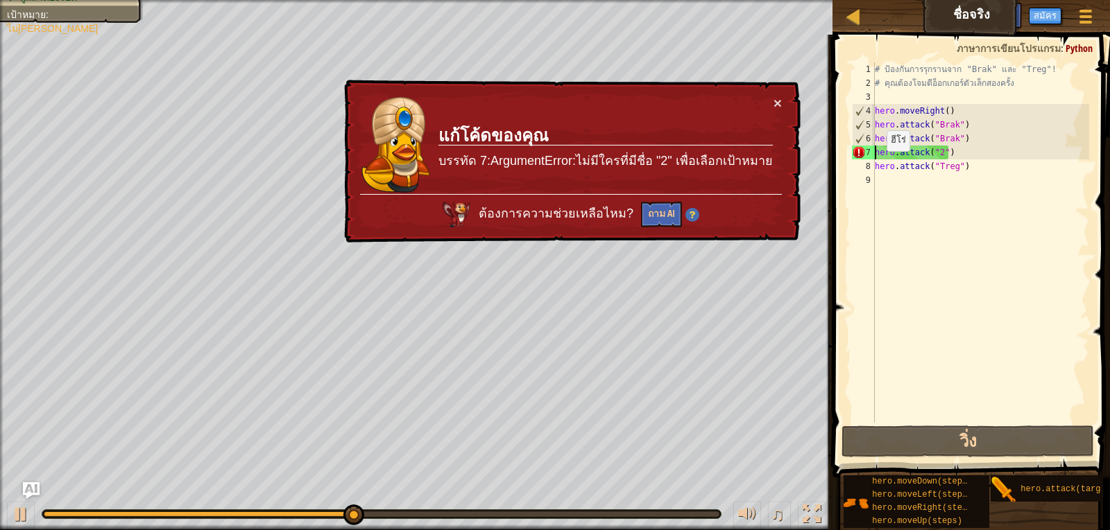
click at [874, 165] on div "# ป้องกันการรุกรานจาก "Brak" และ "Treg"! # คุณต้องโจมตีอ็อกเกอร์ตัวเล็กสองครั้ง…" at bounding box center [980, 256] width 217 height 388
type textarea "hero.attack("Treg")"
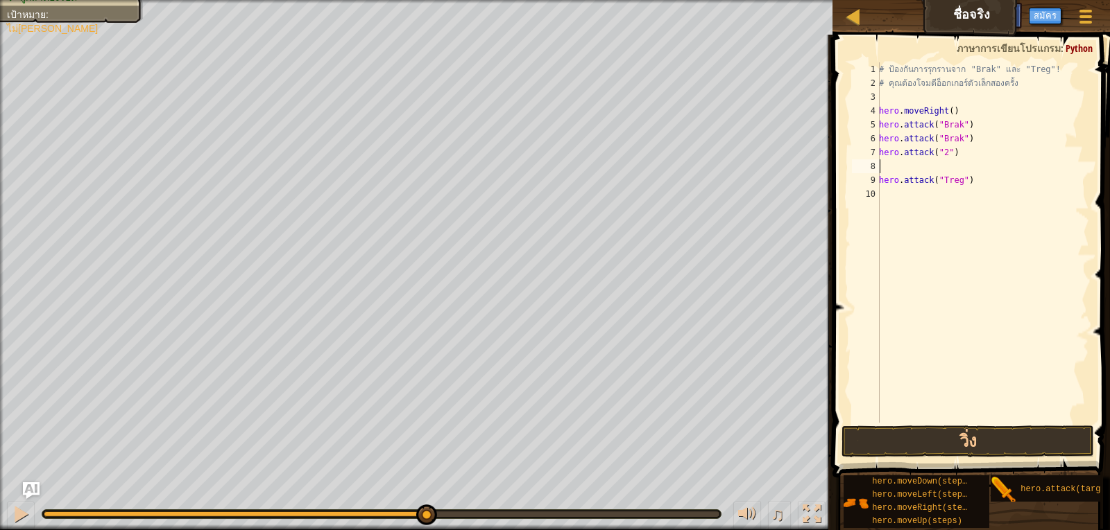
click at [889, 168] on div "# ป้องกันการรุกรานจาก "Brak" และ "Treg"! # คุณต้องโจมตีอ็อกเกอร์ตัวเล็กสองครั้ง…" at bounding box center [982, 256] width 213 height 388
type textarea "h"
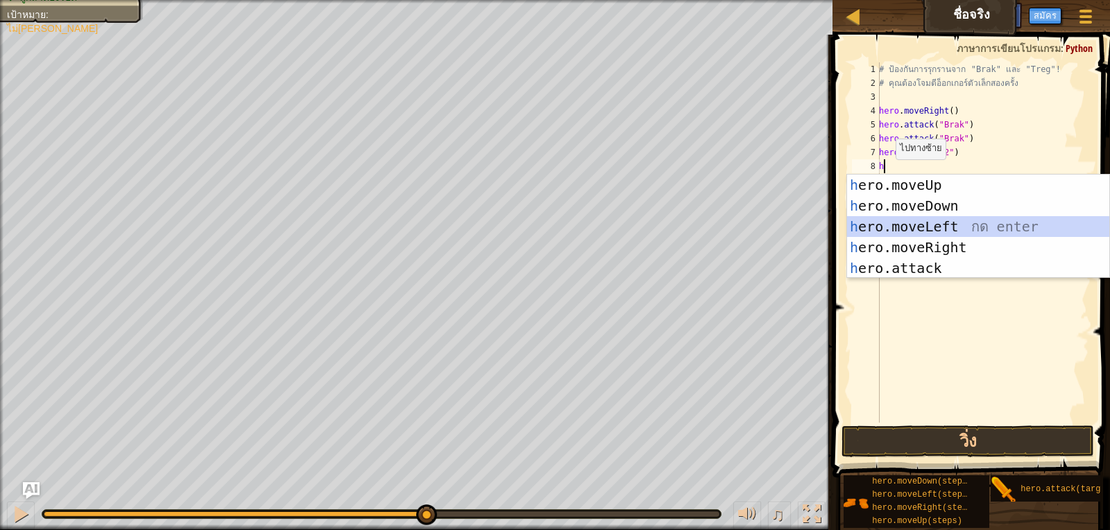
click at [902, 217] on div "h ero.moveUp กด enter h ero.moveDown กด enter h ero.moveLeft กด enter h ero.mov…" at bounding box center [978, 248] width 262 height 146
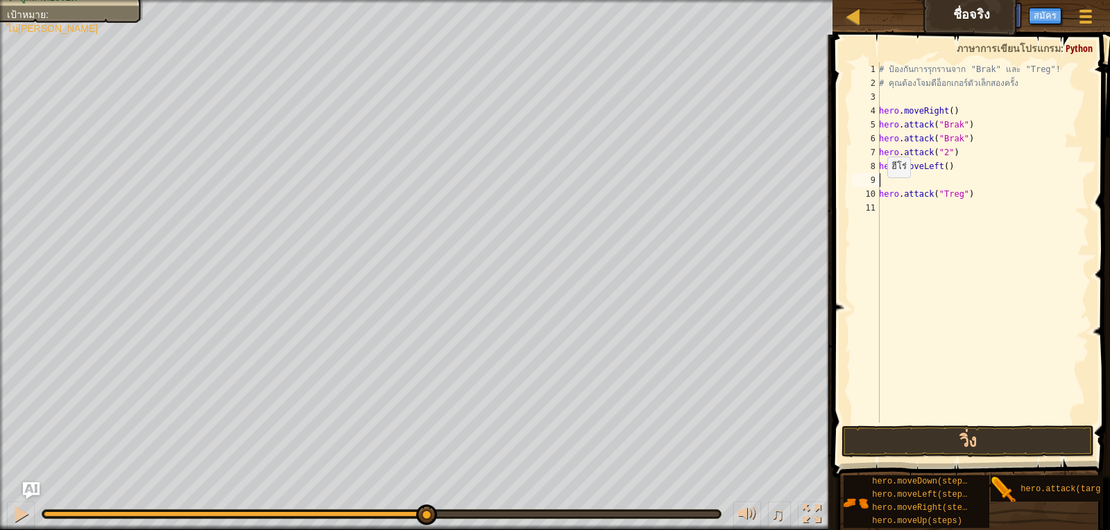
click at [879, 191] on div "# ป้องกันการรุกรานจาก "Brak" และ "Treg"! # คุณต้องโจมตีอ็อกเกอร์ตัวเล็กสองครั้ง…" at bounding box center [982, 256] width 213 height 388
click at [942, 166] on div "# ป้องกันการรุกรานจาก "Brak" และ "Treg"! # คุณต้องโจมตีอ็อกเกอร์ตัวเล็กสองครั้ง…" at bounding box center [982, 256] width 213 height 388
click at [965, 445] on button "วิ่ง" at bounding box center [967, 442] width 253 height 32
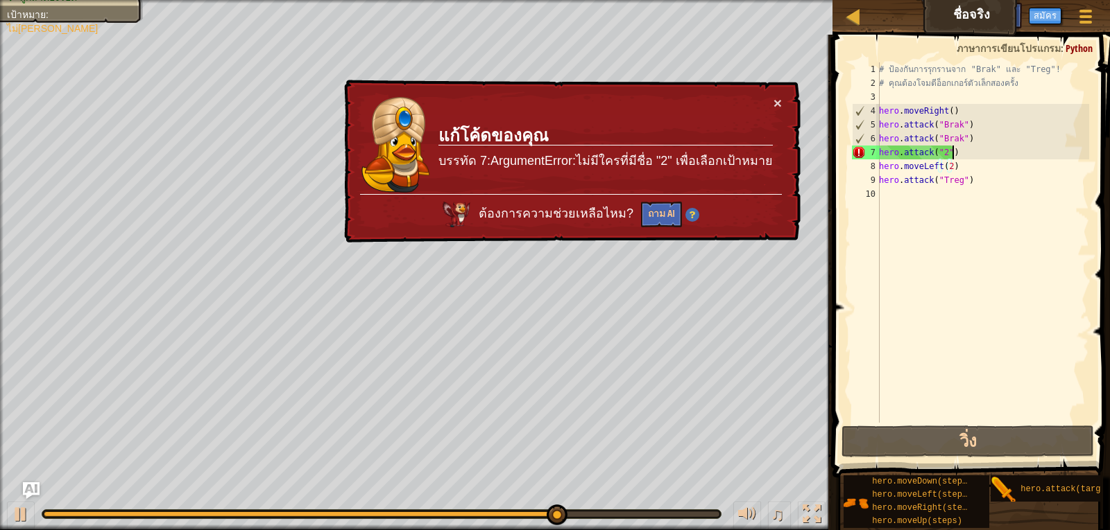
click at [951, 153] on div "# ป้องกันการรุกรานจาก "Brak" และ "Treg"! # คุณต้องโจมตีอ็อกเกอร์ตัวเล็กสองครั้ง…" at bounding box center [982, 256] width 213 height 388
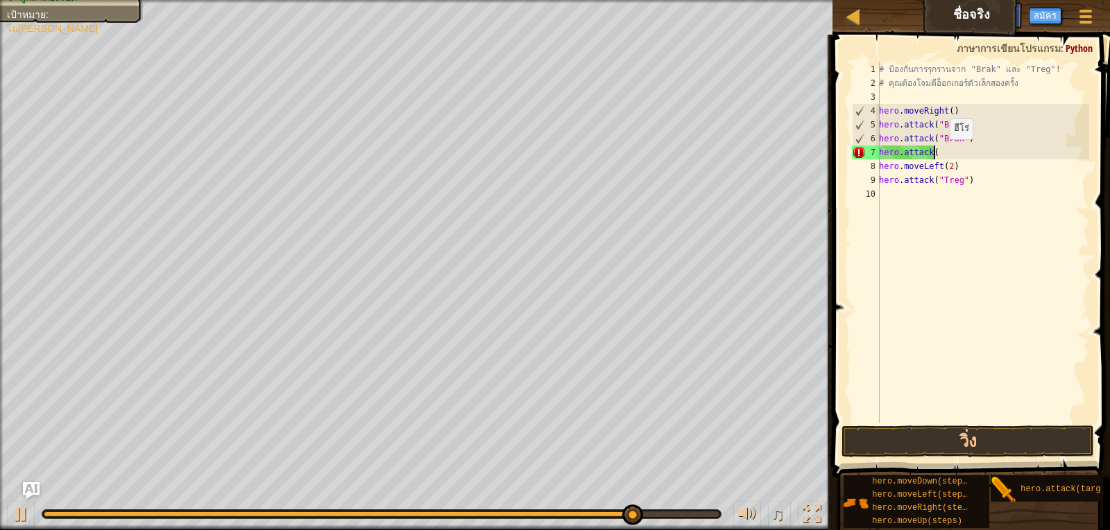
scroll to position [6, 3]
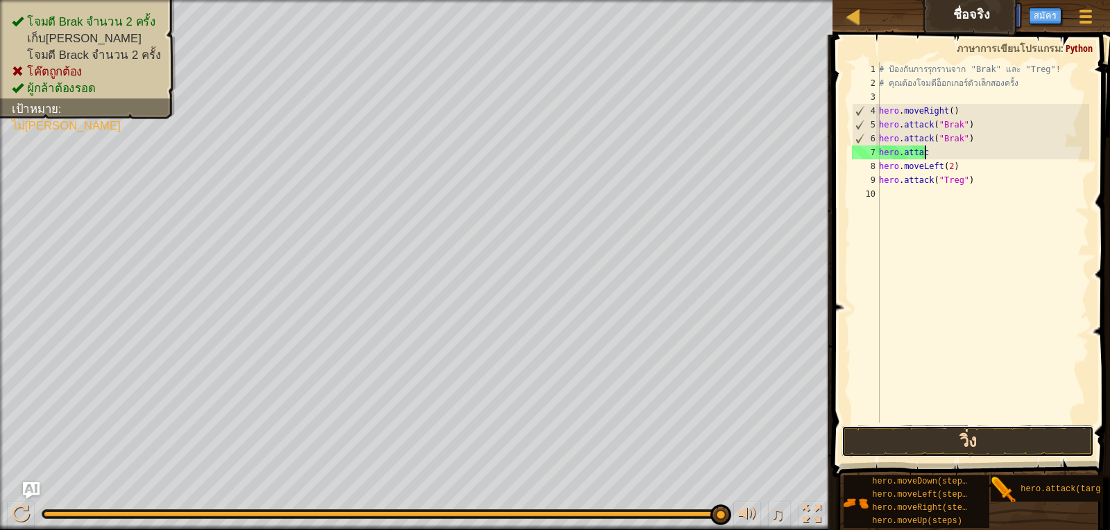
click at [941, 444] on button "วิ่ง" at bounding box center [967, 442] width 253 height 32
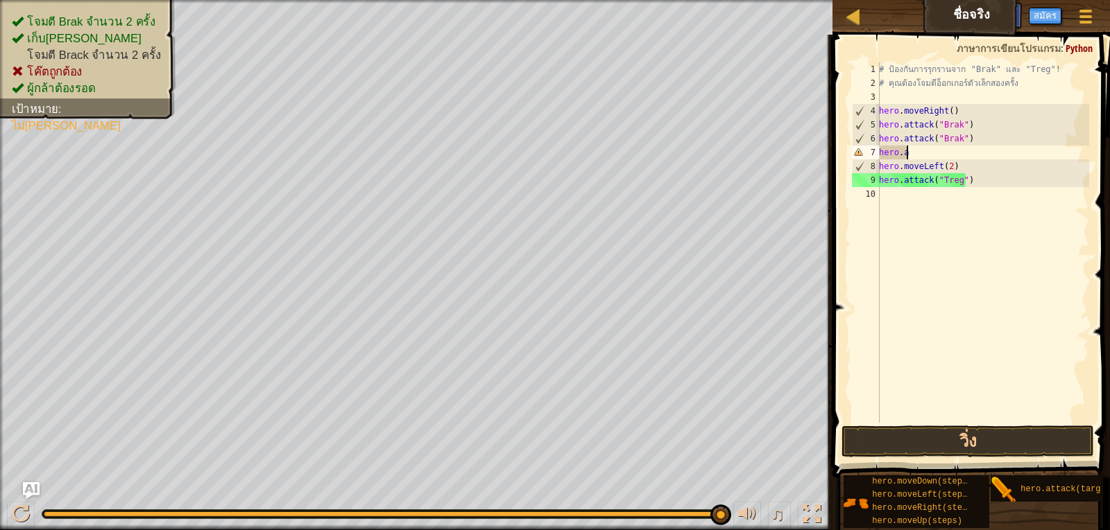
scroll to position [6, 0]
type textarea "h"
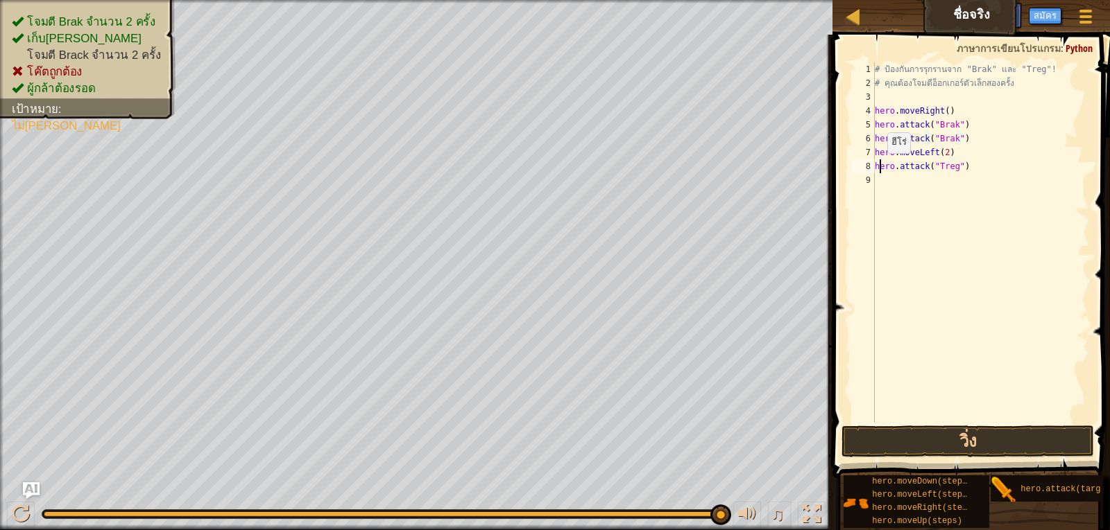
click at [879, 167] on div "# ป้องกันการรุกรานจาก "Brak" และ "Treg"! # คุณต้องโจมตีอ็อกเกอร์ตัวเล็กสองครั้ง…" at bounding box center [980, 256] width 217 height 388
type textarea "hero.attack("Treg")"
click at [983, 443] on button "วิ่ง" at bounding box center [967, 442] width 253 height 32
